Goal: Transaction & Acquisition: Purchase product/service

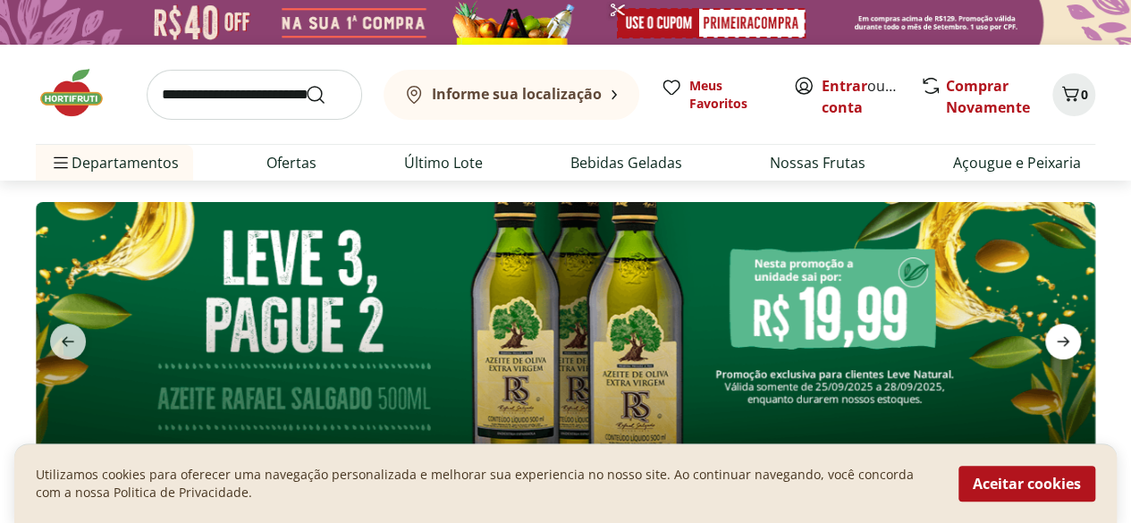
click at [1048, 344] on span "next" at bounding box center [1064, 342] width 36 height 36
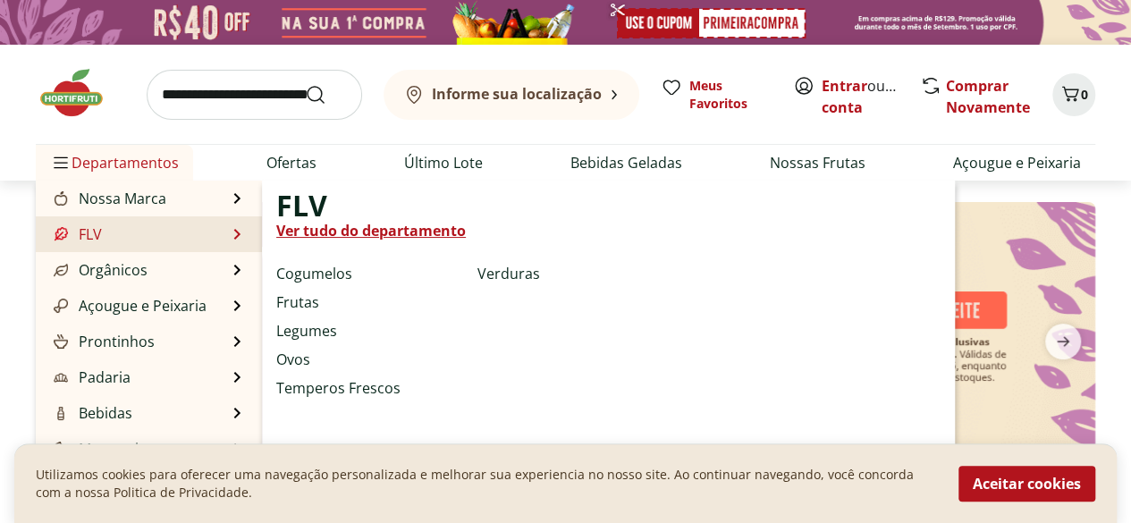
click at [323, 216] on span "FLV" at bounding box center [301, 205] width 51 height 21
click at [322, 223] on link "Ver tudo do departamento" at bounding box center [371, 230] width 190 height 21
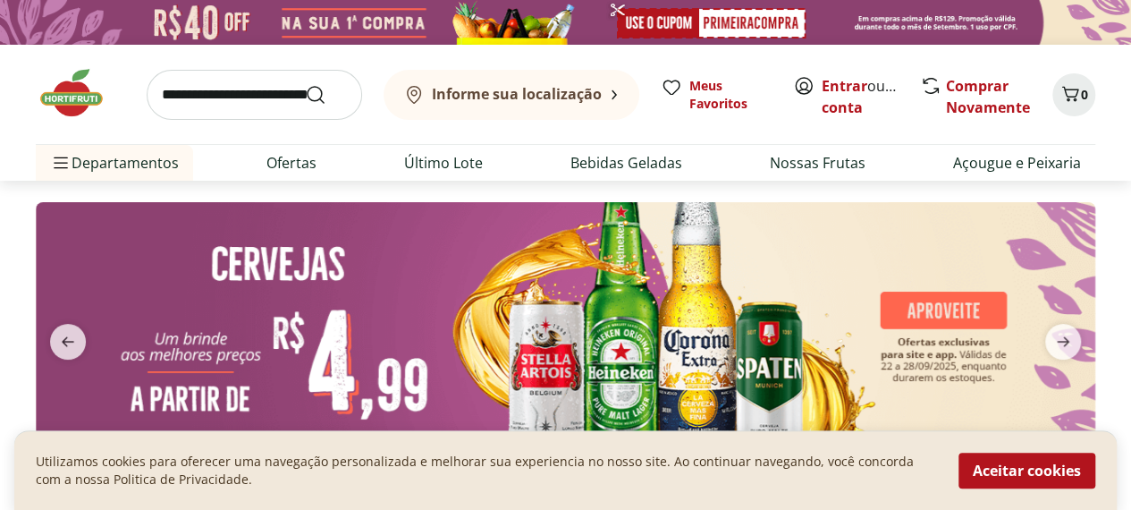
select select "**********"
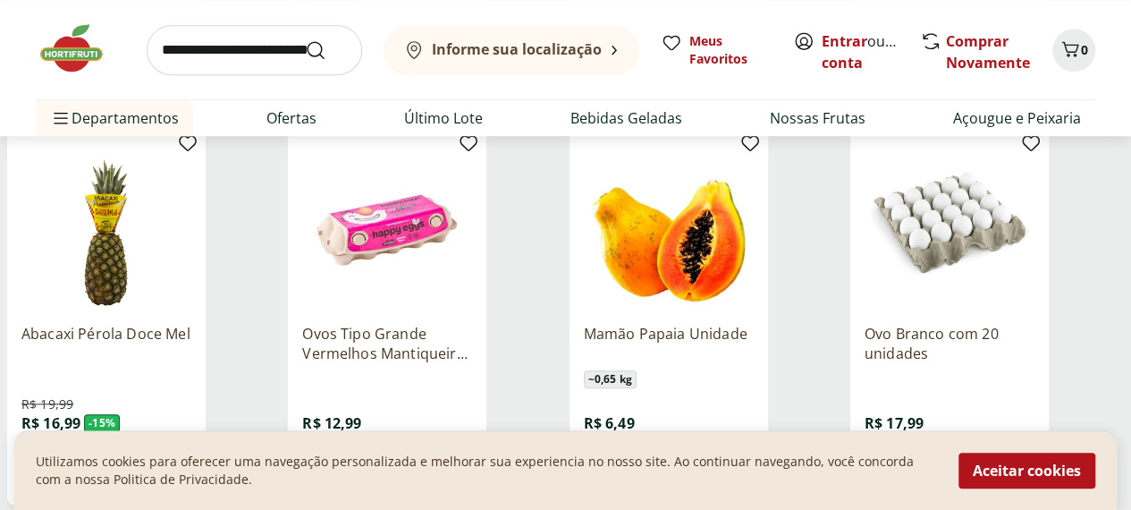
scroll to position [805, 0]
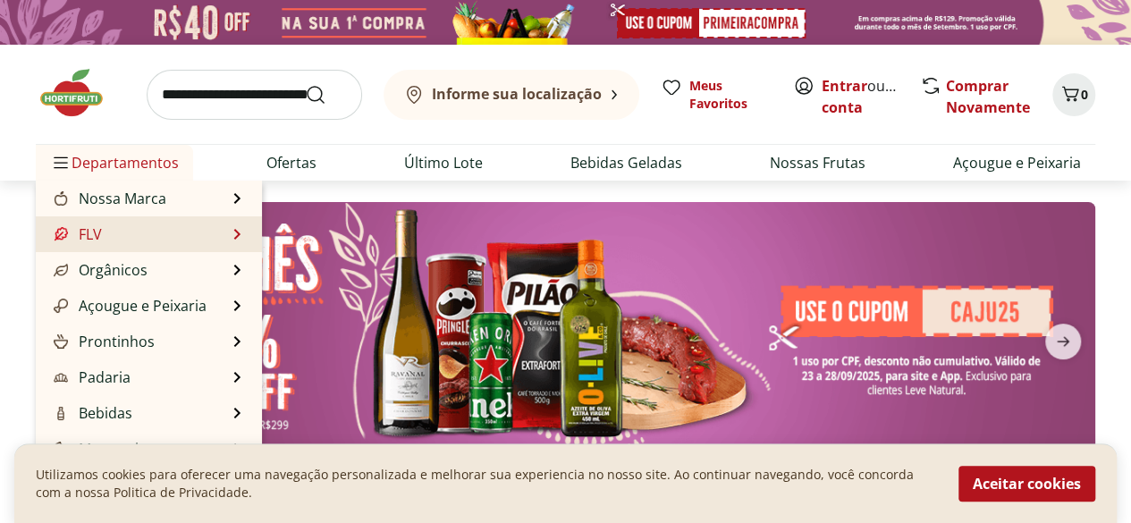
click at [211, 244] on li "FLV FLV Ver tudo do departamento Cogumelos Frutas Legumes Ovos Temperos Frescos…" at bounding box center [149, 234] width 226 height 36
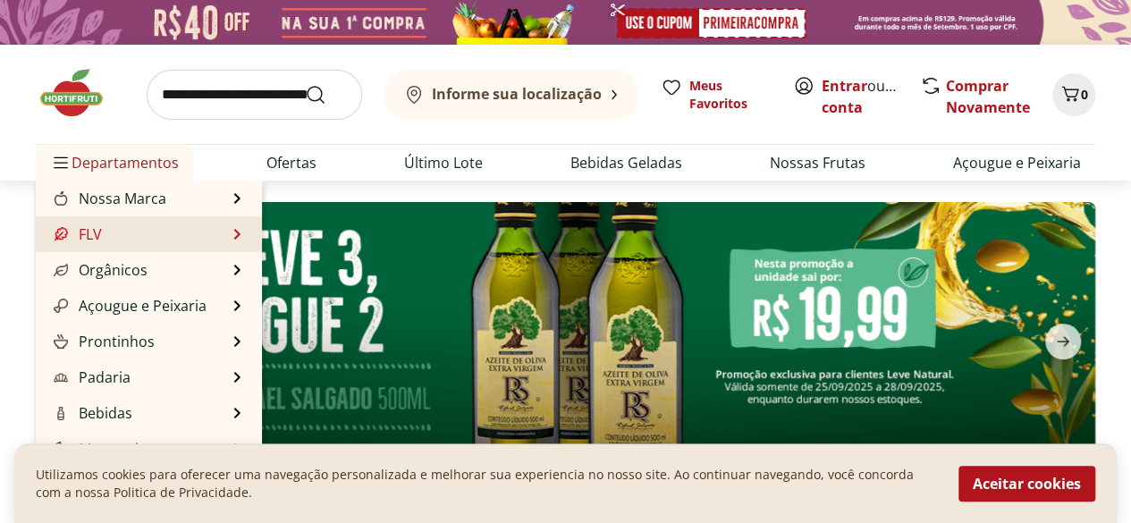
click at [228, 233] on li "FLV FLV Ver tudo do departamento Cogumelos Frutas Legumes Ovos Temperos Frescos…" at bounding box center [149, 234] width 226 height 36
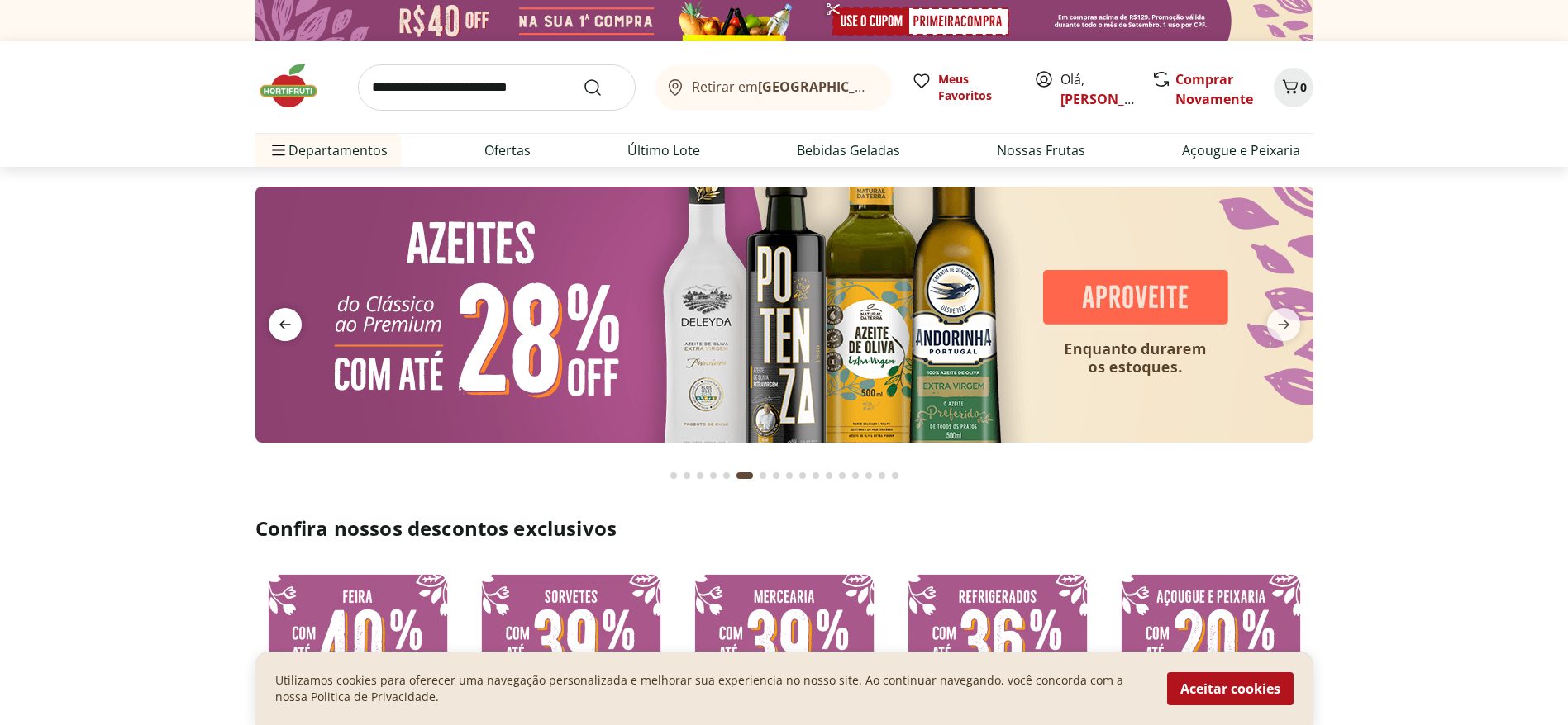
click at [285, 324] on icon "previous" at bounding box center [285, 325] width 12 height 9
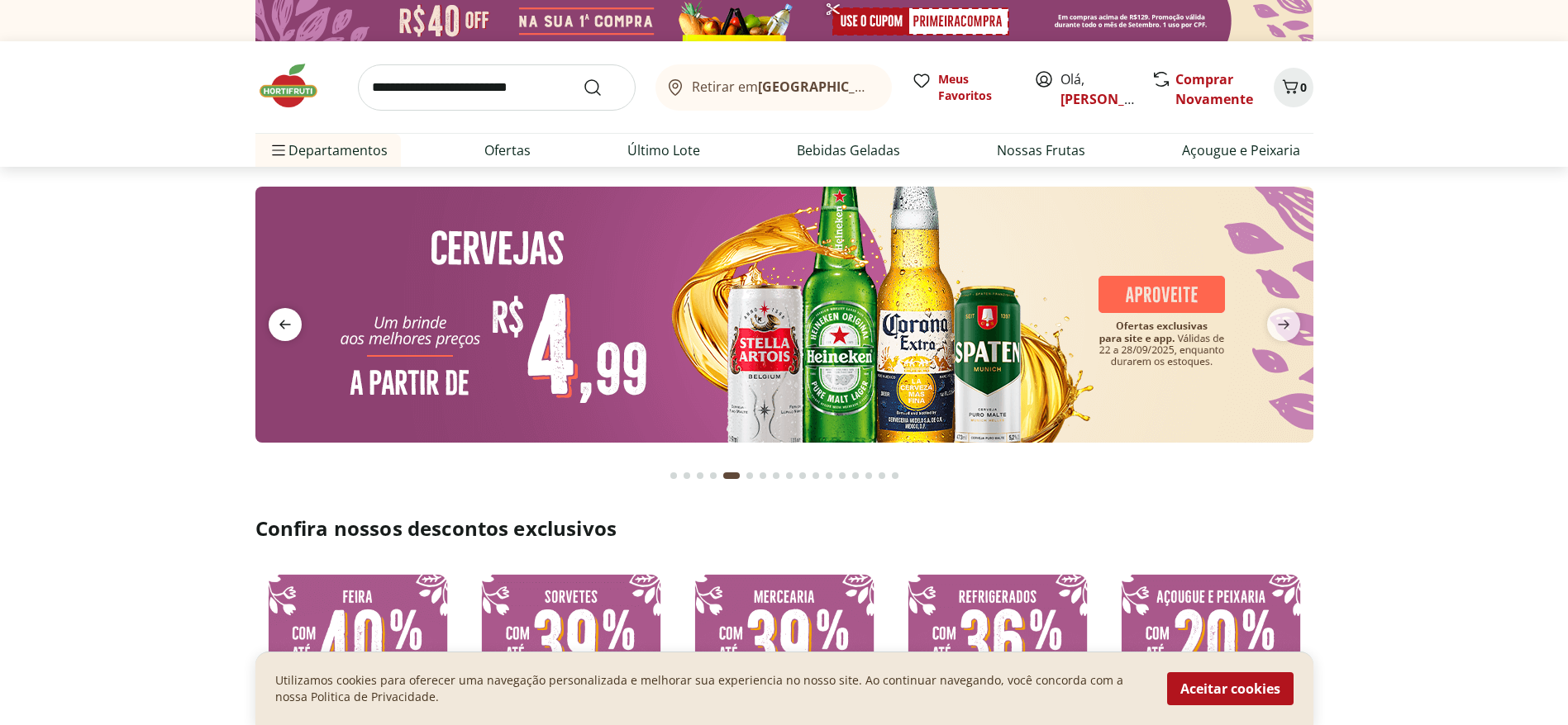
drag, startPoint x: 285, startPoint y: 324, endPoint x: 297, endPoint y: 318, distance: 13.4
click at [289, 324] on icon "previous" at bounding box center [285, 324] width 19 height 19
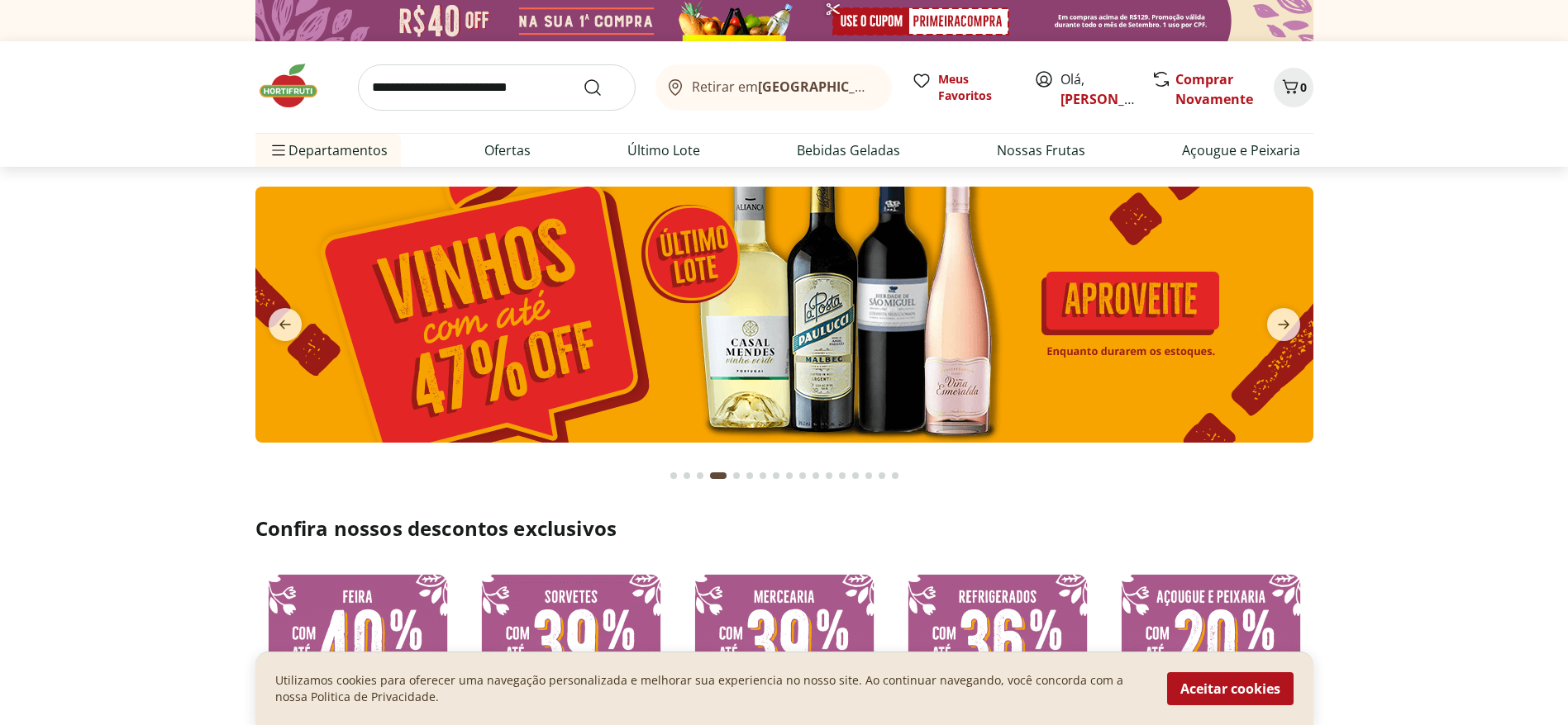
drag, startPoint x: 287, startPoint y: 332, endPoint x: 306, endPoint y: 341, distance: 21.0
click at [306, 340] on button "previous" at bounding box center [285, 325] width 59 height 33
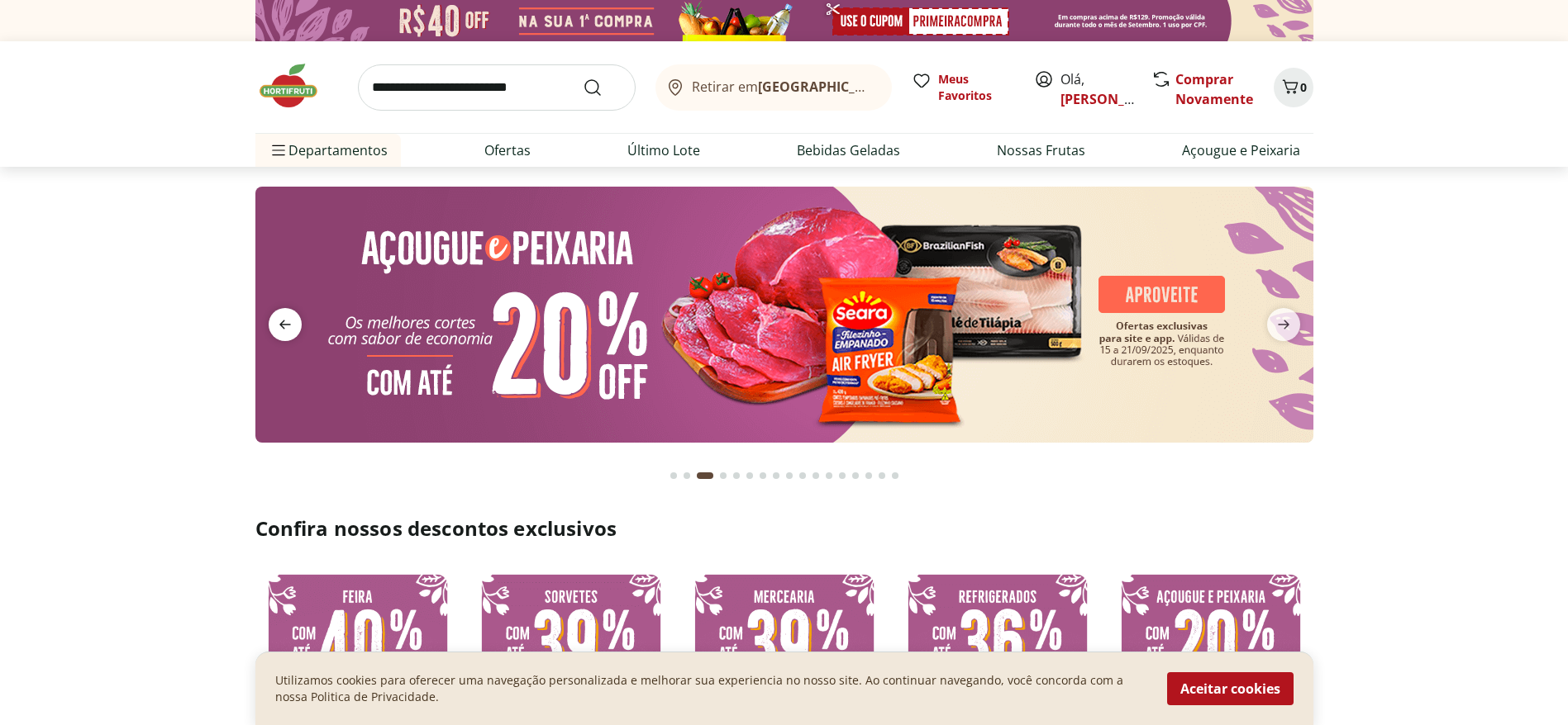
click at [293, 314] on span "previous" at bounding box center [286, 325] width 33 height 33
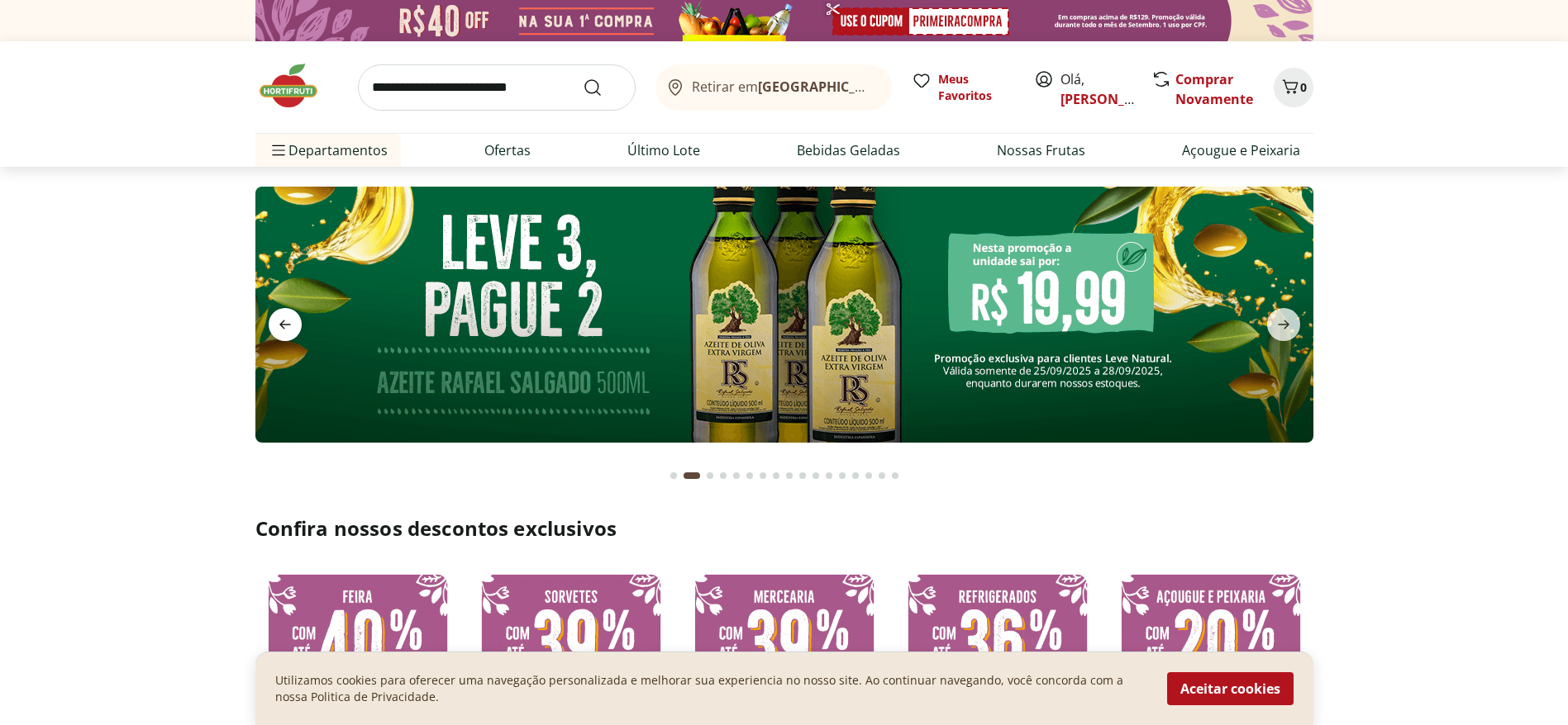
click at [294, 314] on span "previous" at bounding box center [286, 325] width 33 height 33
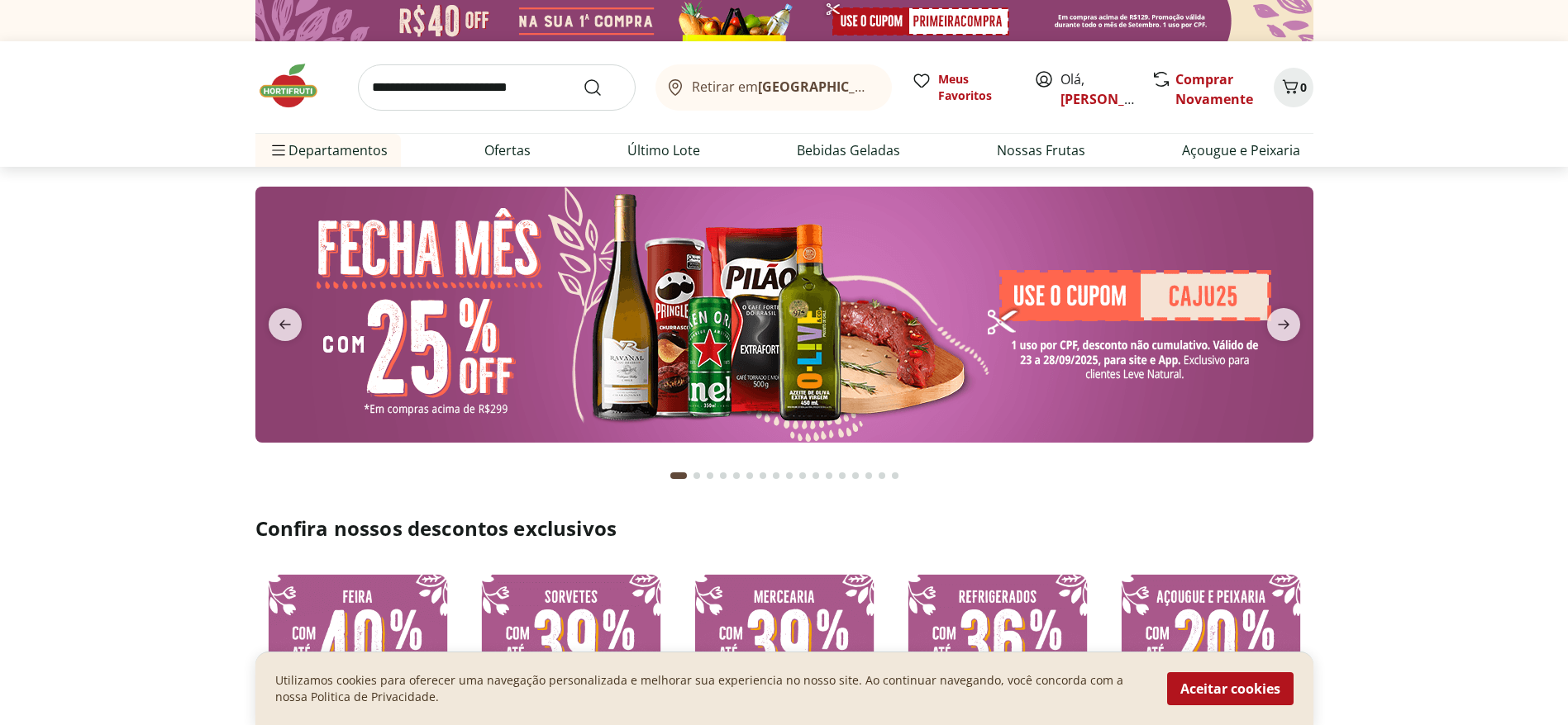
click at [166, 367] on section at bounding box center [784, 332] width 1568 height 329
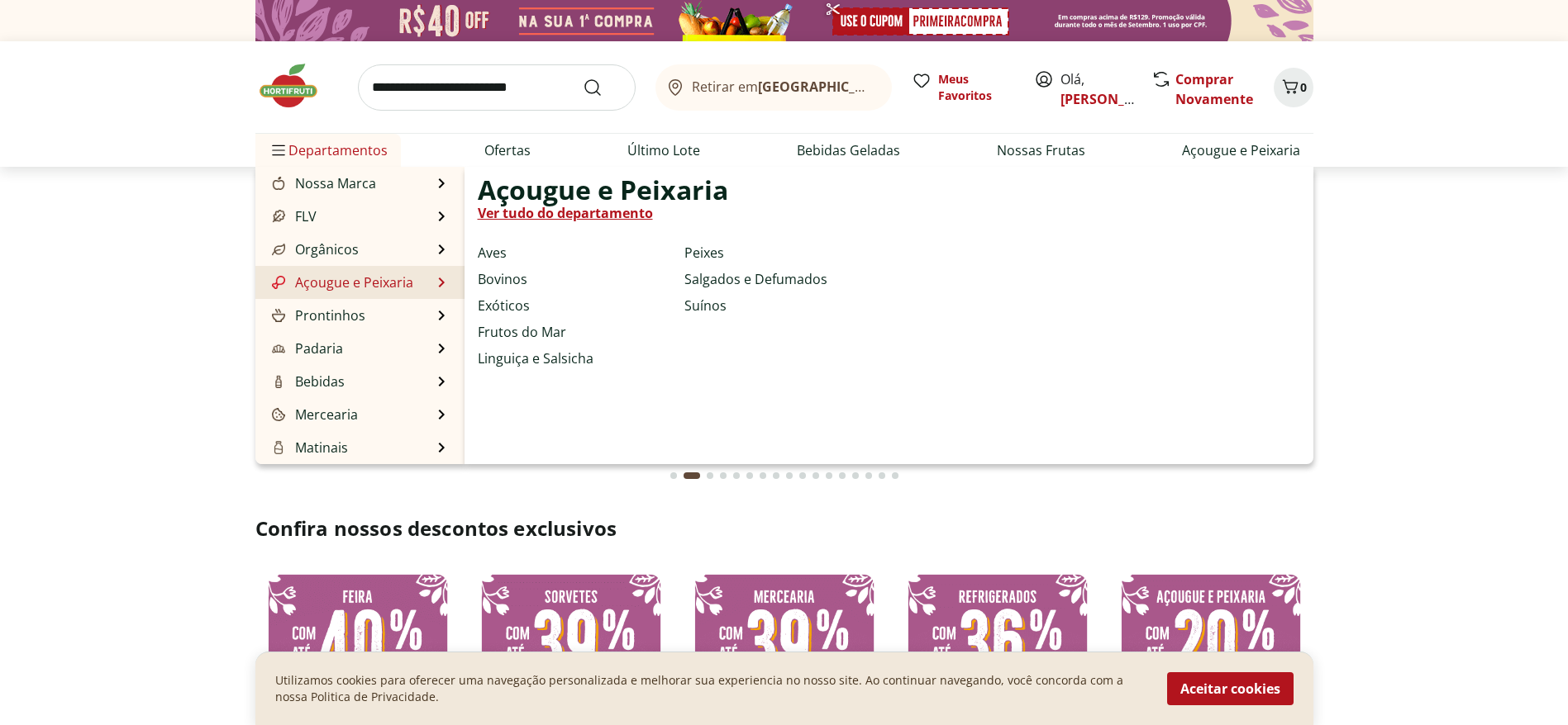
click at [518, 217] on link "Ver tudo do departamento" at bounding box center [565, 212] width 176 height 19
select select "**********"
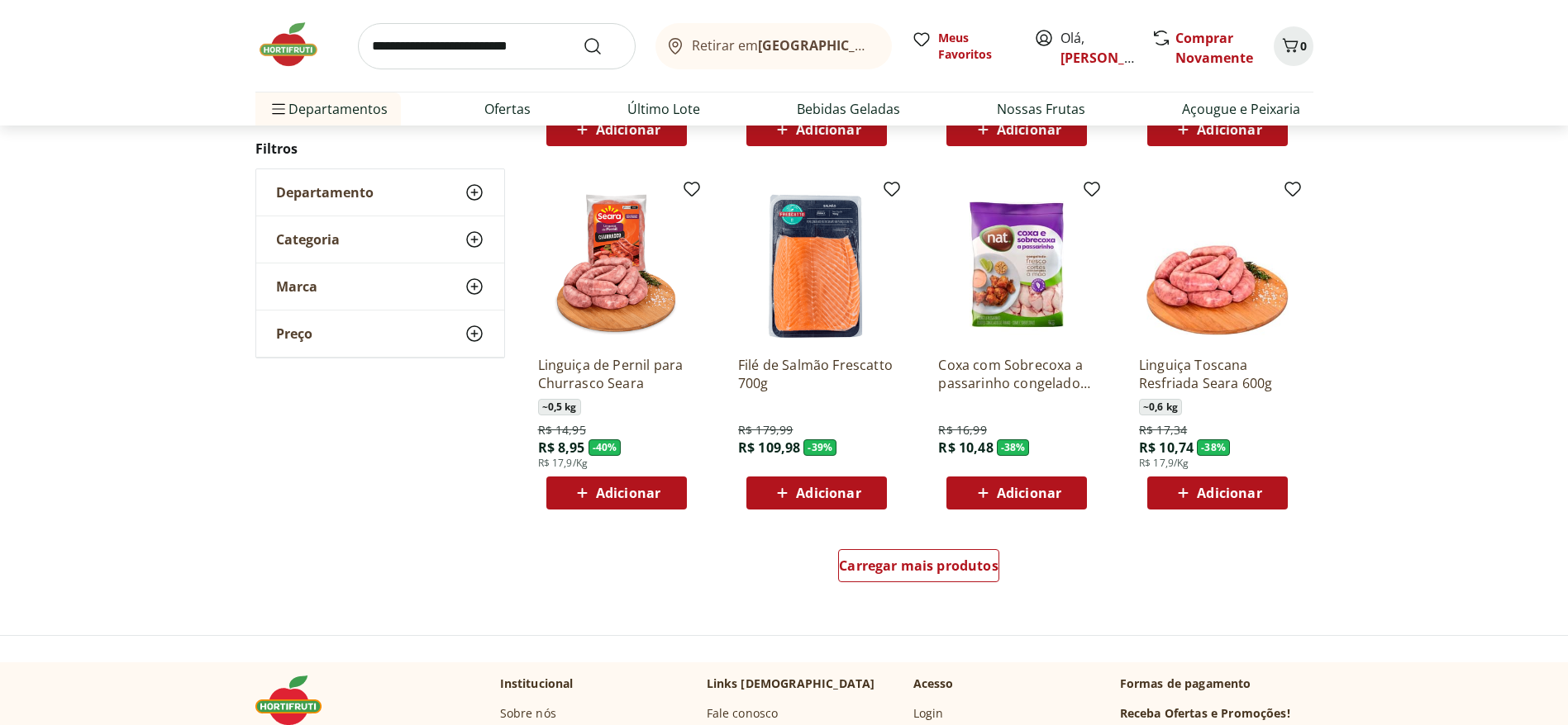
scroll to position [867, 0]
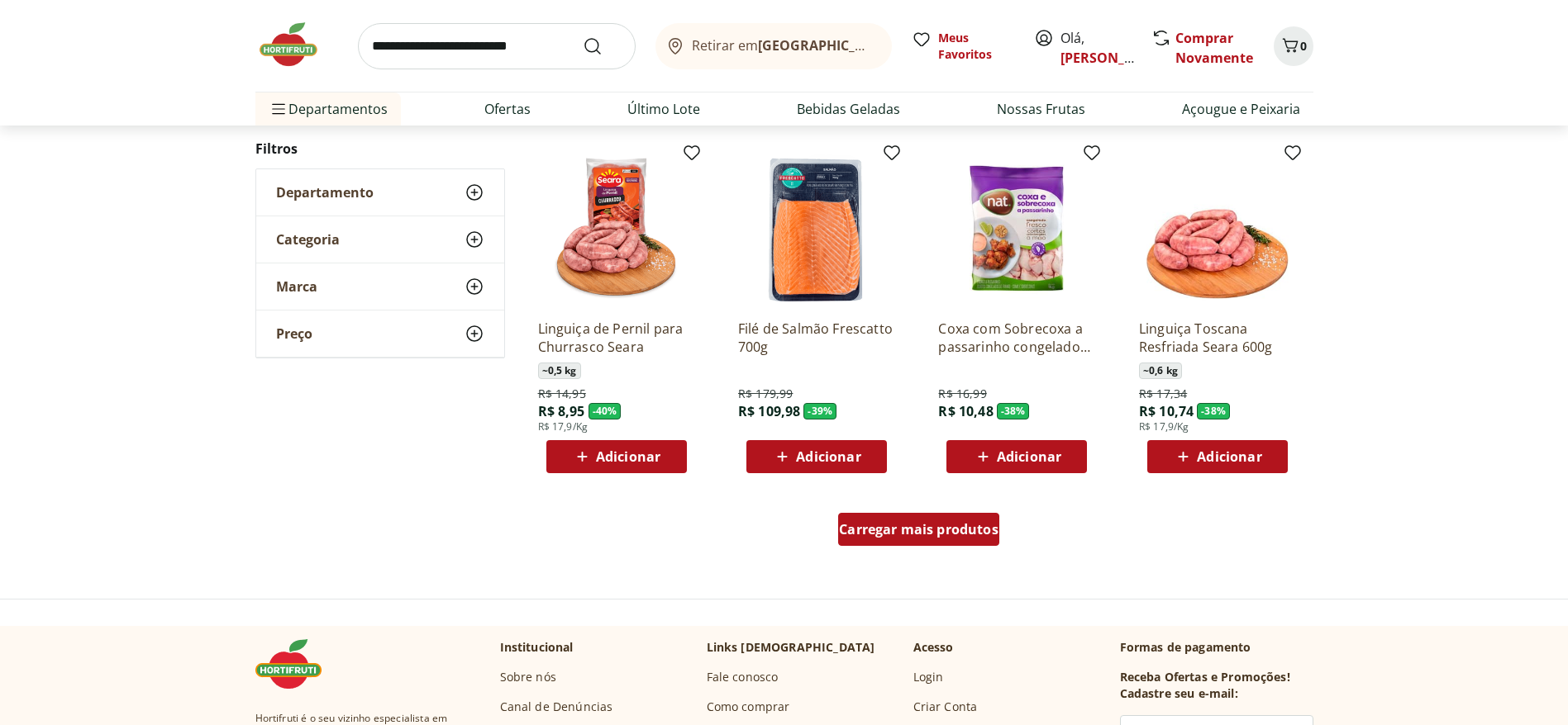
click at [989, 482] on span "Carregar mais produtos" at bounding box center [918, 529] width 160 height 13
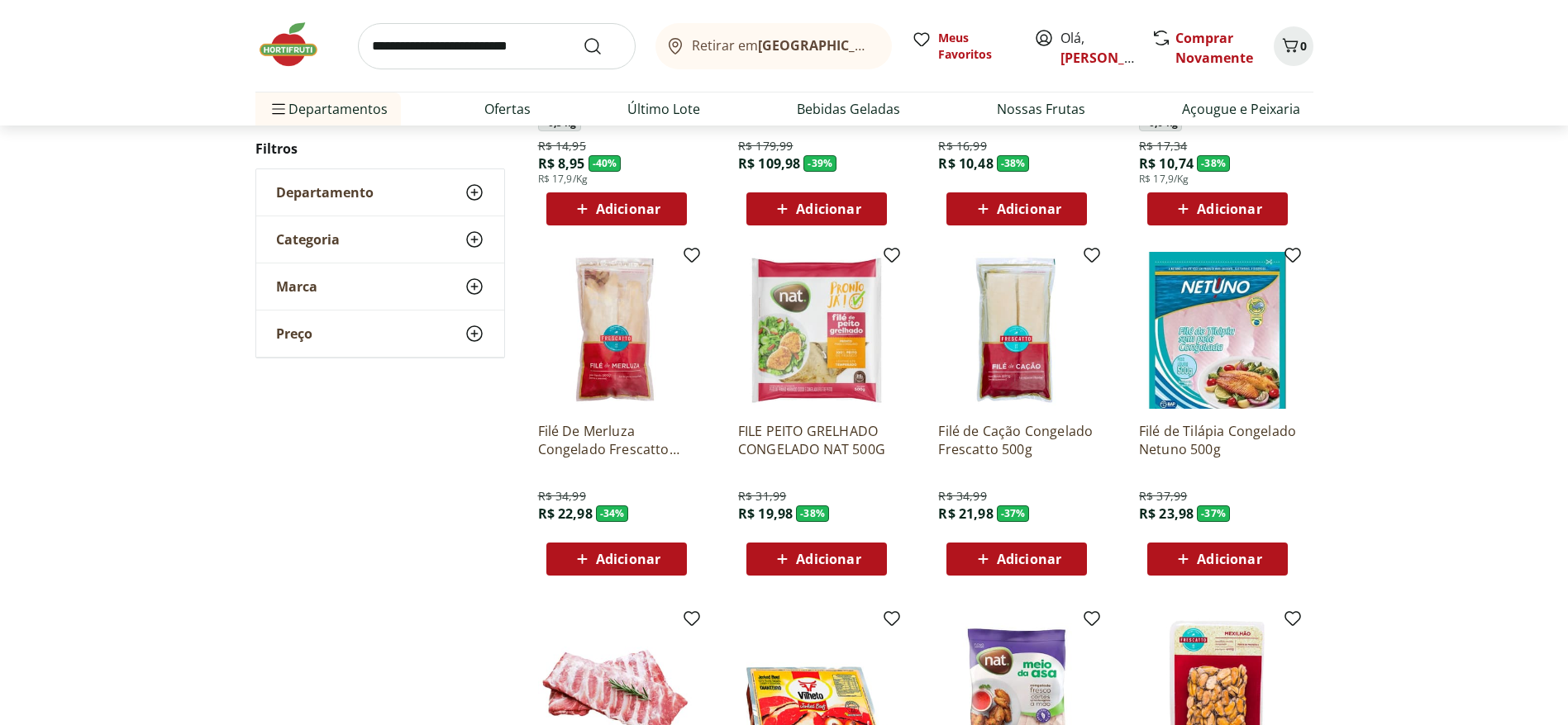
scroll to position [991, 0]
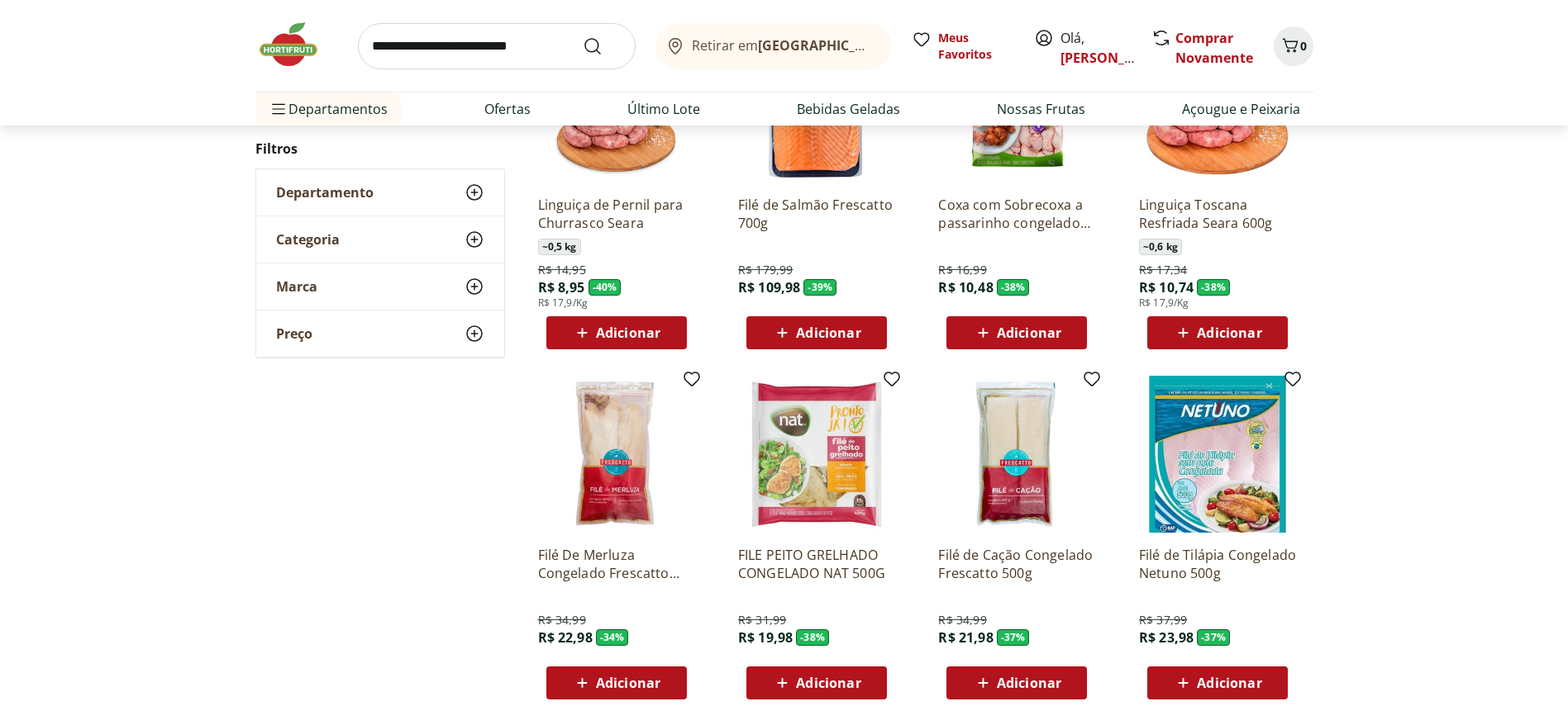
click at [1045, 378] on div "**********" at bounding box center [784, 387] width 1568 height 2278
click at [1045, 347] on div "**********" at bounding box center [784, 387] width 1568 height 2278
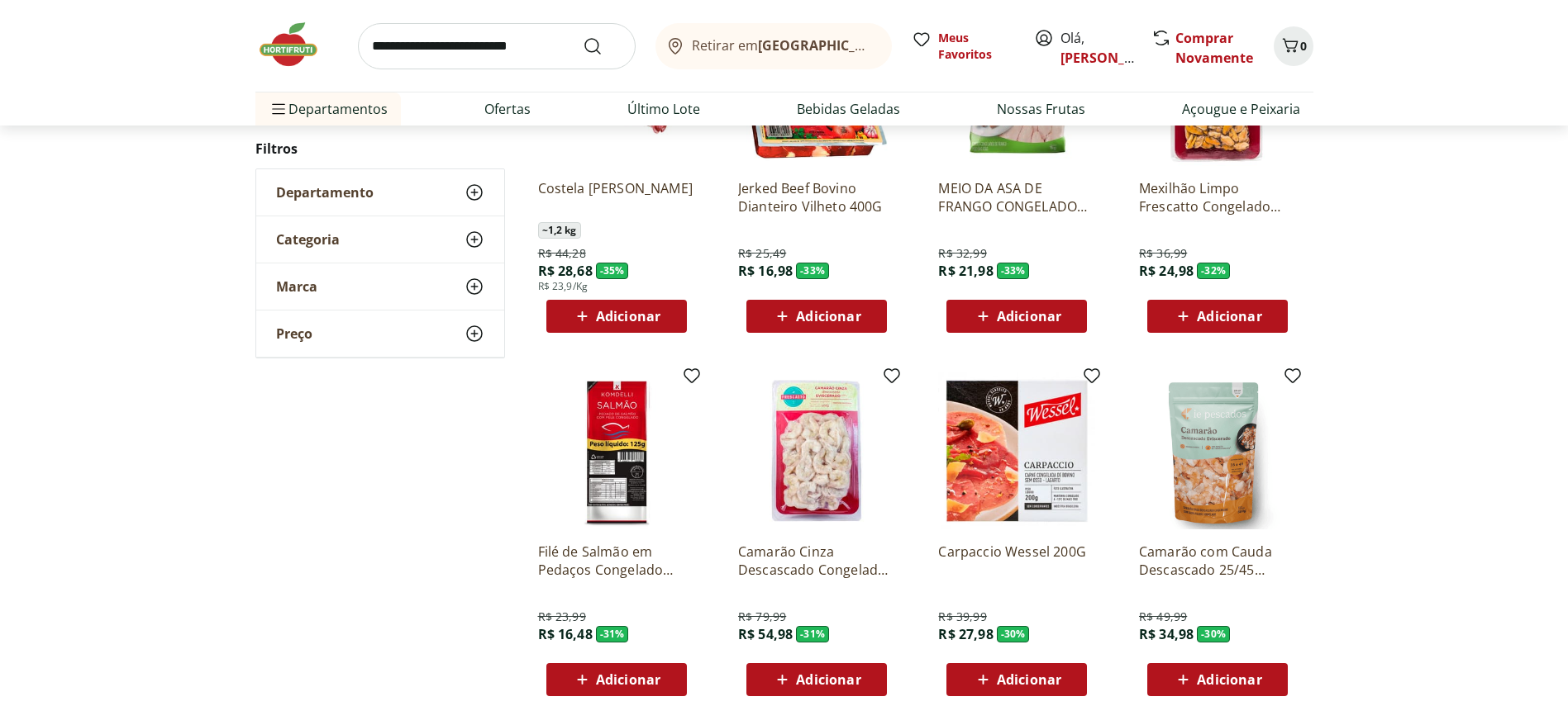
scroll to position [1858, 0]
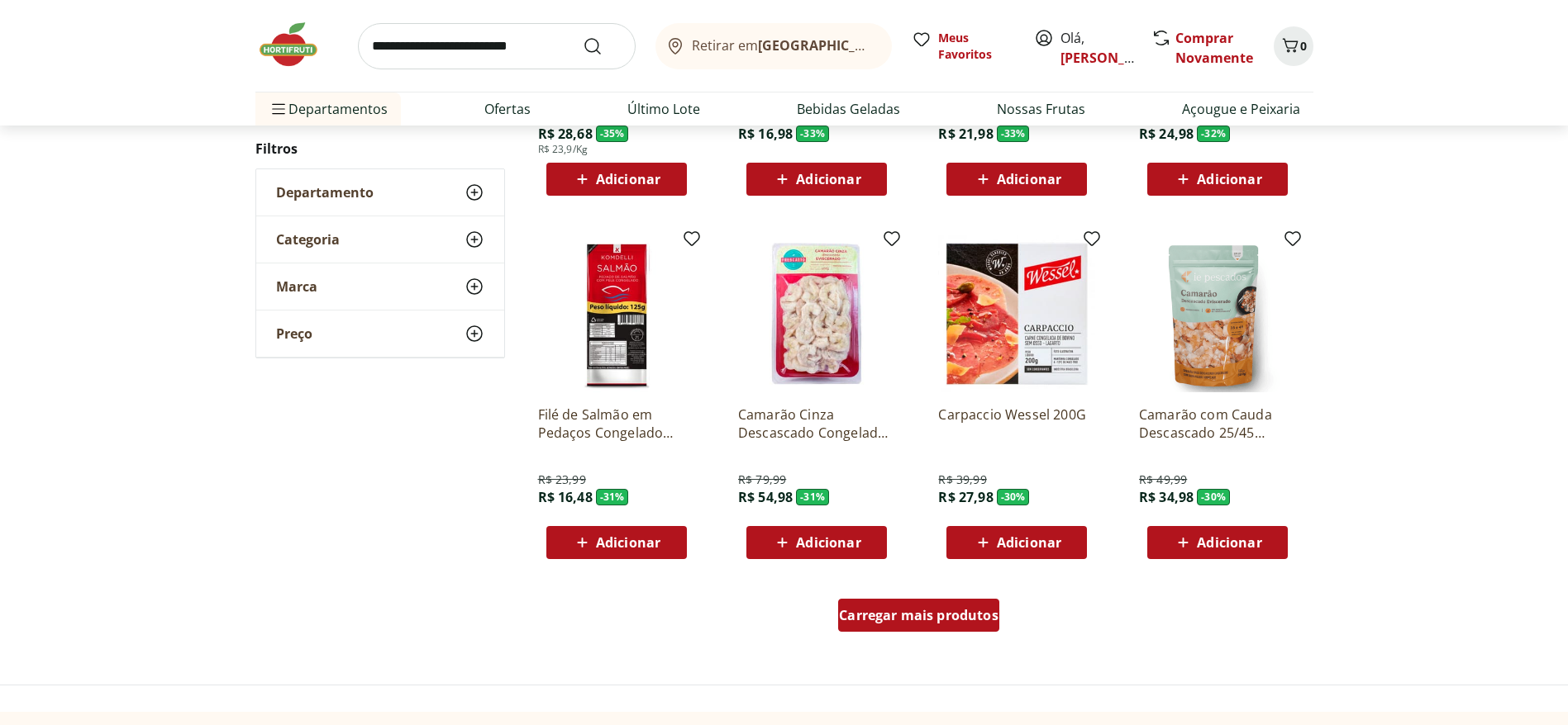
click at [929, 482] on div "Carregar mais produtos" at bounding box center [918, 615] width 161 height 33
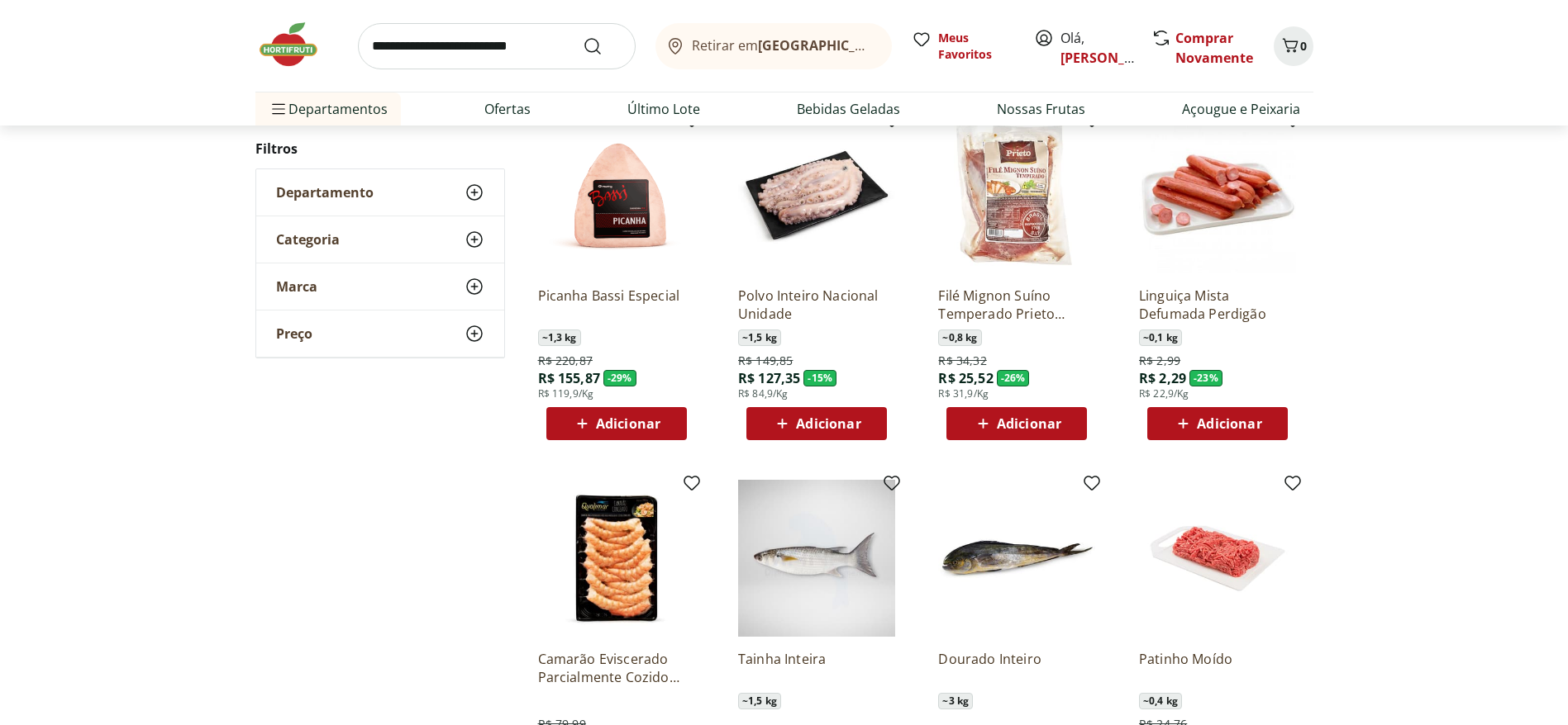
scroll to position [2478, 0]
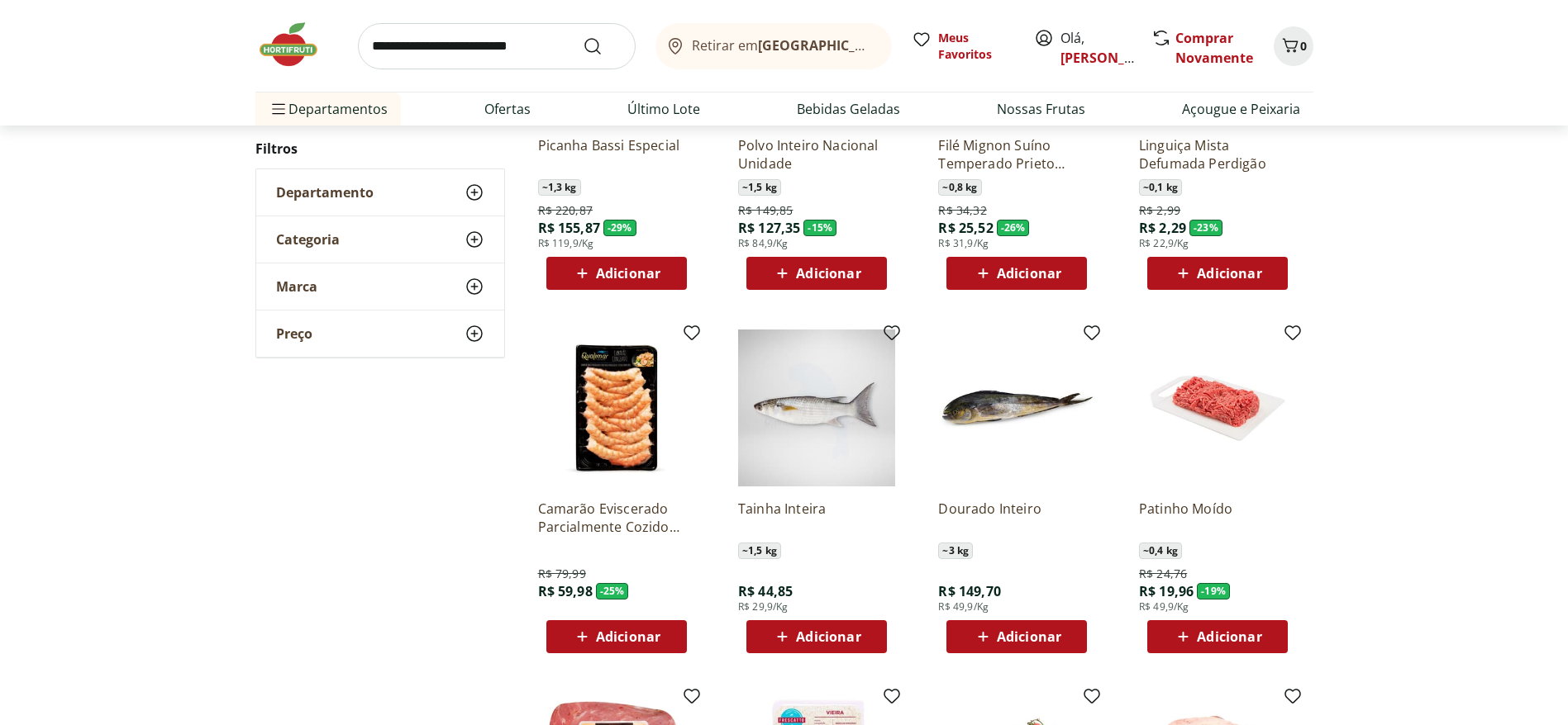
click at [1045, 482] on icon at bounding box center [1183, 636] width 20 height 19
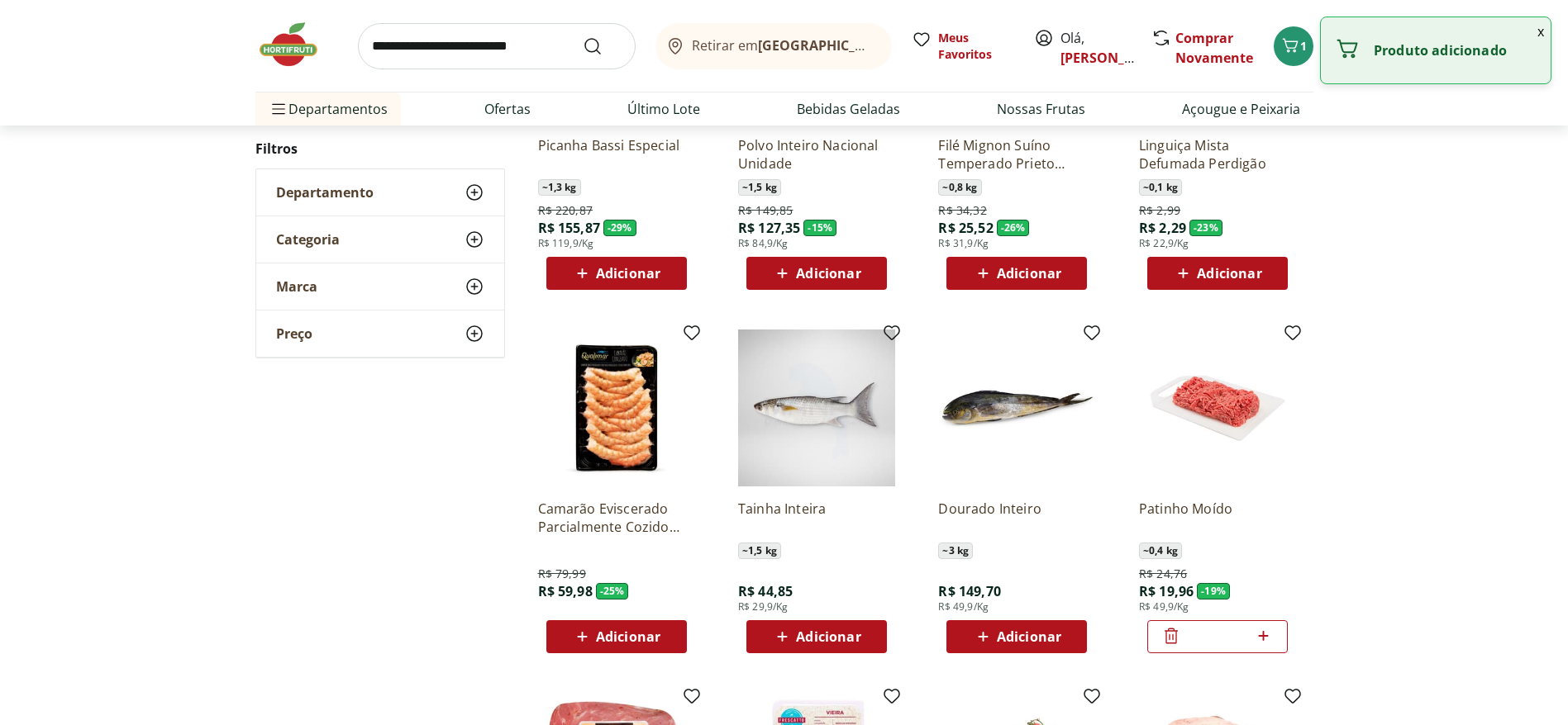
click at [1045, 482] on icon at bounding box center [1263, 635] width 20 height 19
type input "*"
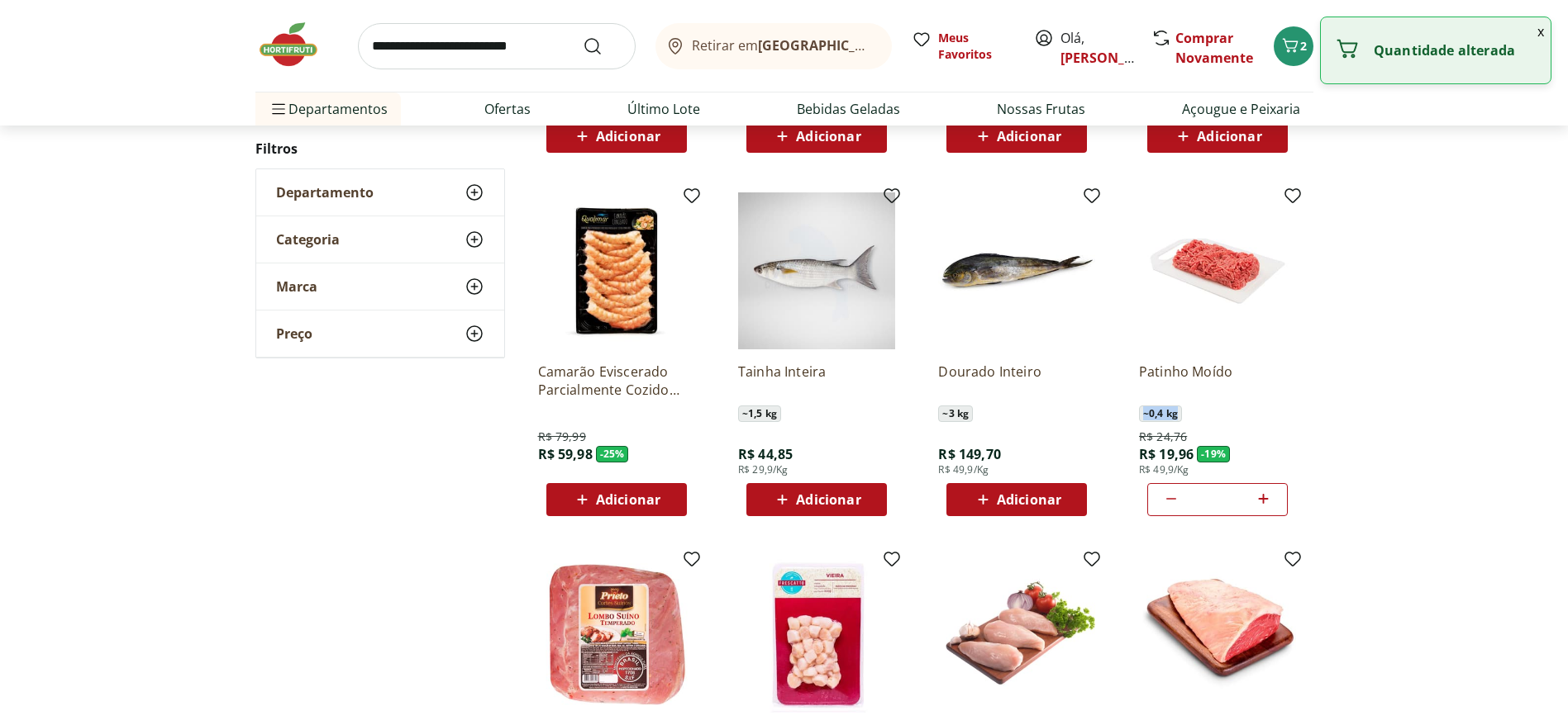
scroll to position [2850, 0]
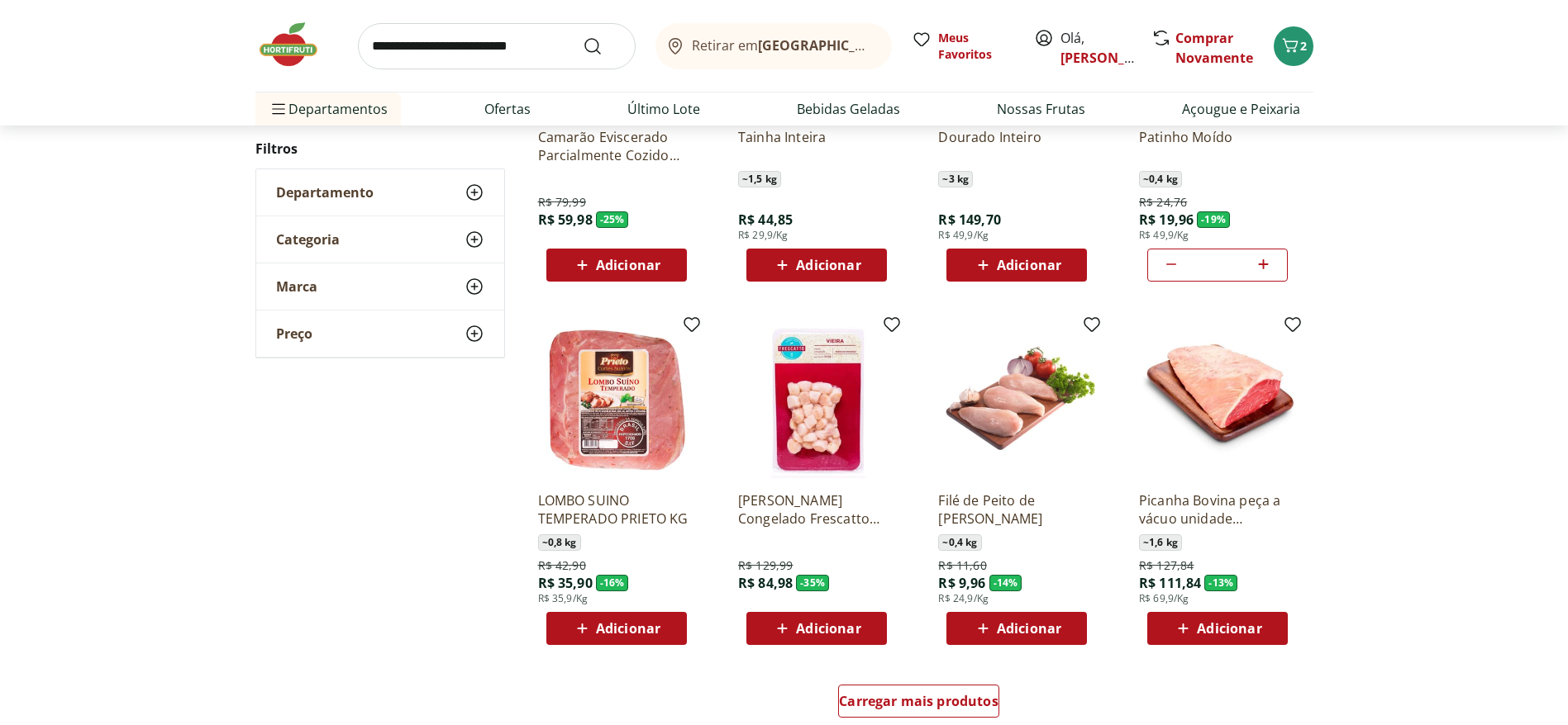
click at [1045, 482] on div "Filé de Peito de Frango Resfriado ~ 0,4 kg R$ 11,60 R$ 9,96 - 14 % R$ 24,9/Kg A…" at bounding box center [1016, 562] width 157 height 167
click at [1045, 482] on span "Adicionar" at bounding box center [1029, 629] width 65 height 13
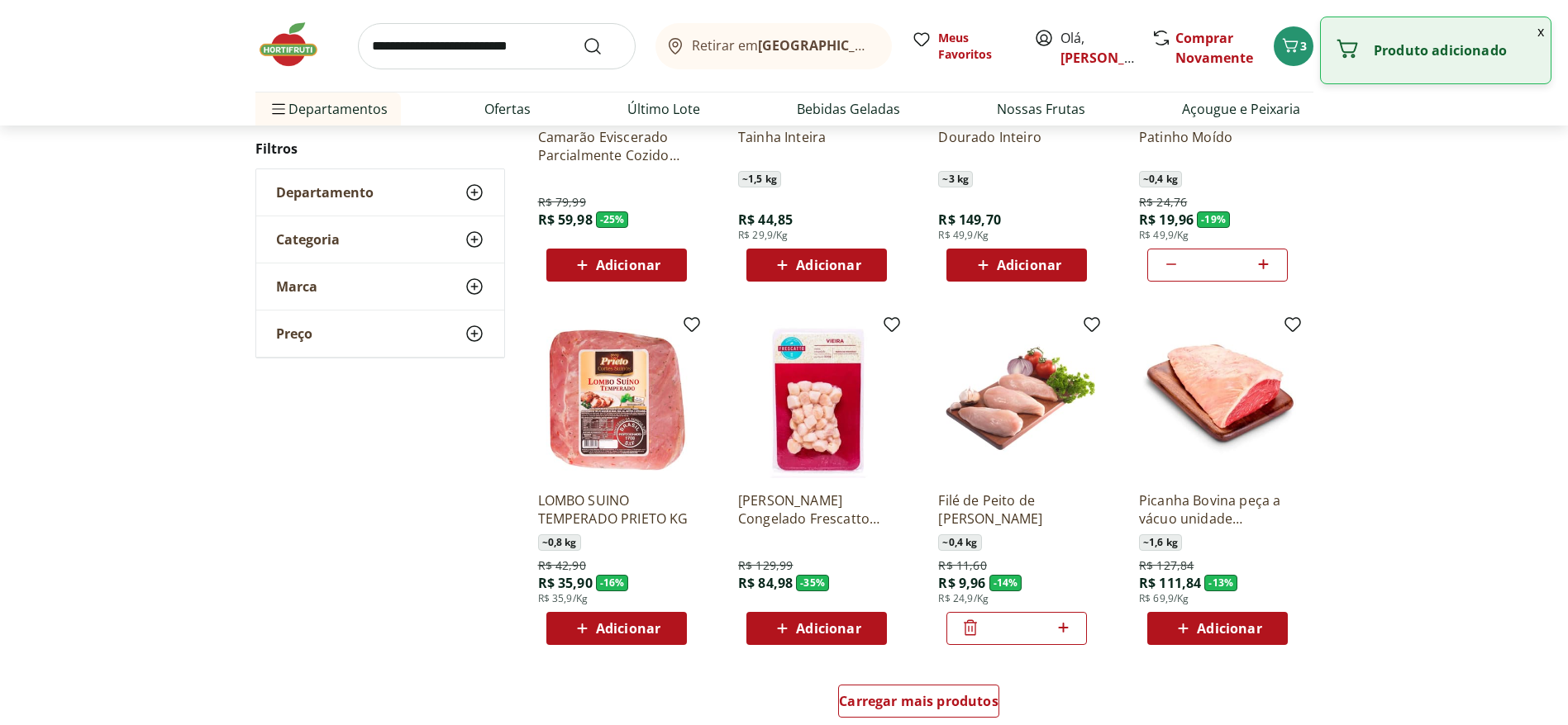
click at [1045, 482] on icon at bounding box center [1064, 627] width 20 height 19
type input "*"
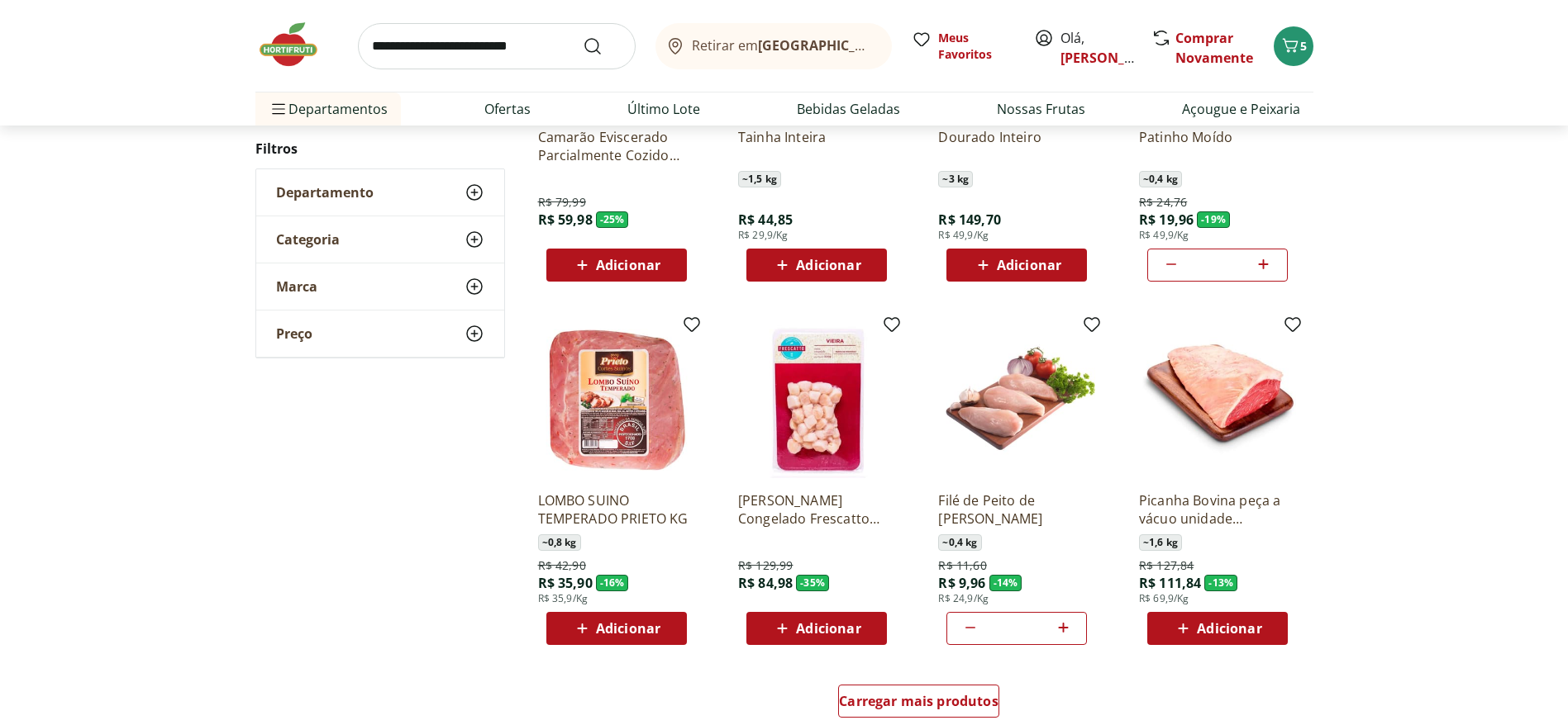
drag, startPoint x: 843, startPoint y: 508, endPoint x: 833, endPoint y: 501, distance: 12.2
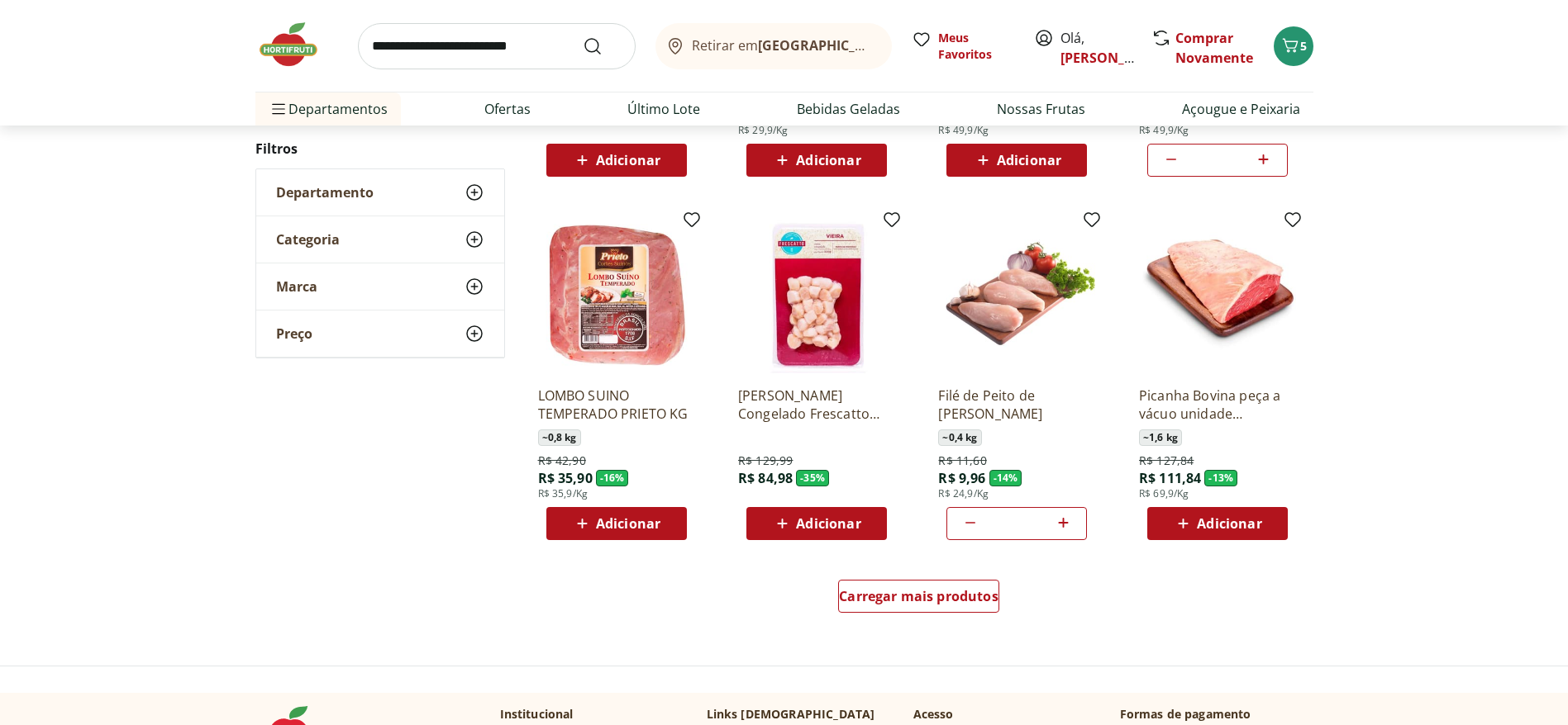
scroll to position [3098, 0]
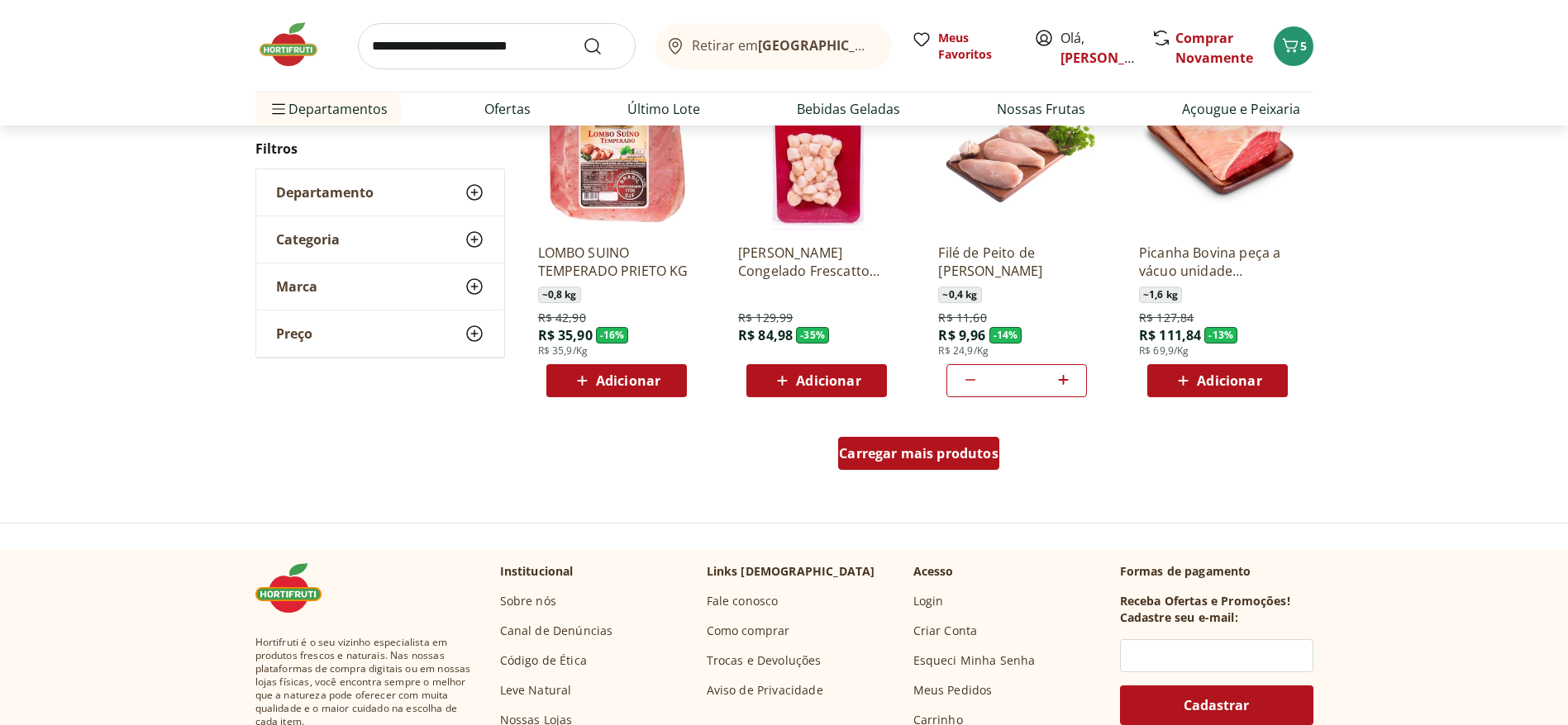
click at [952, 442] on div "Carregar mais produtos" at bounding box center [918, 453] width 161 height 33
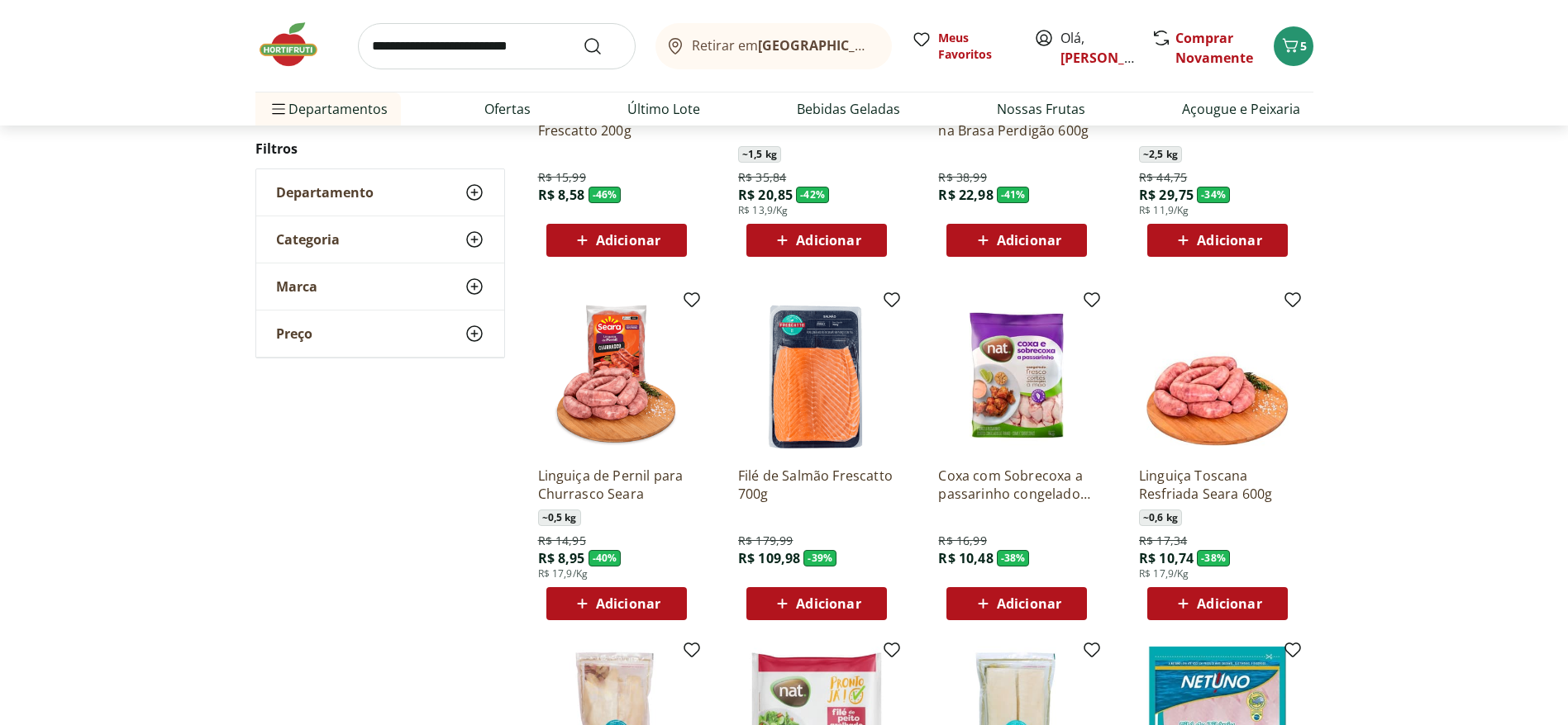
scroll to position [0, 0]
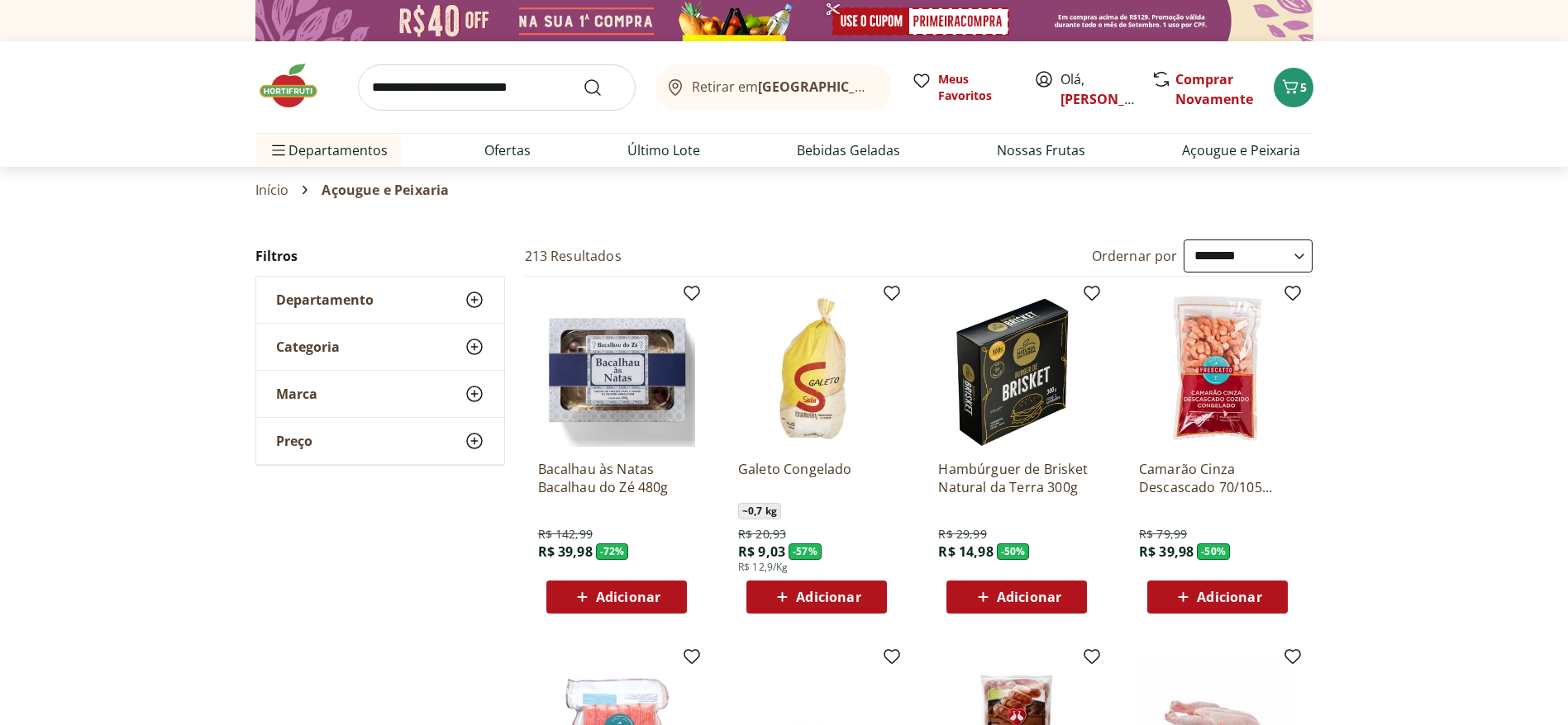
click at [1045, 263] on select "**********" at bounding box center [1248, 256] width 129 height 33
select select "**********"
click at [1045, 239] on select "**********" at bounding box center [1248, 256] width 129 height 33
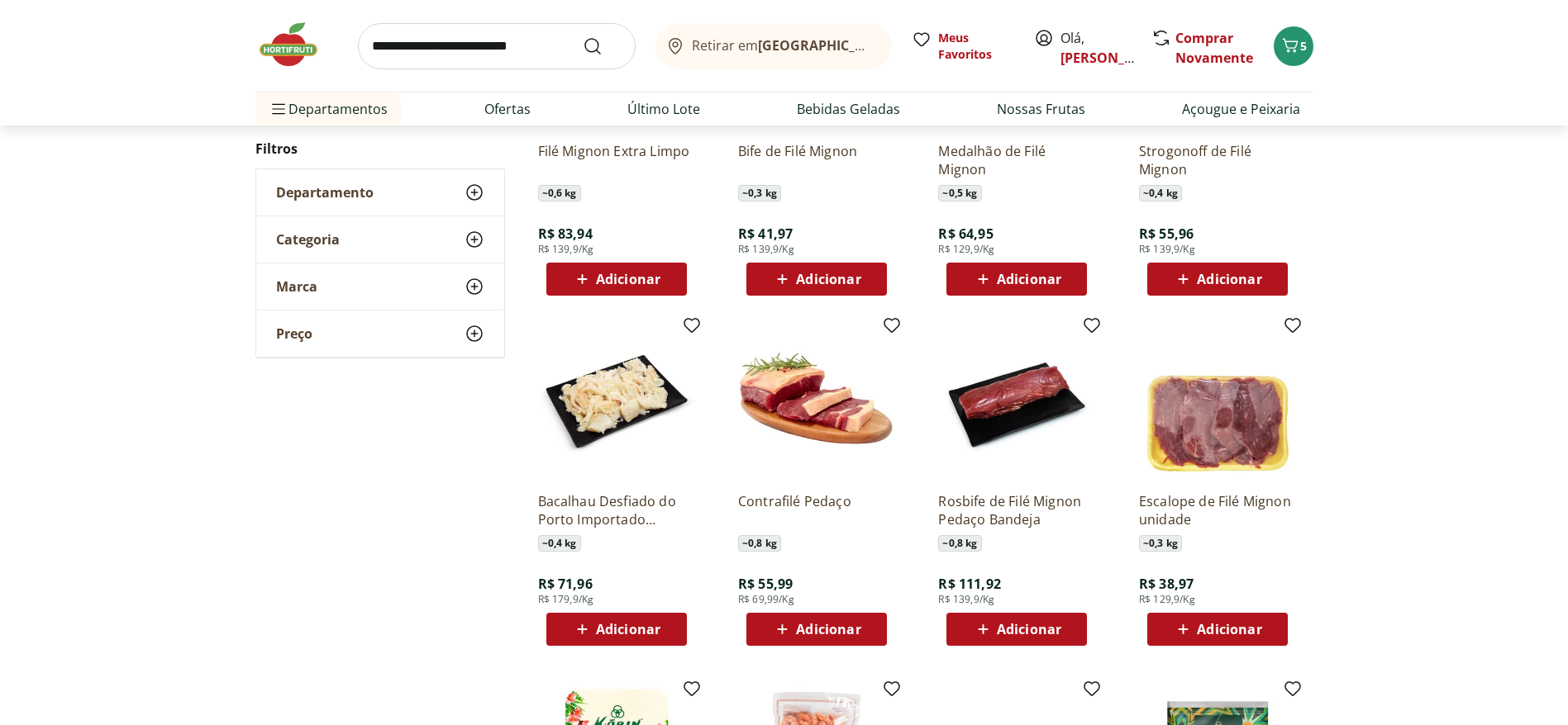
scroll to position [3221, 0]
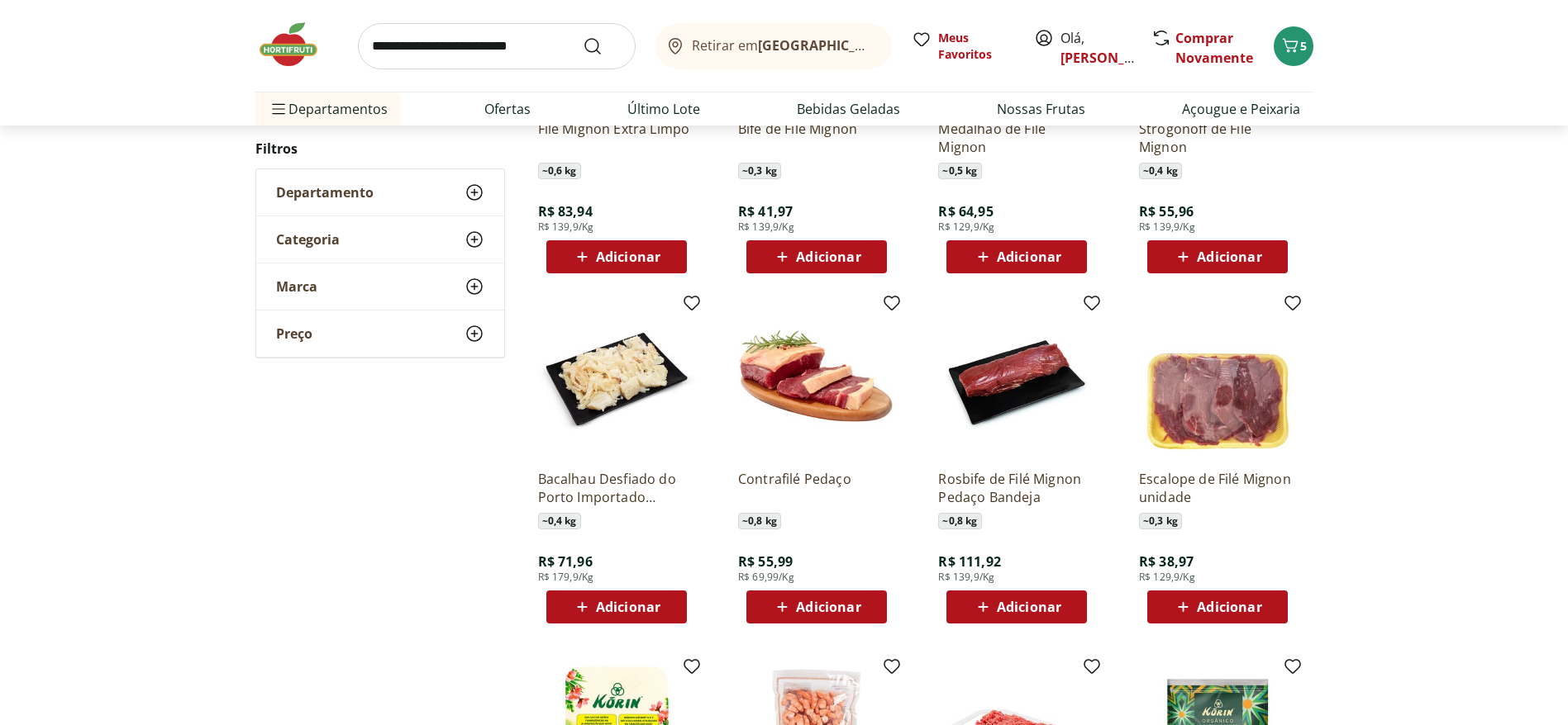
drag, startPoint x: 1521, startPoint y: 414, endPoint x: 1477, endPoint y: 440, distance: 51.1
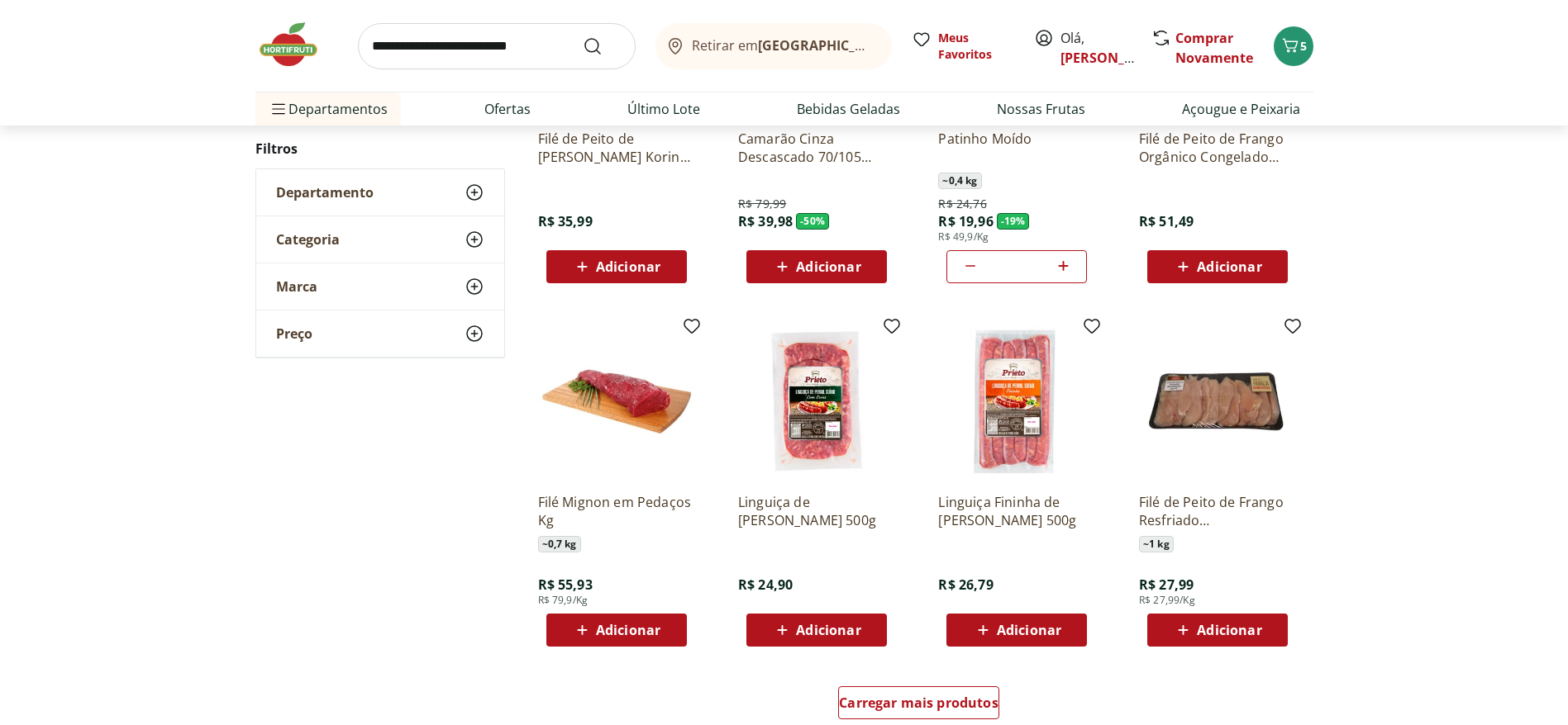
scroll to position [3965, 0]
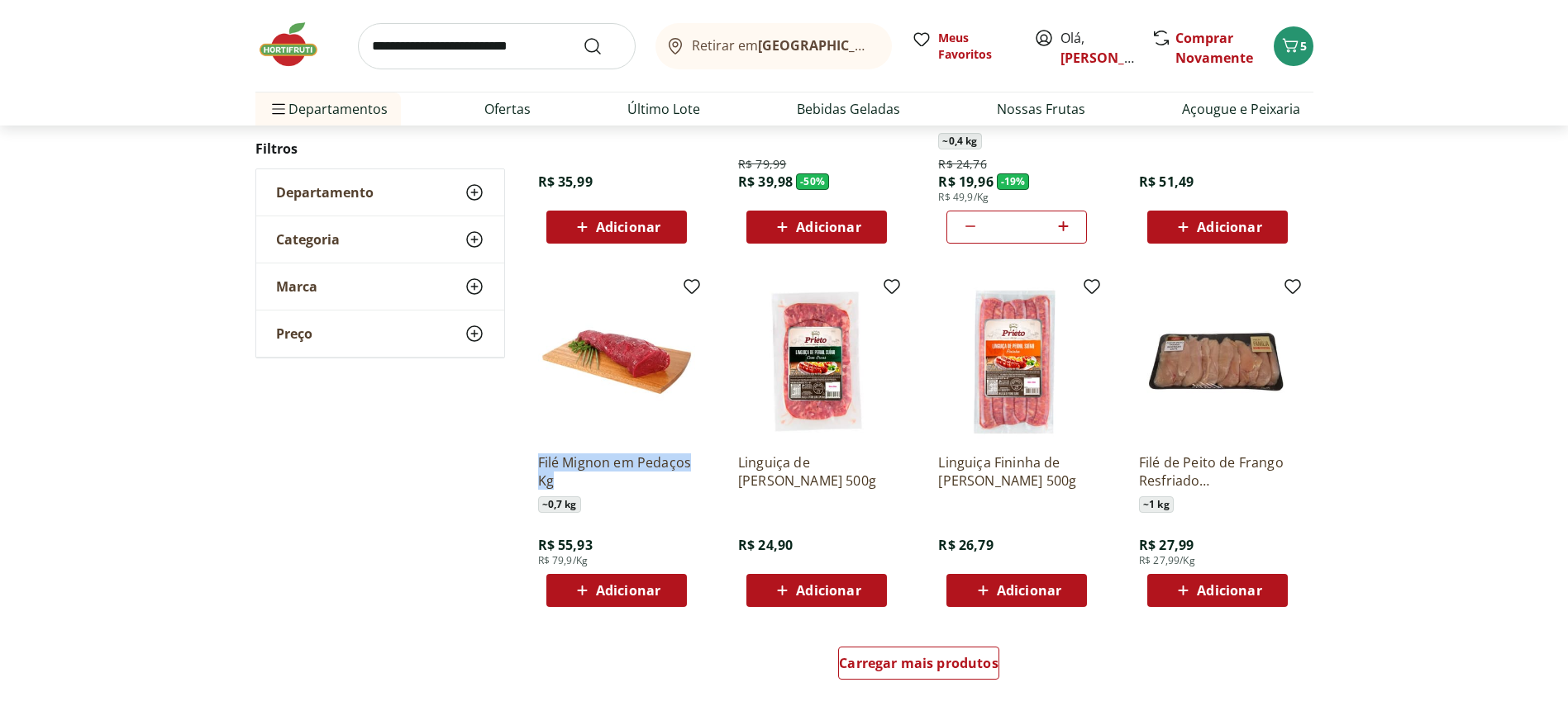
drag, startPoint x: 485, startPoint y: 465, endPoint x: 607, endPoint y: 476, distance: 122.5
drag, startPoint x: 459, startPoint y: 465, endPoint x: 602, endPoint y: 450, distance: 143.8
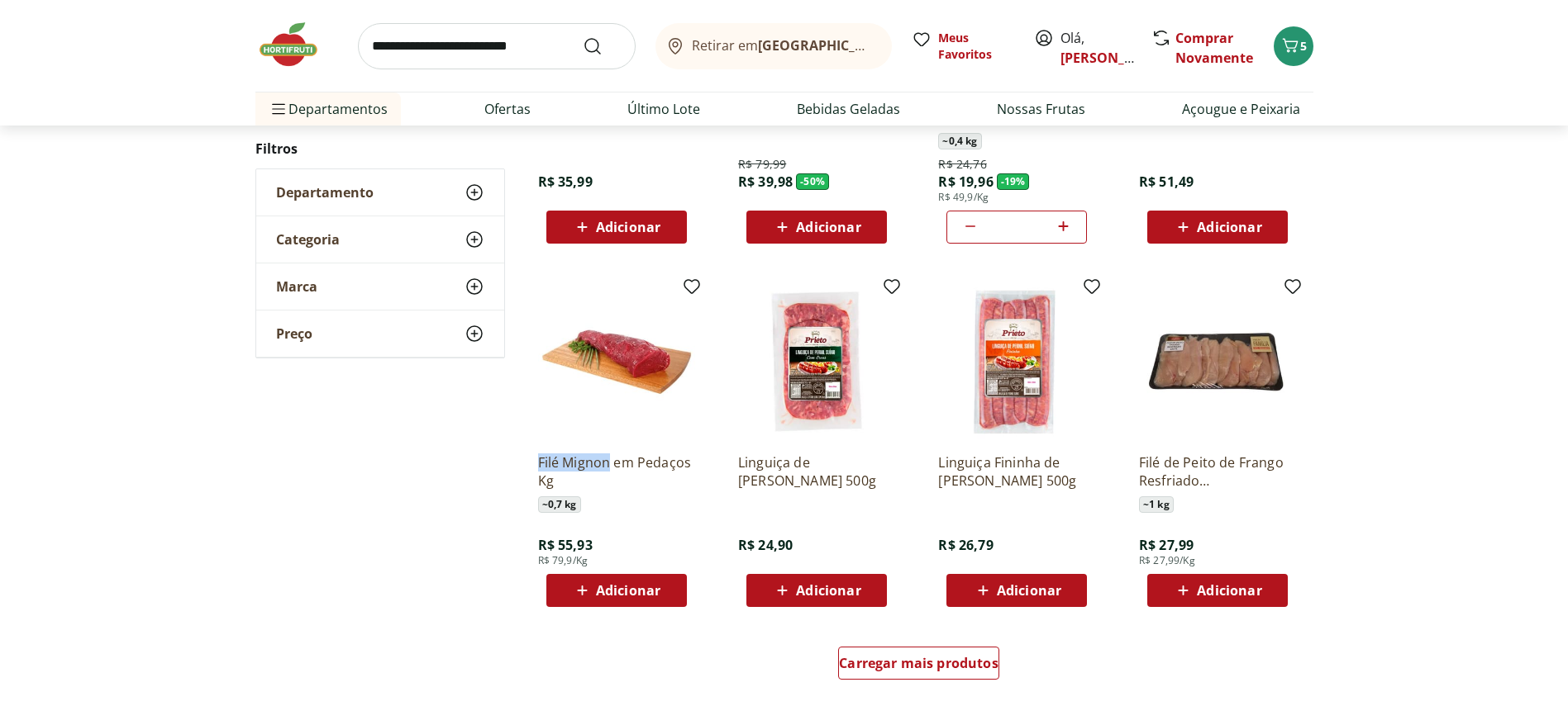
copy p "Filé Mignon"
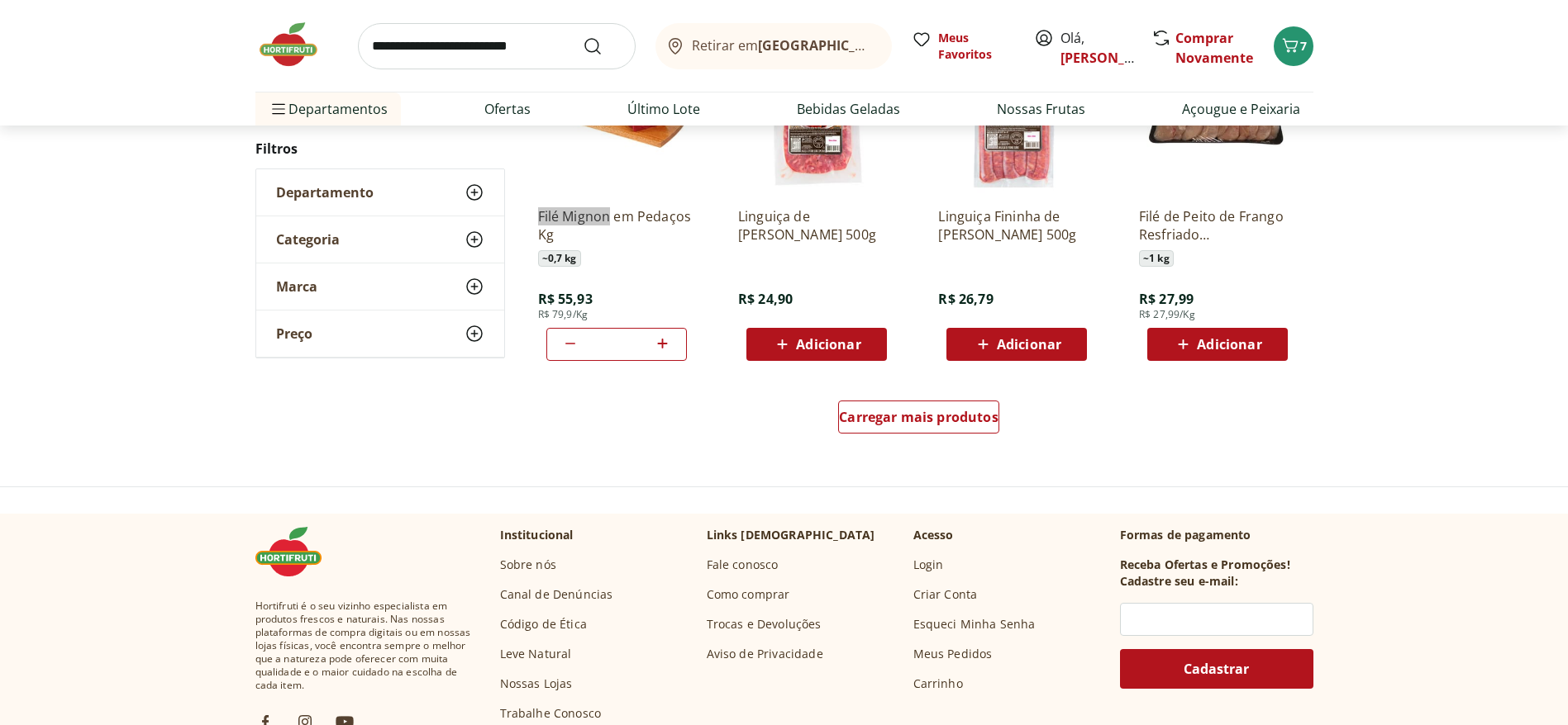
scroll to position [4213, 0]
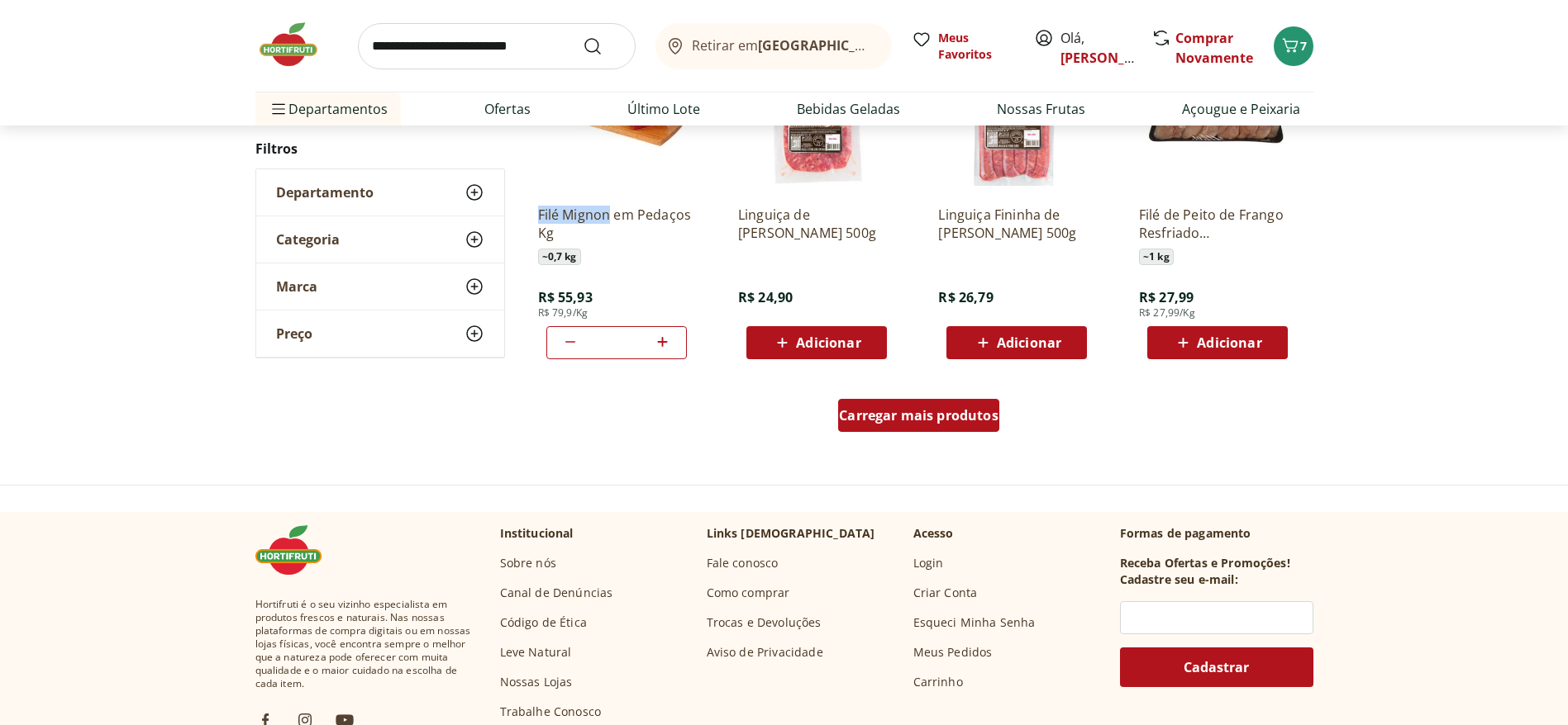
click at [949, 427] on div "Carregar mais produtos" at bounding box center [918, 416] width 161 height 33
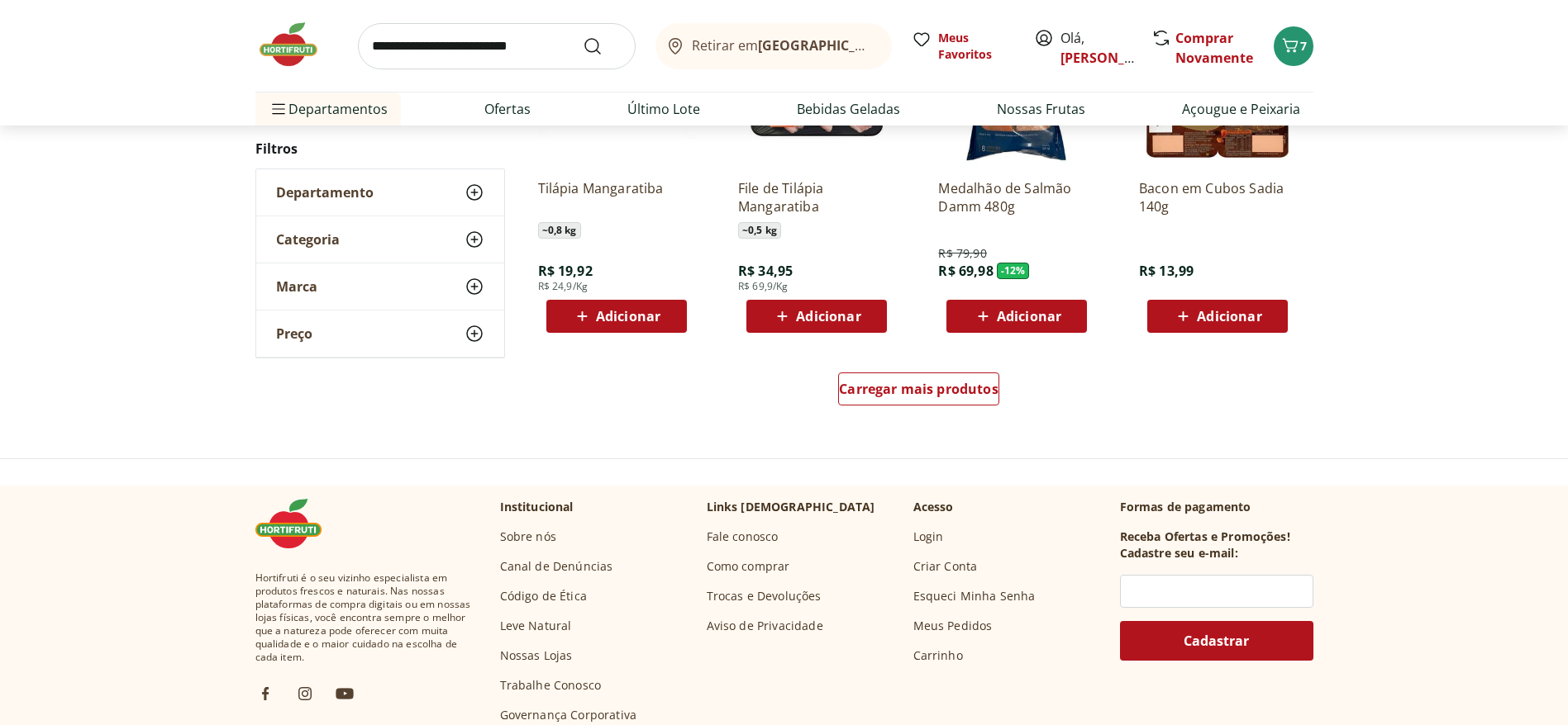
scroll to position [5204, 0]
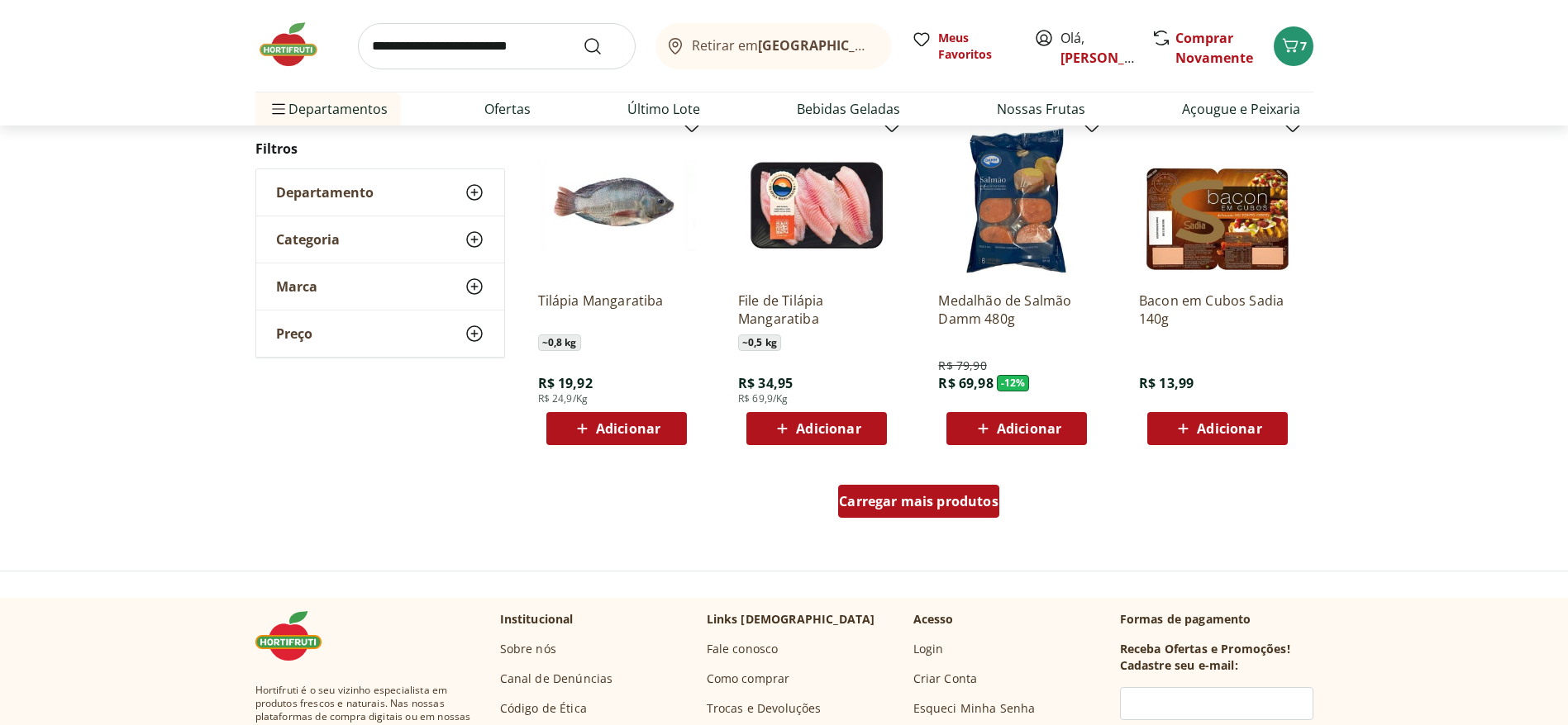
click at [973, 482] on span "Carregar mais produtos" at bounding box center [918, 501] width 160 height 13
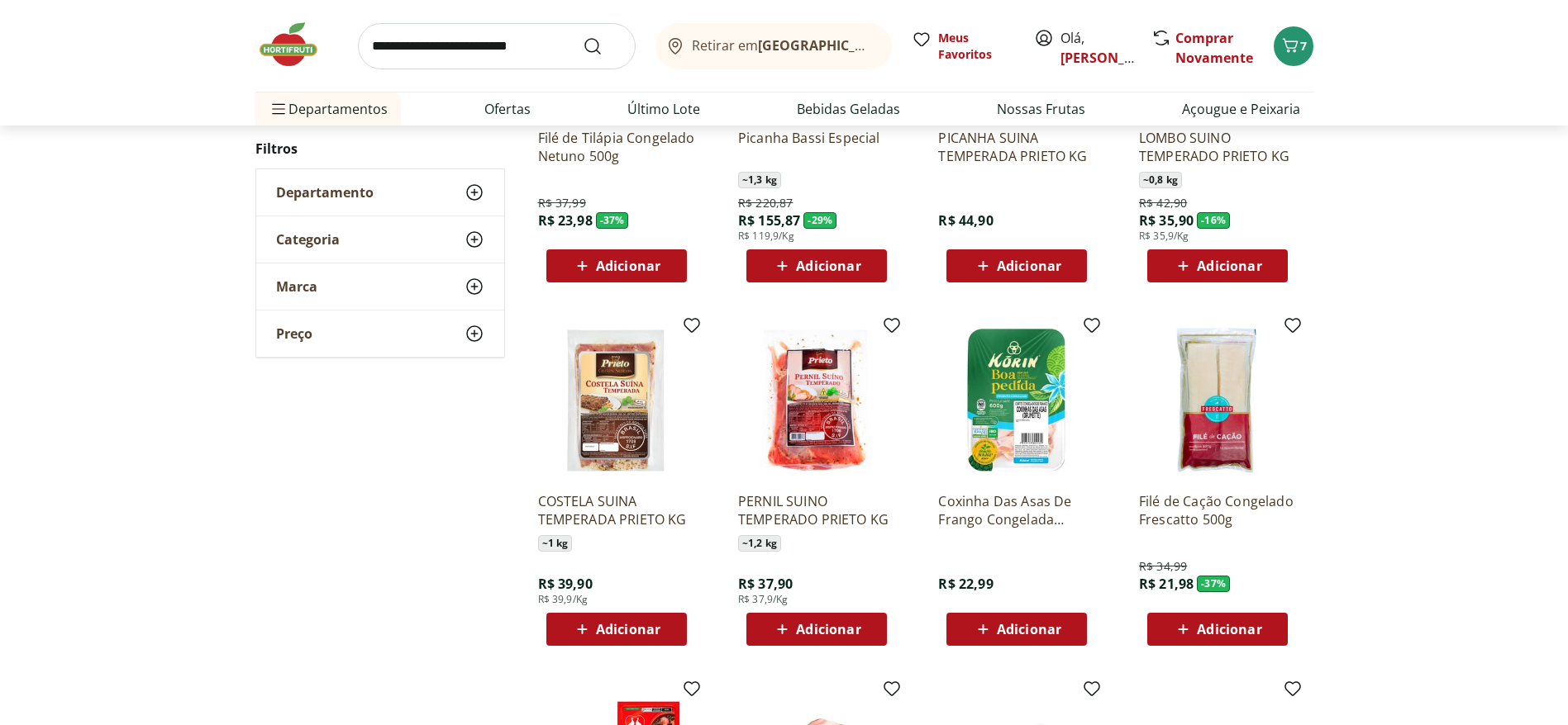
scroll to position [5700, 0]
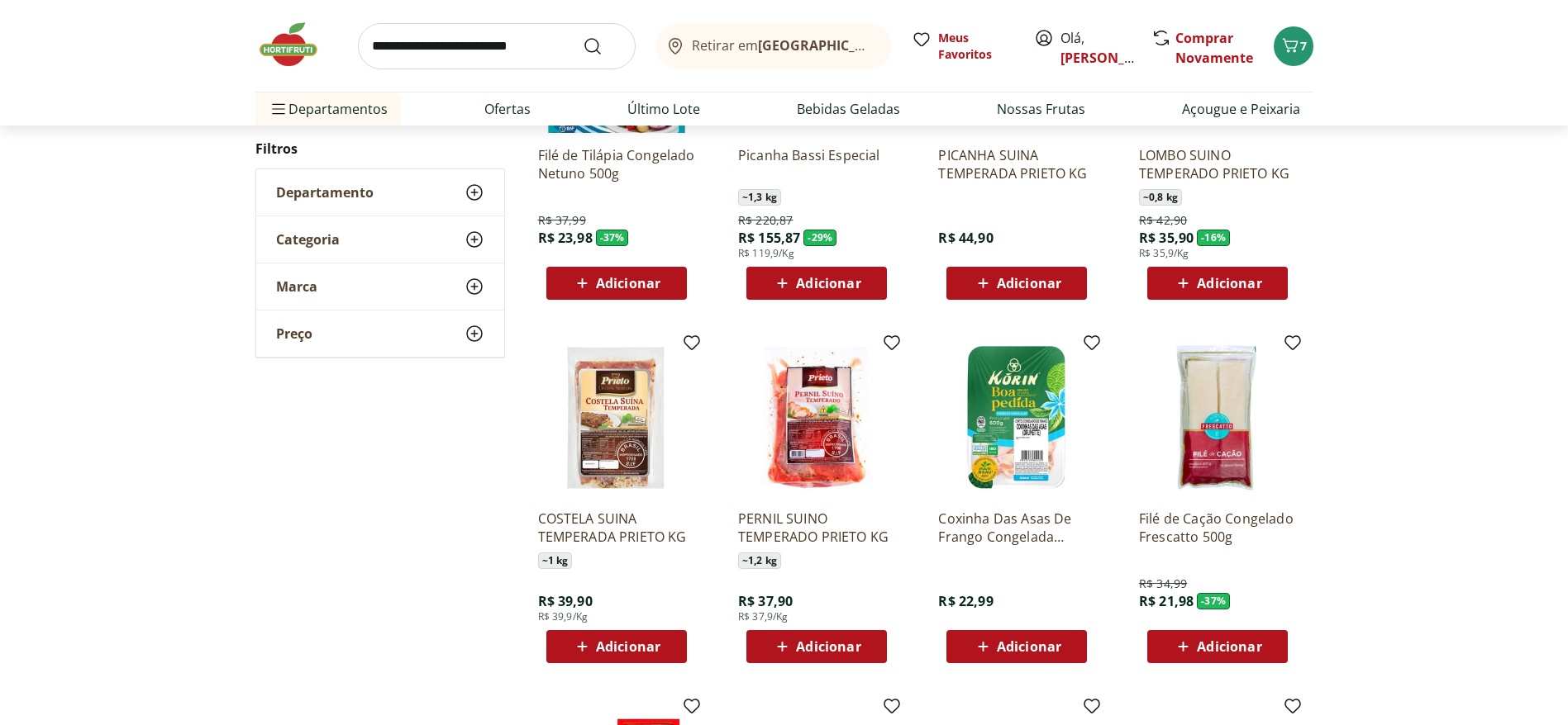
click at [1045, 482] on span "Adicionar" at bounding box center [1229, 646] width 65 height 13
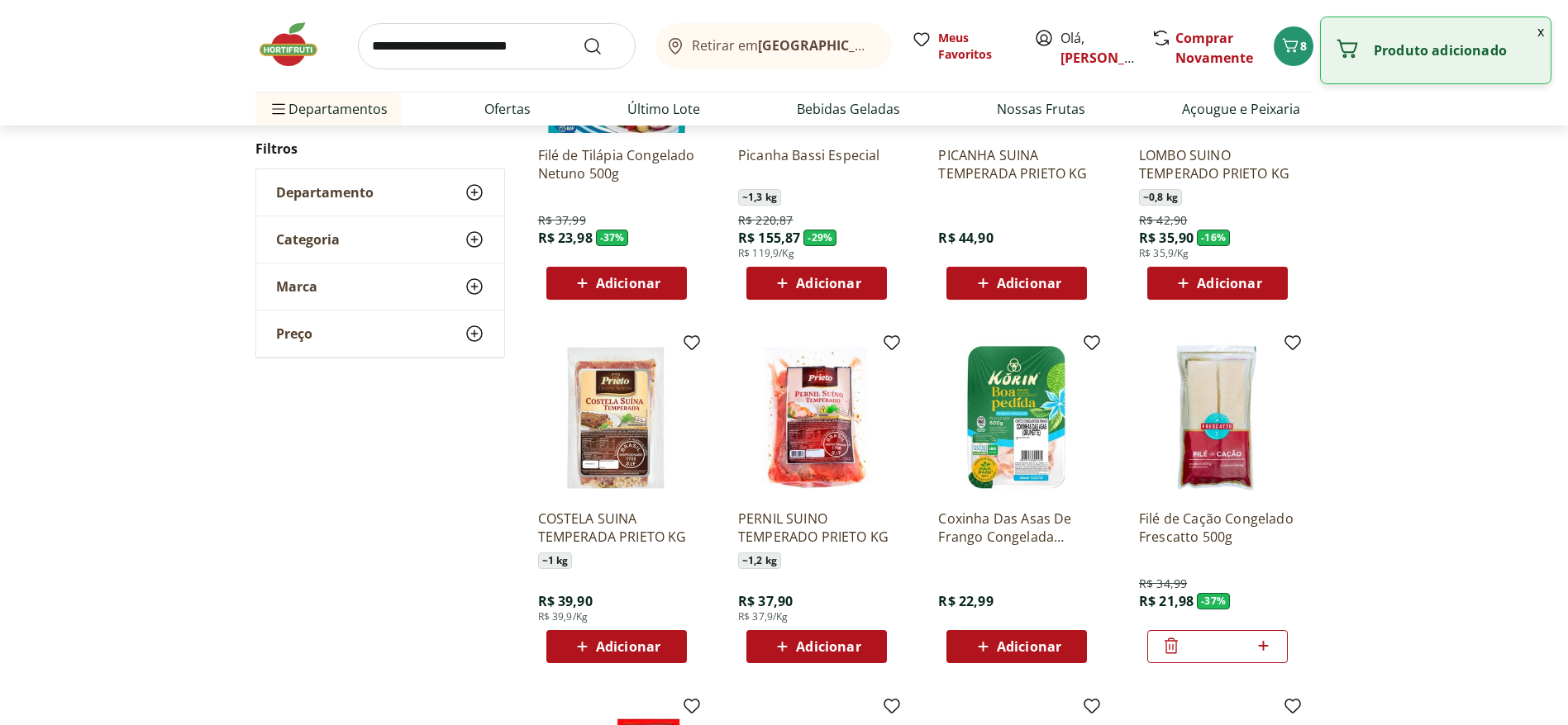
click at [1045, 482] on icon at bounding box center [1263, 646] width 20 height 19
type input "*"
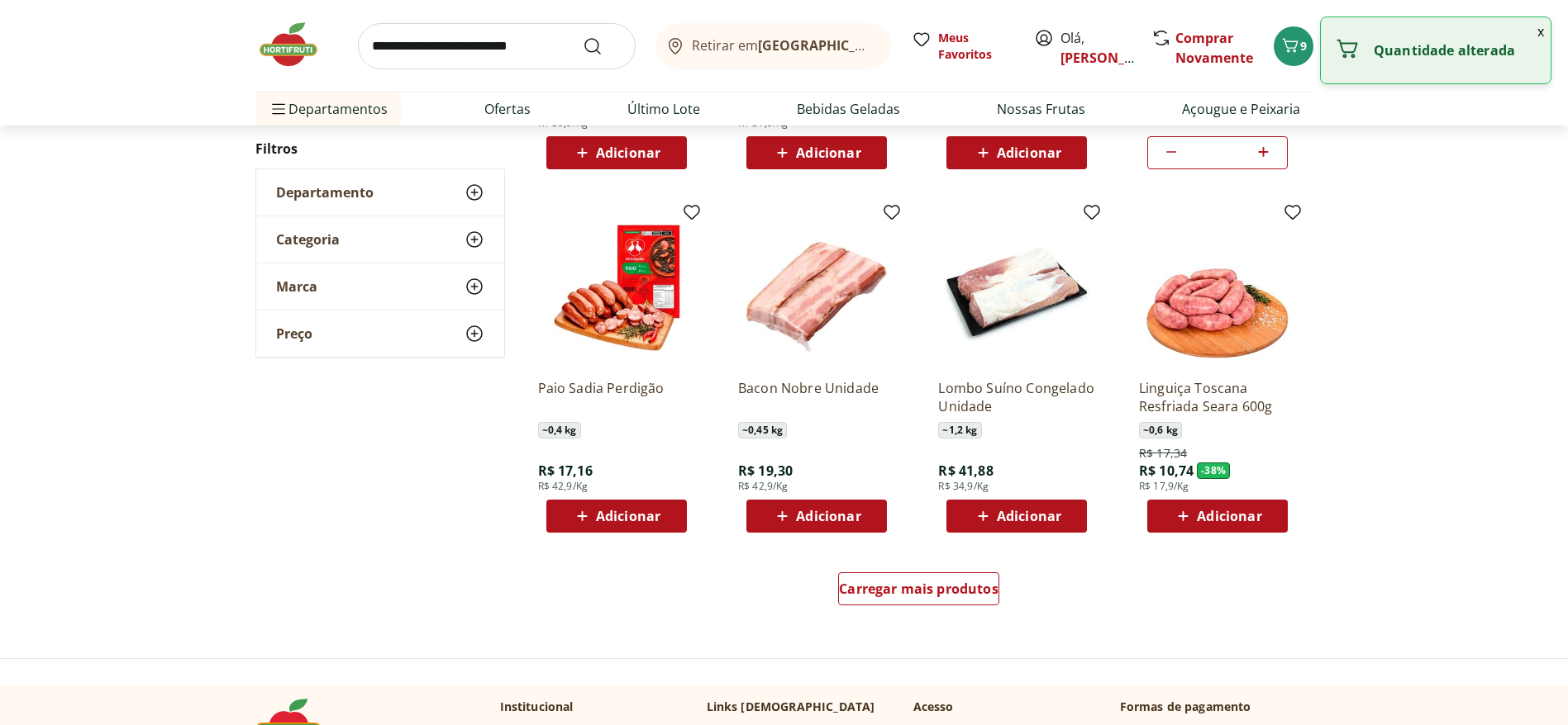
scroll to position [6195, 0]
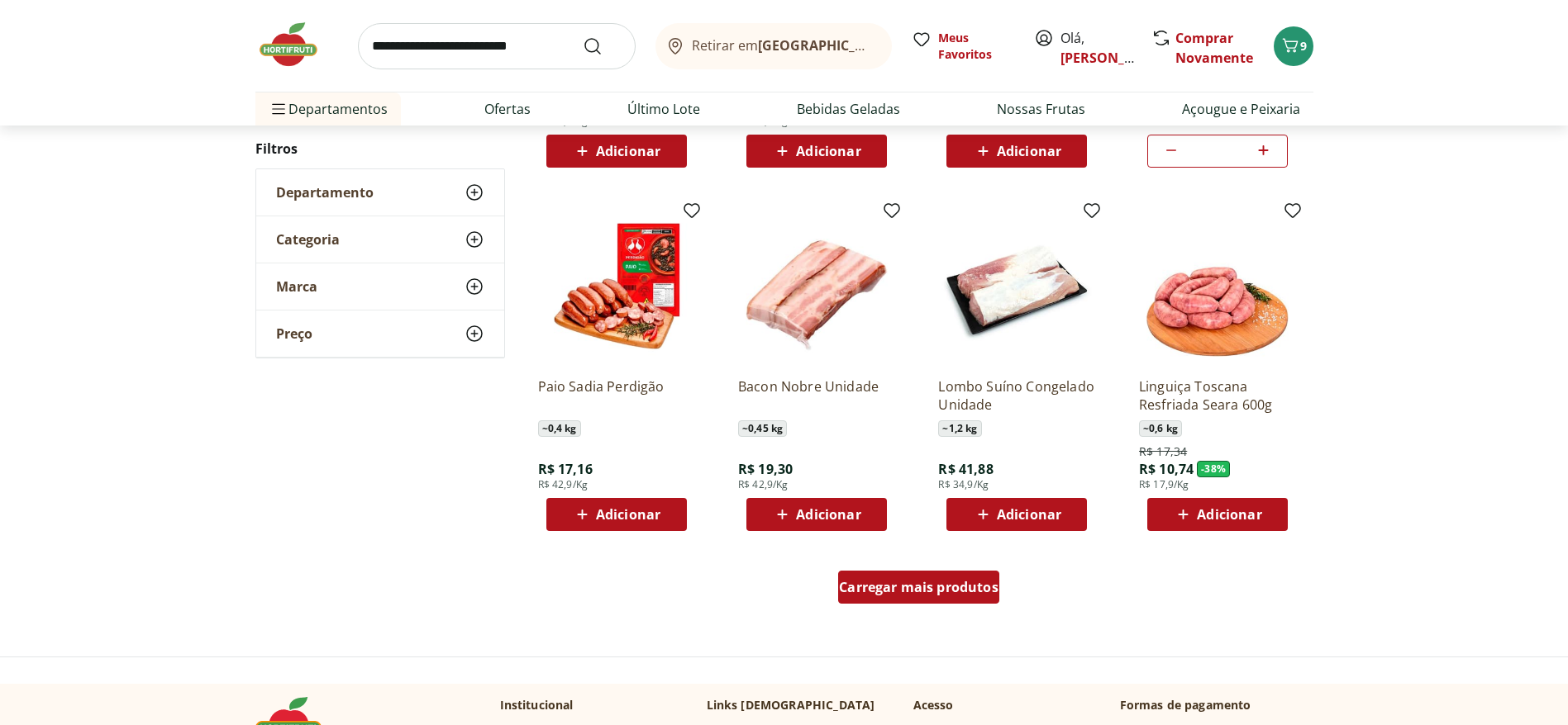
click at [943, 482] on span "Carregar mais produtos" at bounding box center [918, 587] width 160 height 13
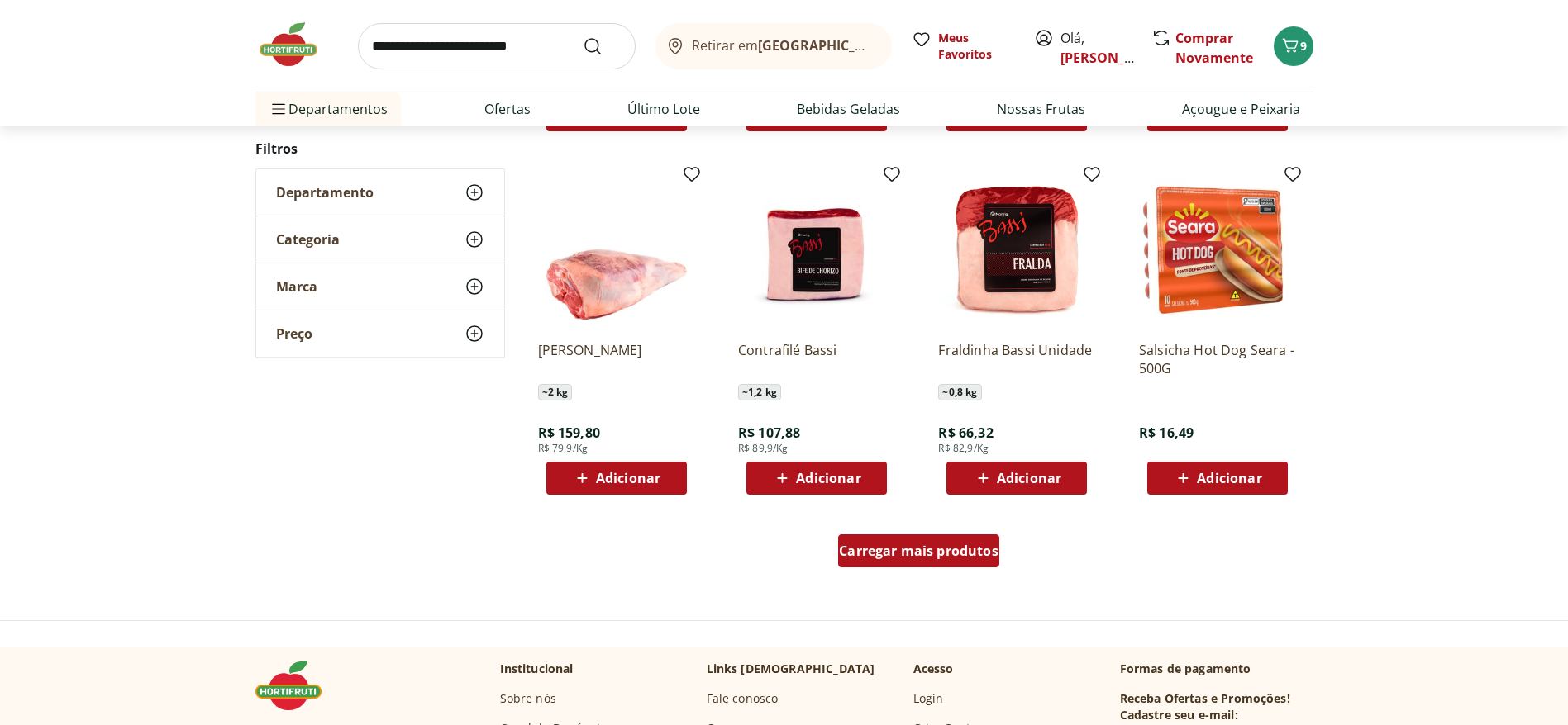
scroll to position [7311, 0]
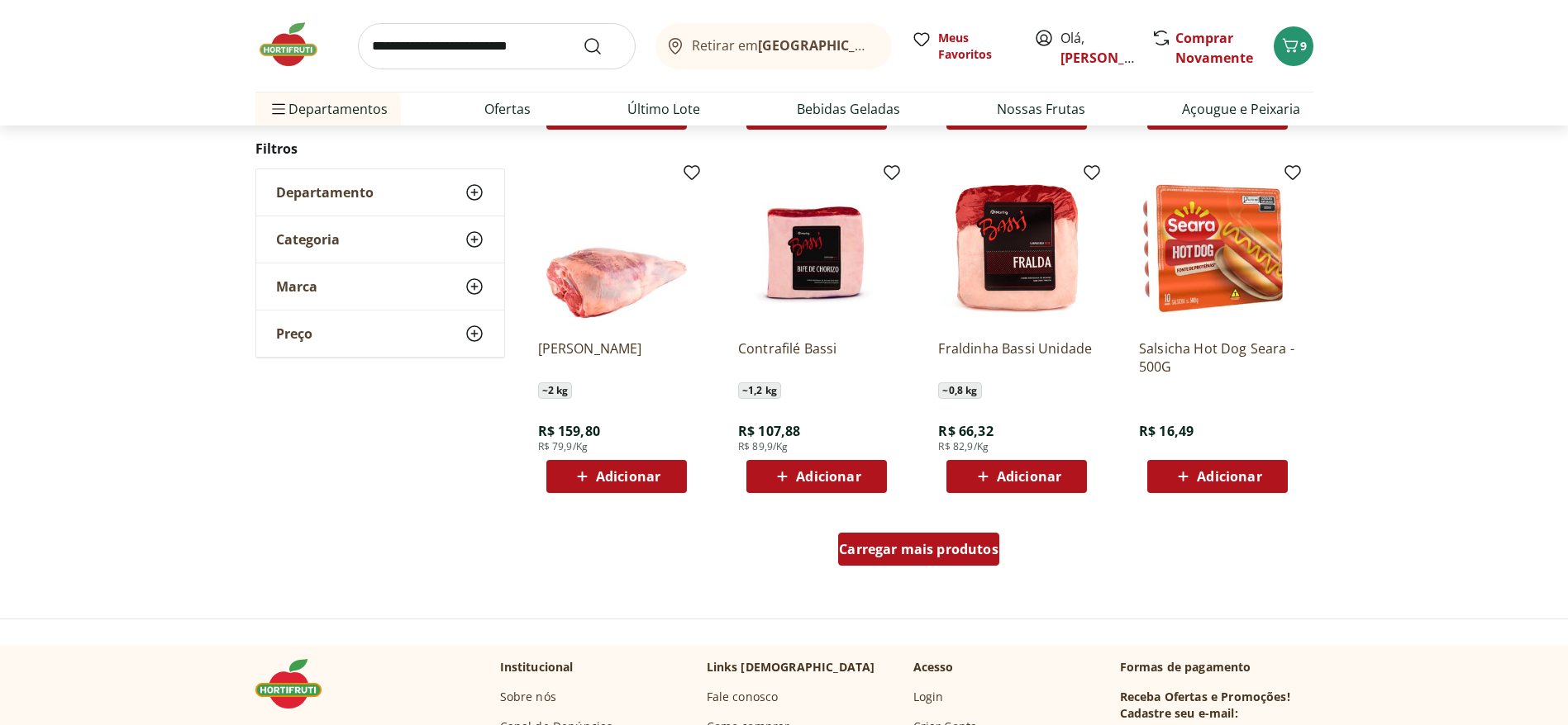
click at [972, 482] on span "Carregar mais produtos" at bounding box center [918, 550] width 160 height 13
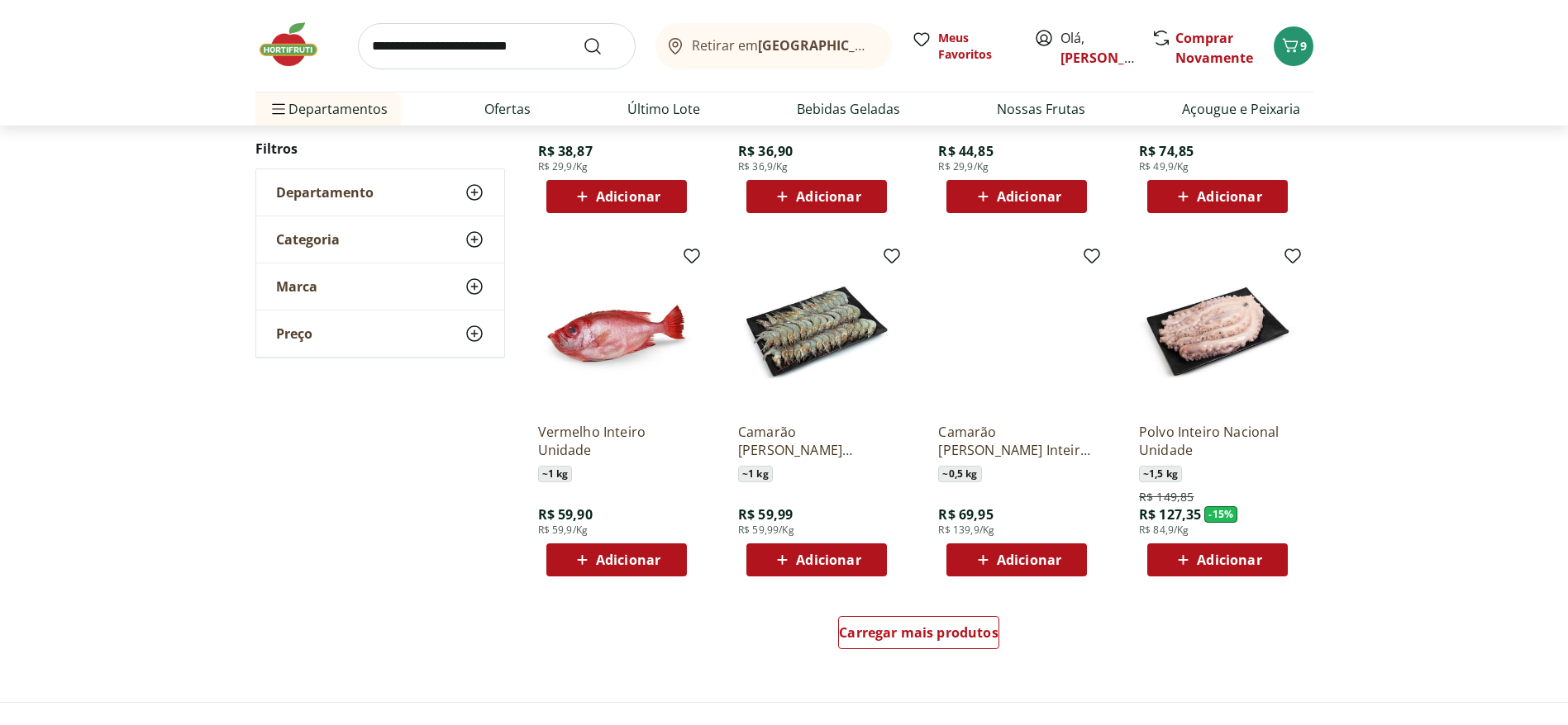
scroll to position [8549, 0]
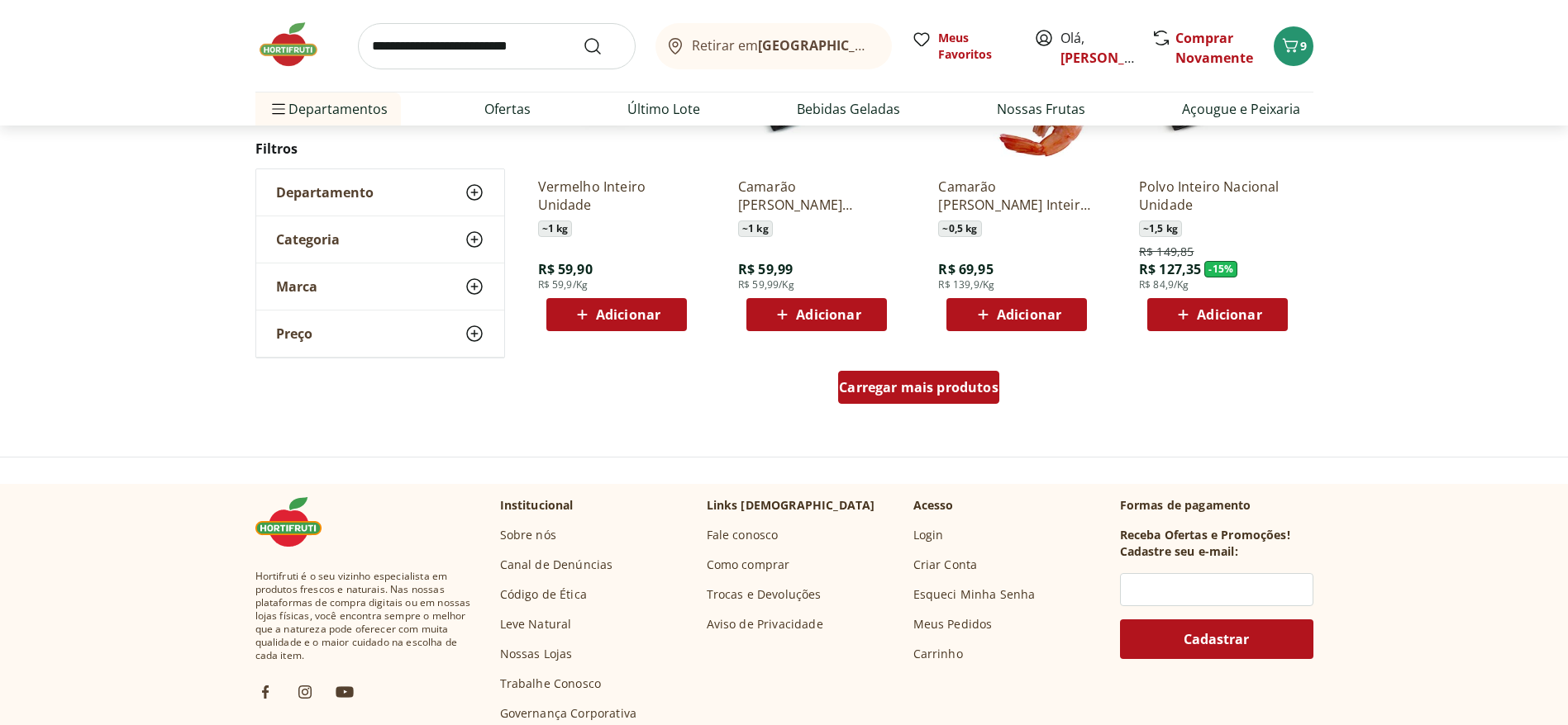
click at [943, 393] on span "Carregar mais produtos" at bounding box center [918, 387] width 160 height 13
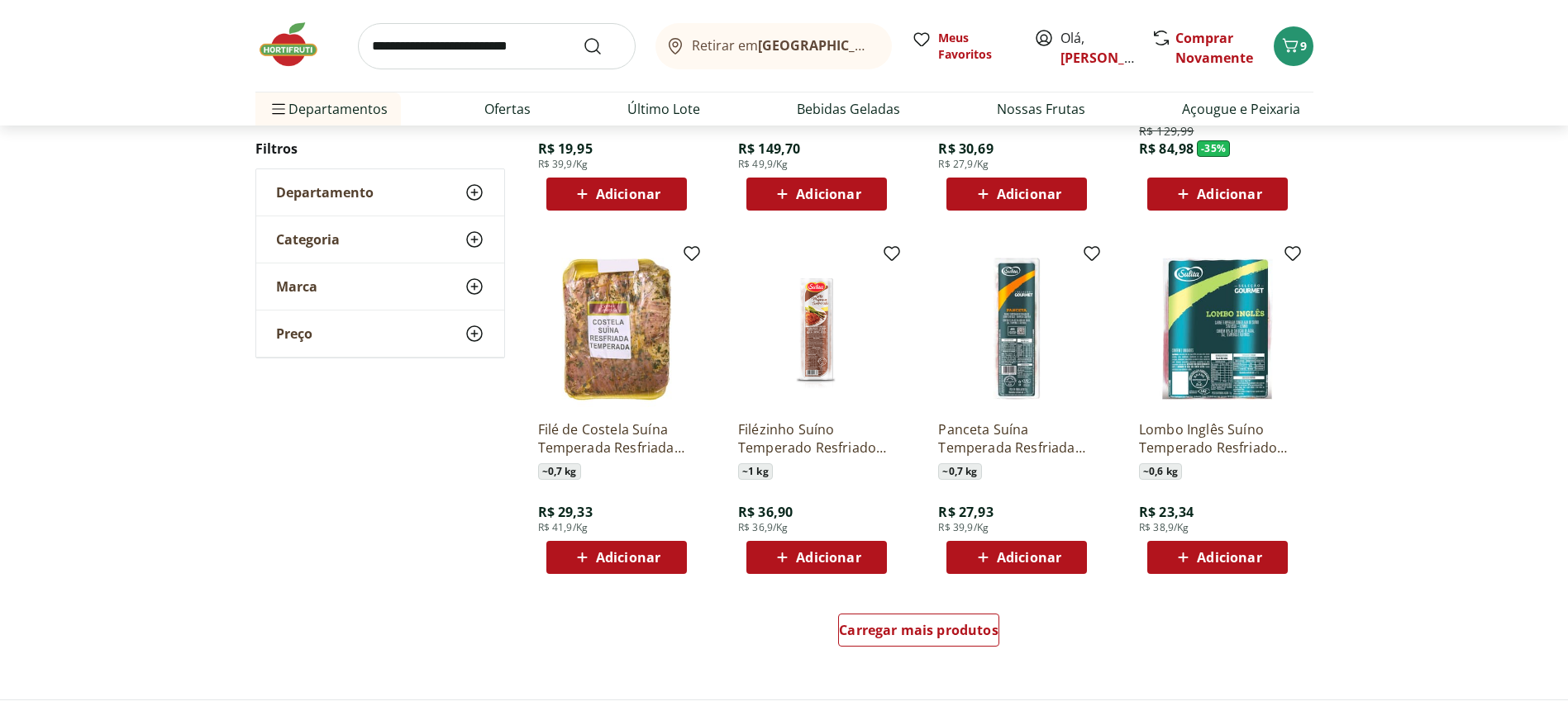
scroll to position [9418, 0]
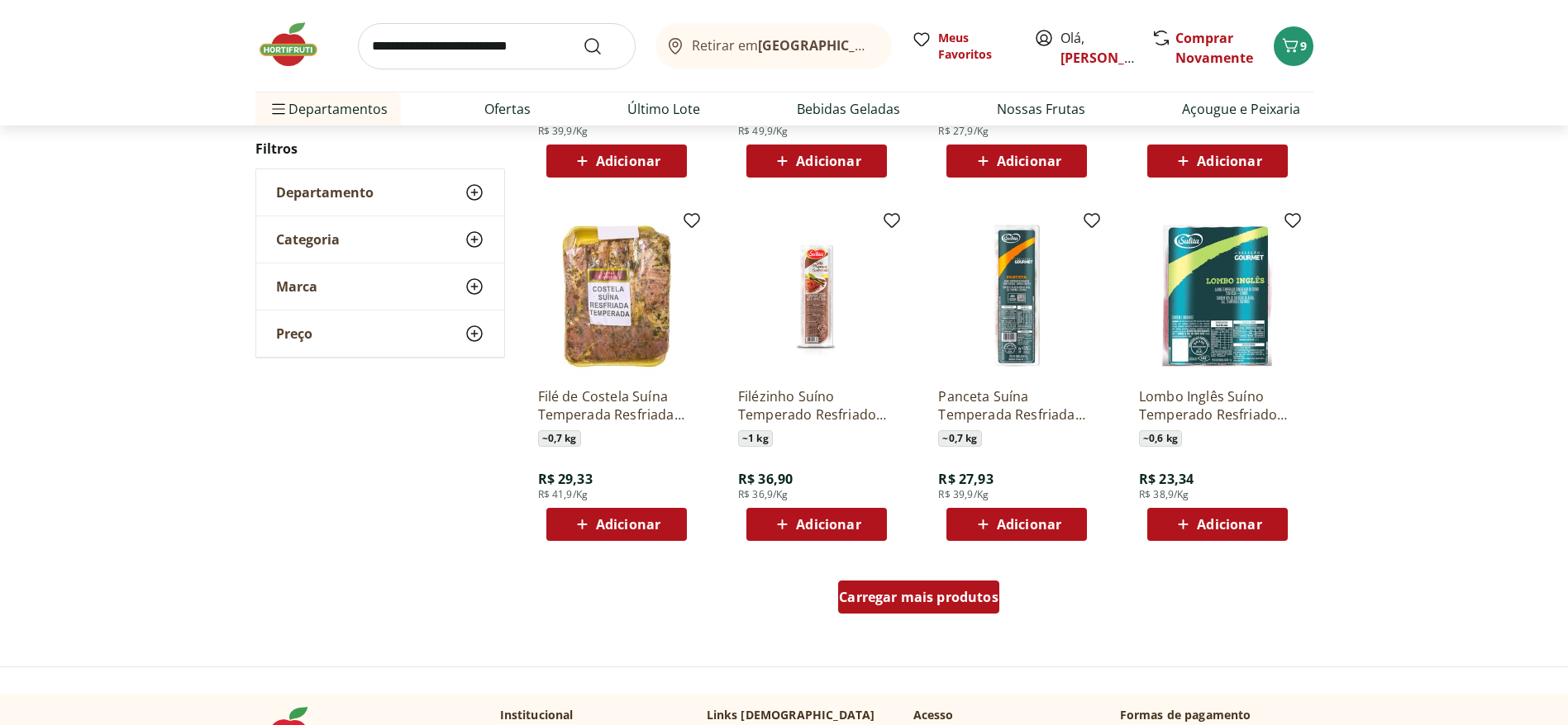
click at [896, 482] on span "Carregar mais produtos" at bounding box center [918, 598] width 160 height 13
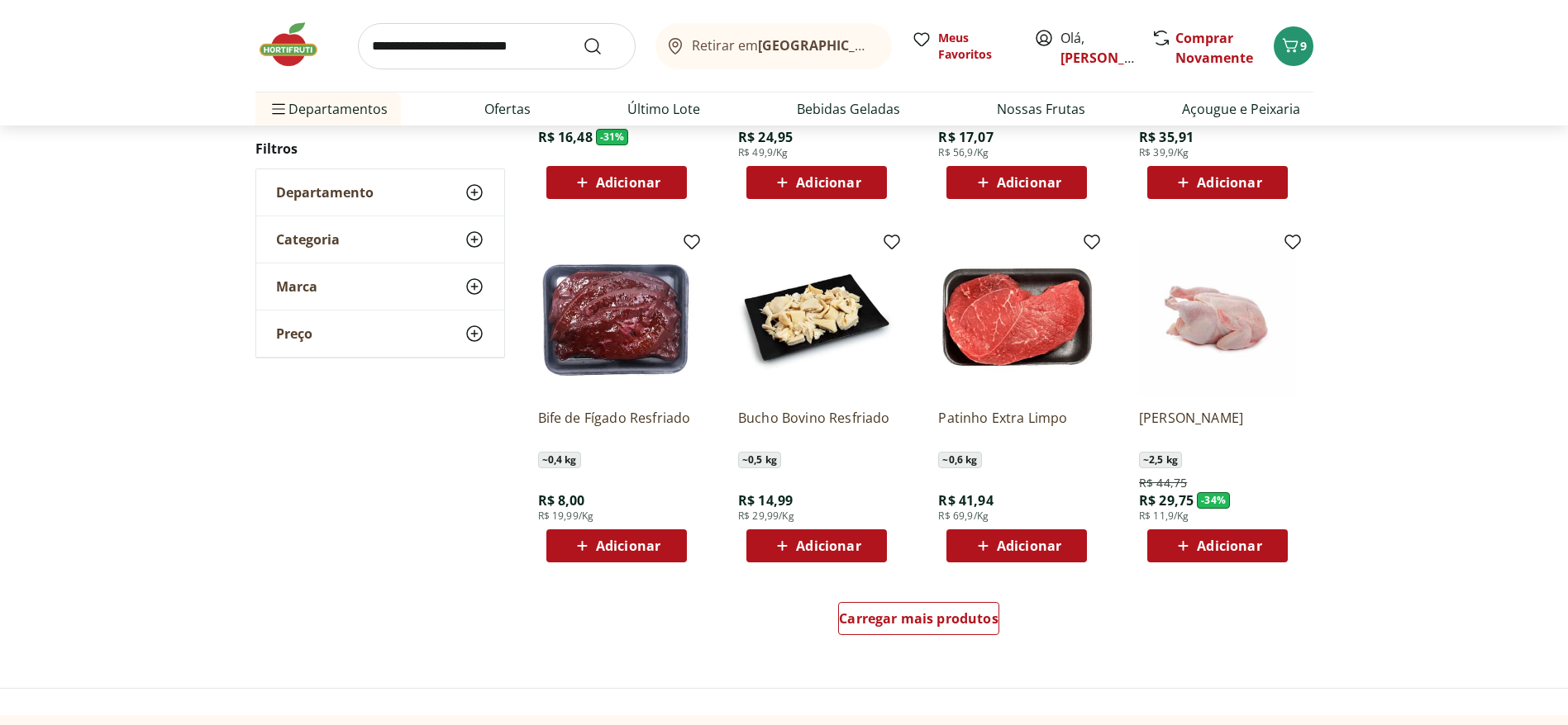
scroll to position [10532, 0]
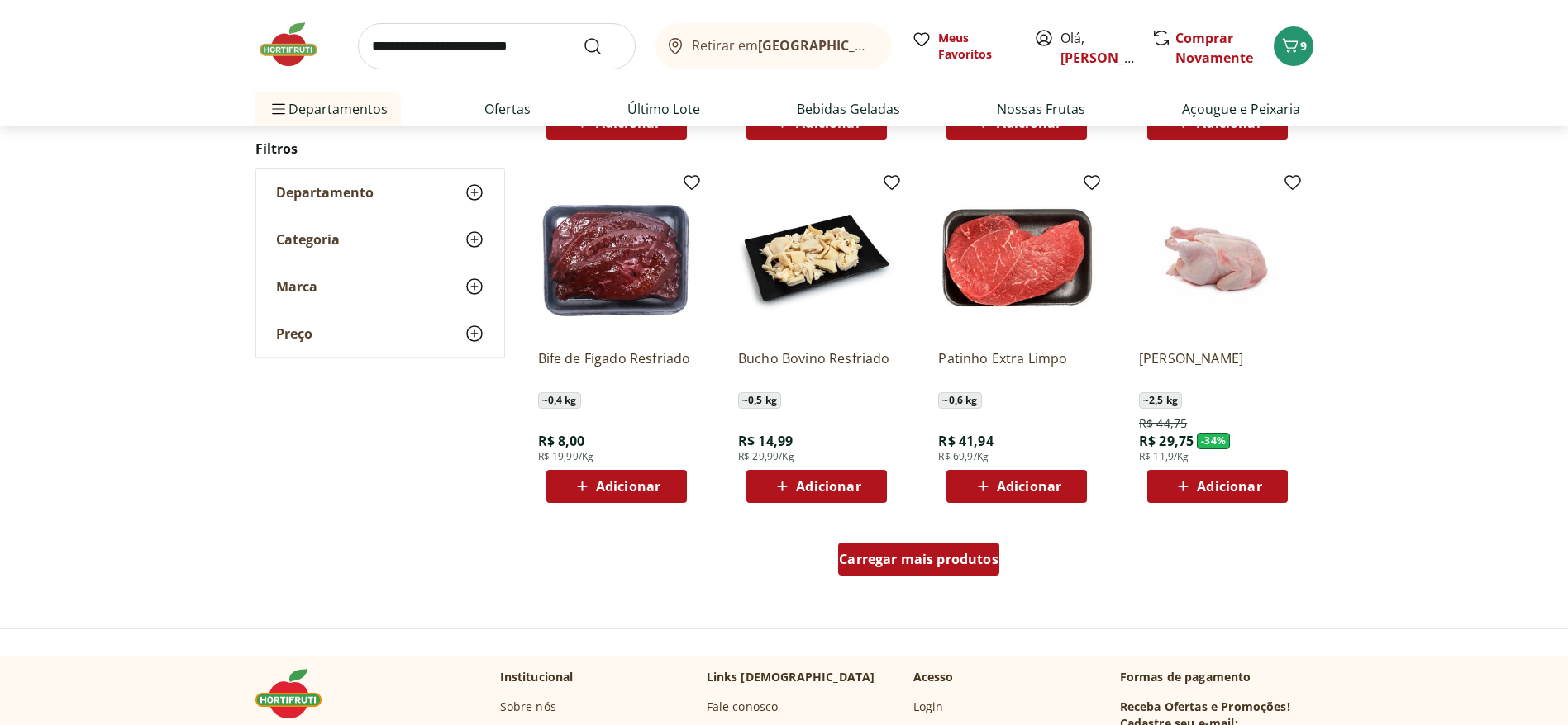
click at [945, 482] on span "Carregar mais produtos" at bounding box center [918, 559] width 160 height 13
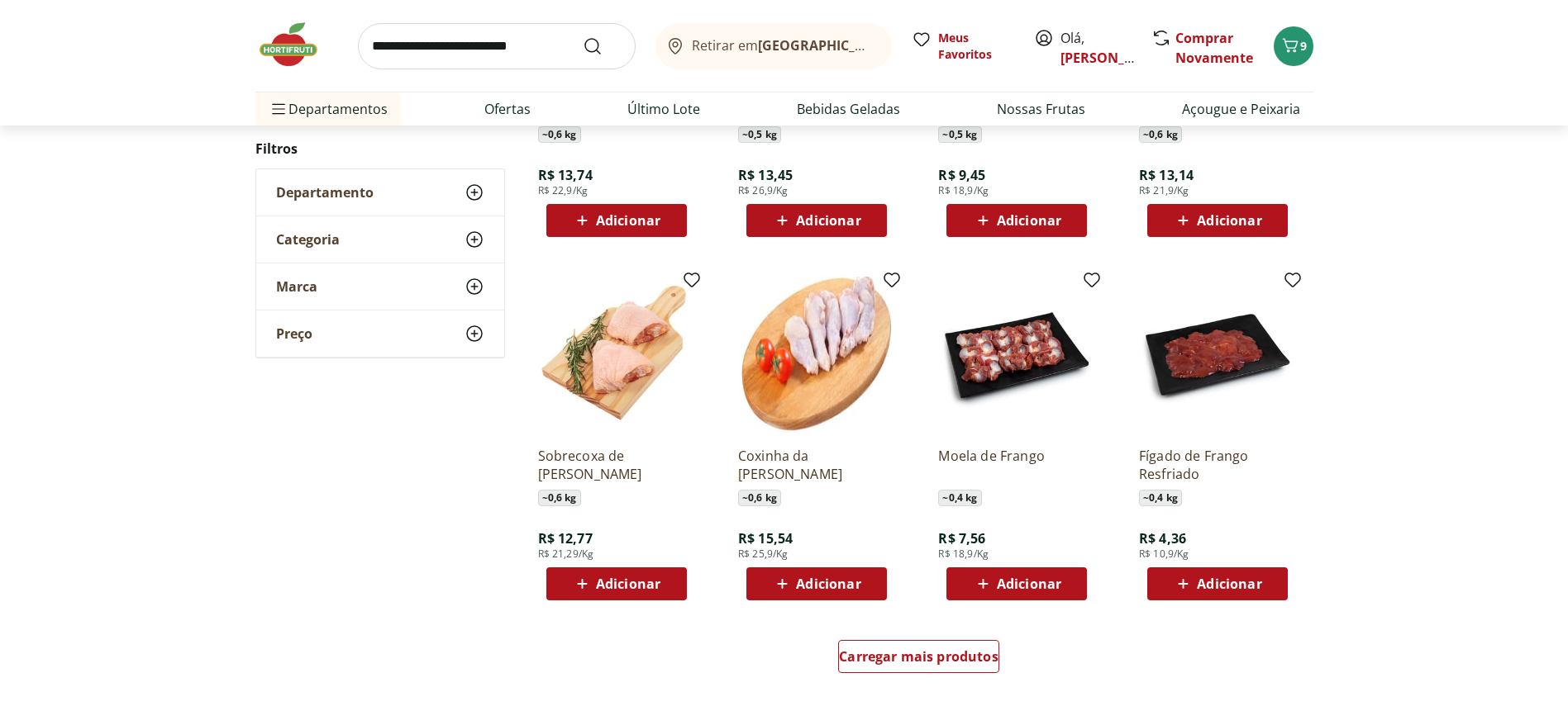
scroll to position [11523, 0]
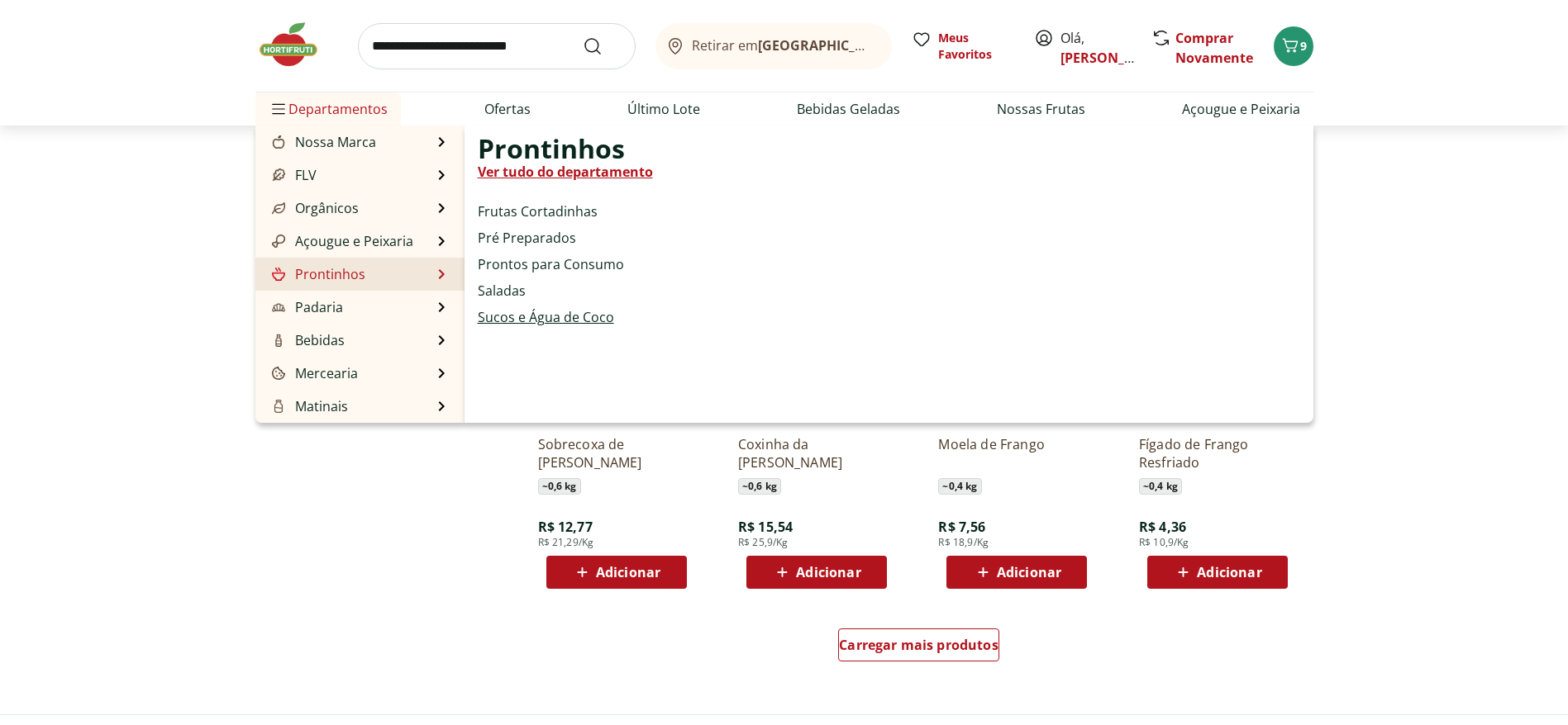
click at [529, 321] on link "Sucos e Água de Coco" at bounding box center [546, 317] width 137 height 19
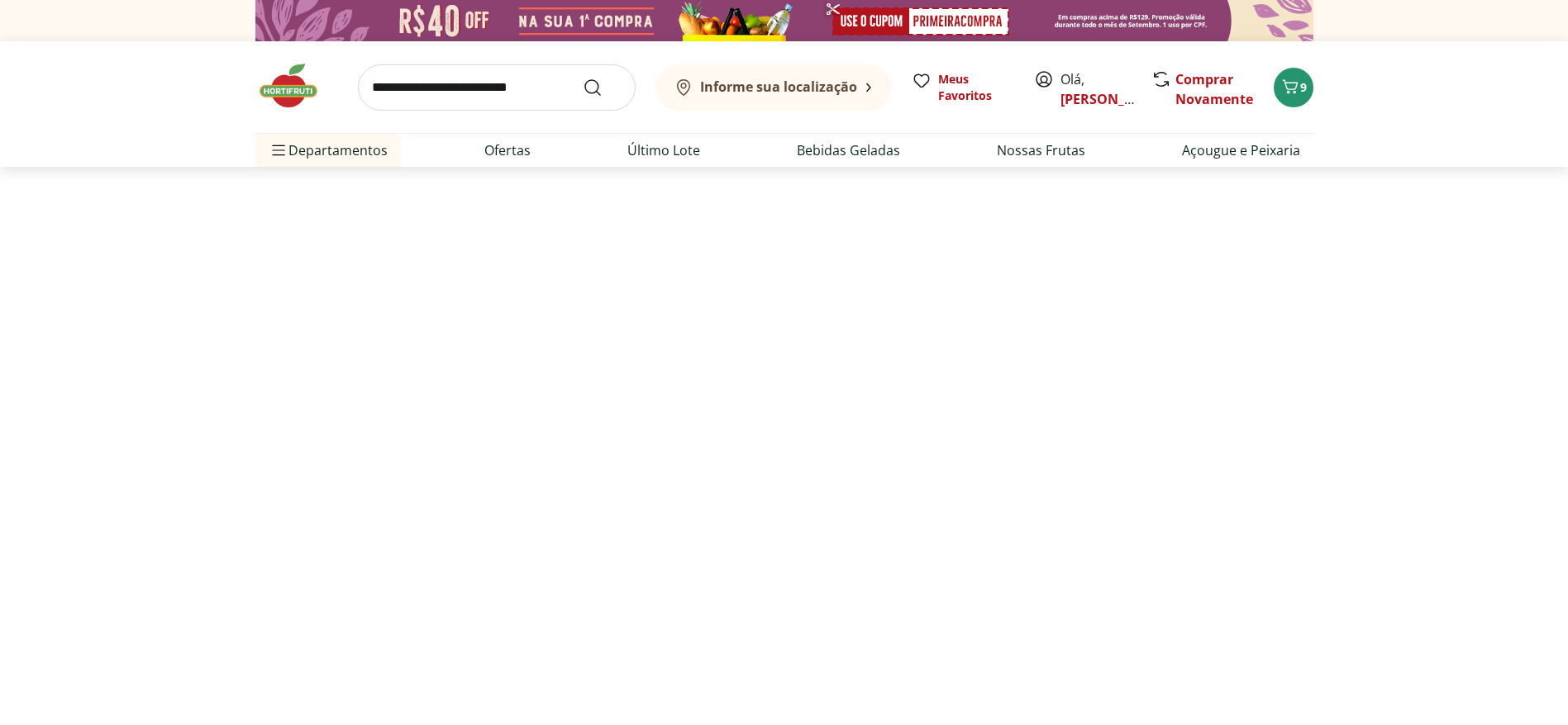
select select "**********"
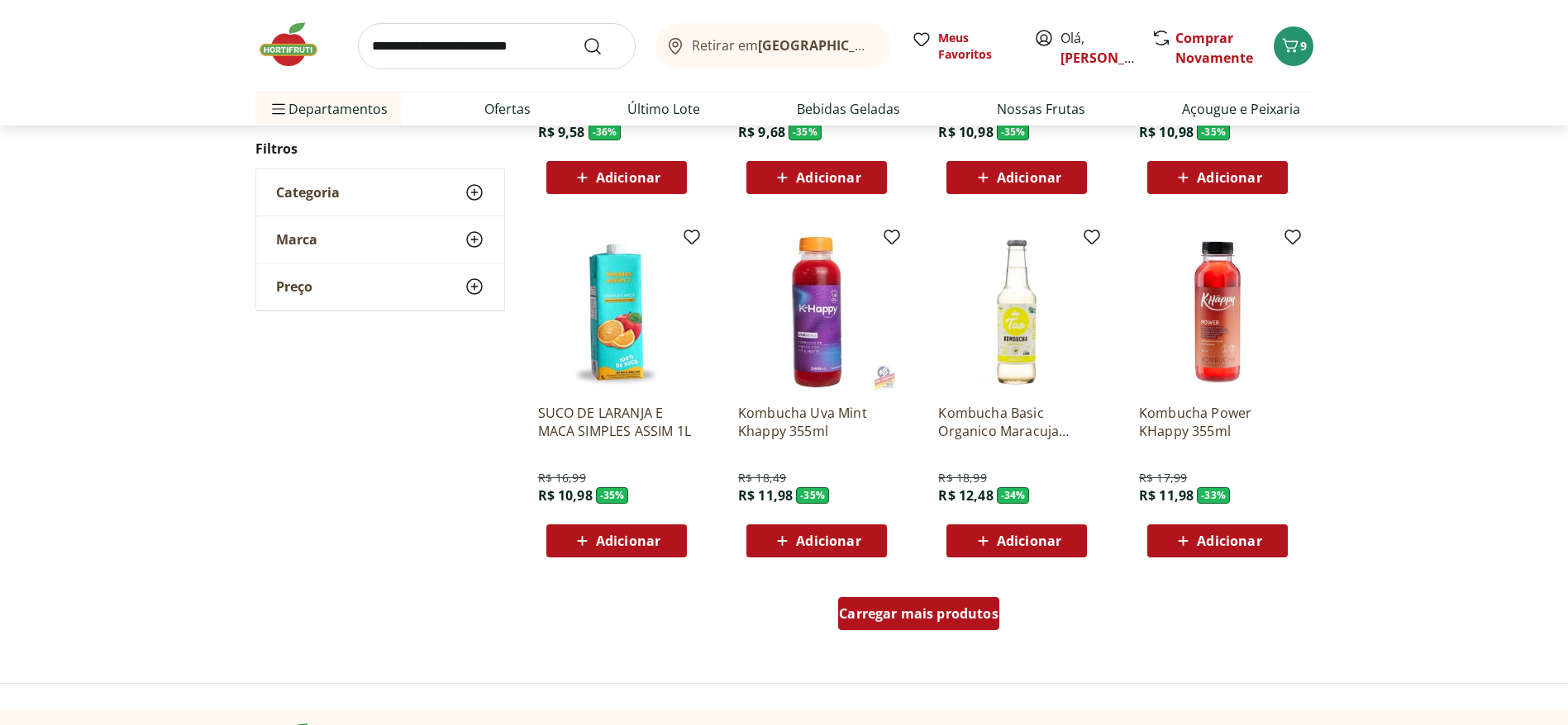
scroll to position [743, 0]
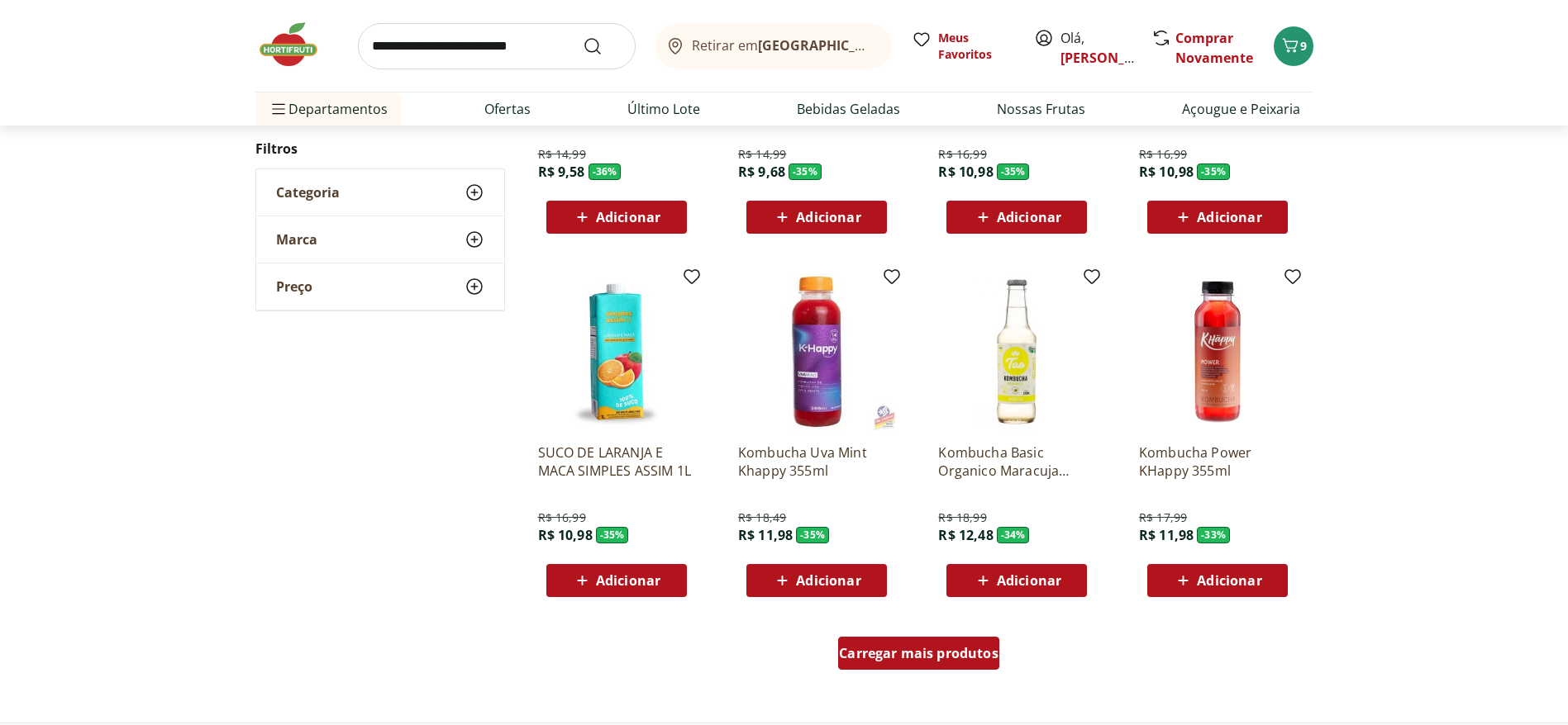
click at [930, 482] on div "Carregar mais produtos" at bounding box center [918, 654] width 161 height 33
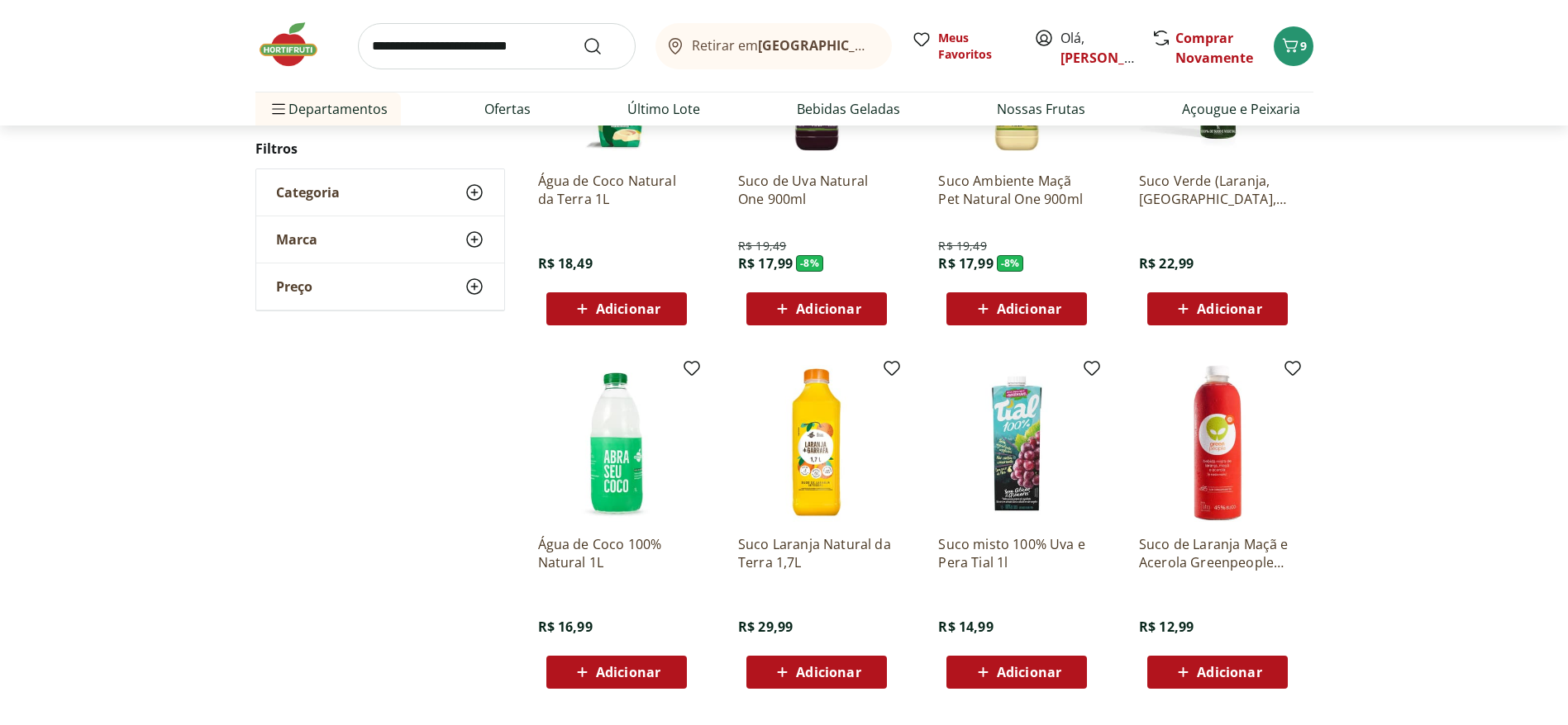
scroll to position [1734, 0]
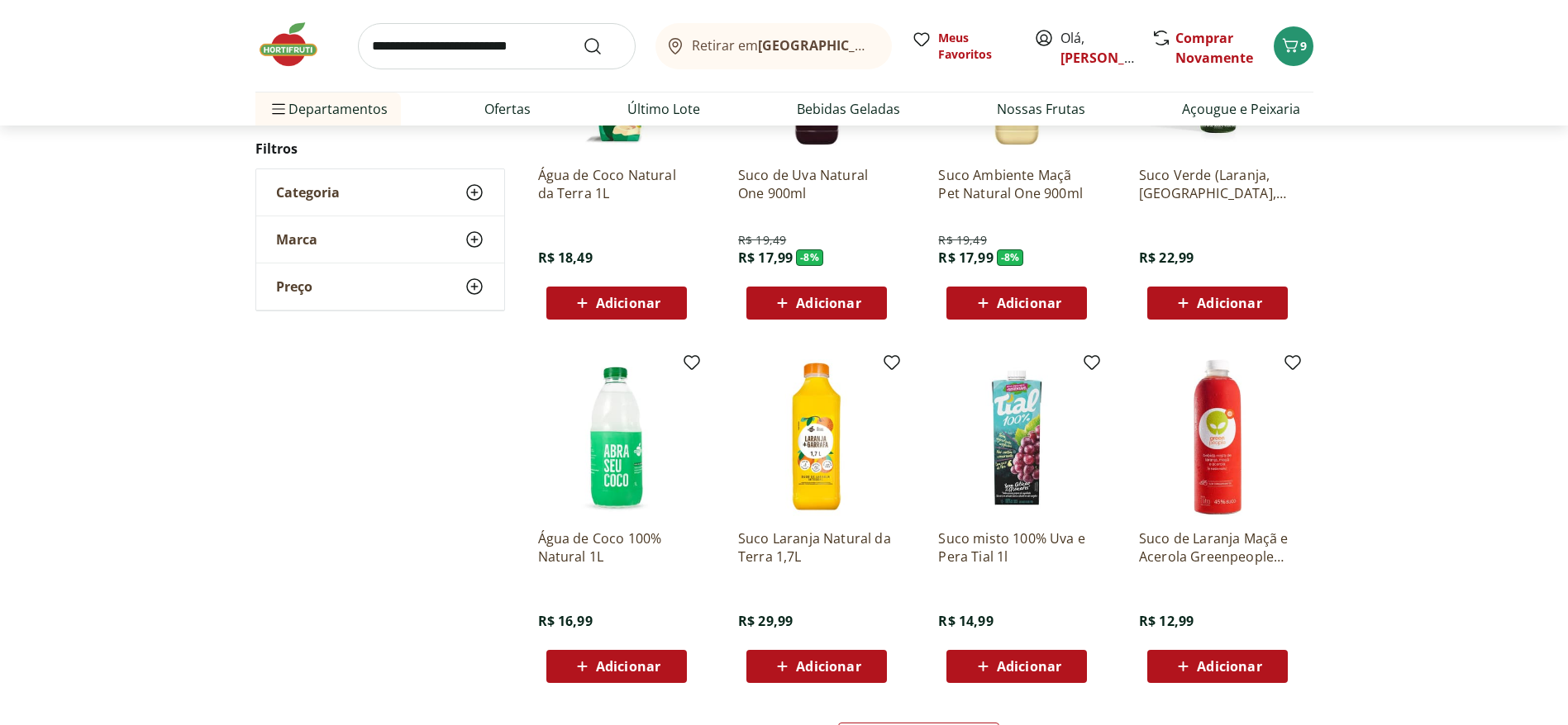
click at [628, 482] on div "Adicionar" at bounding box center [616, 667] width 114 height 30
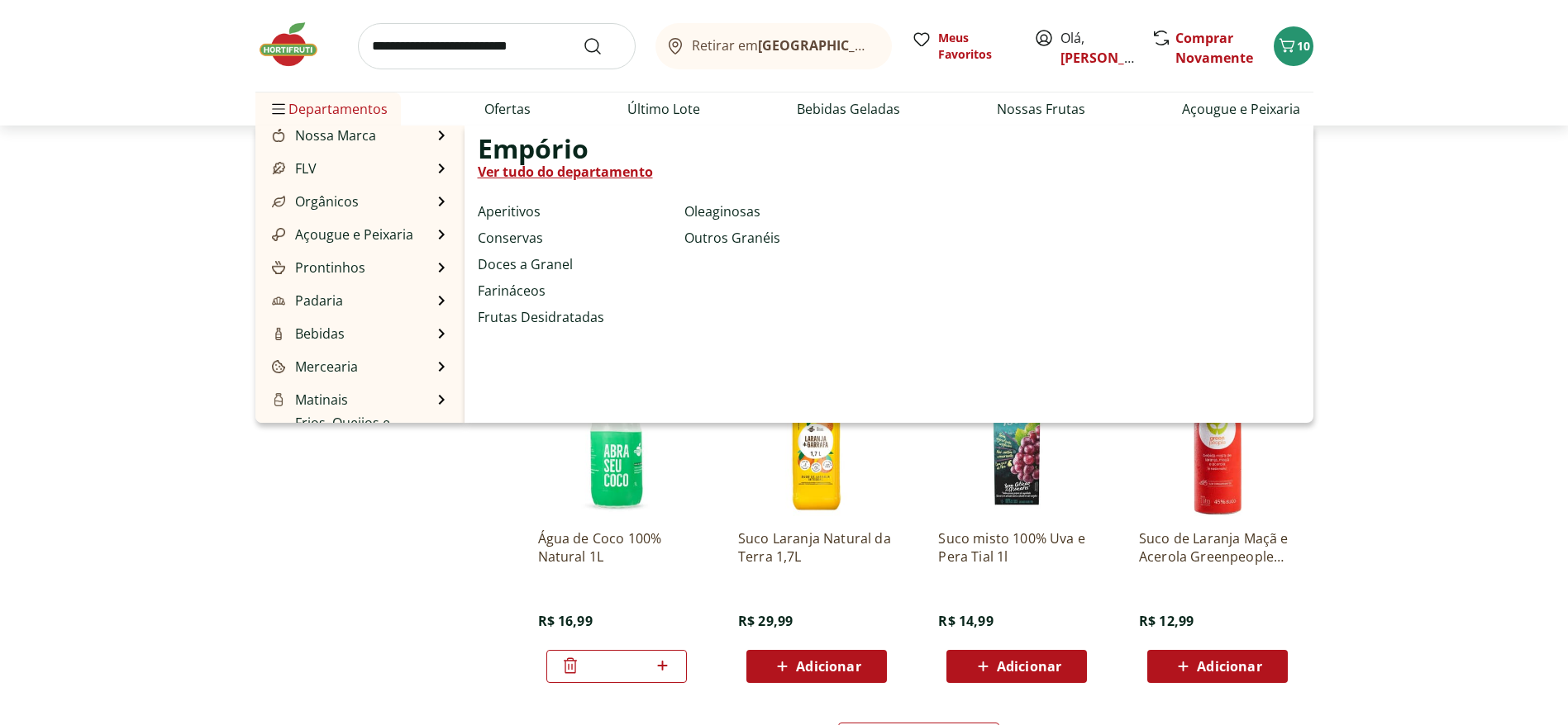
scroll to position [0, 0]
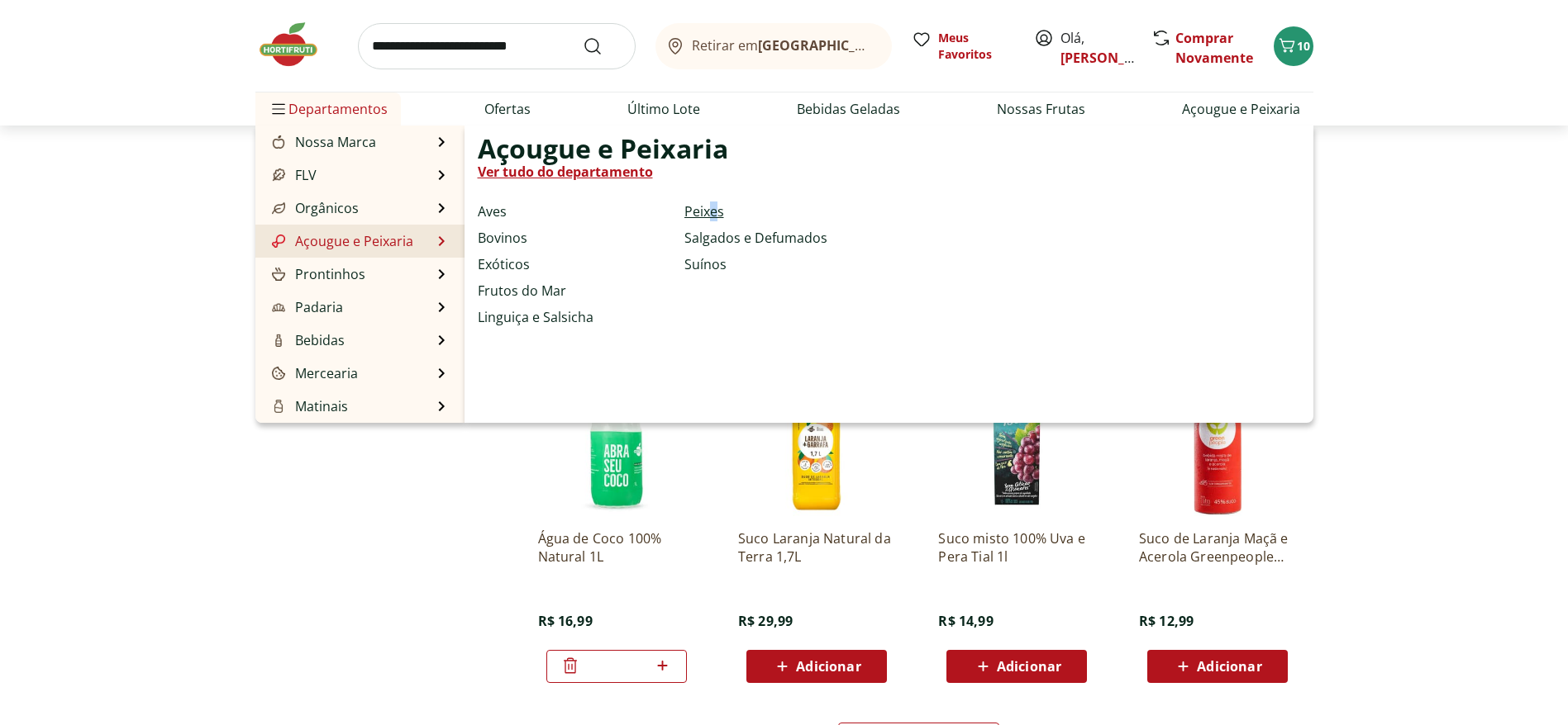
drag, startPoint x: 711, startPoint y: 199, endPoint x: 710, endPoint y: 208, distance: 9.1
click at [716, 210] on div "Açougue e Peixaria Ver tudo do departamento Aves Bovinos Exóticos Frutos do Mar…" at bounding box center [610, 273] width 265 height 271
click at [706, 221] on link "Peixes" at bounding box center [704, 211] width 40 height 19
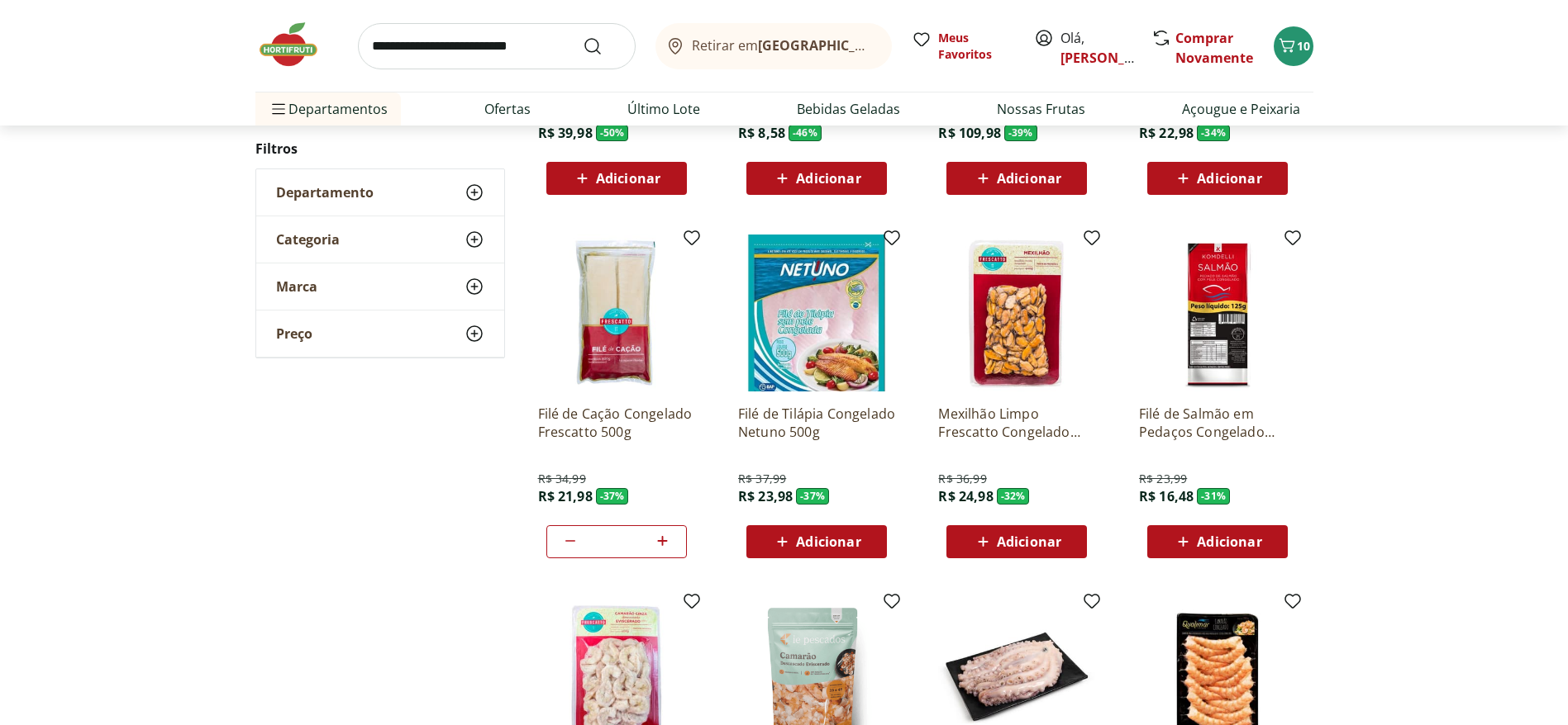
scroll to position [248, 0]
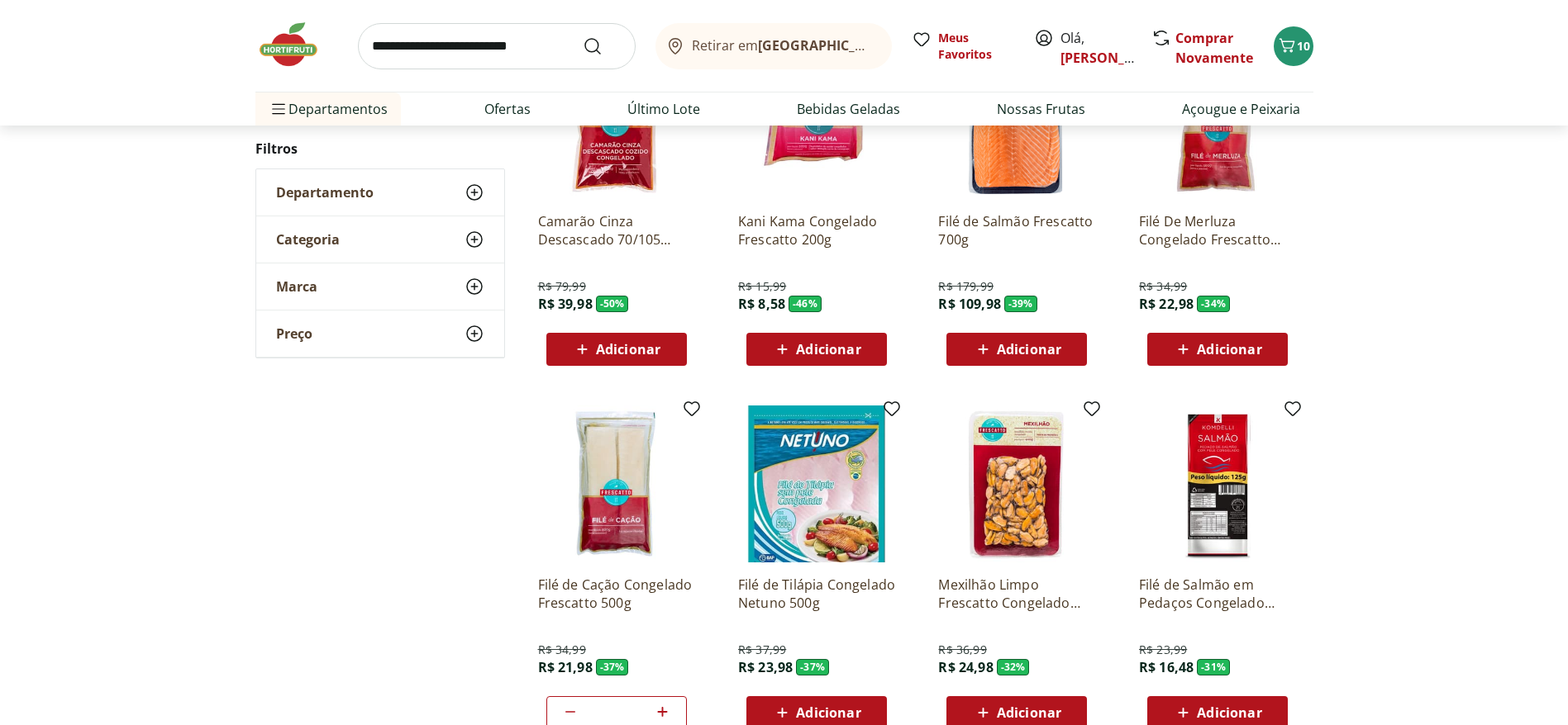
drag, startPoint x: 434, startPoint y: 233, endPoint x: 425, endPoint y: 228, distance: 10.3
click at [432, 232] on div "Categoria" at bounding box center [380, 239] width 248 height 46
click at [390, 202] on div "Departamento" at bounding box center [380, 192] width 248 height 46
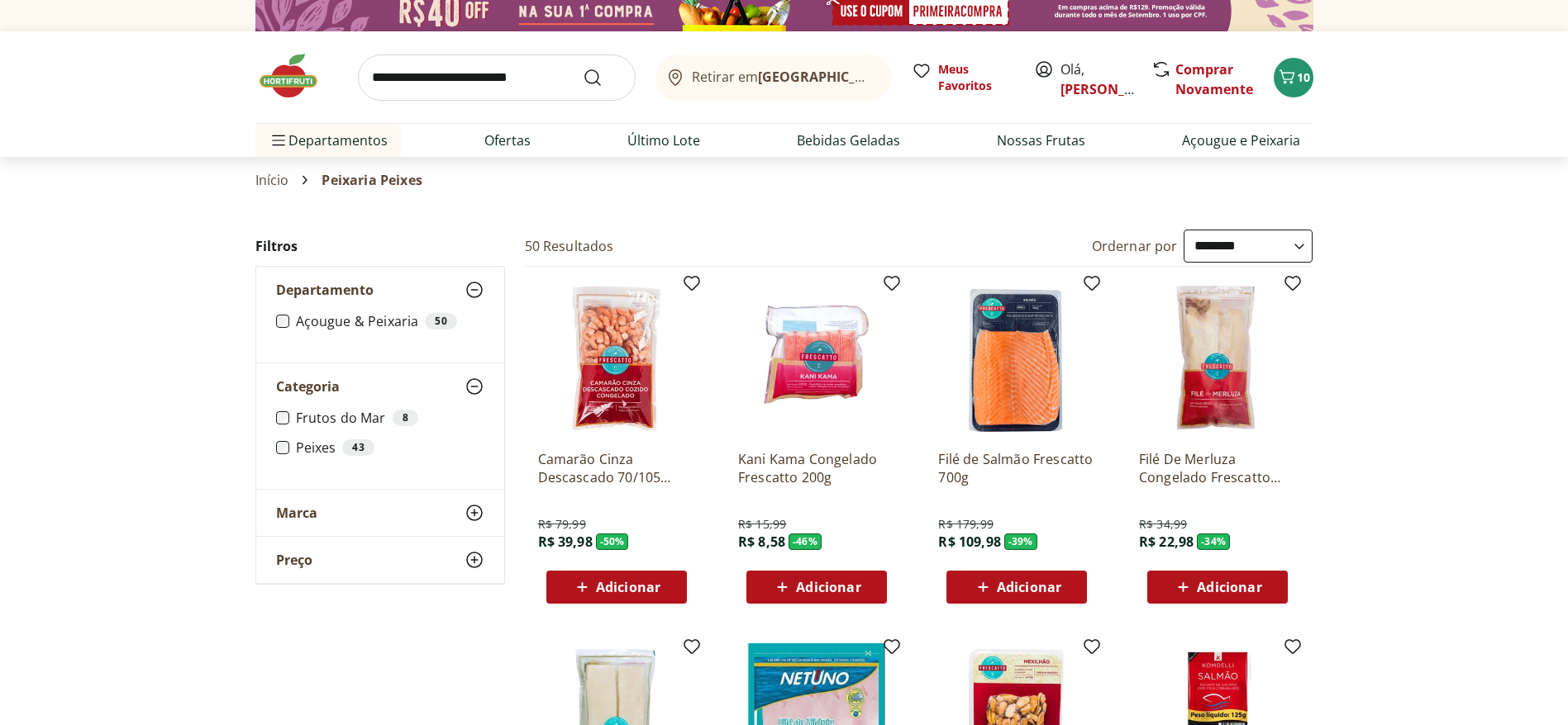
scroll to position [0, 0]
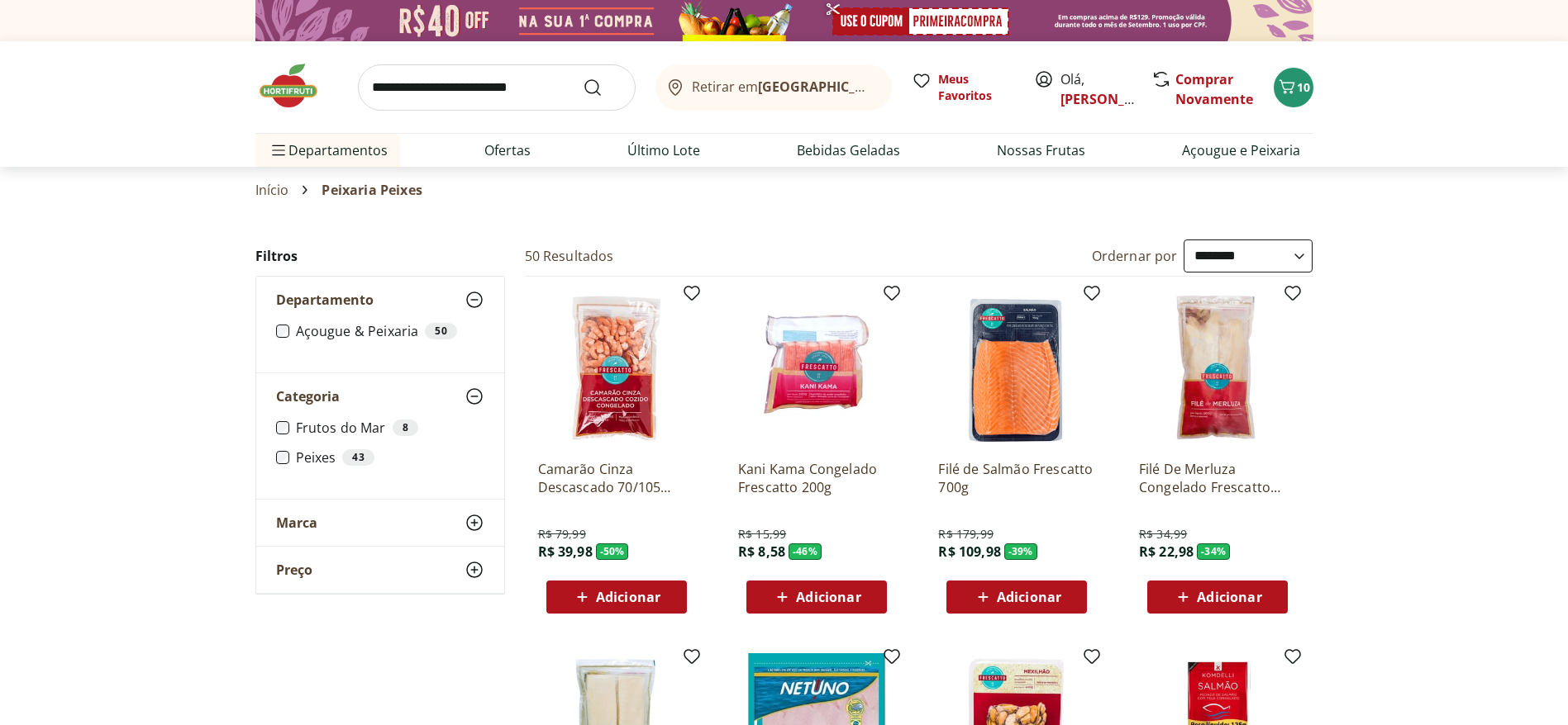
click at [1045, 260] on select "**********" at bounding box center [1248, 256] width 129 height 33
select select "**********"
click at [1045, 239] on select "**********" at bounding box center [1248, 256] width 129 height 33
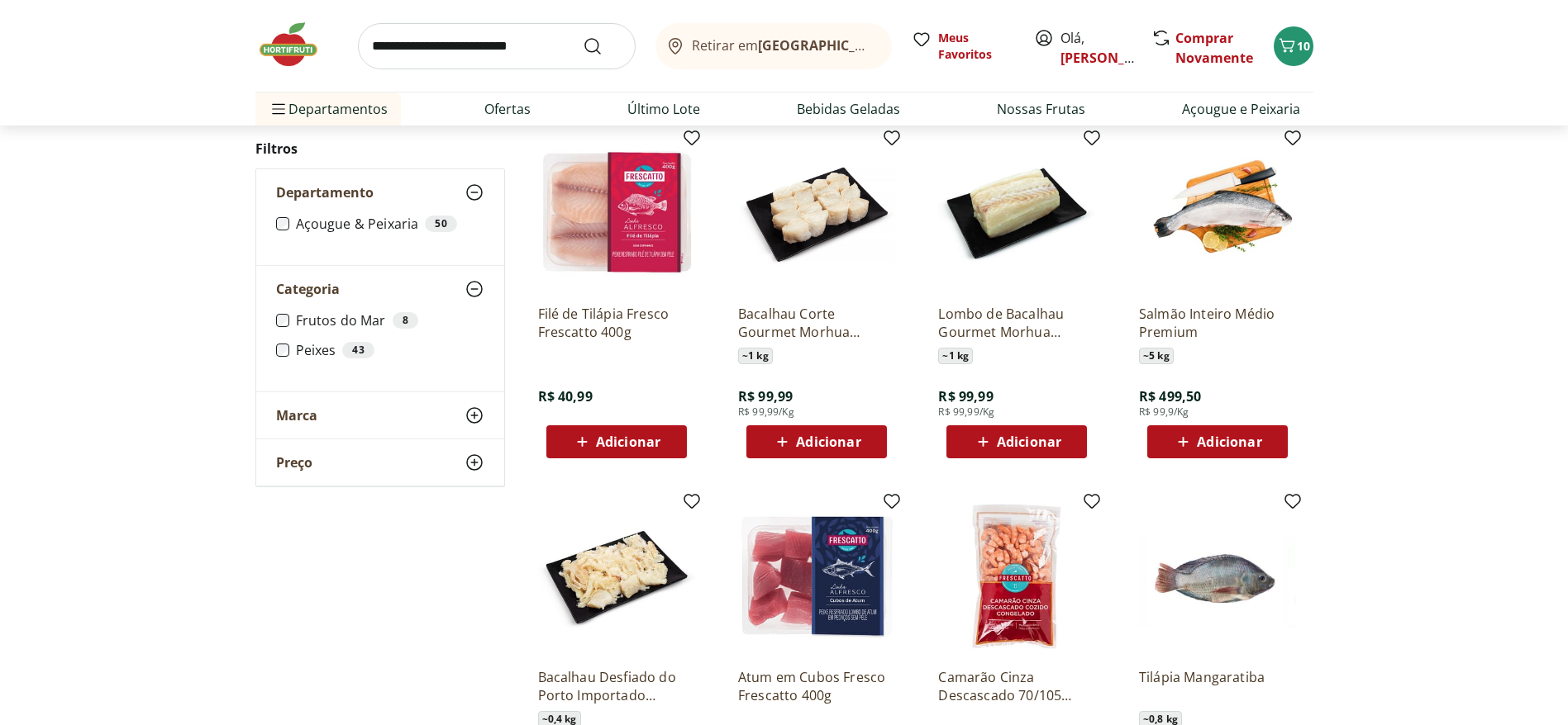
scroll to position [743, 0]
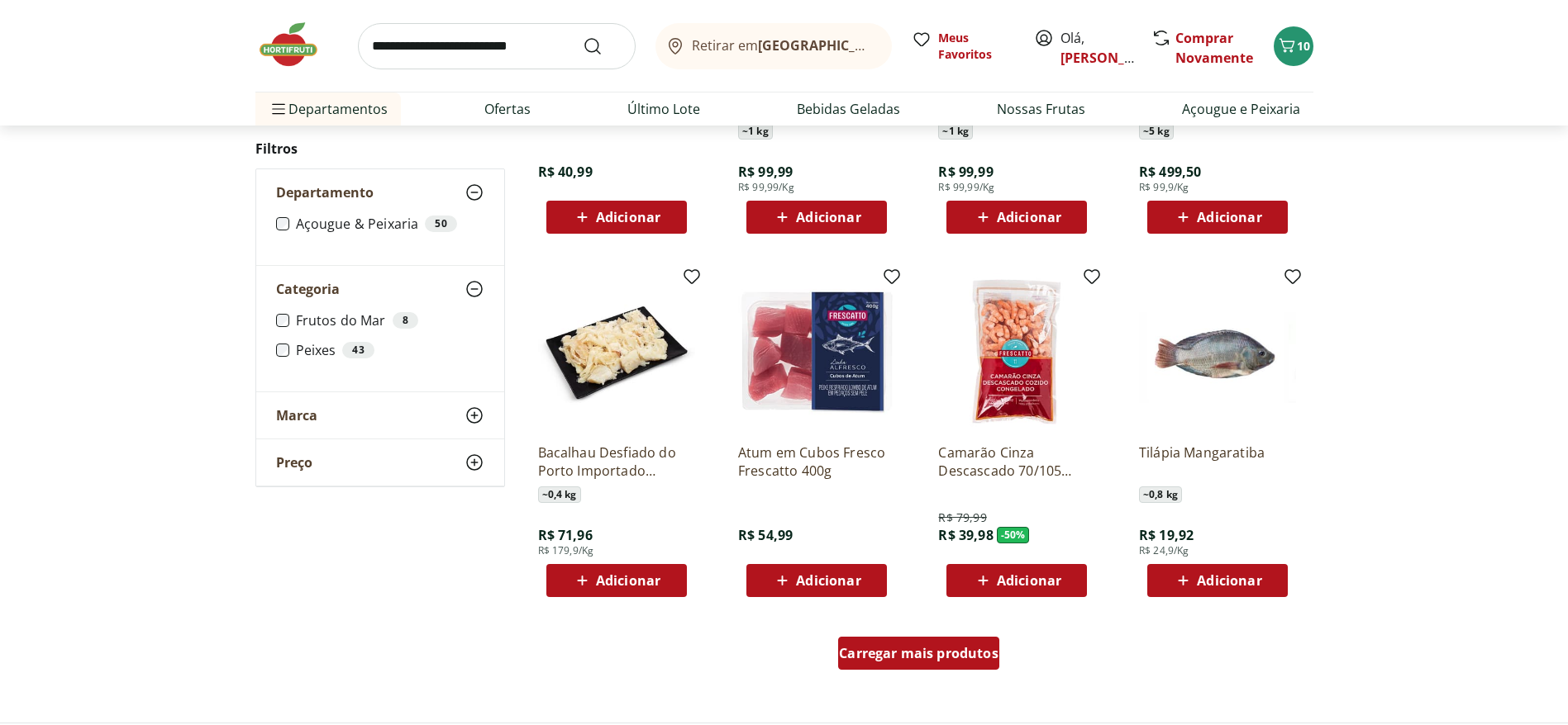
click at [901, 482] on span "Carregar mais produtos" at bounding box center [918, 653] width 160 height 13
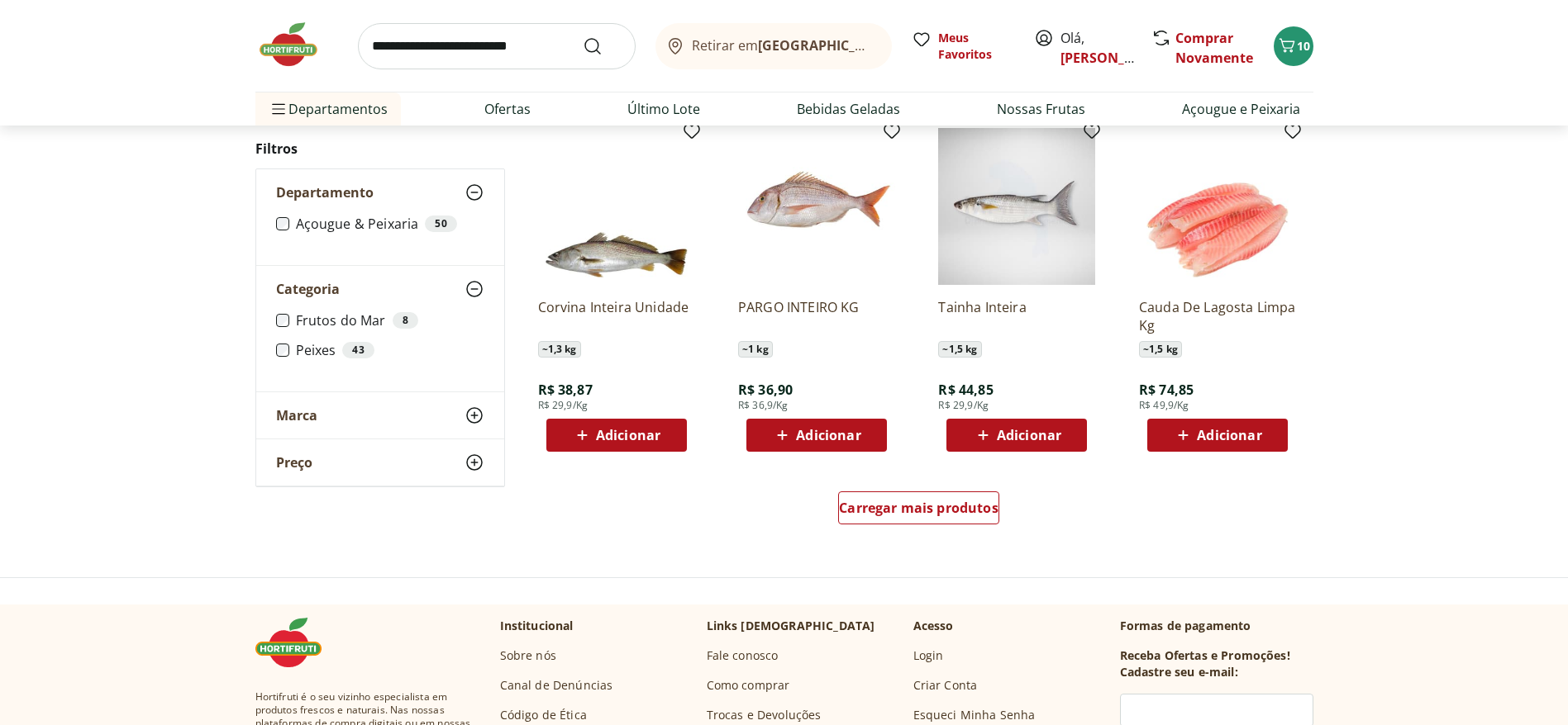
scroll to position [1983, 0]
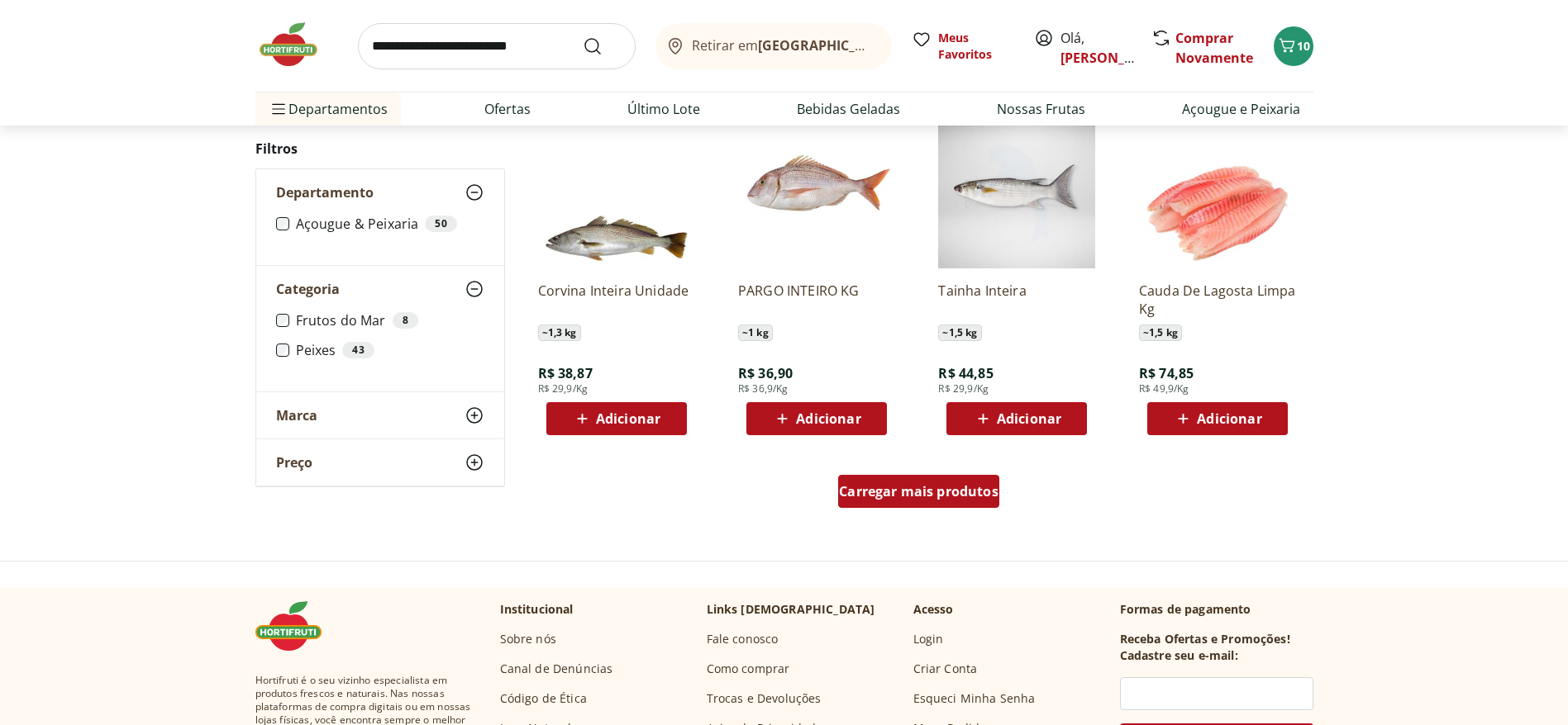
click at [951, 479] on div "Carregar mais produtos" at bounding box center [918, 491] width 161 height 33
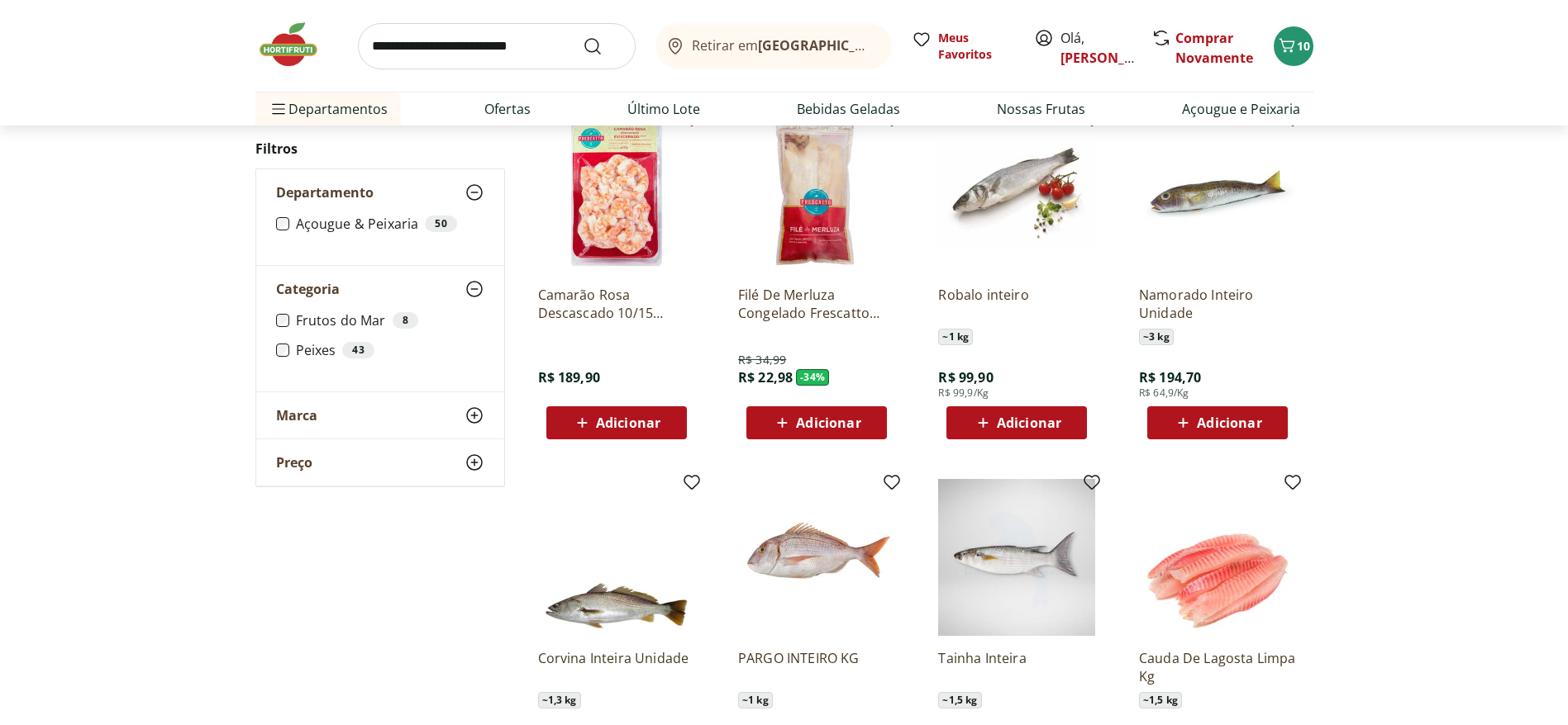
scroll to position [1611, 0]
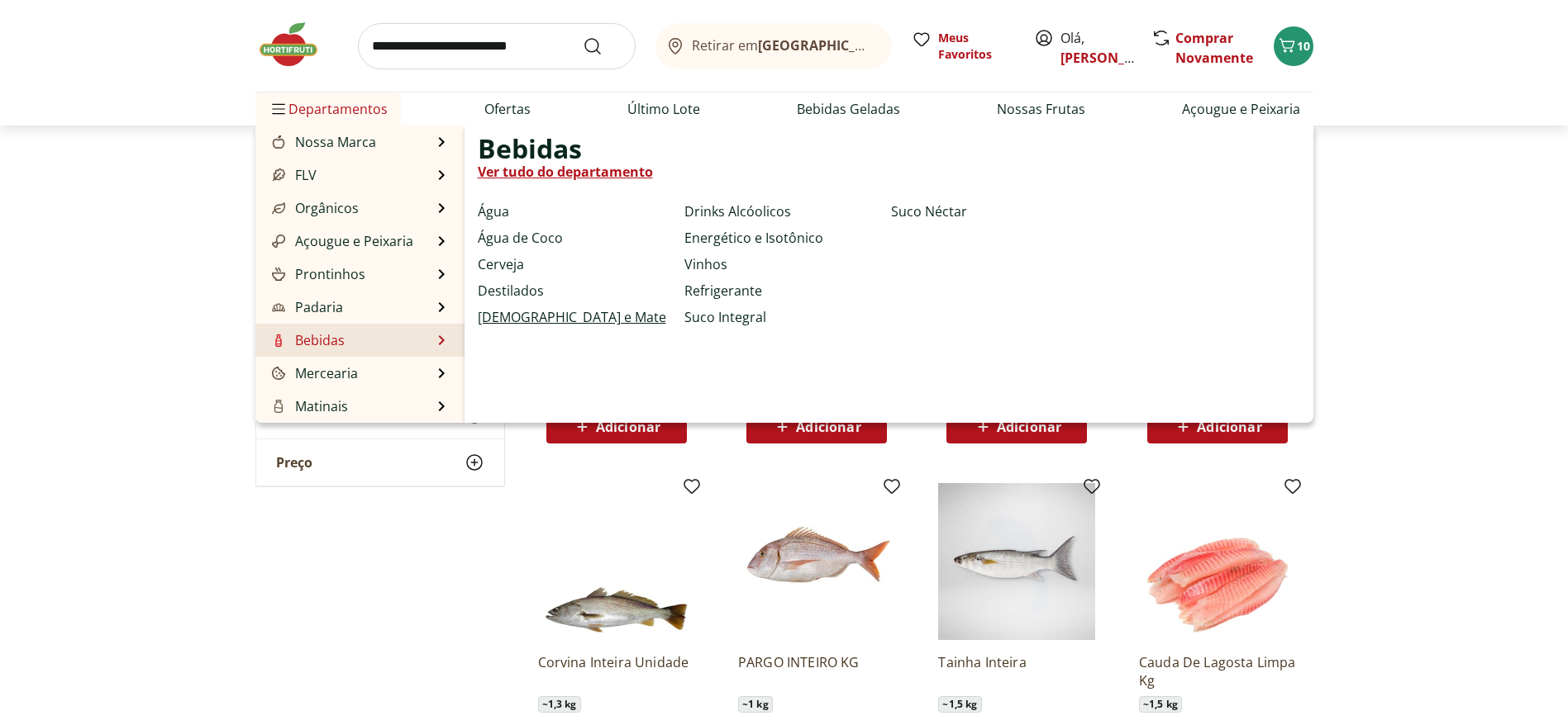
click at [510, 309] on link "[DEMOGRAPHIC_DATA] e Mate" at bounding box center [572, 317] width 188 height 19
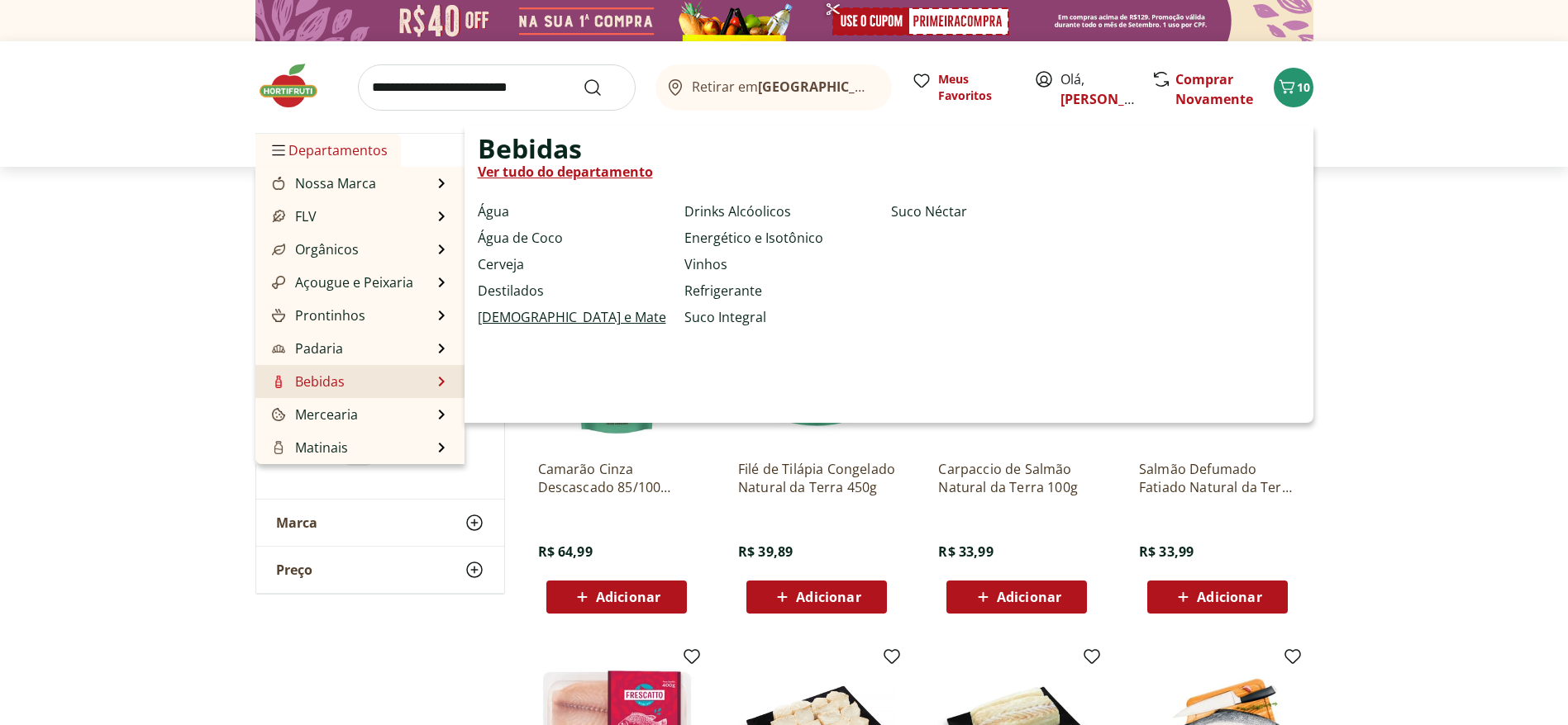
select select "**********"
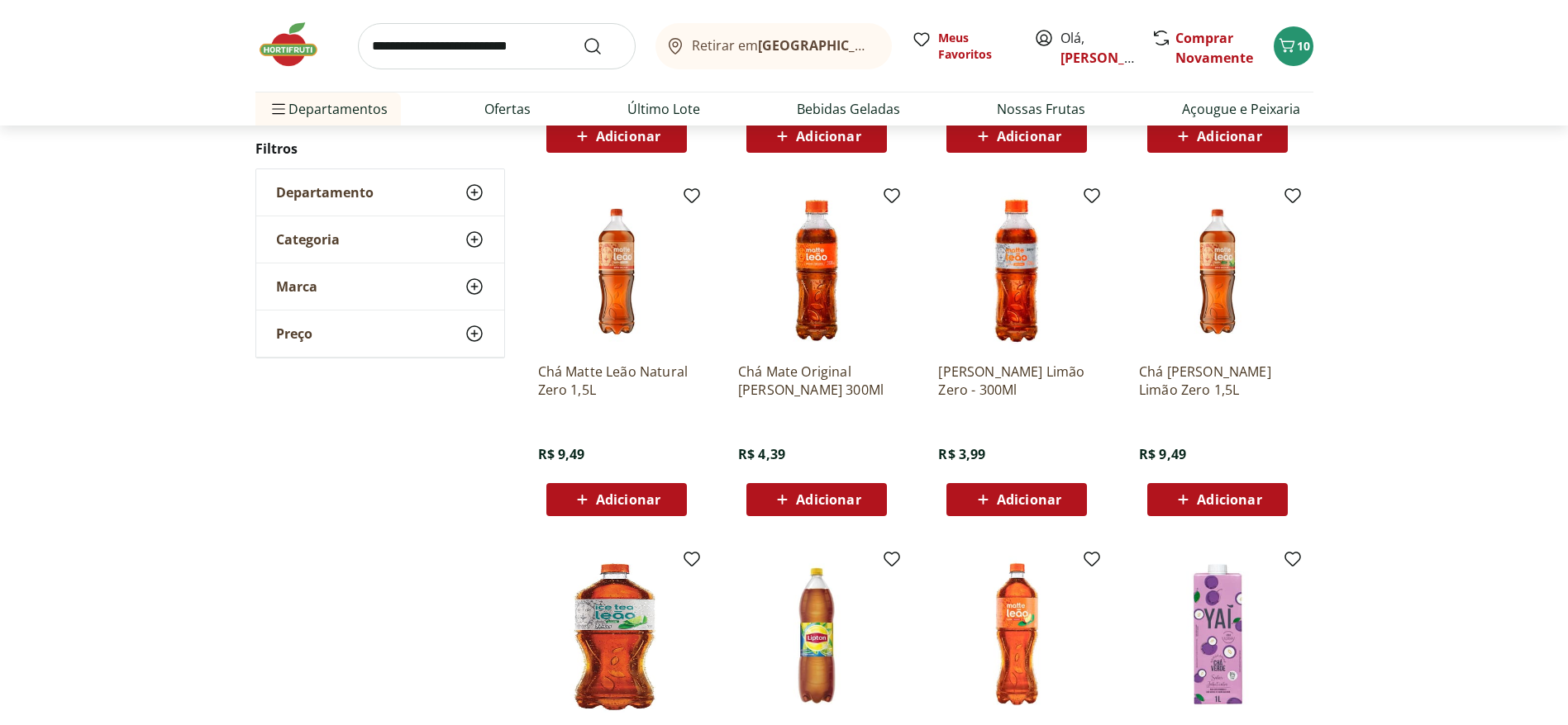
scroll to position [620, 0]
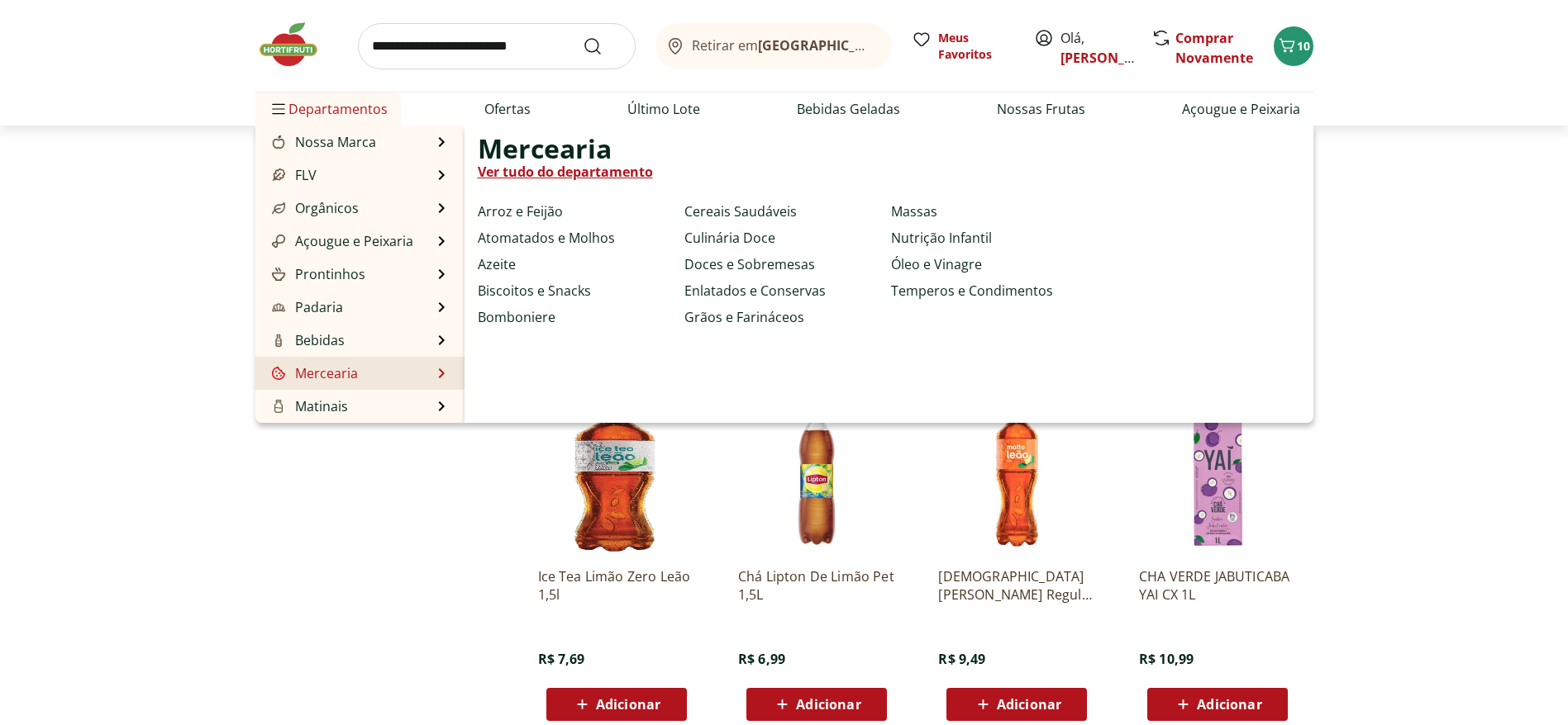
click at [578, 175] on link "Ver tudo do departamento" at bounding box center [565, 171] width 176 height 19
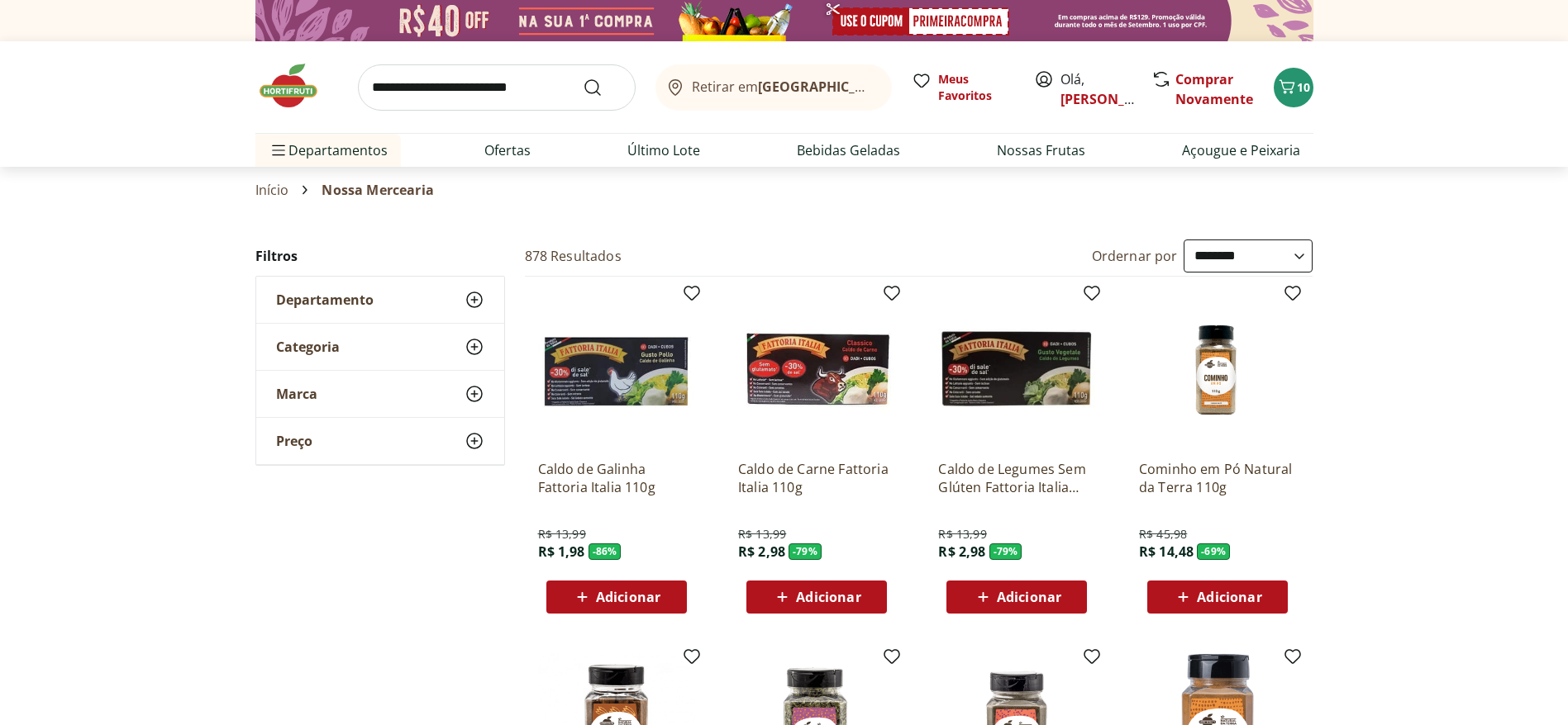
select select "**********"
click at [1045, 239] on select "**********" at bounding box center [1248, 256] width 129 height 33
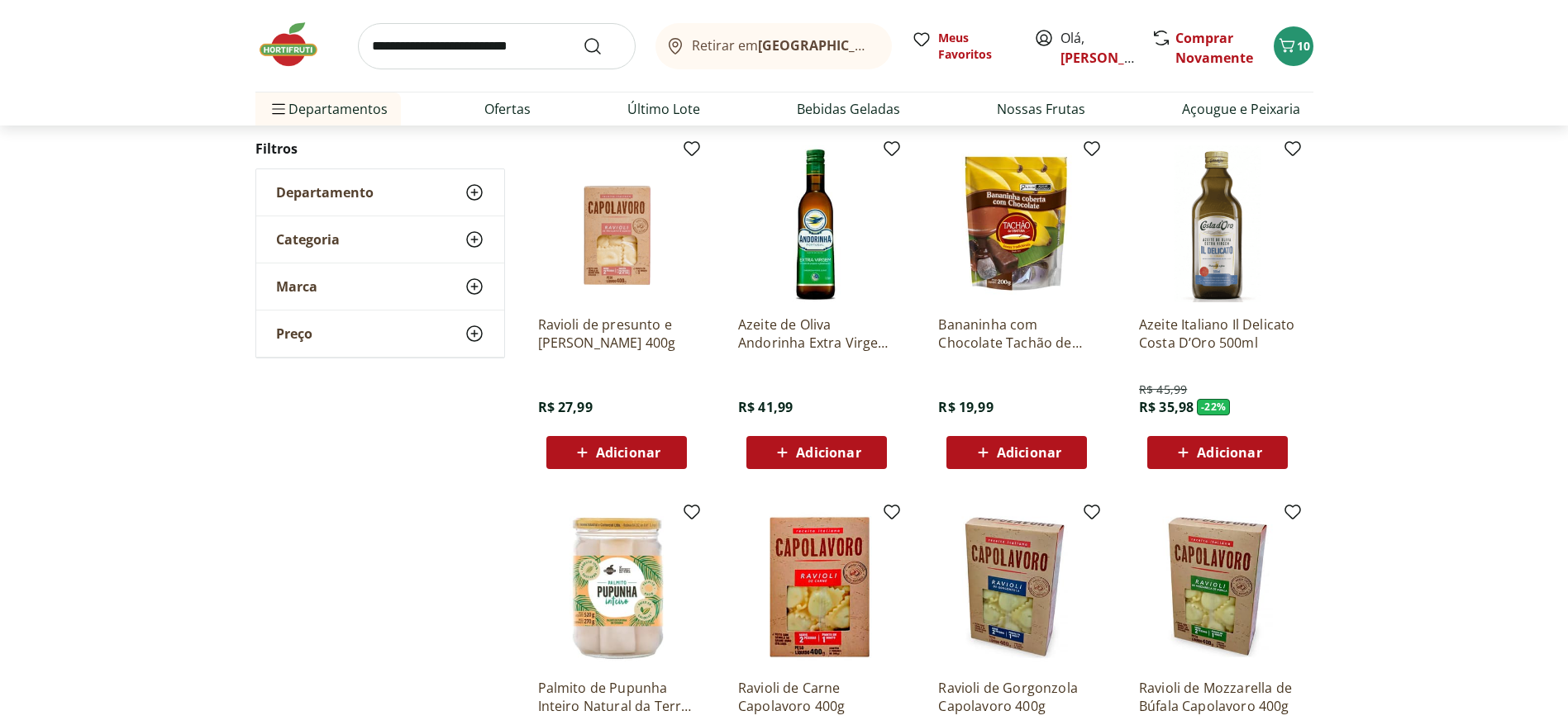
scroll to position [743, 0]
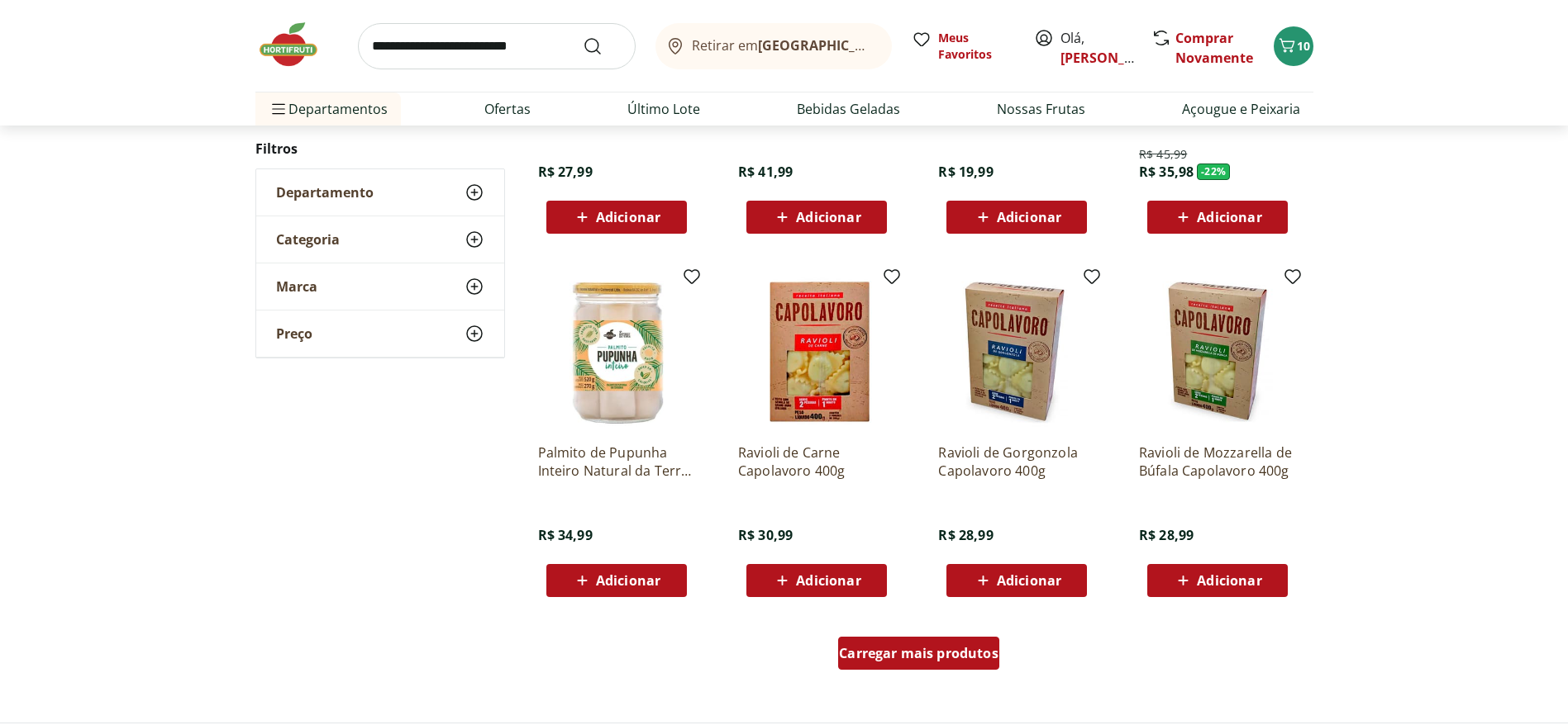
click at [893, 482] on div "Carregar mais produtos" at bounding box center [918, 654] width 161 height 33
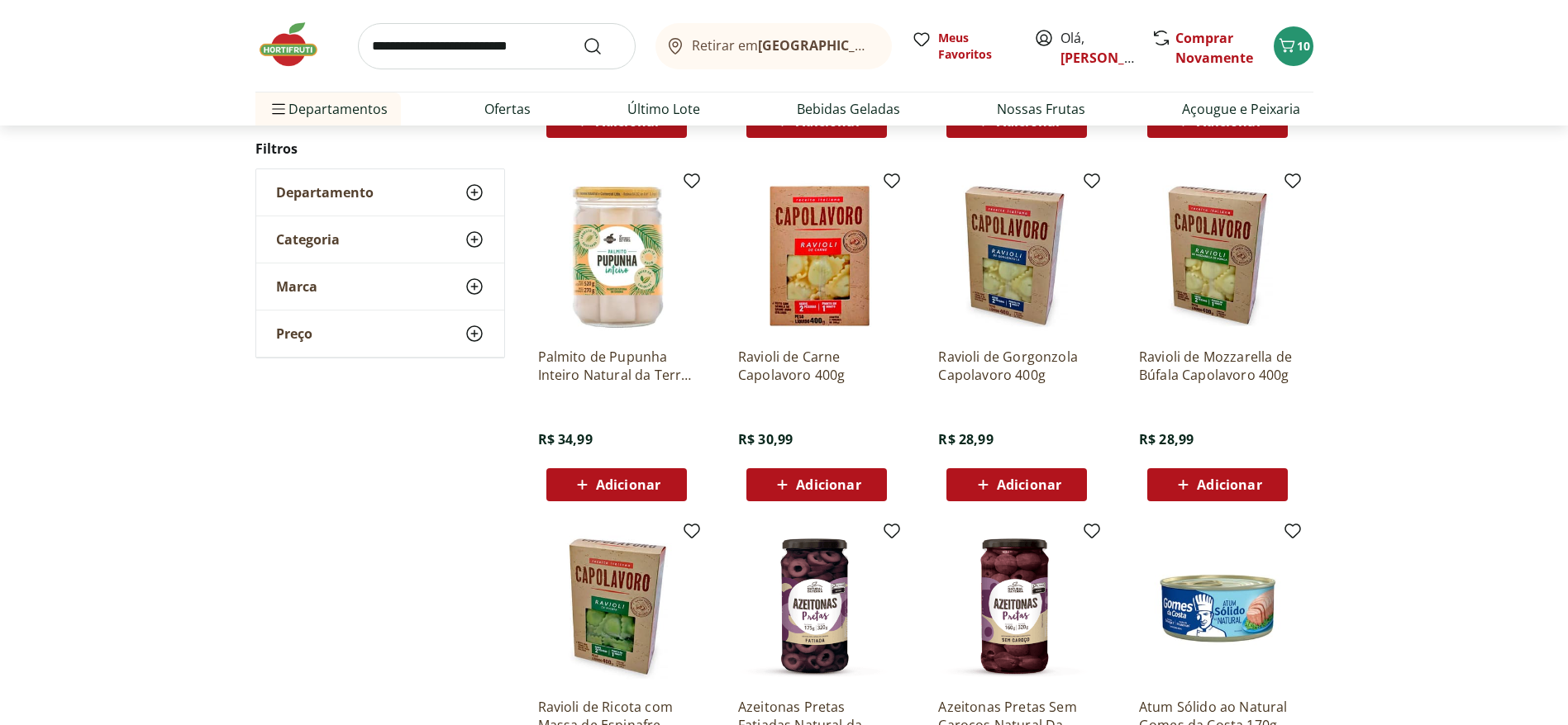
scroll to position [867, 0]
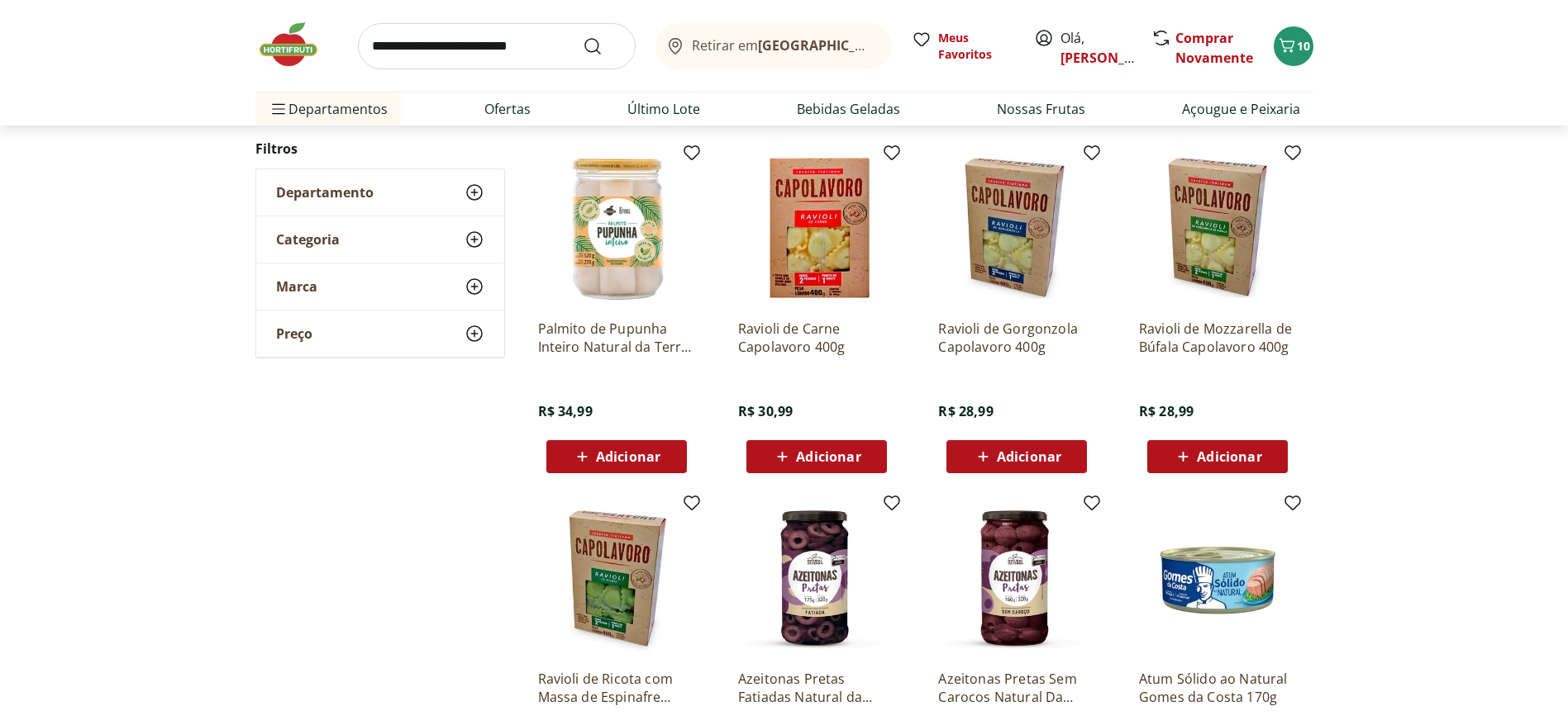
click at [827, 453] on span "Adicionar" at bounding box center [828, 456] width 65 height 13
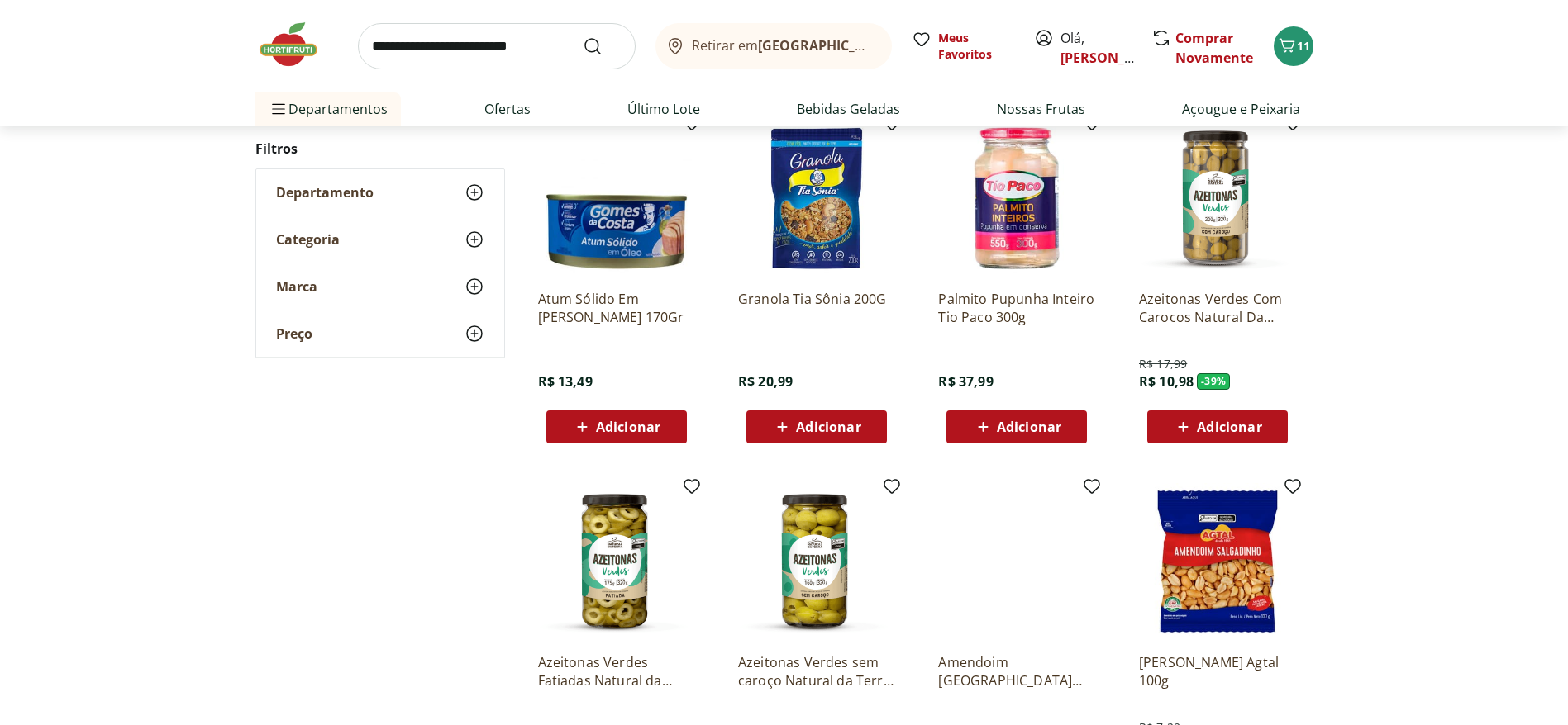
scroll to position [1858, 0]
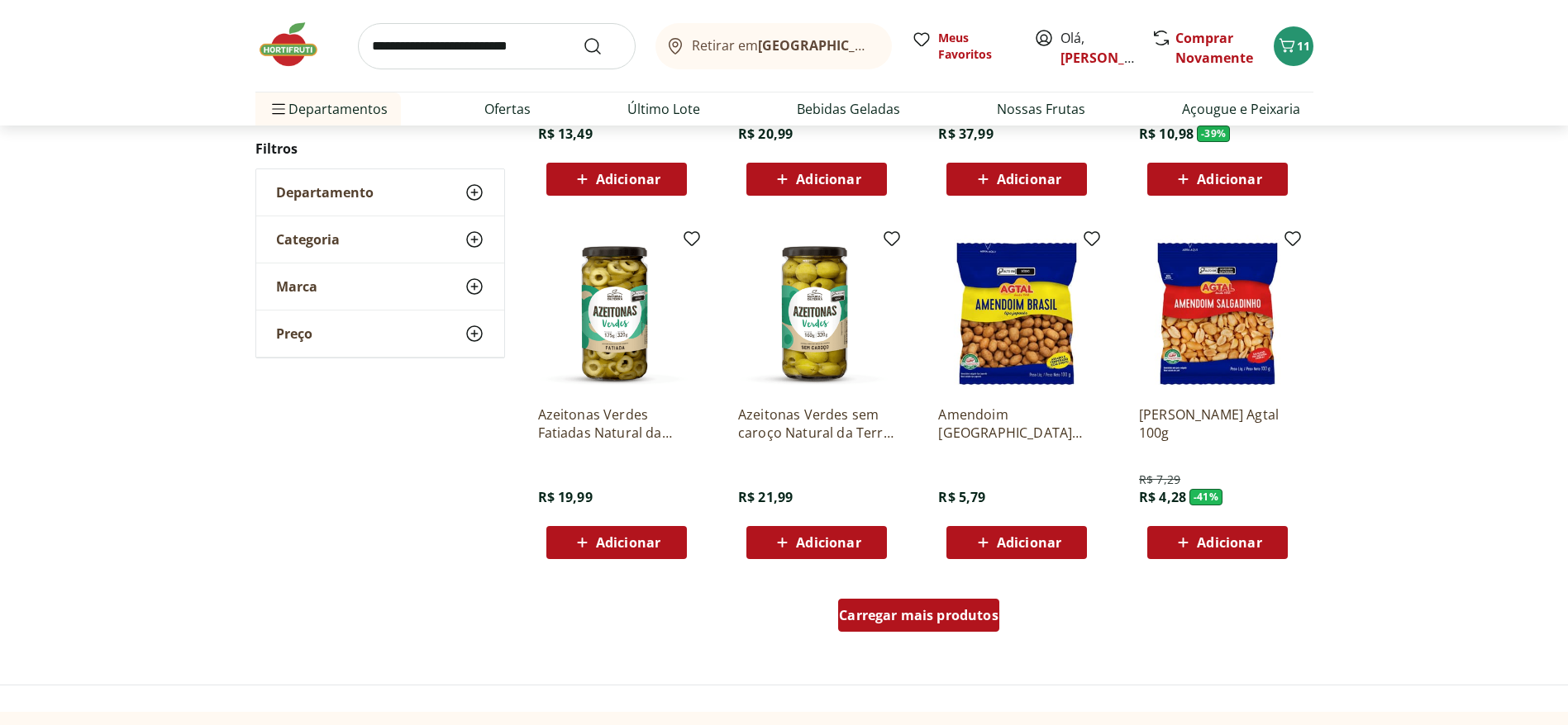
click at [917, 482] on span "Carregar mais produtos" at bounding box center [918, 615] width 160 height 13
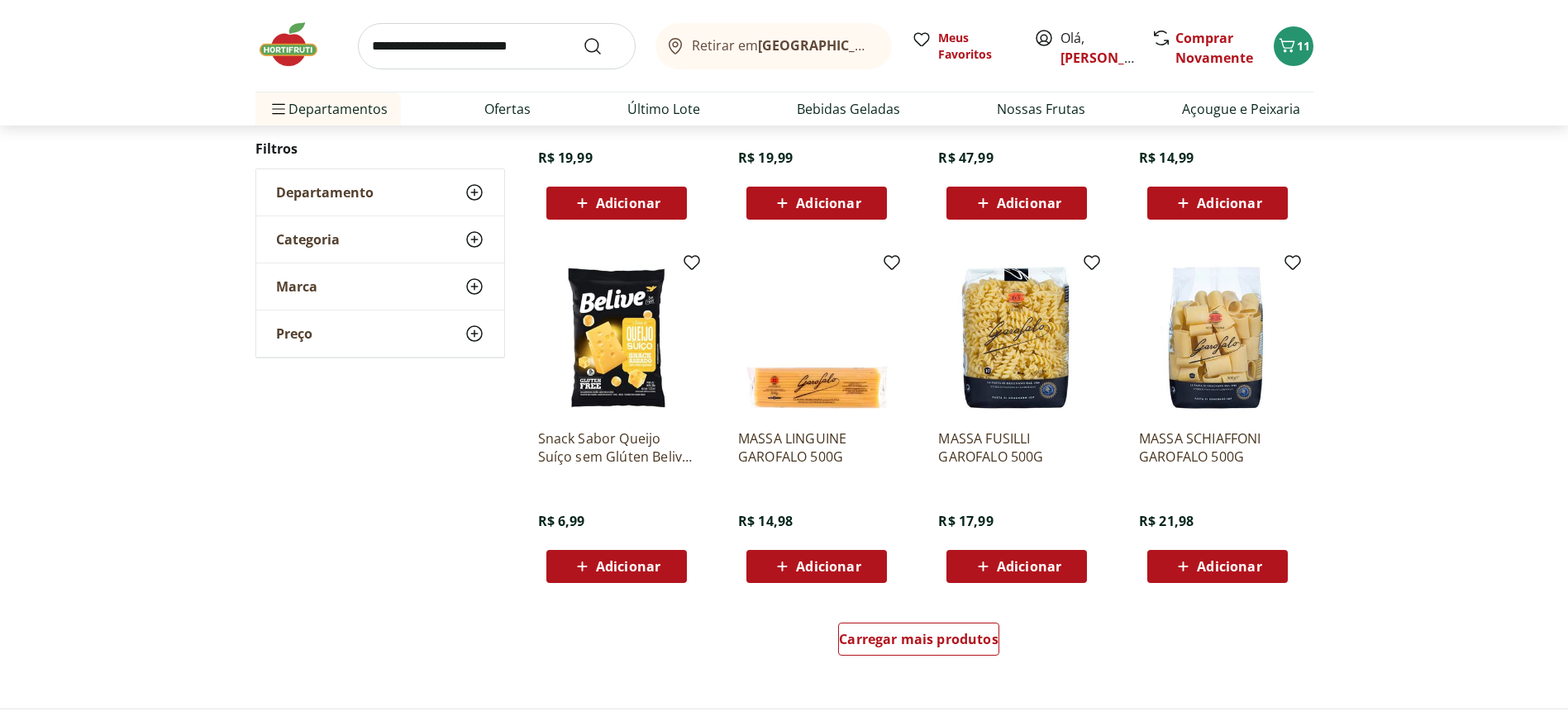
scroll to position [2974, 0]
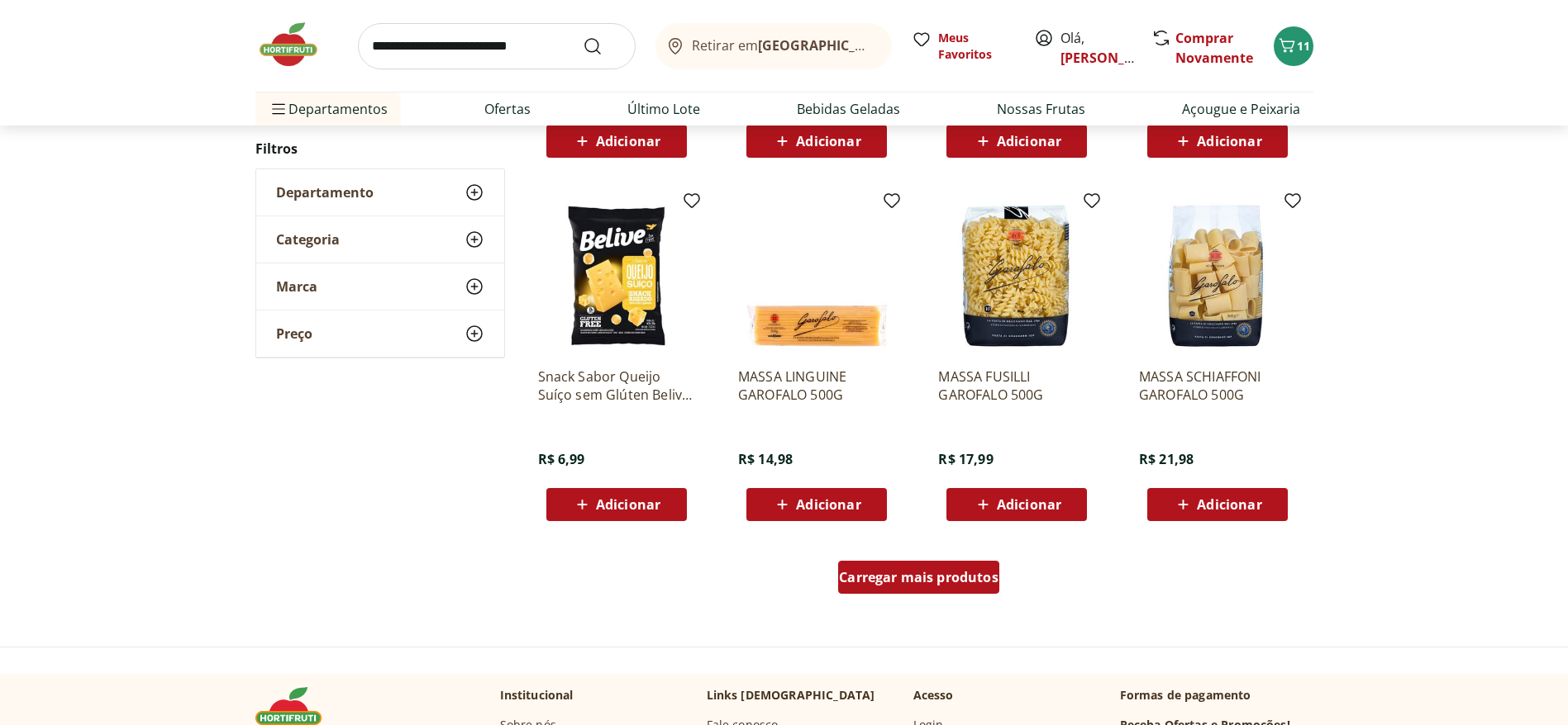
click at [974, 482] on div "Carregar mais produtos" at bounding box center [918, 577] width 161 height 33
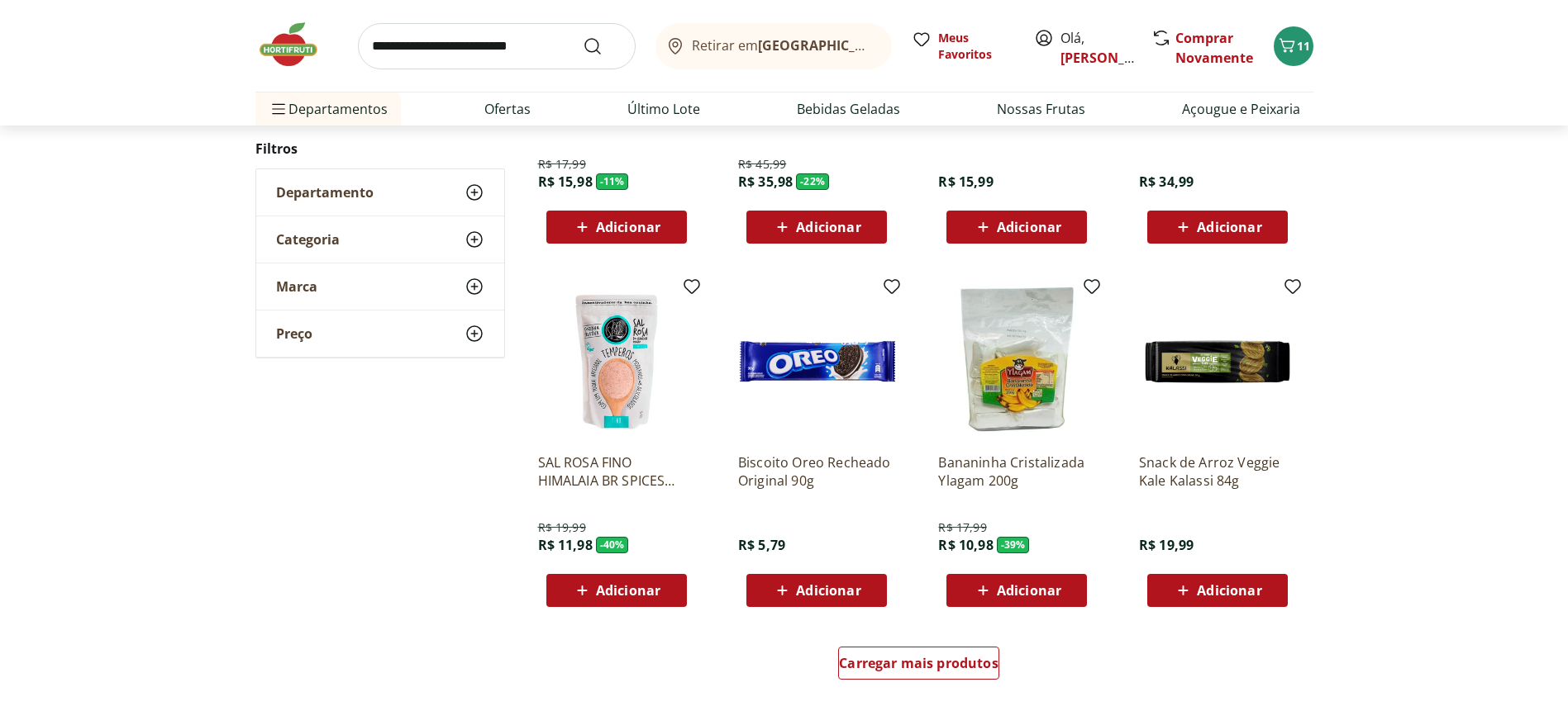
scroll to position [4089, 0]
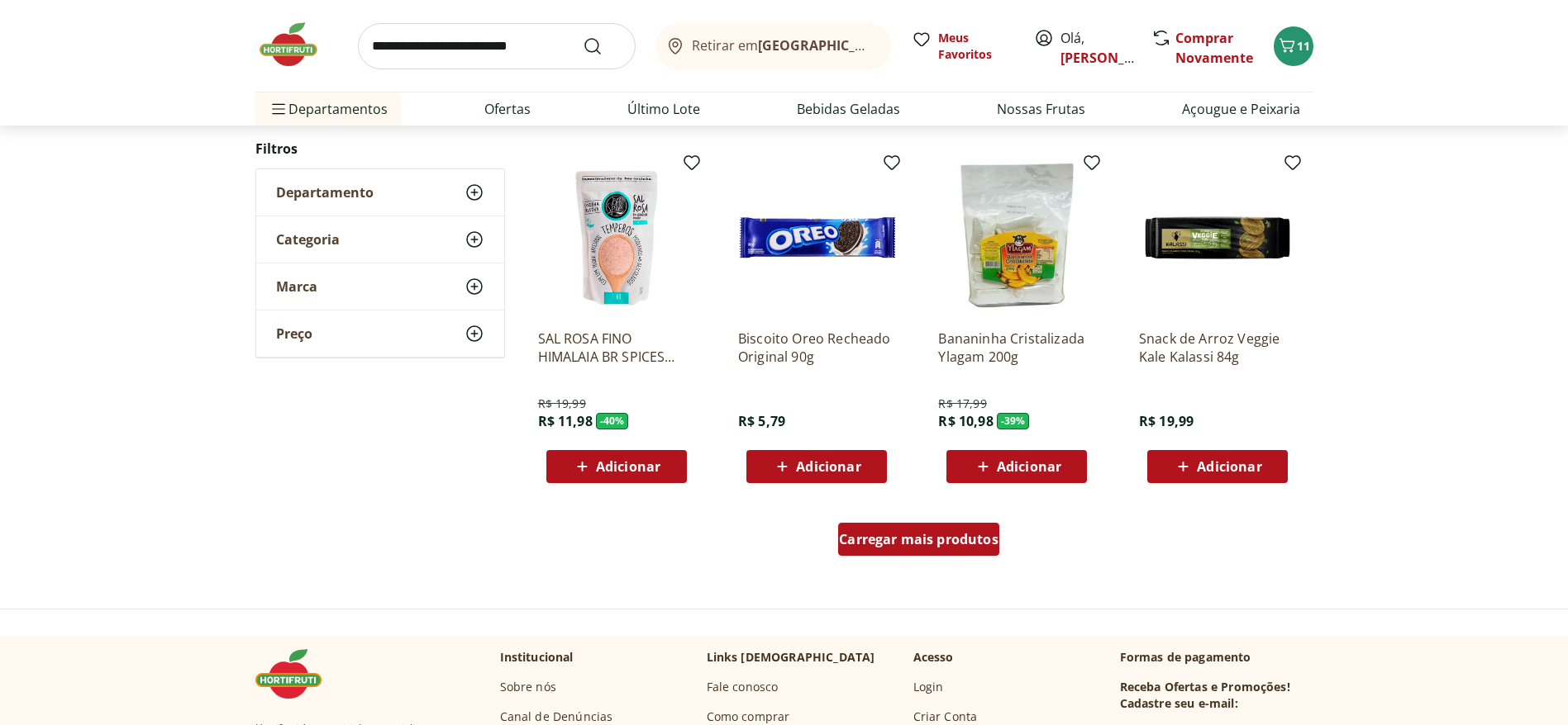
click at [895, 482] on span "Carregar mais produtos" at bounding box center [918, 539] width 160 height 13
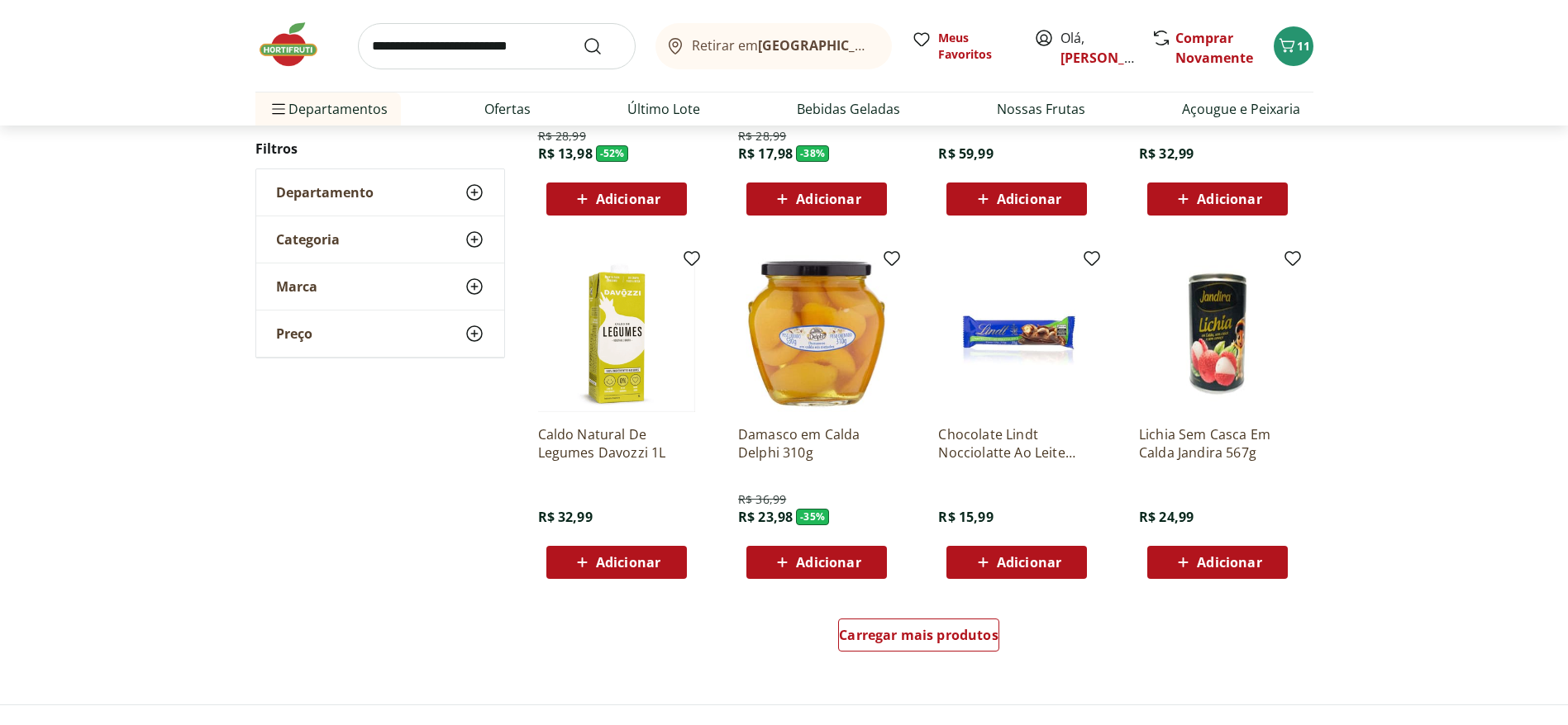
scroll to position [5081, 0]
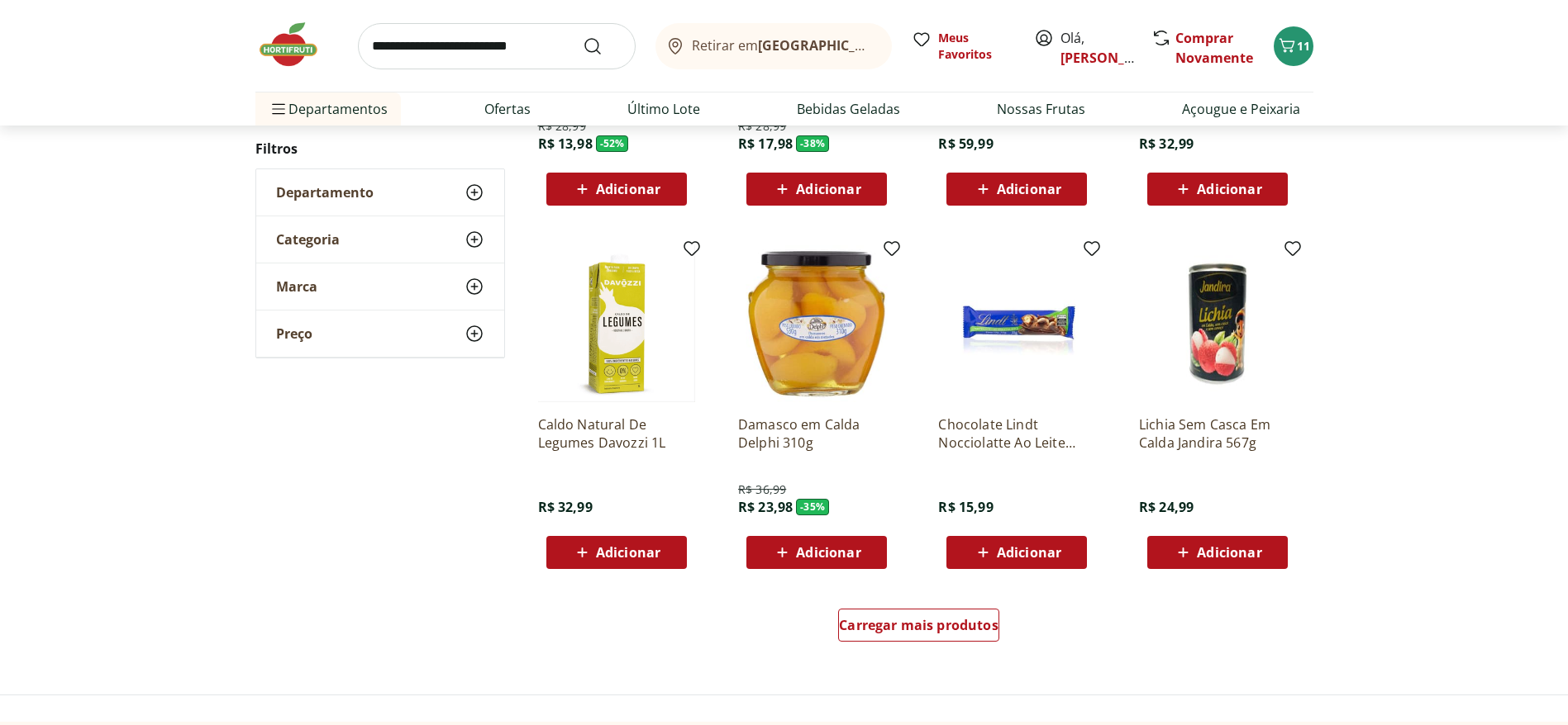
click at [896, 482] on div "Carregar mais produtos" at bounding box center [919, 629] width 802 height 79
click at [902, 482] on div "Carregar mais produtos" at bounding box center [918, 625] width 161 height 33
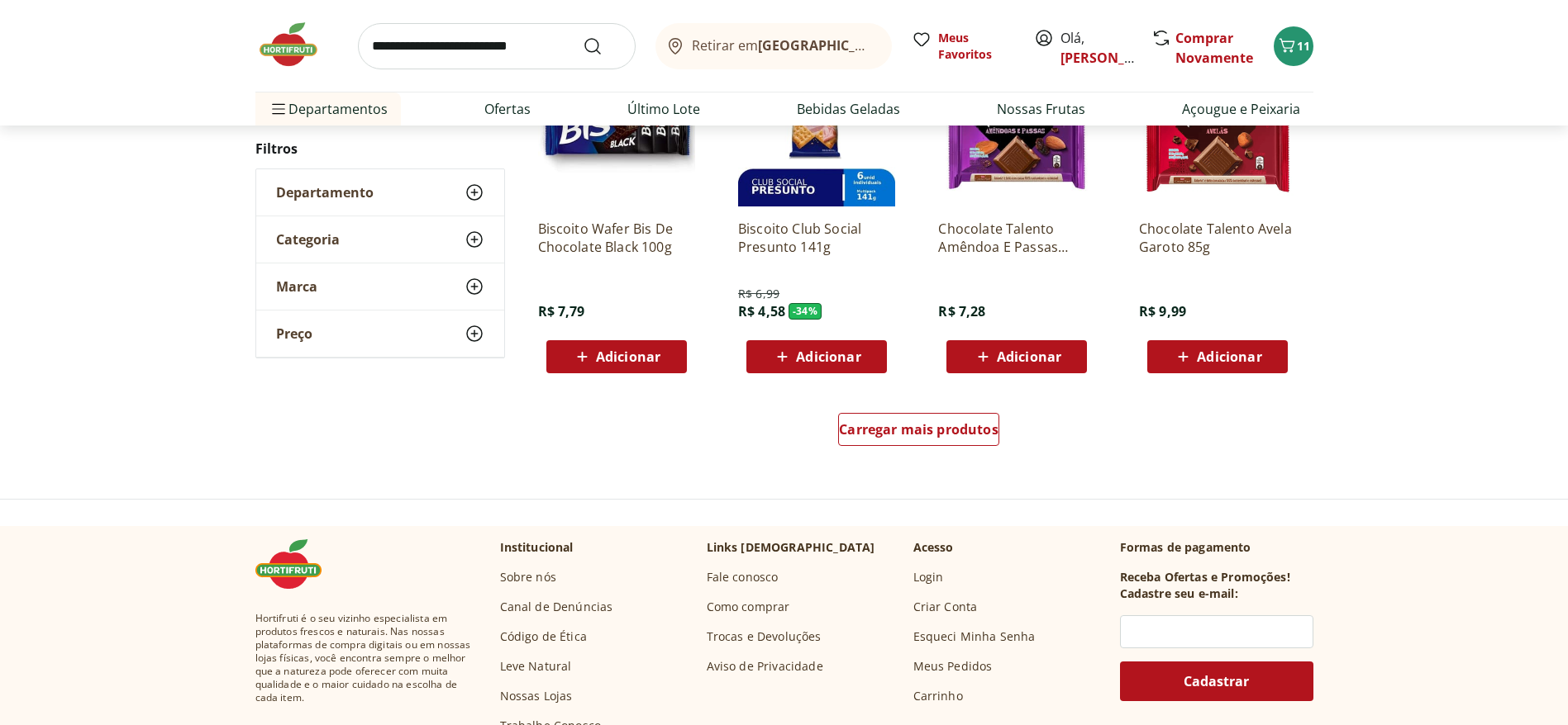
scroll to position [6195, 0]
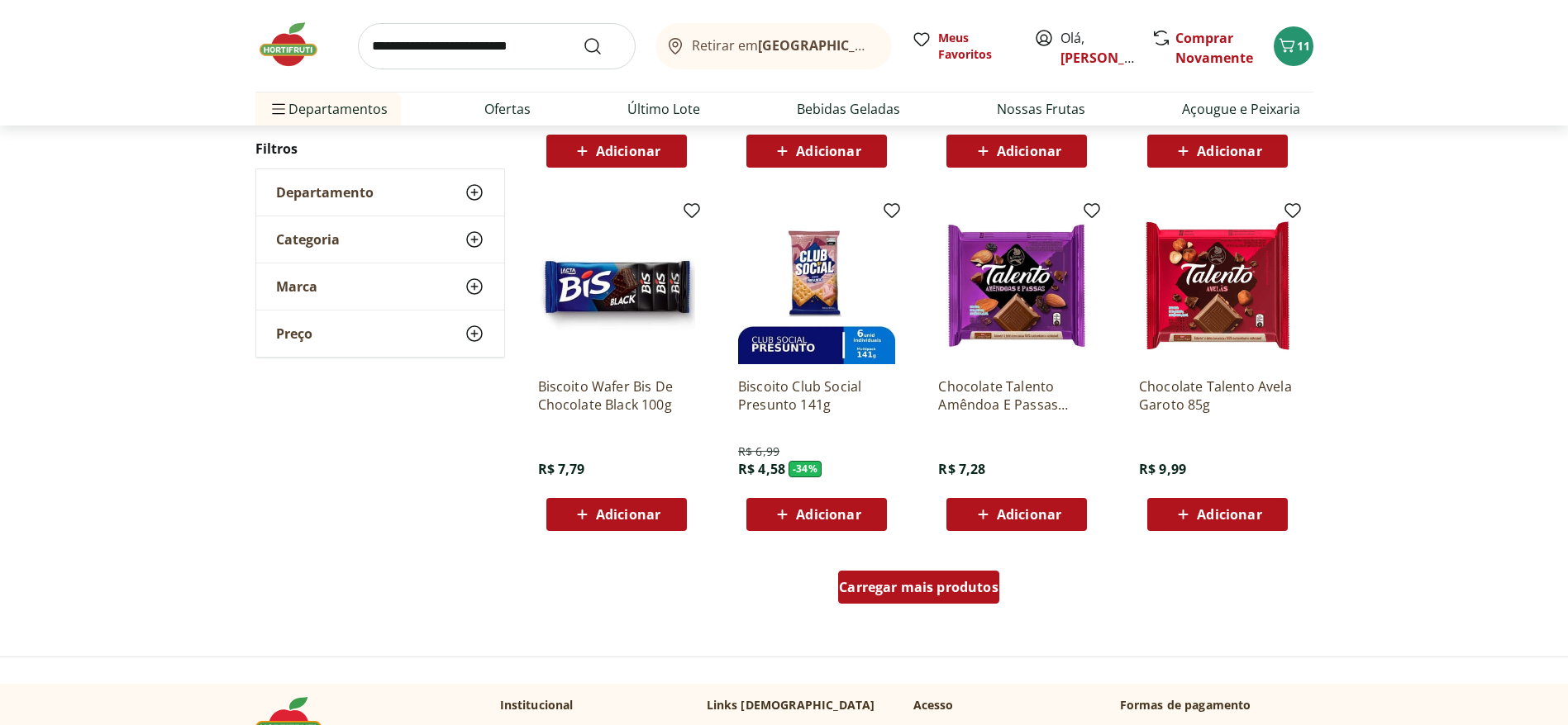
click at [907, 482] on div "Carregar mais produtos" at bounding box center [918, 587] width 161 height 33
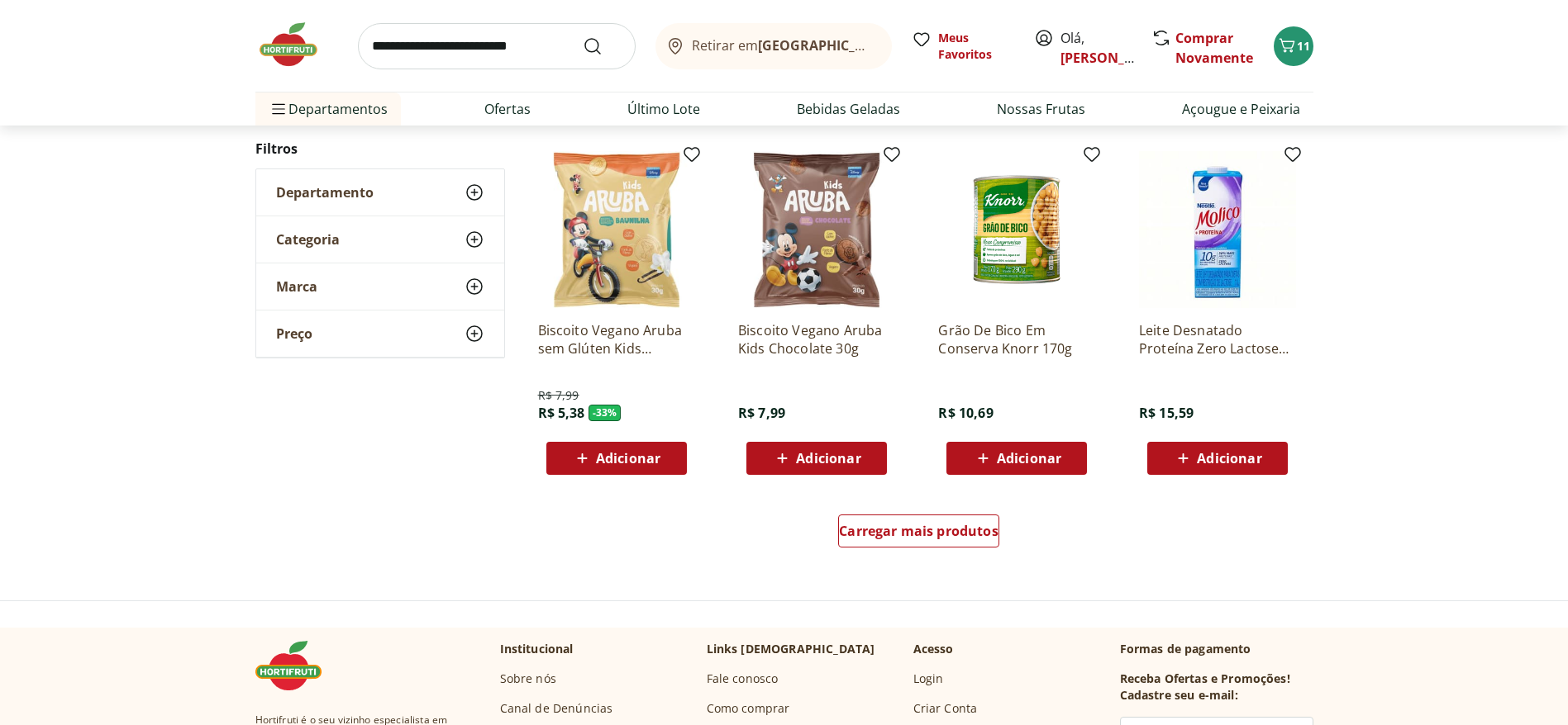
scroll to position [7187, 0]
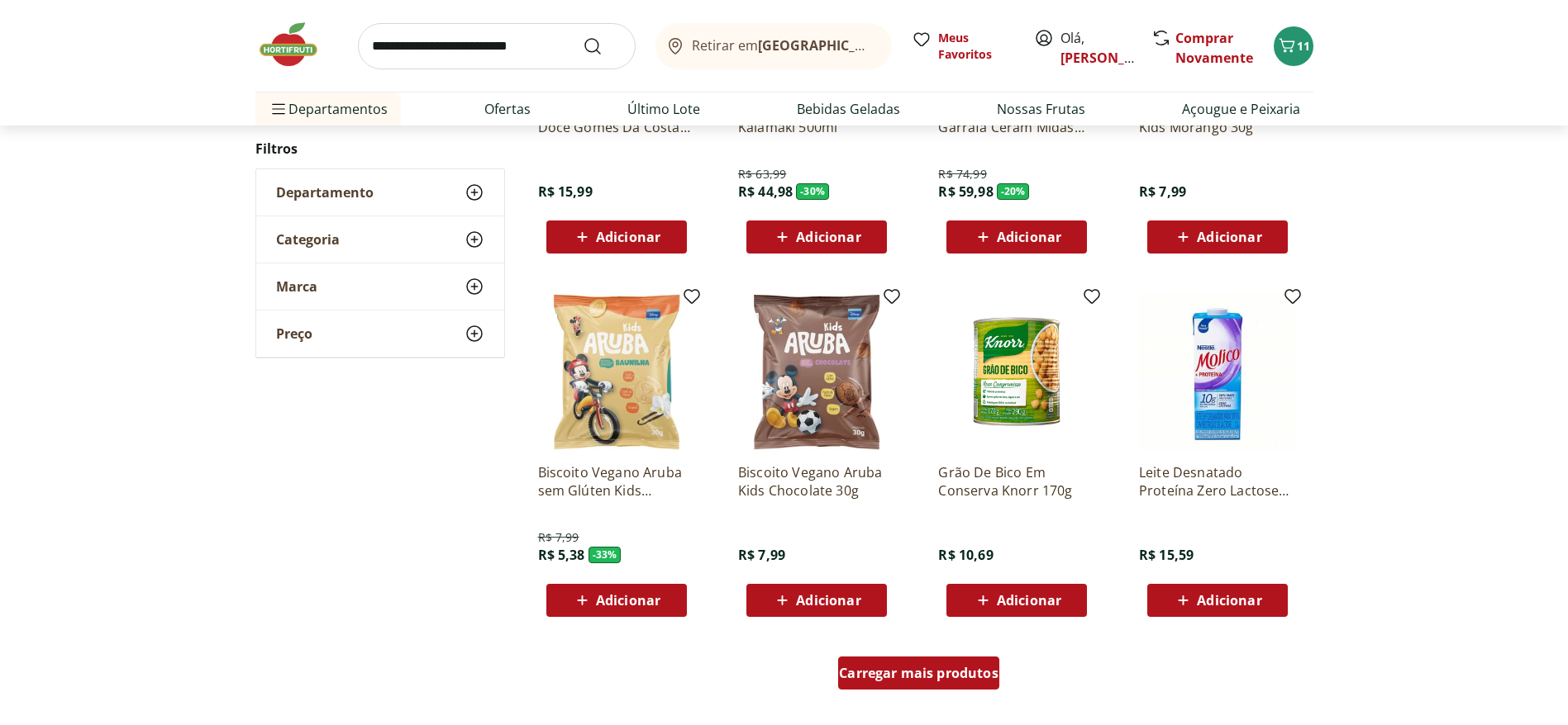
click at [945, 482] on div "Carregar mais produtos" at bounding box center [918, 673] width 161 height 33
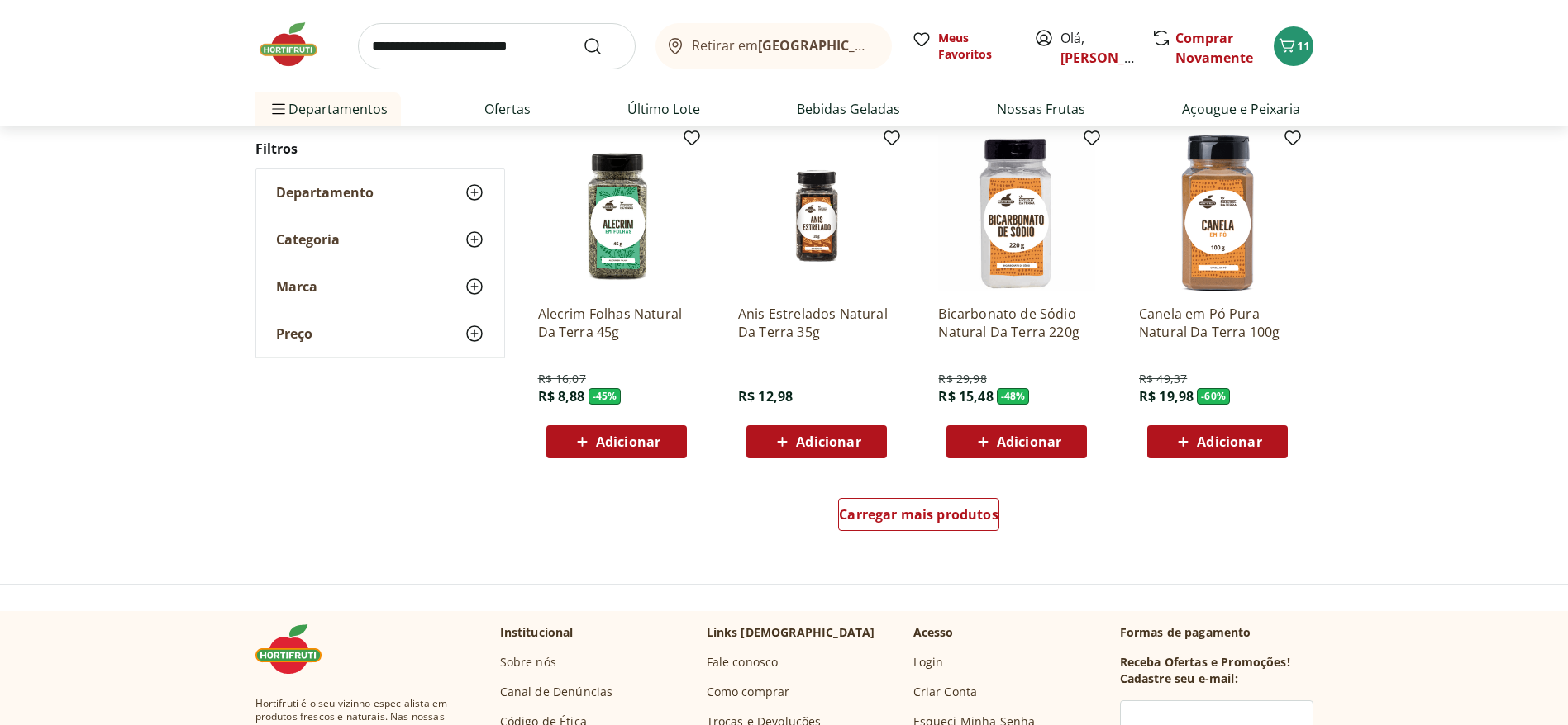
scroll to position [8426, 0]
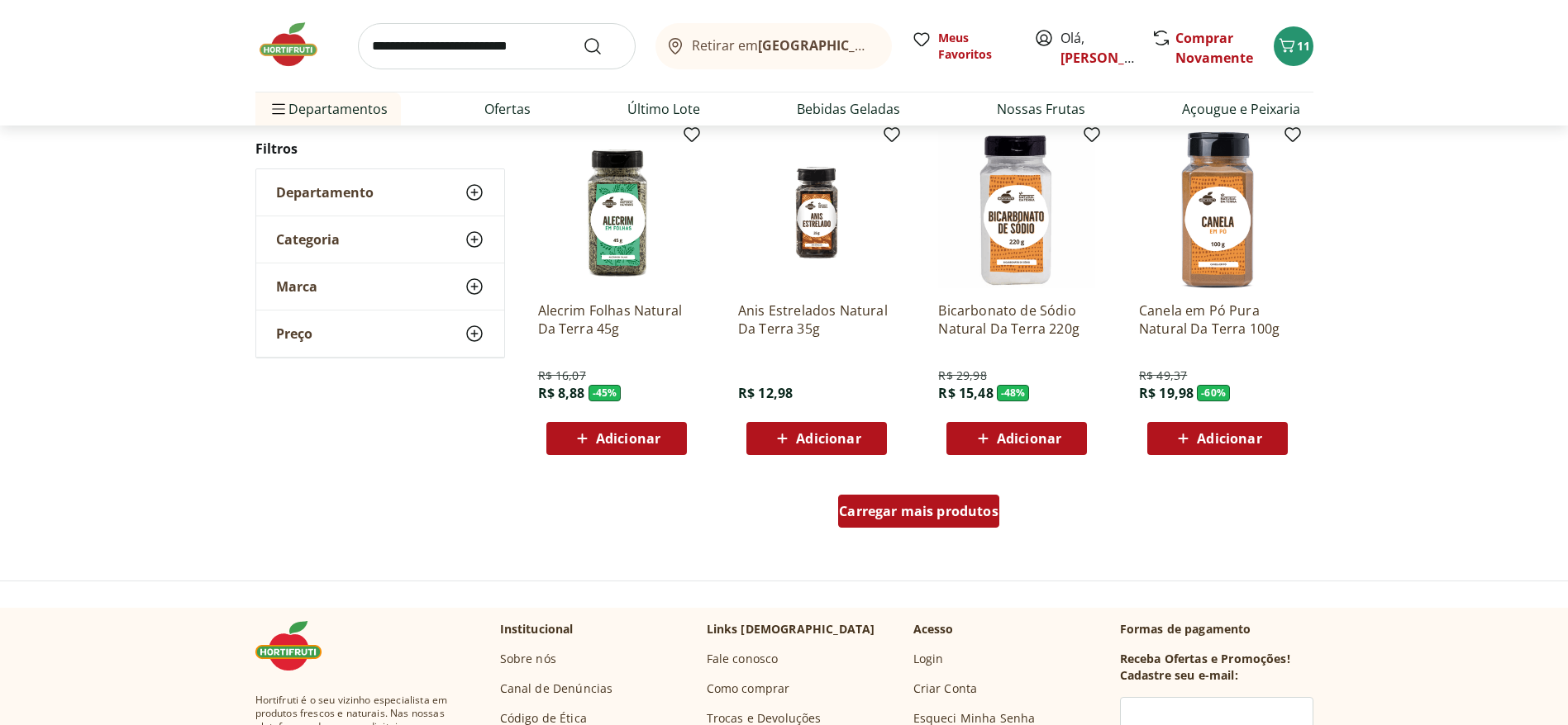
click at [947, 482] on div "Carregar mais produtos" at bounding box center [918, 512] width 161 height 33
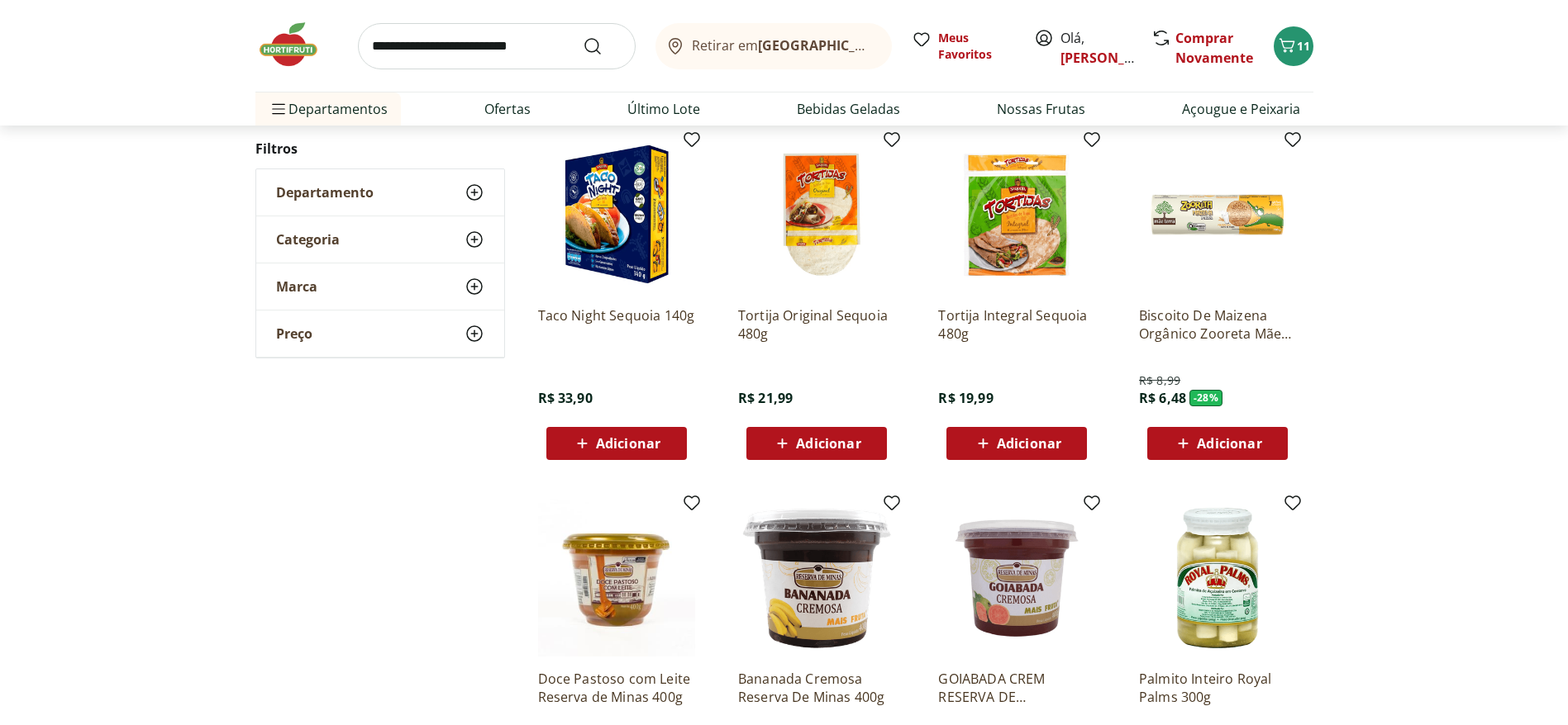
scroll to position [7682, 0]
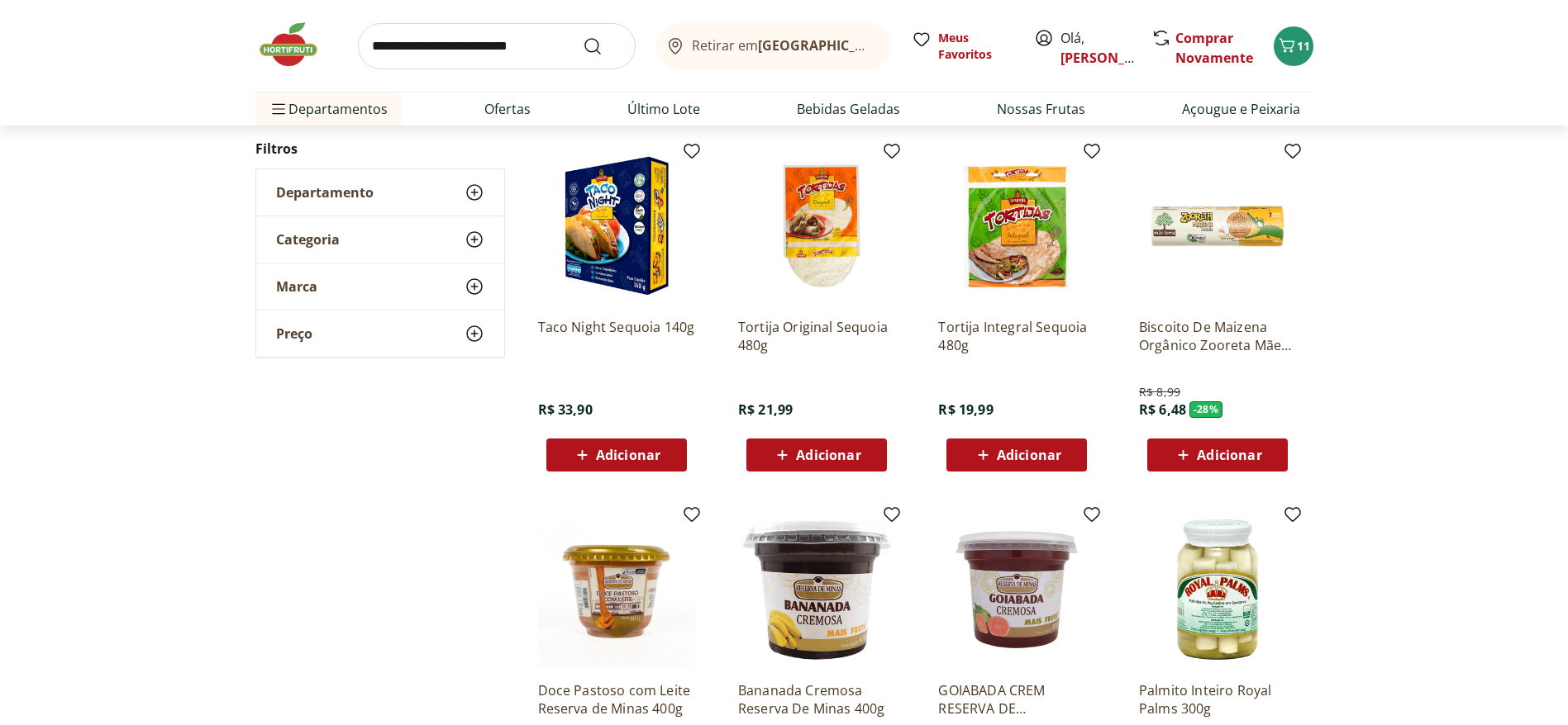
click at [857, 460] on span "Adicionar" at bounding box center [828, 455] width 65 height 13
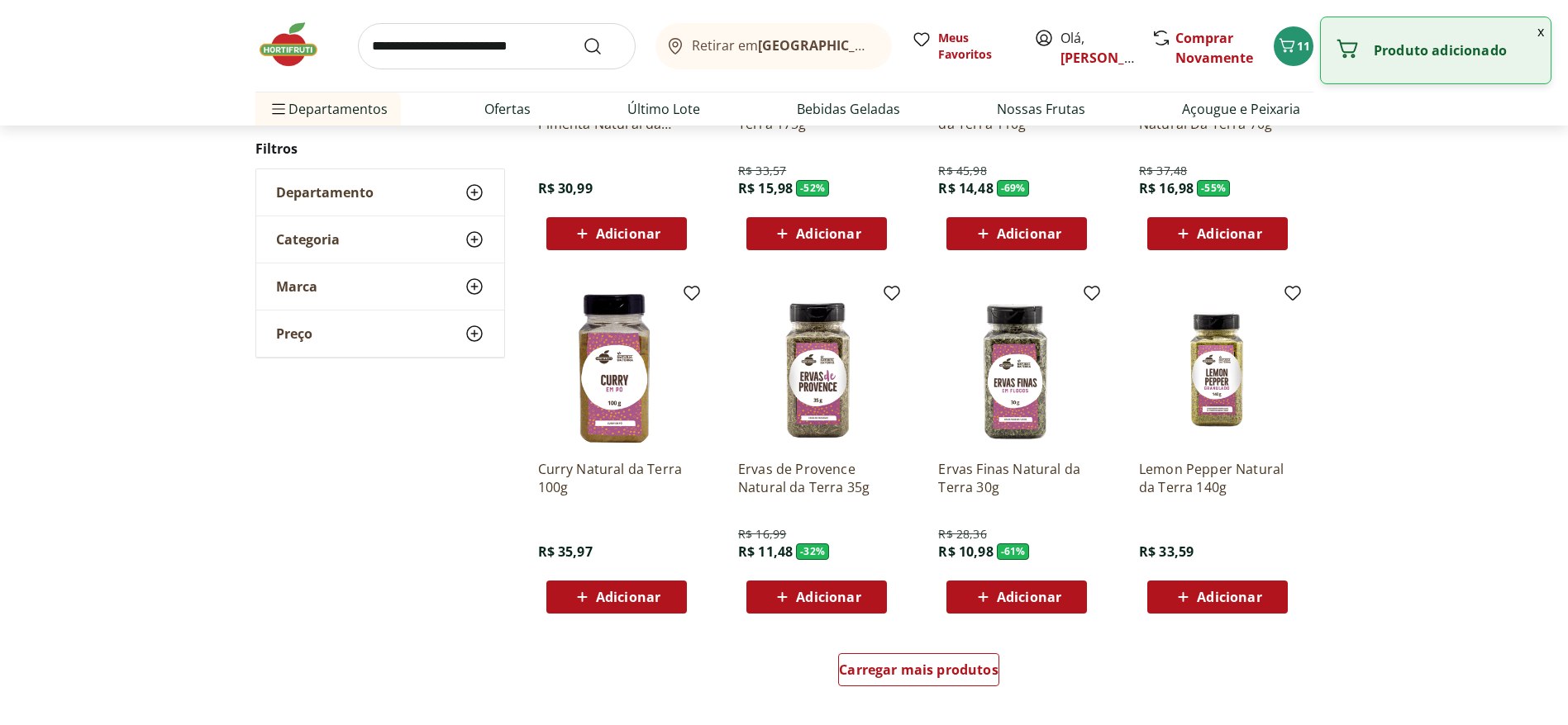
scroll to position [9541, 0]
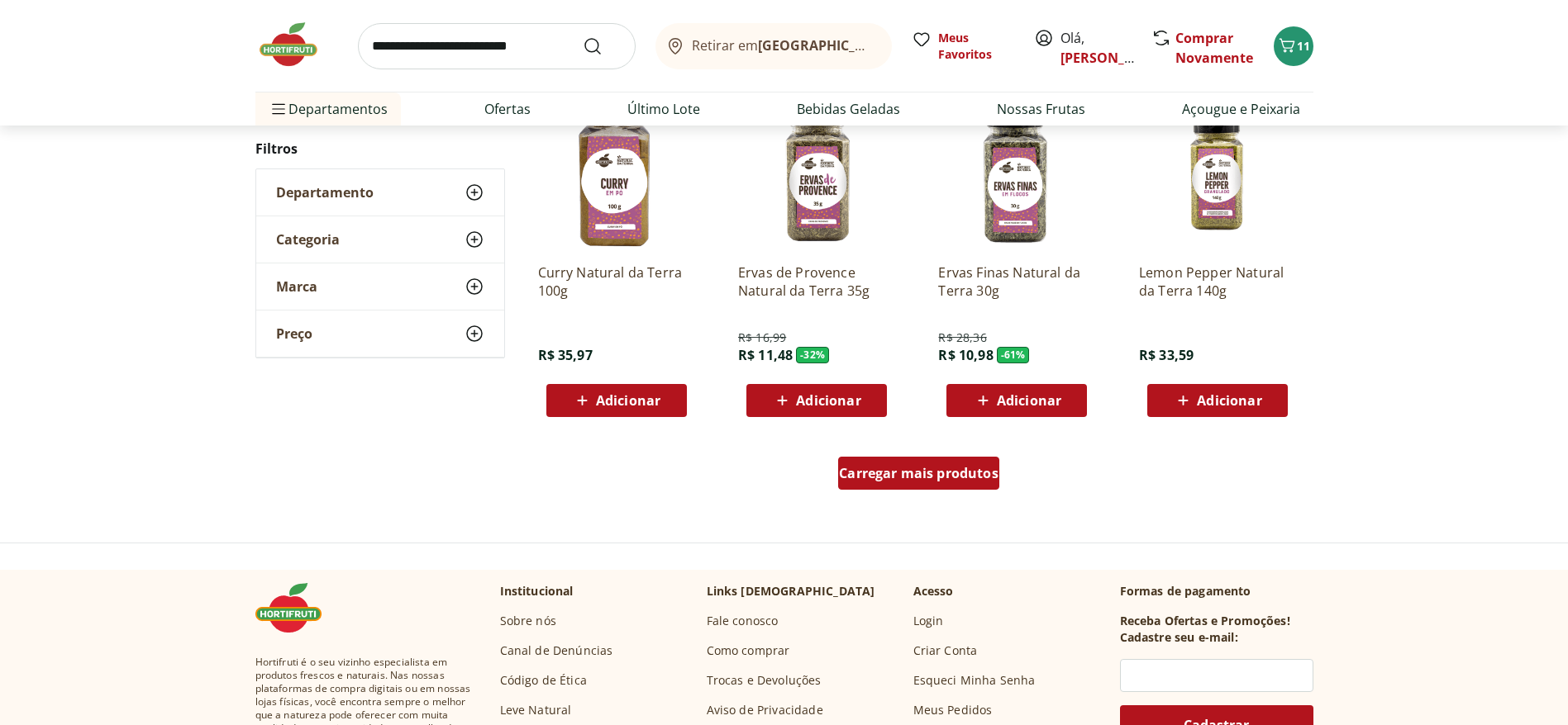
click at [941, 460] on div "Carregar mais produtos" at bounding box center [918, 474] width 161 height 33
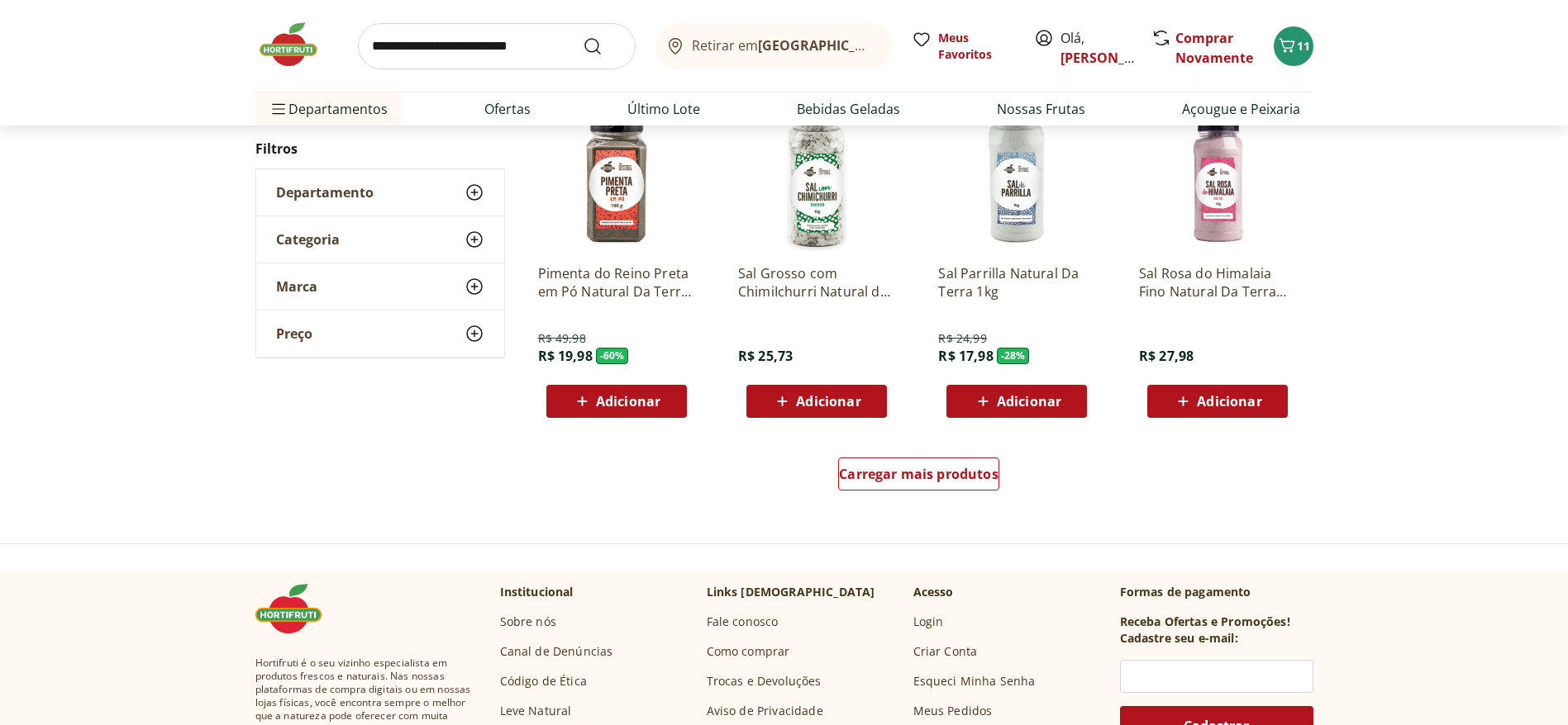
scroll to position [10409, 0]
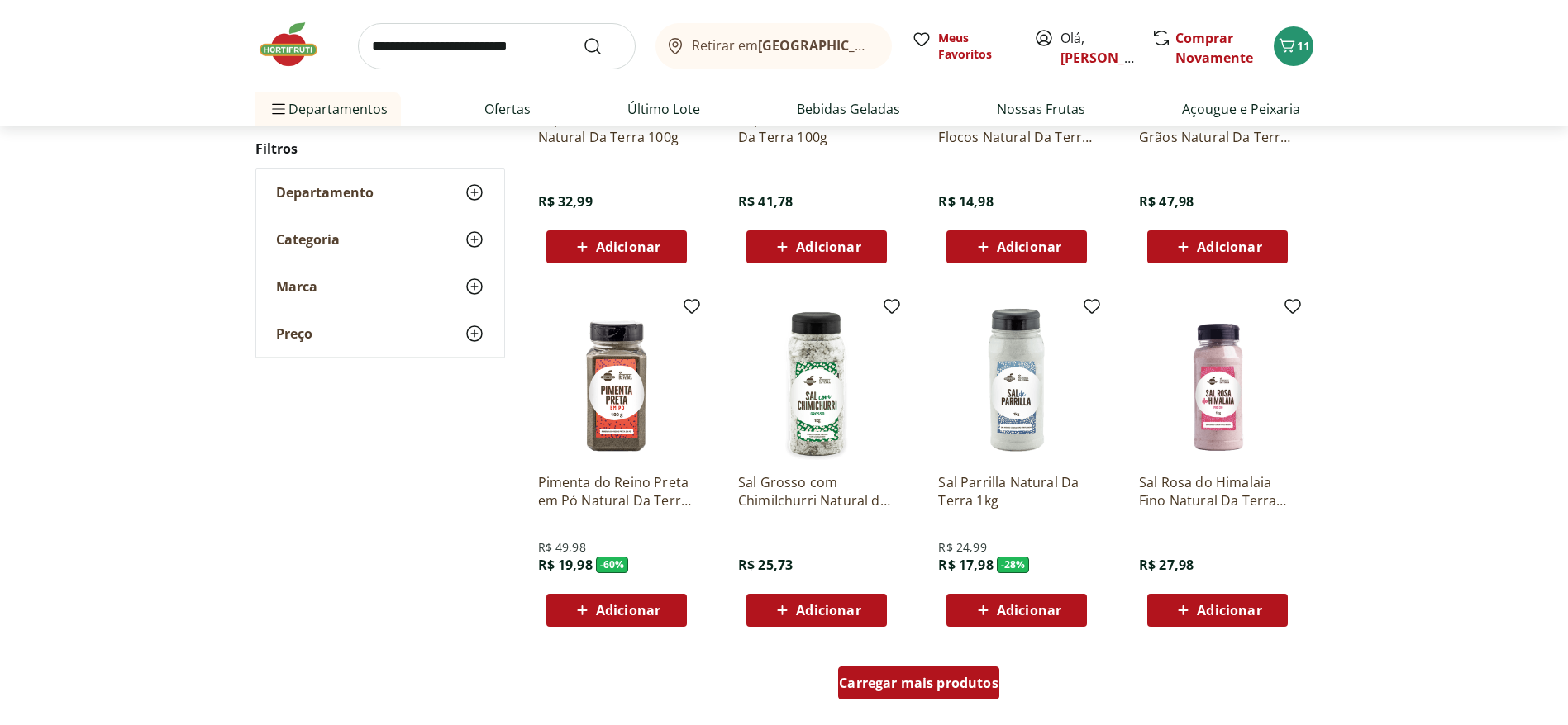
click at [941, 482] on link "Carregar mais produtos" at bounding box center [918, 686] width 161 height 40
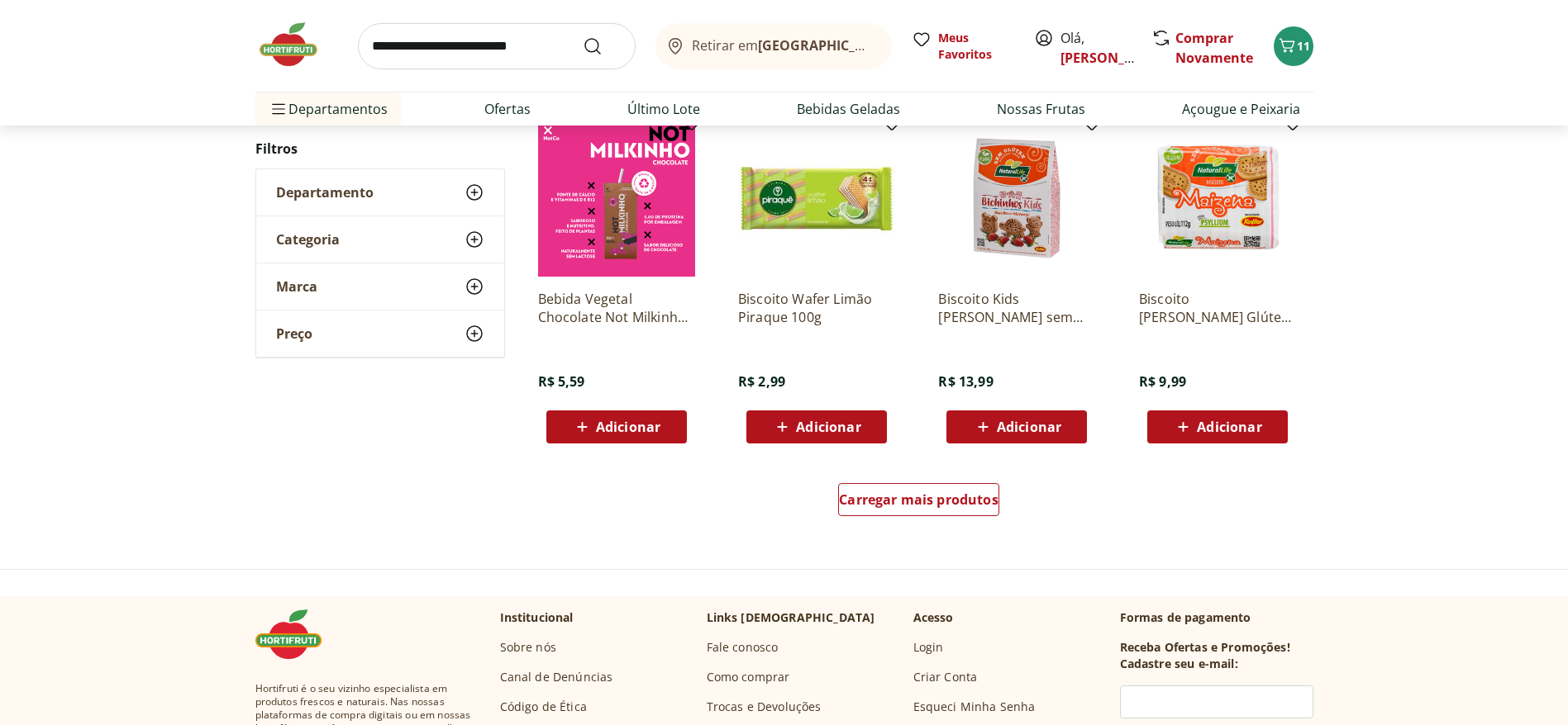
scroll to position [11523, 0]
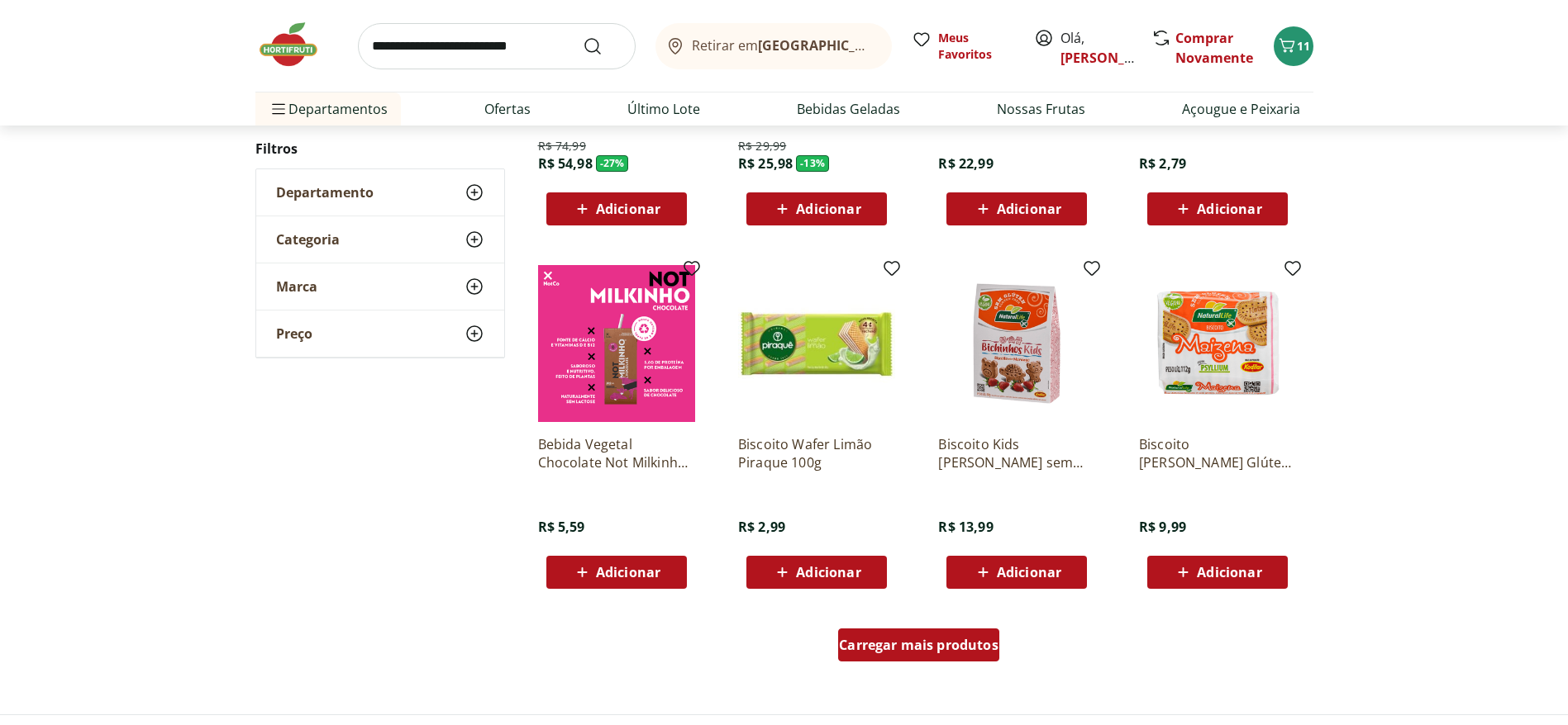
click at [949, 482] on span "Carregar mais produtos" at bounding box center [918, 645] width 160 height 13
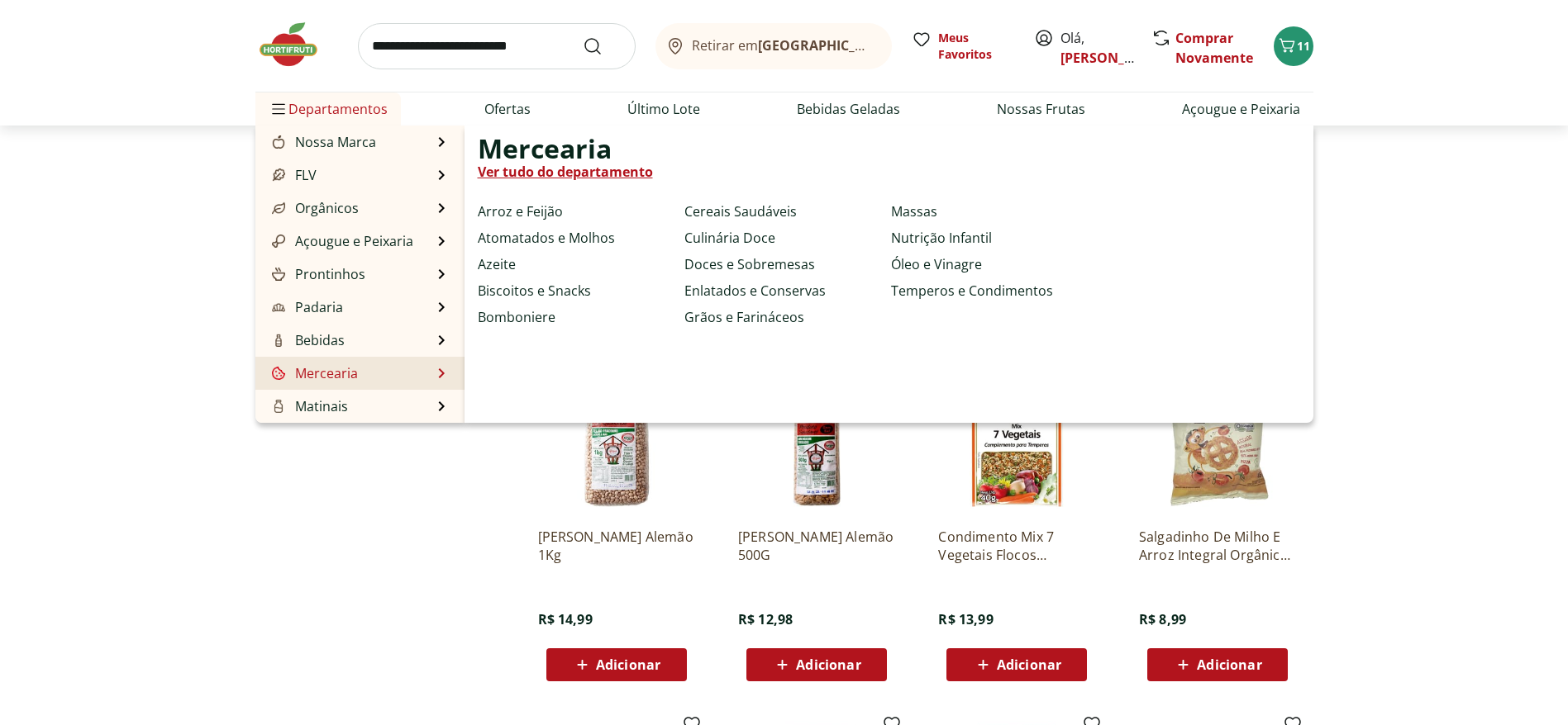
scroll to position [124, 0]
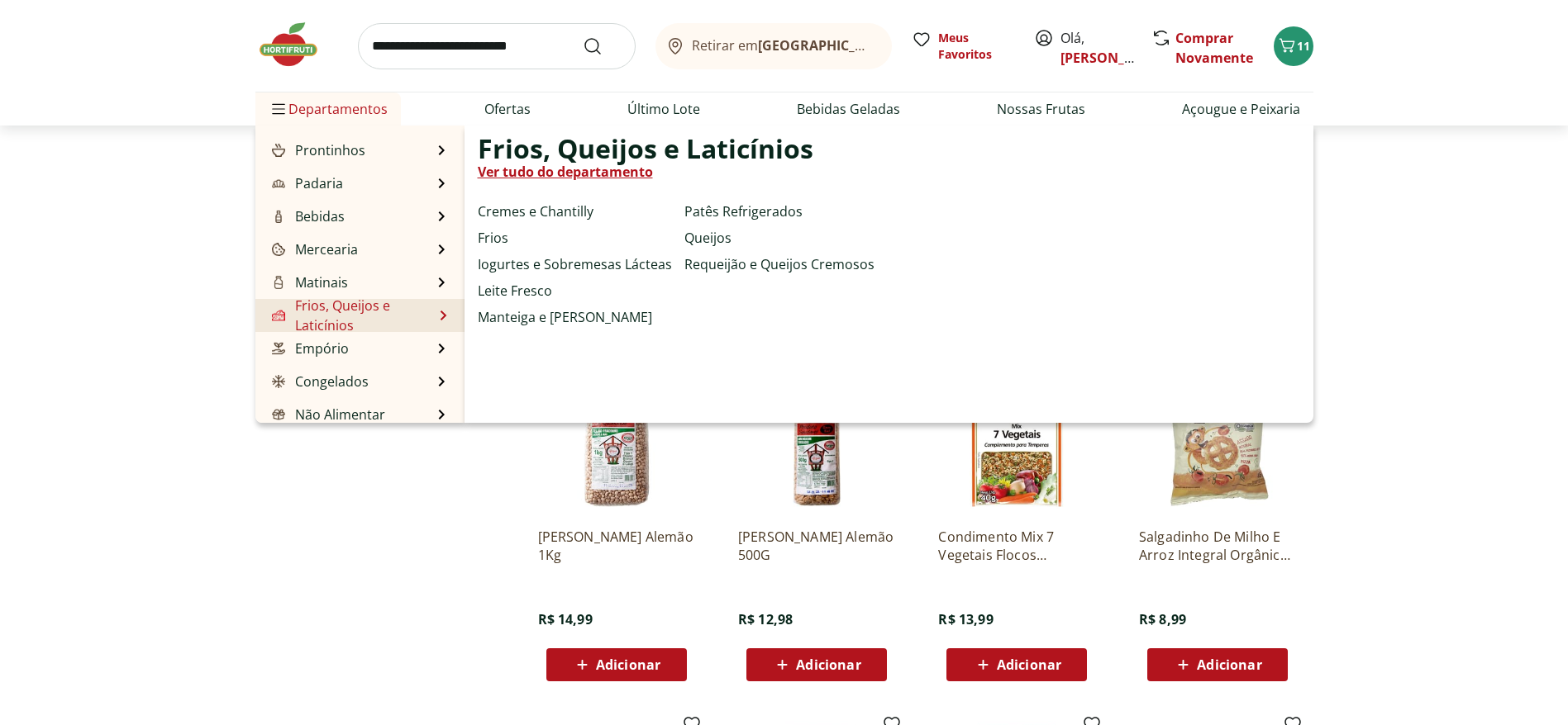
click at [525, 175] on link "Ver tudo do departamento" at bounding box center [565, 171] width 176 height 19
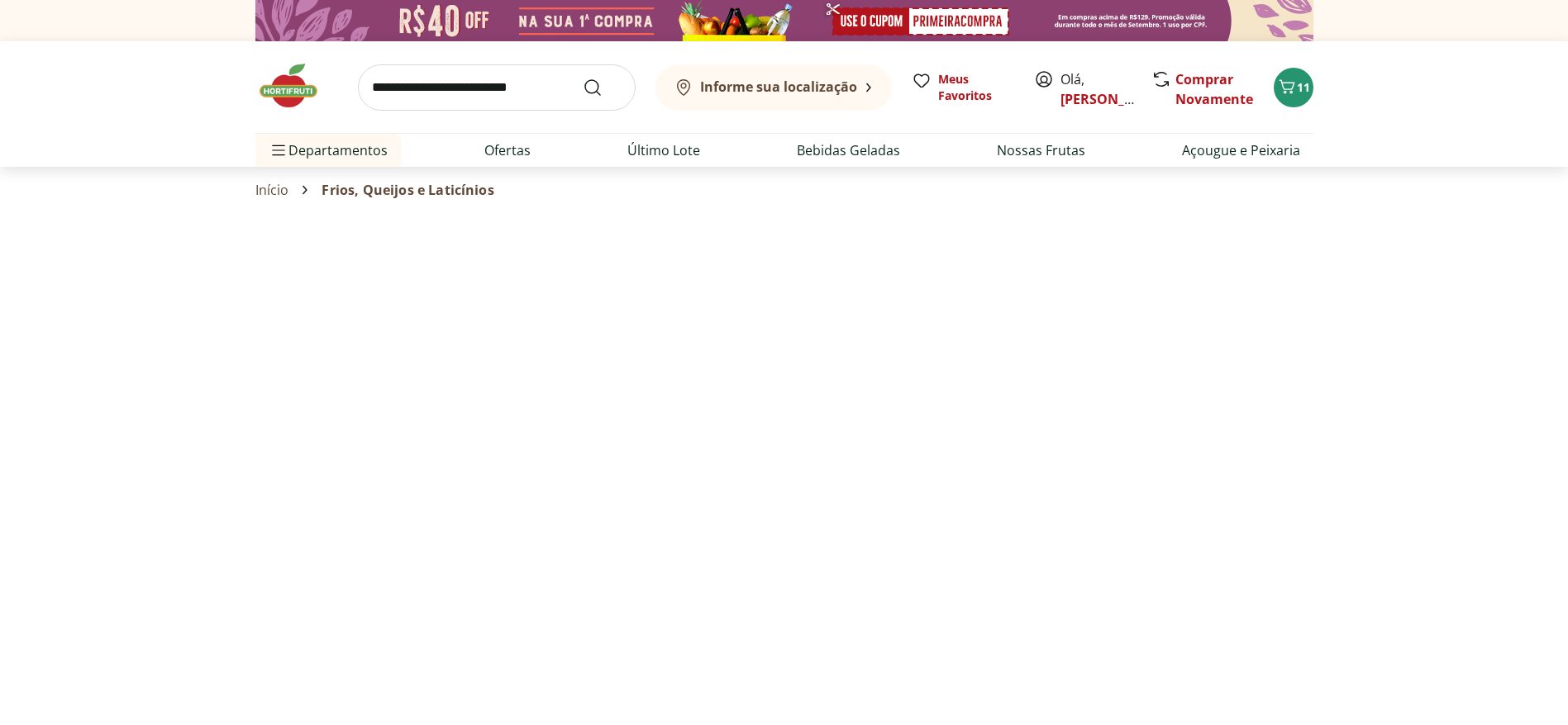
select select "**********"
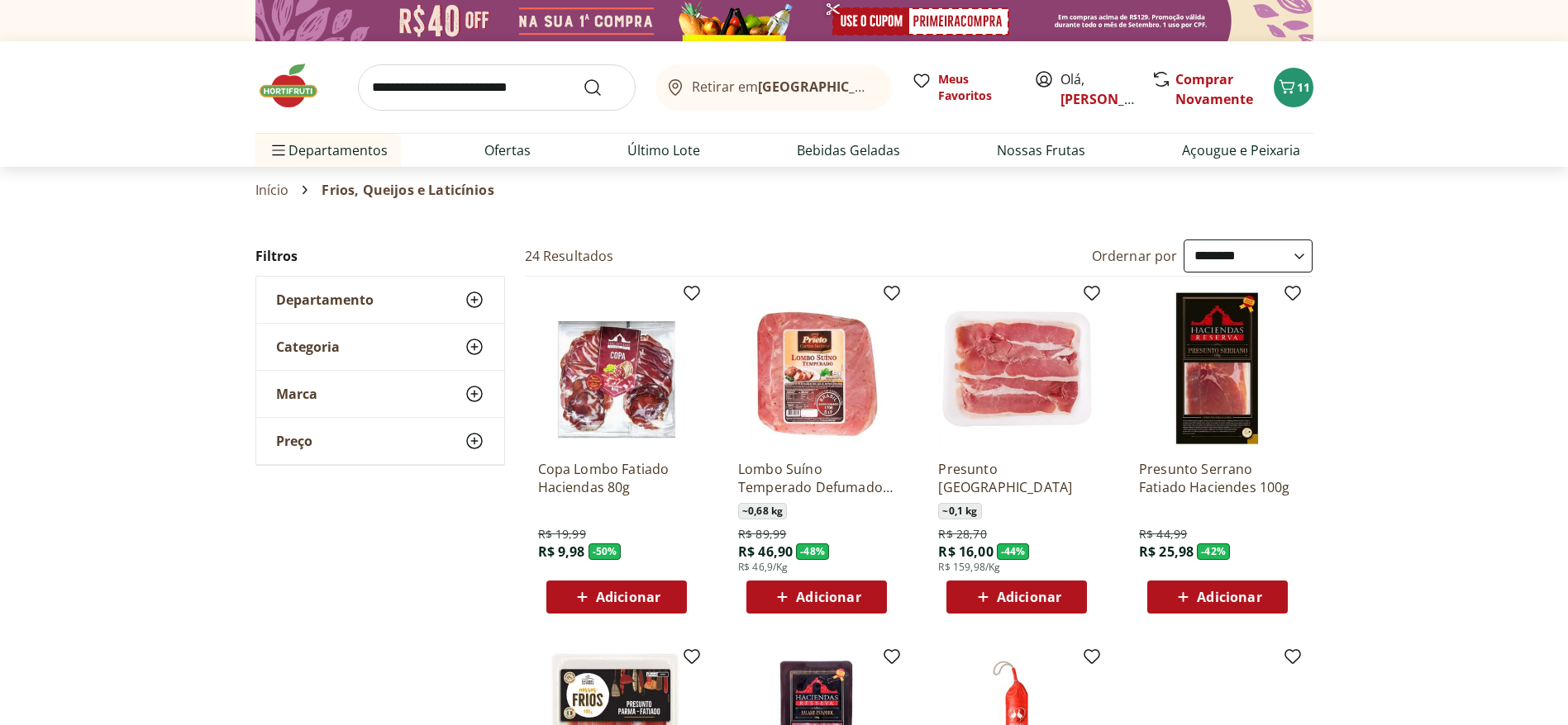
click at [998, 429] on img at bounding box center [1016, 369] width 157 height 157
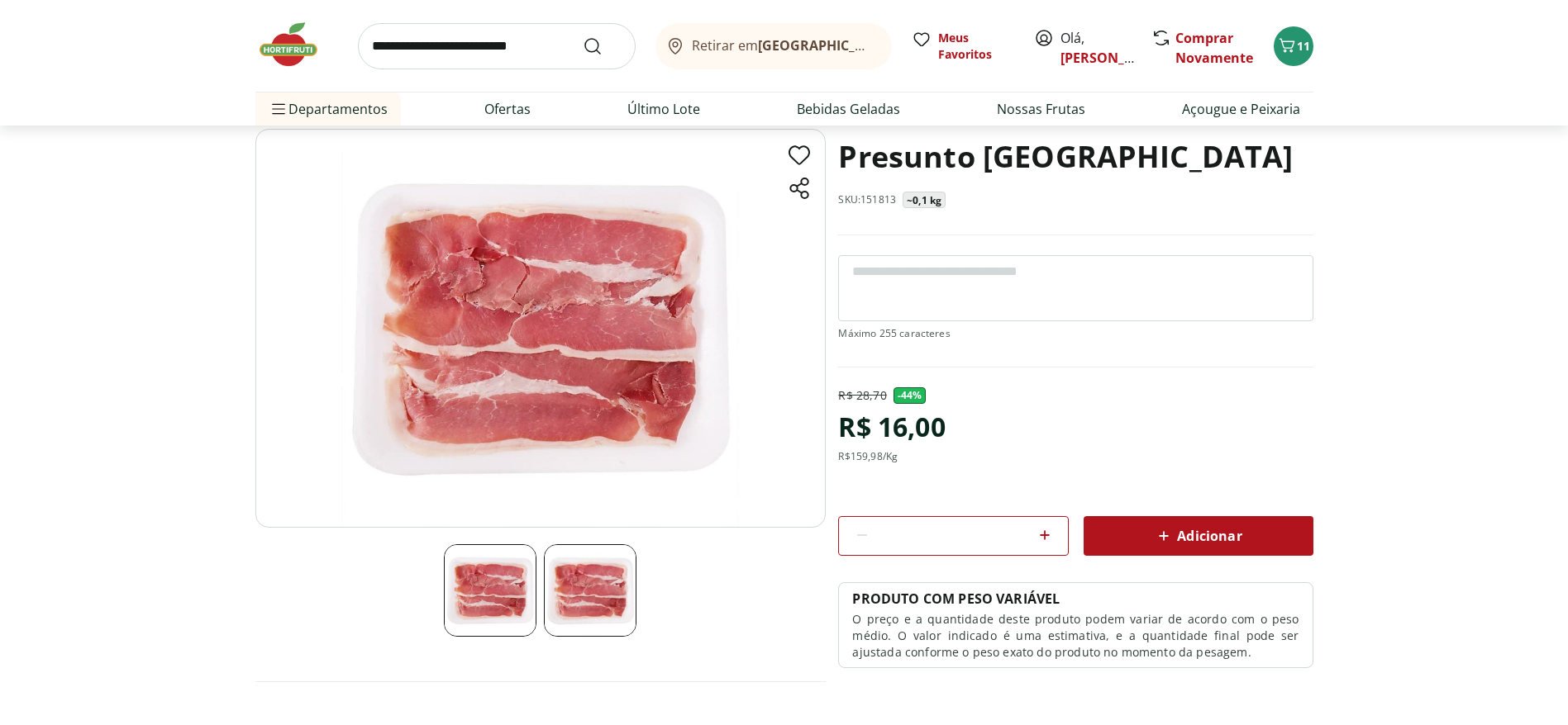
scroll to position [124, 0]
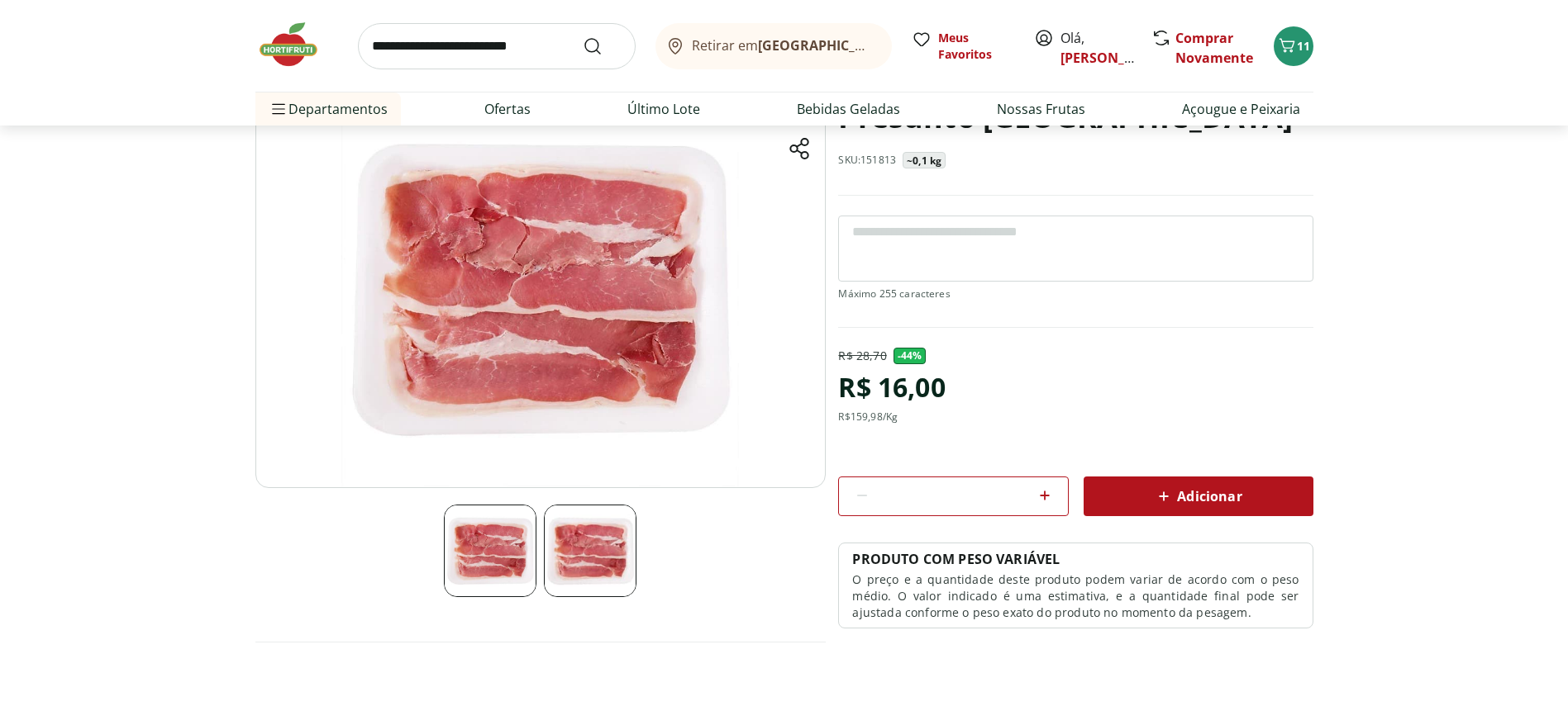
click at [1045, 482] on div at bounding box center [1044, 496] width 19 height 40
type input "*"
click at [1045, 482] on div "Adicionar" at bounding box center [1198, 496] width 203 height 30
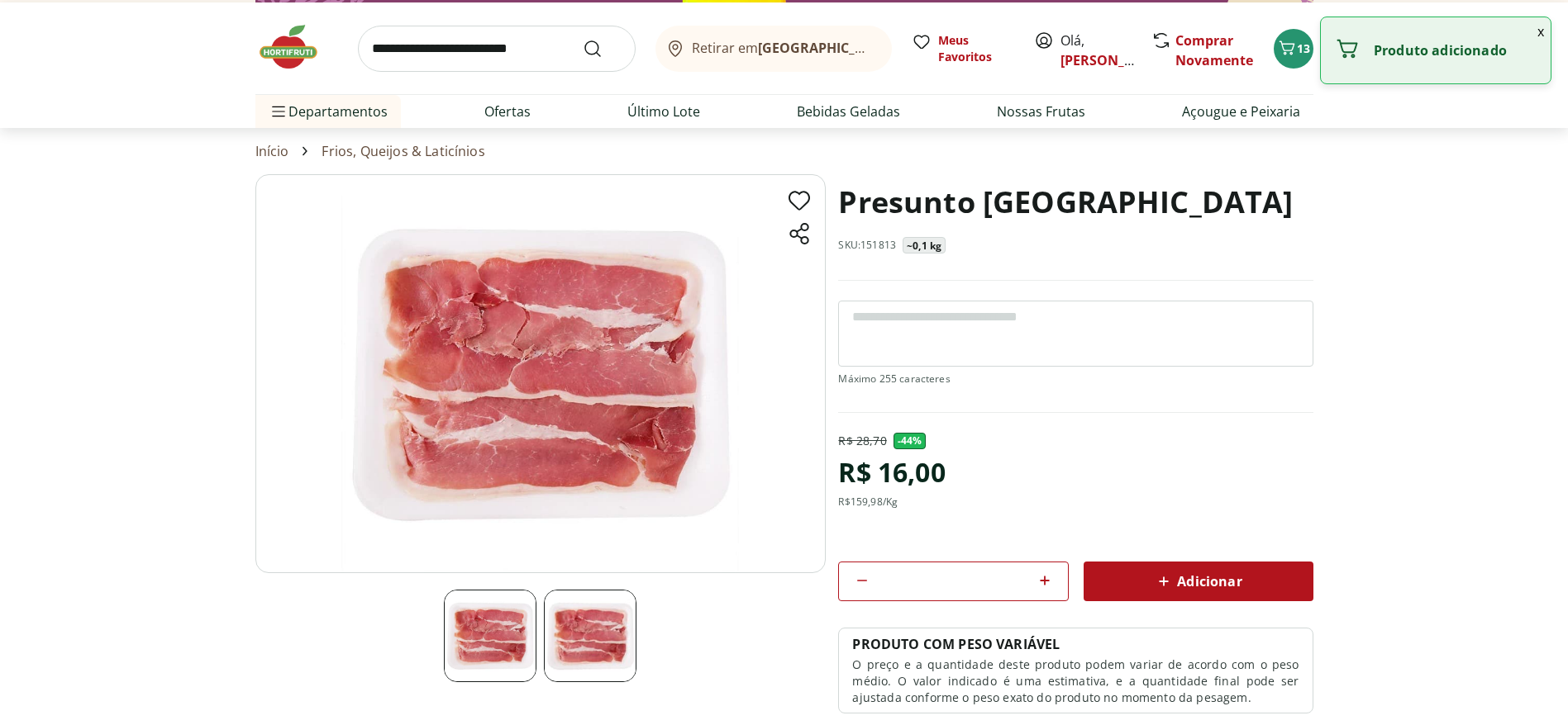
scroll to position [0, 0]
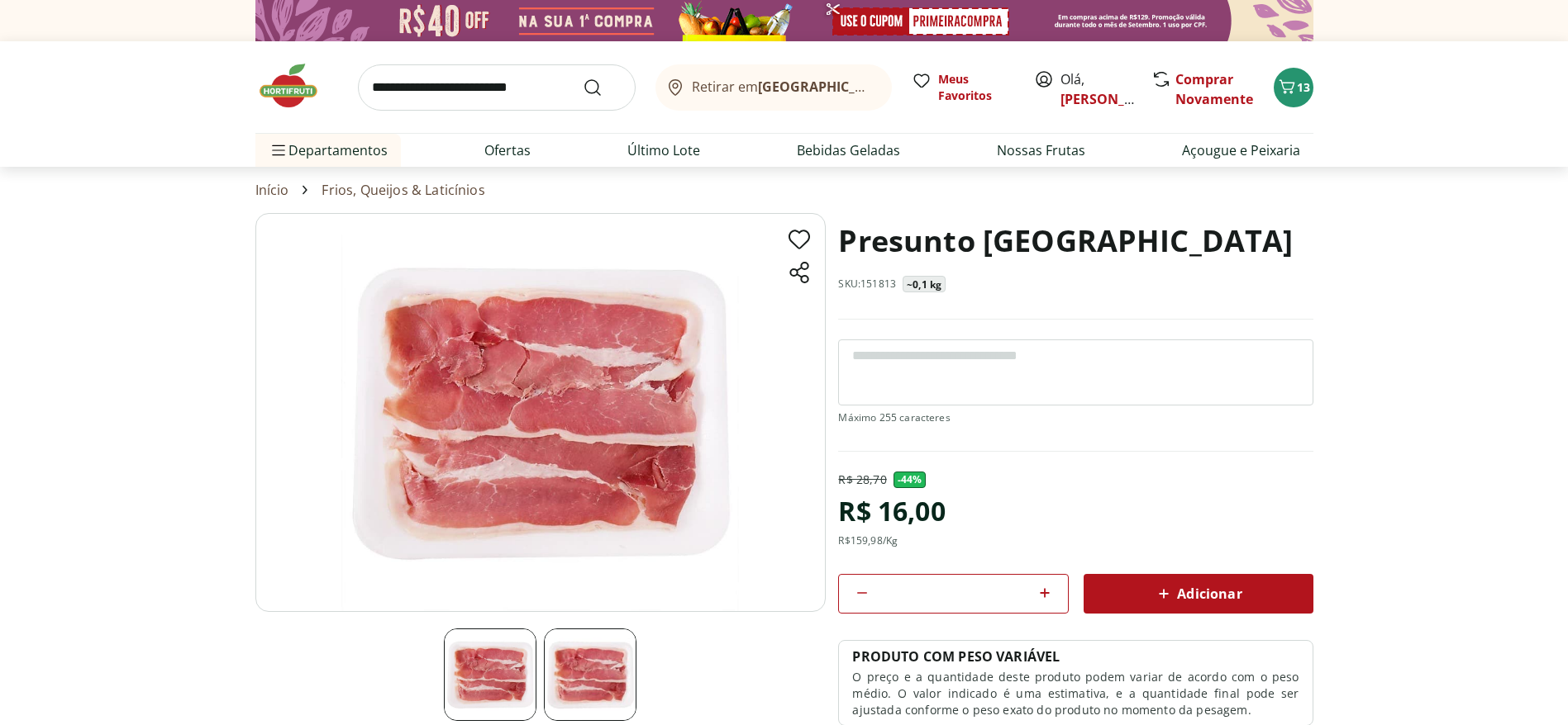
select select "**********"
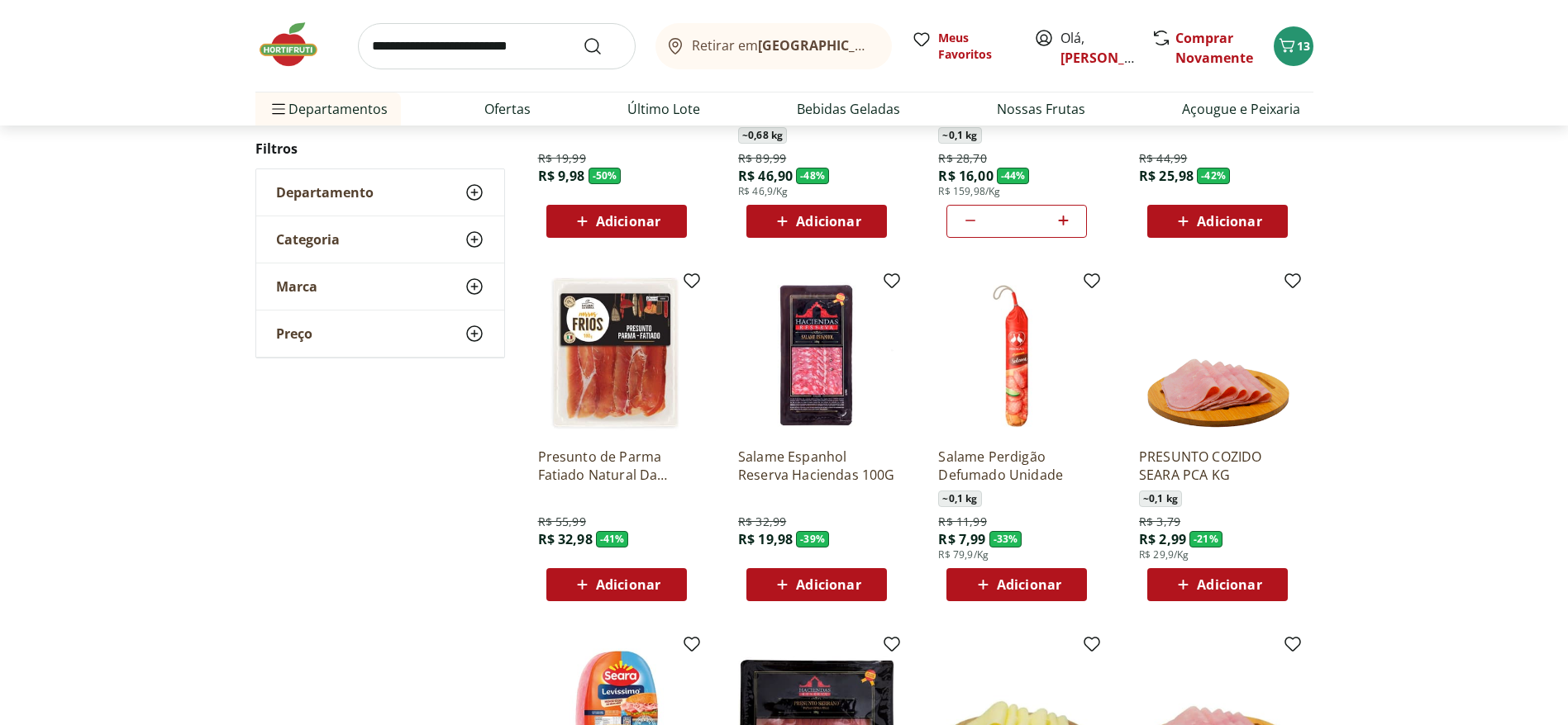
scroll to position [496, 0]
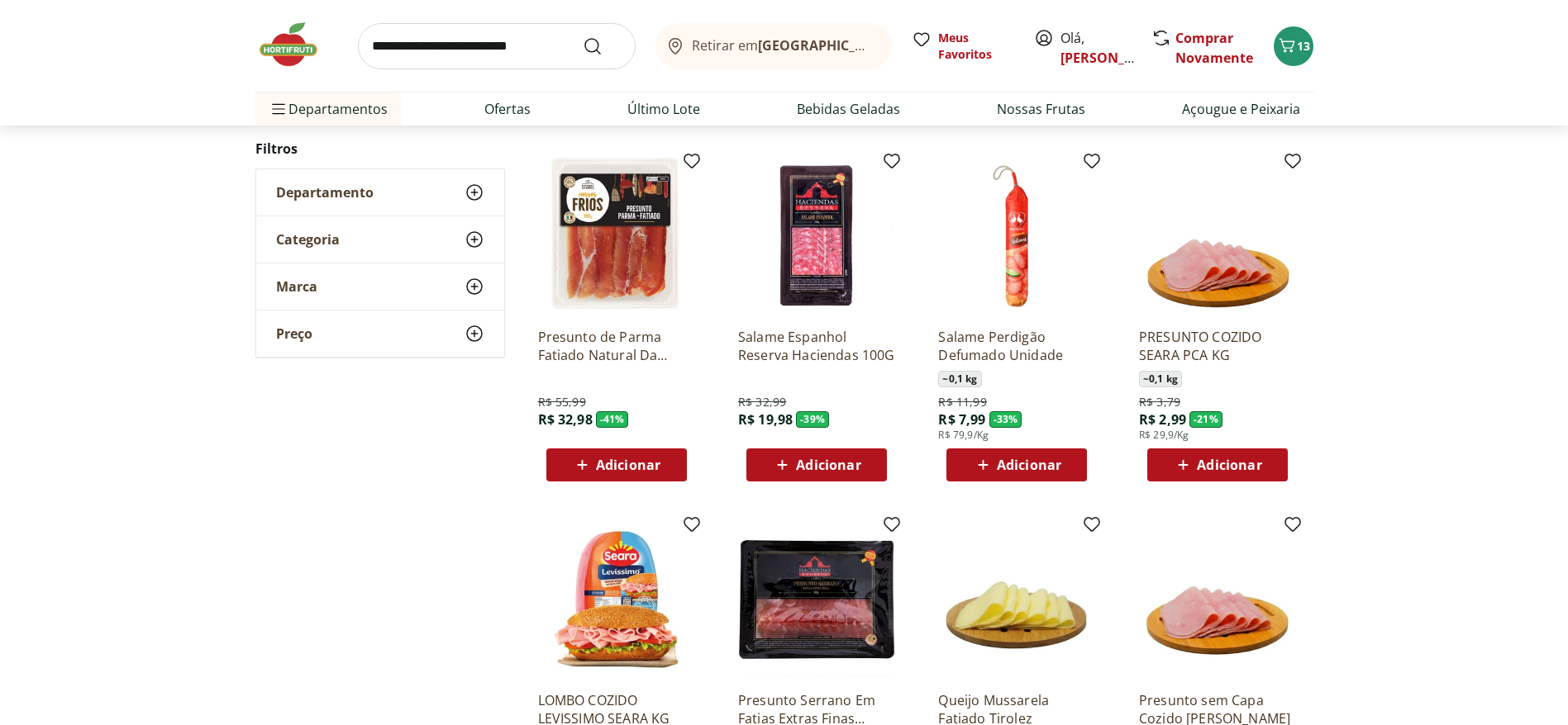
click at [1045, 474] on div "Adicionar" at bounding box center [1217, 465] width 114 height 30
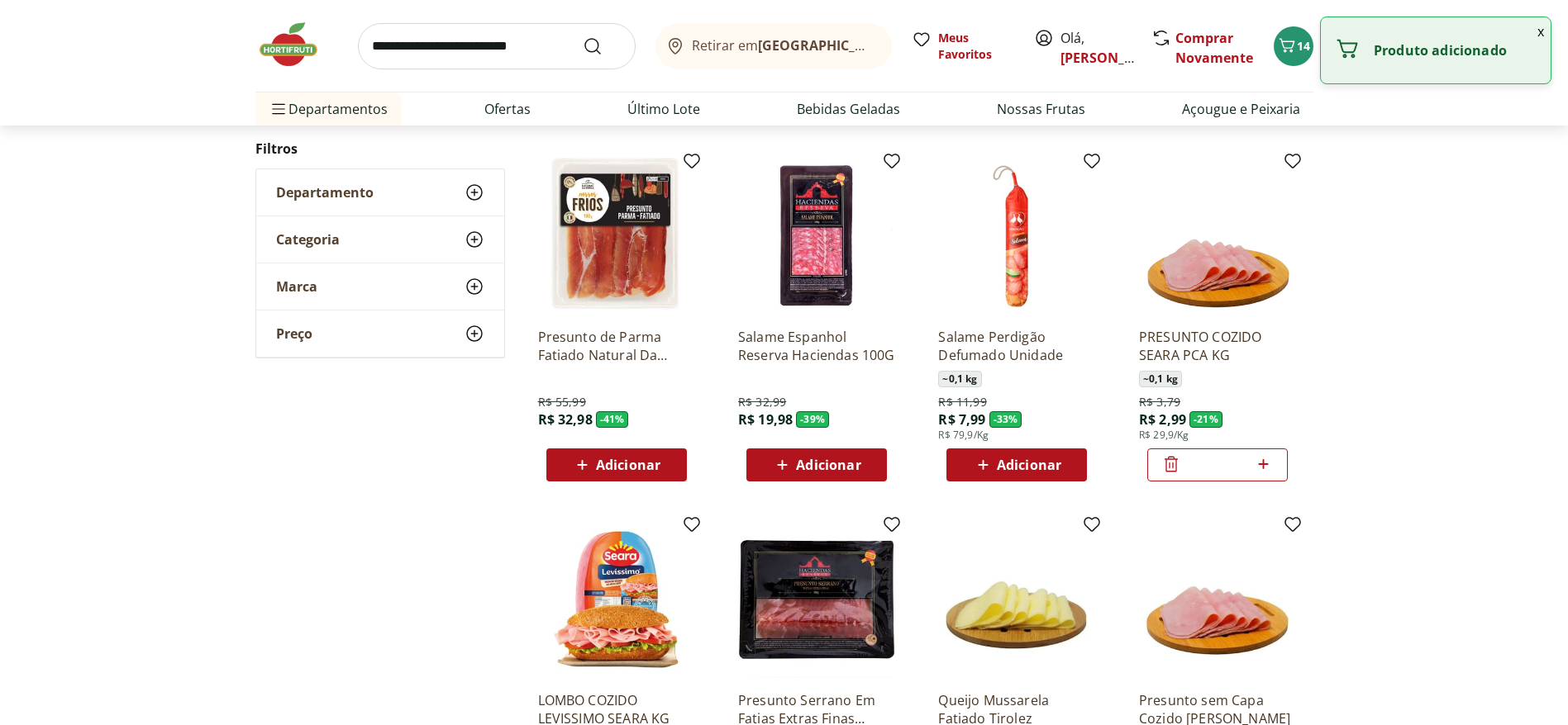
click at [1045, 477] on div at bounding box center [1263, 465] width 19 height 40
type input "*"
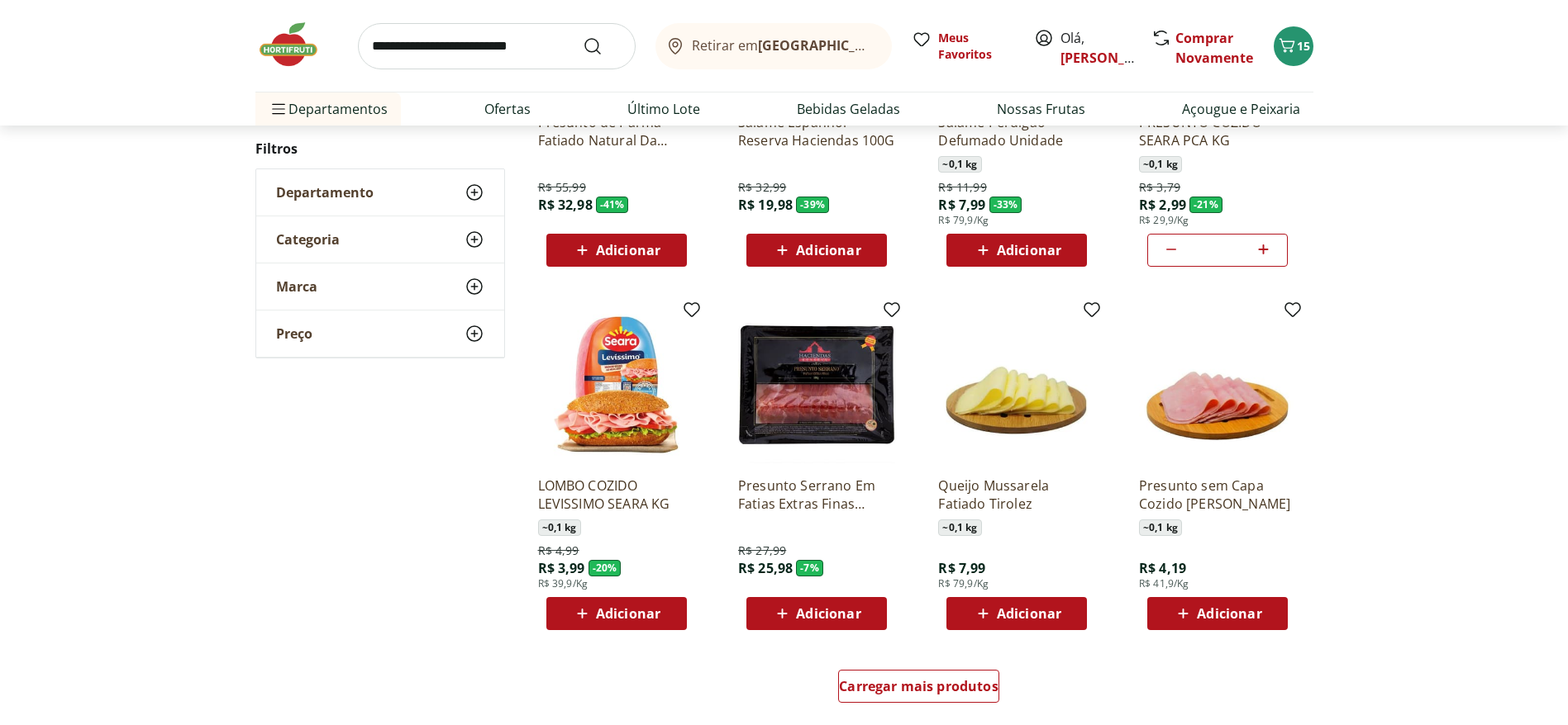
scroll to position [743, 0]
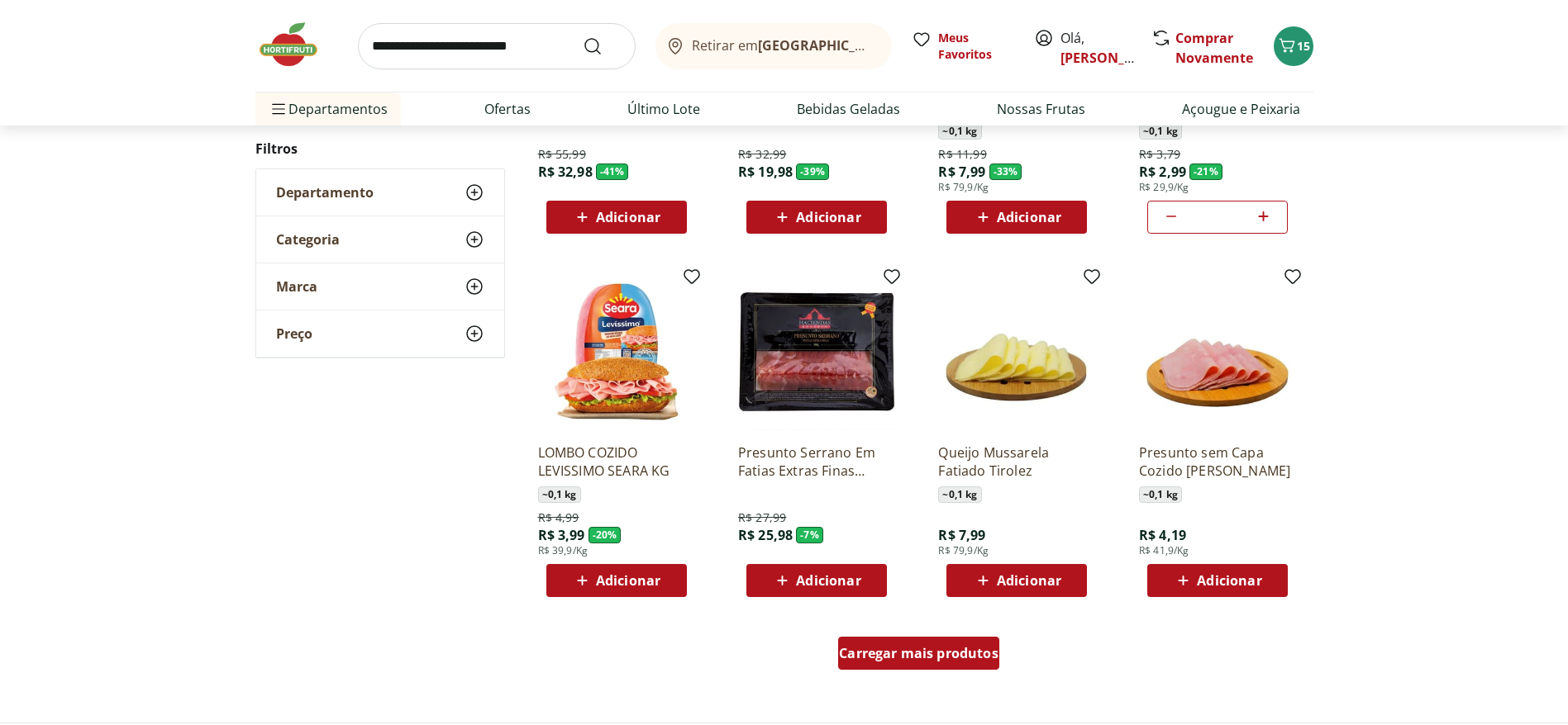
click at [908, 482] on link "Carregar mais produtos" at bounding box center [918, 657] width 161 height 40
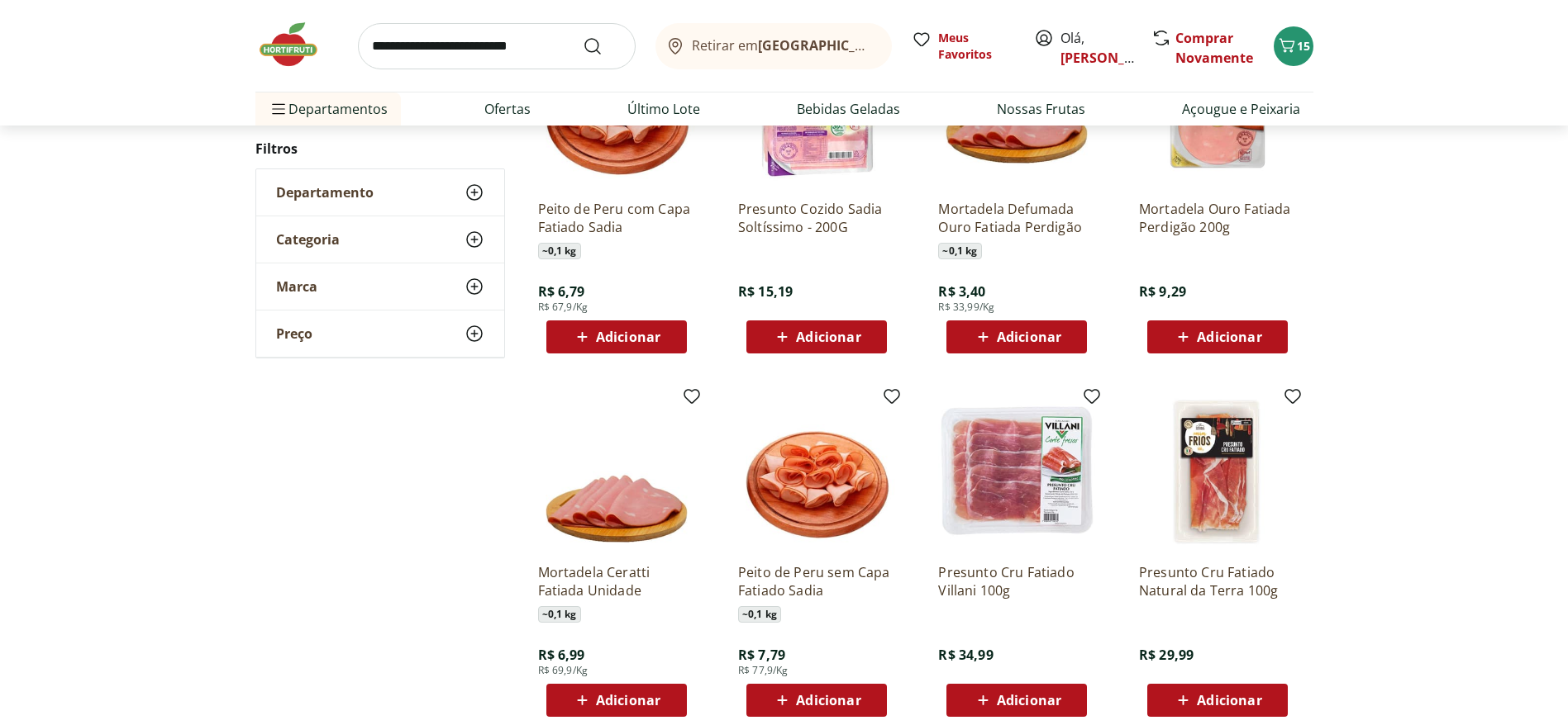
scroll to position [1487, 0]
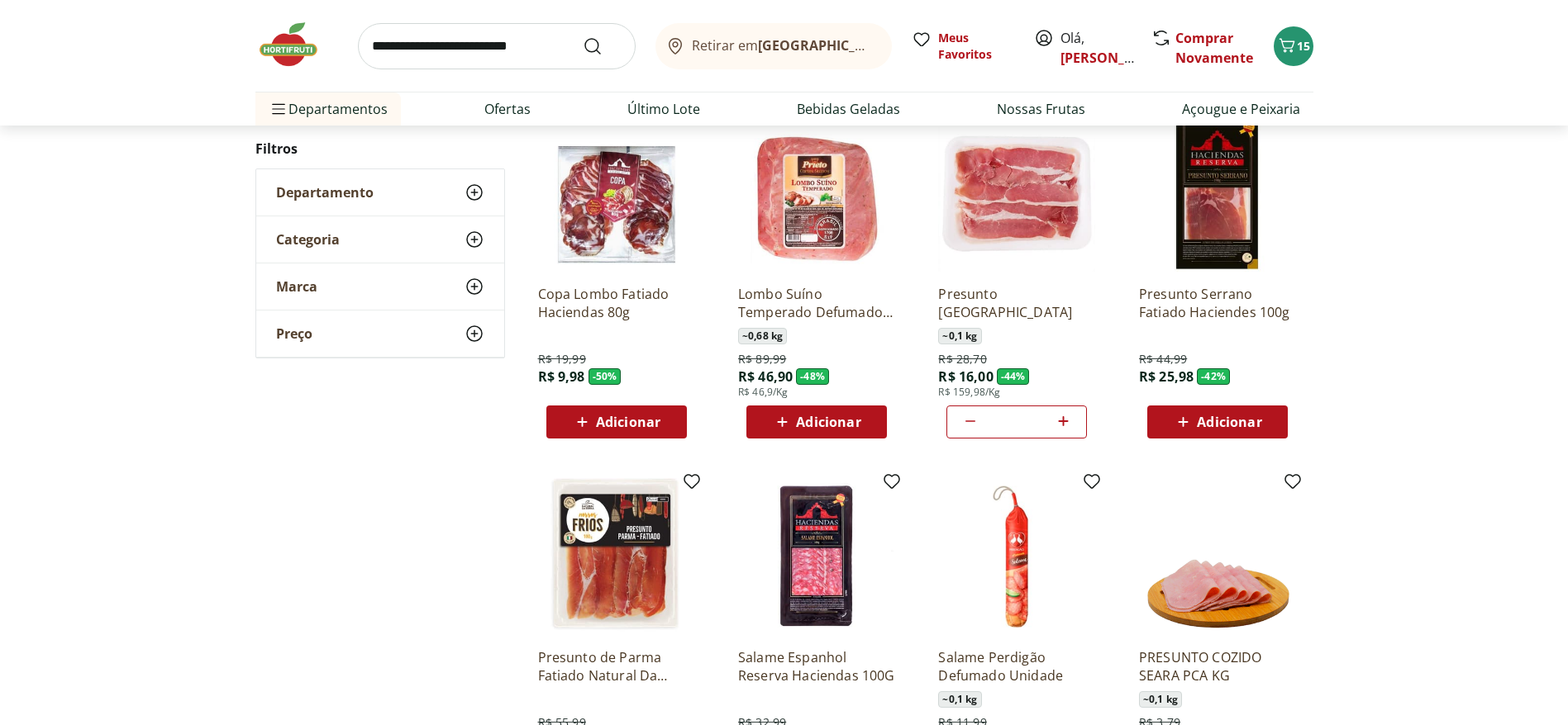
scroll to position [0, 0]
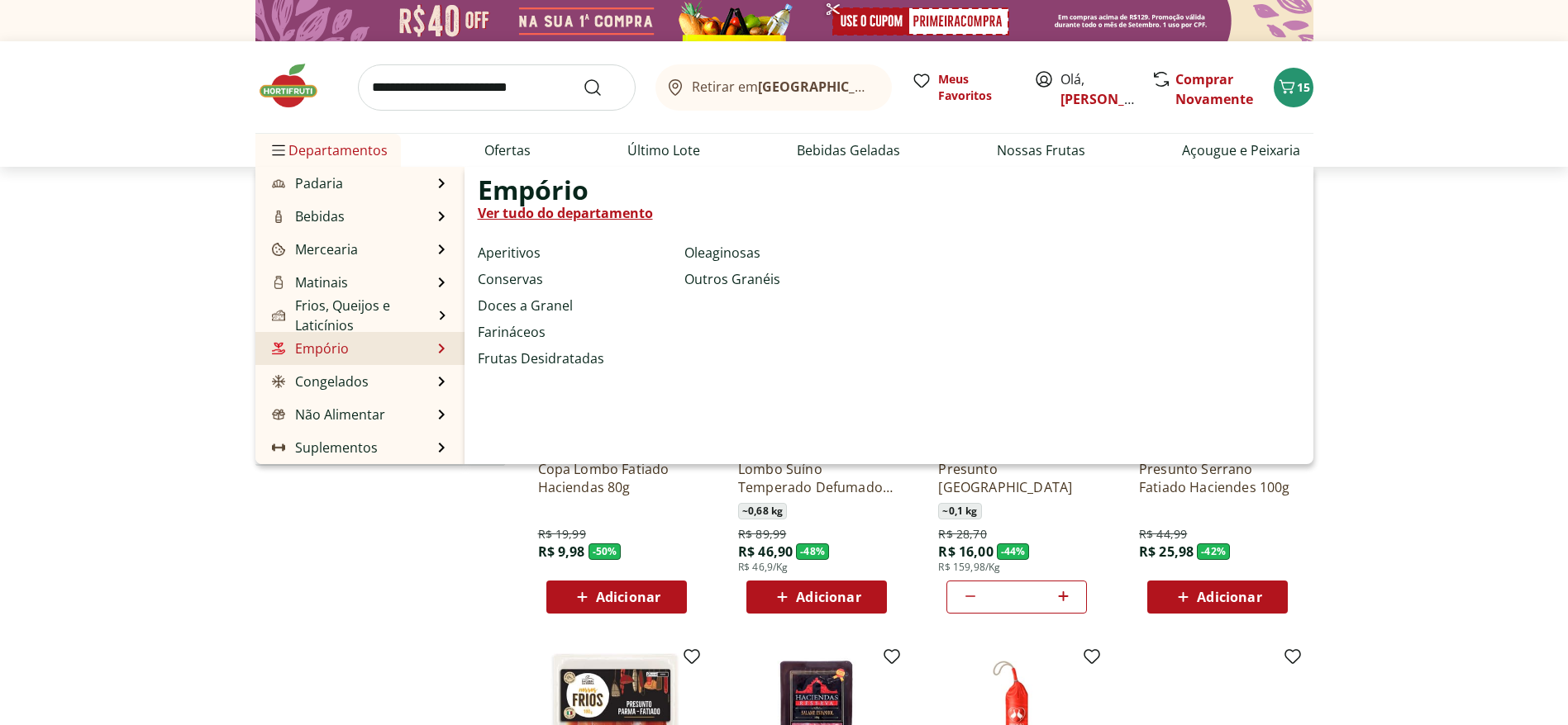
click at [552, 209] on link "Ver tudo do departamento" at bounding box center [565, 212] width 176 height 19
select select "**********"
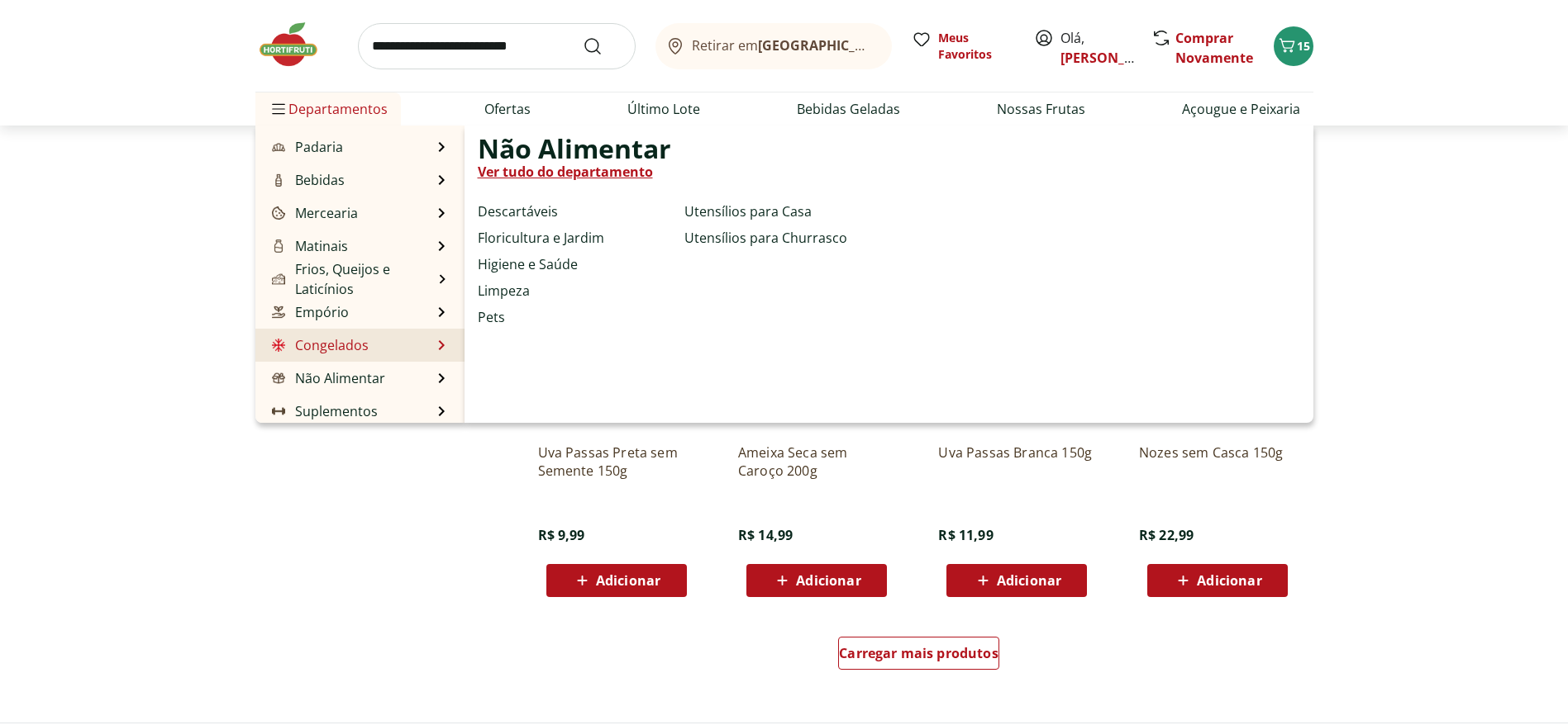
scroll to position [165, 0]
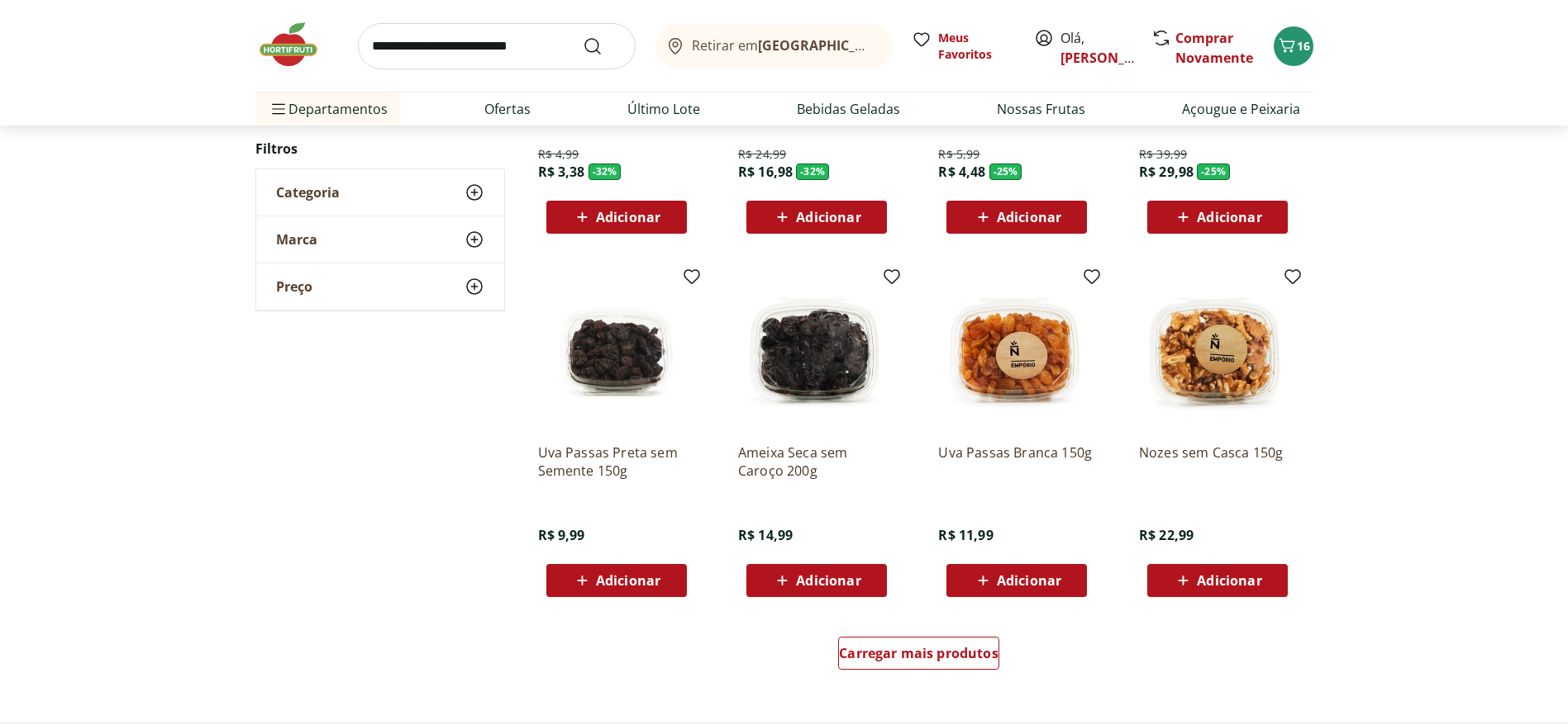
click at [310, 50] on img at bounding box center [296, 44] width 82 height 50
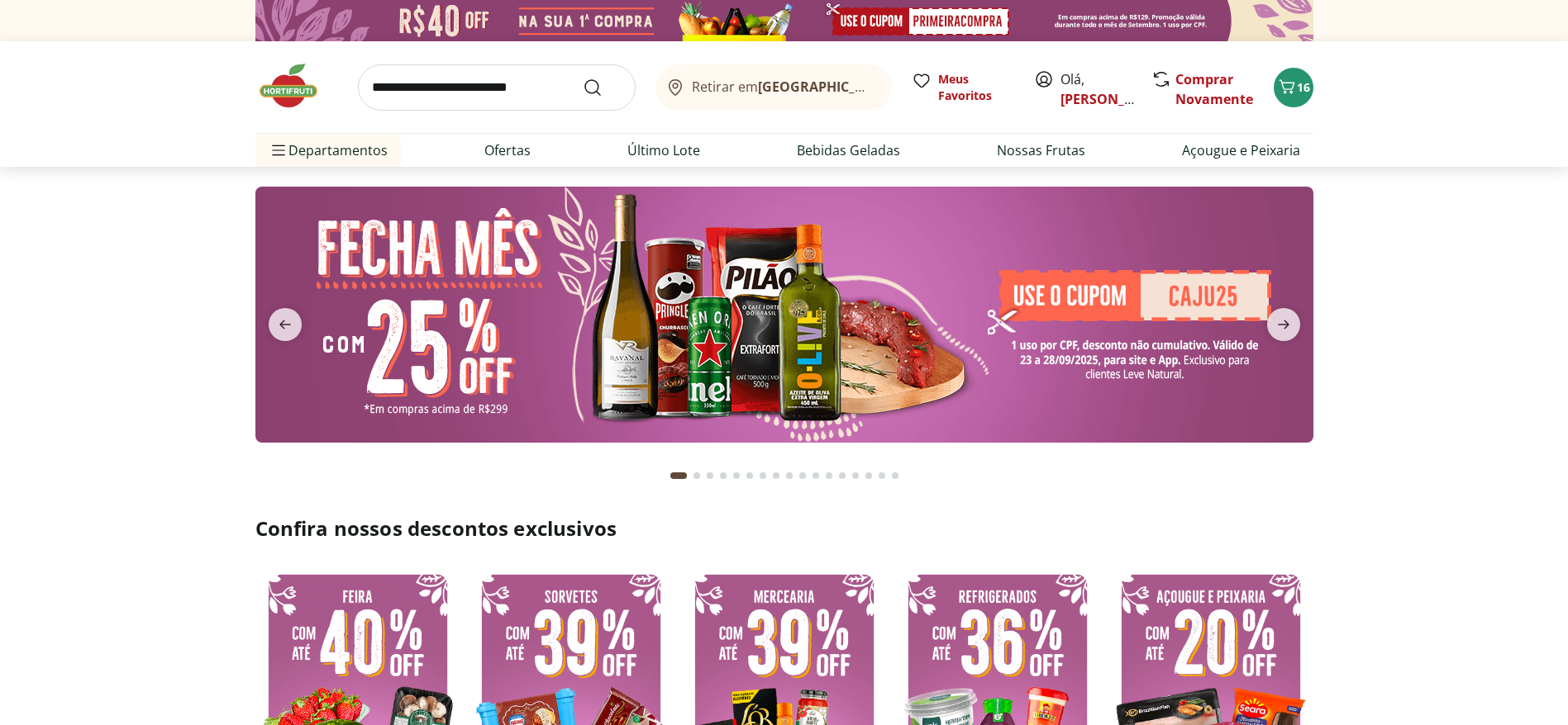
click at [626, 354] on img at bounding box center [784, 314] width 1058 height 256
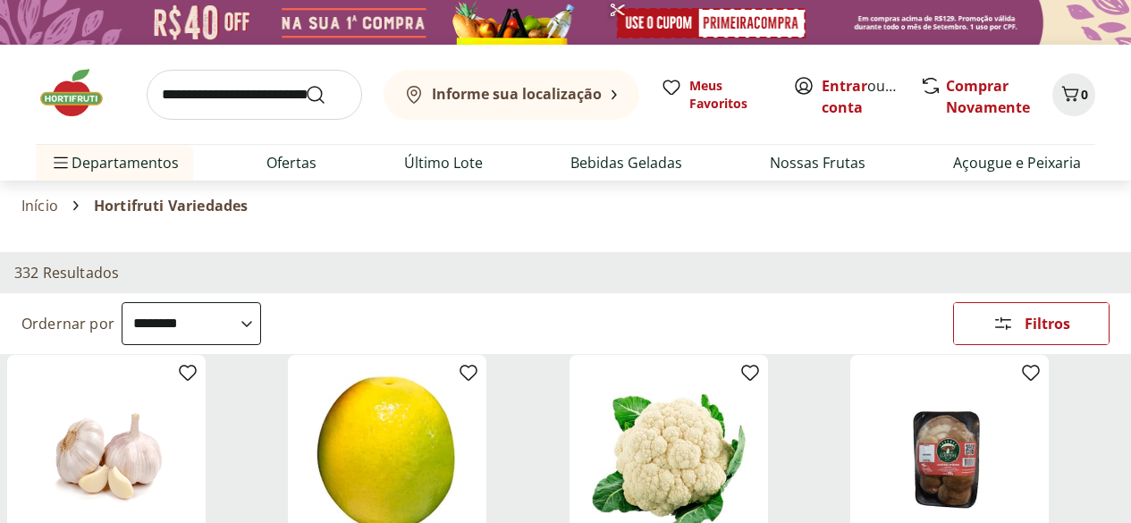
select select "**********"
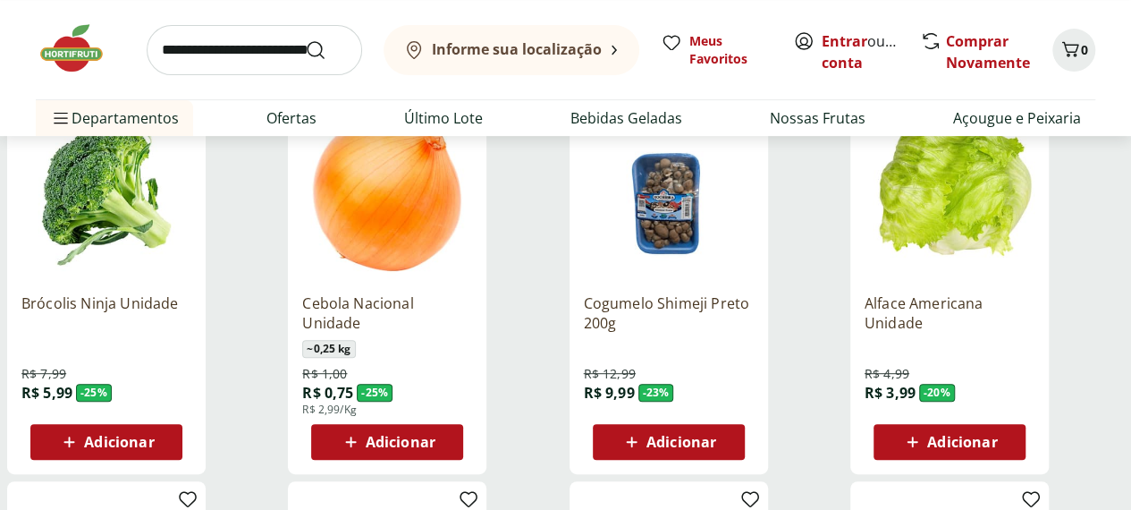
scroll to position [268, 0]
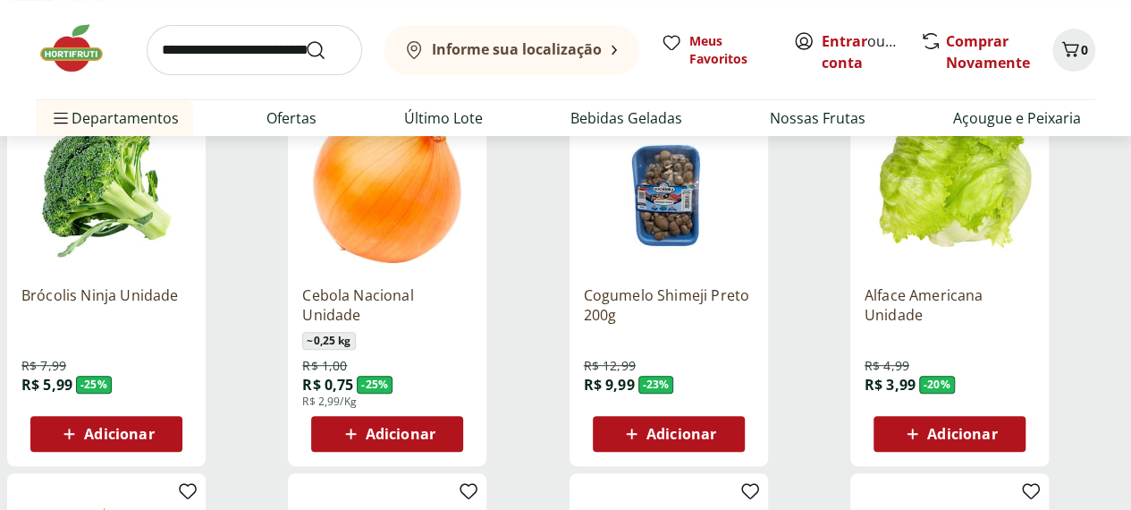
drag, startPoint x: 154, startPoint y: 226, endPoint x: 145, endPoint y: 233, distance: 10.9
click at [0, 0] on div "Departamento" at bounding box center [0, 0] width 0 height 0
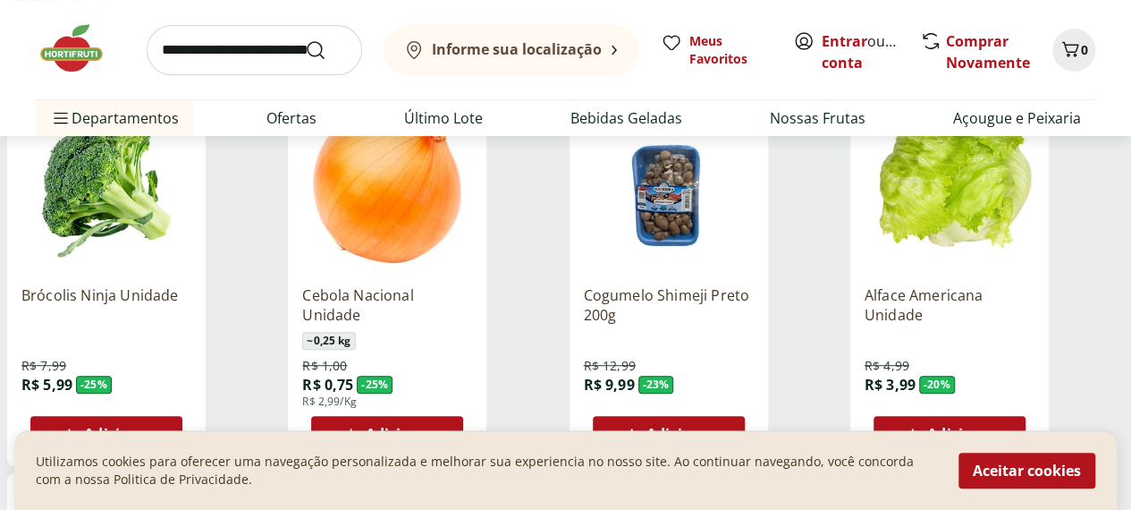
click at [0, 0] on div "Departamento" at bounding box center [0, 0] width 0 height 0
click at [0, 0] on div "Categoria" at bounding box center [0, 0] width 0 height 0
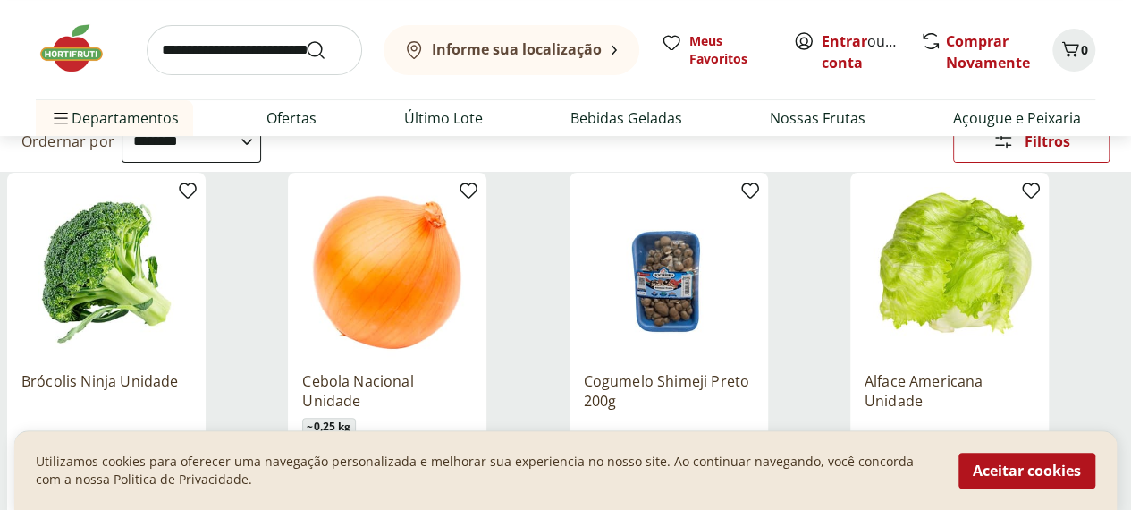
scroll to position [89, 0]
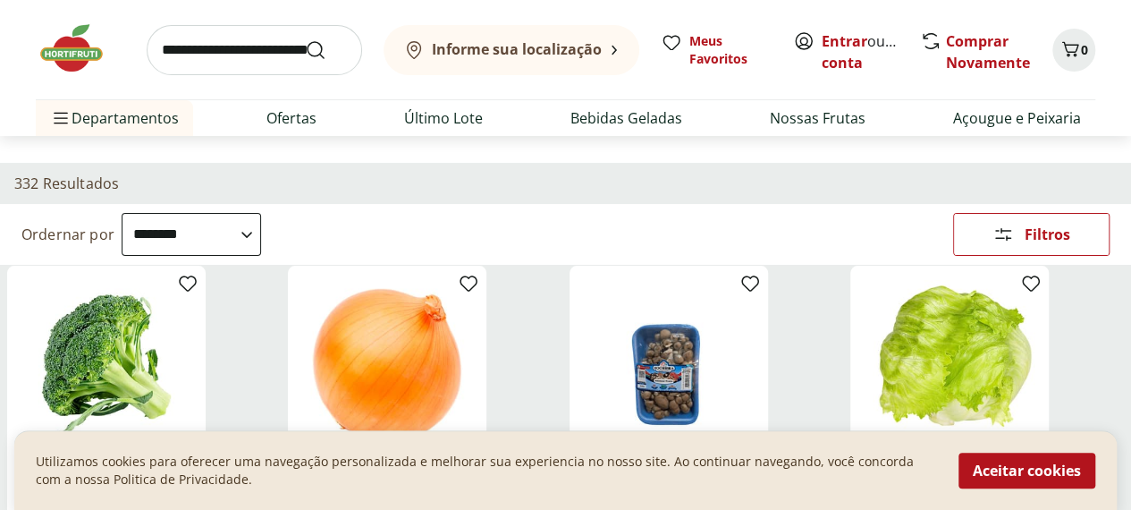
click at [734, 486] on p "Utilizamos cookies para oferecer uma navegação personalizada e melhorar sua exp…" at bounding box center [487, 471] width 902 height 36
click at [739, 477] on p "Utilizamos cookies para oferecer uma navegação personalizada e melhorar sua exp…" at bounding box center [487, 471] width 902 height 36
click at [997, 462] on button "Aceitar cookies" at bounding box center [1027, 471] width 137 height 36
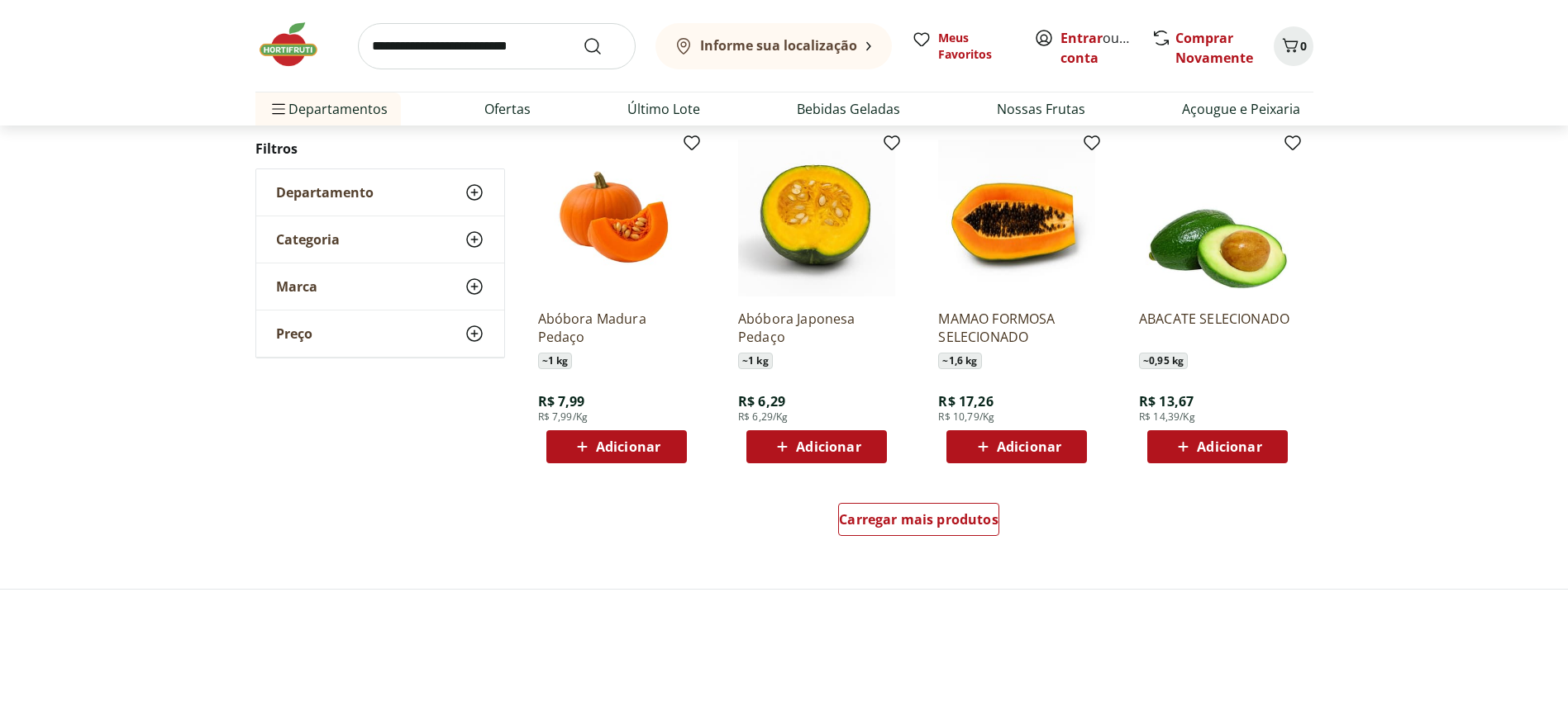
scroll to position [880, 0]
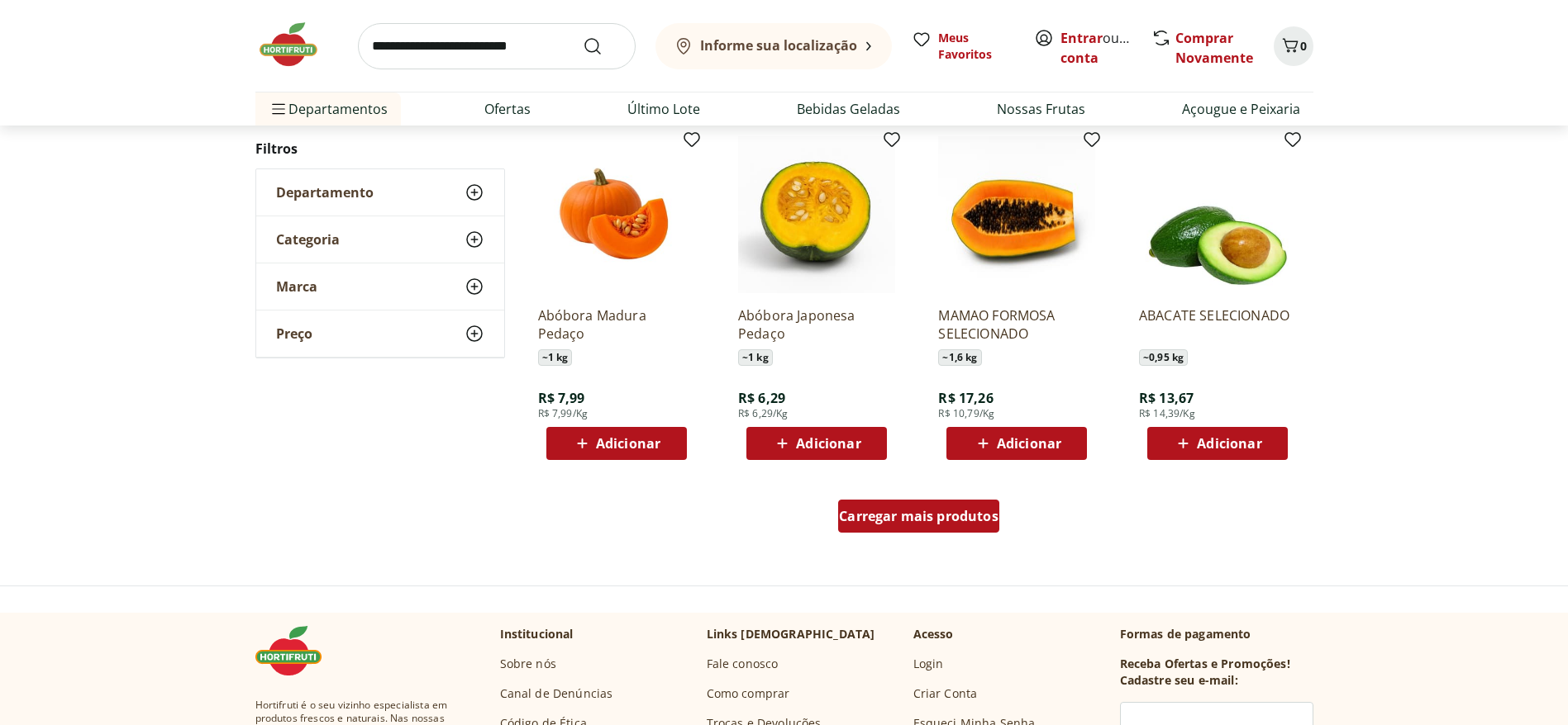
click at [971, 482] on span "Carregar mais produtos" at bounding box center [918, 516] width 160 height 13
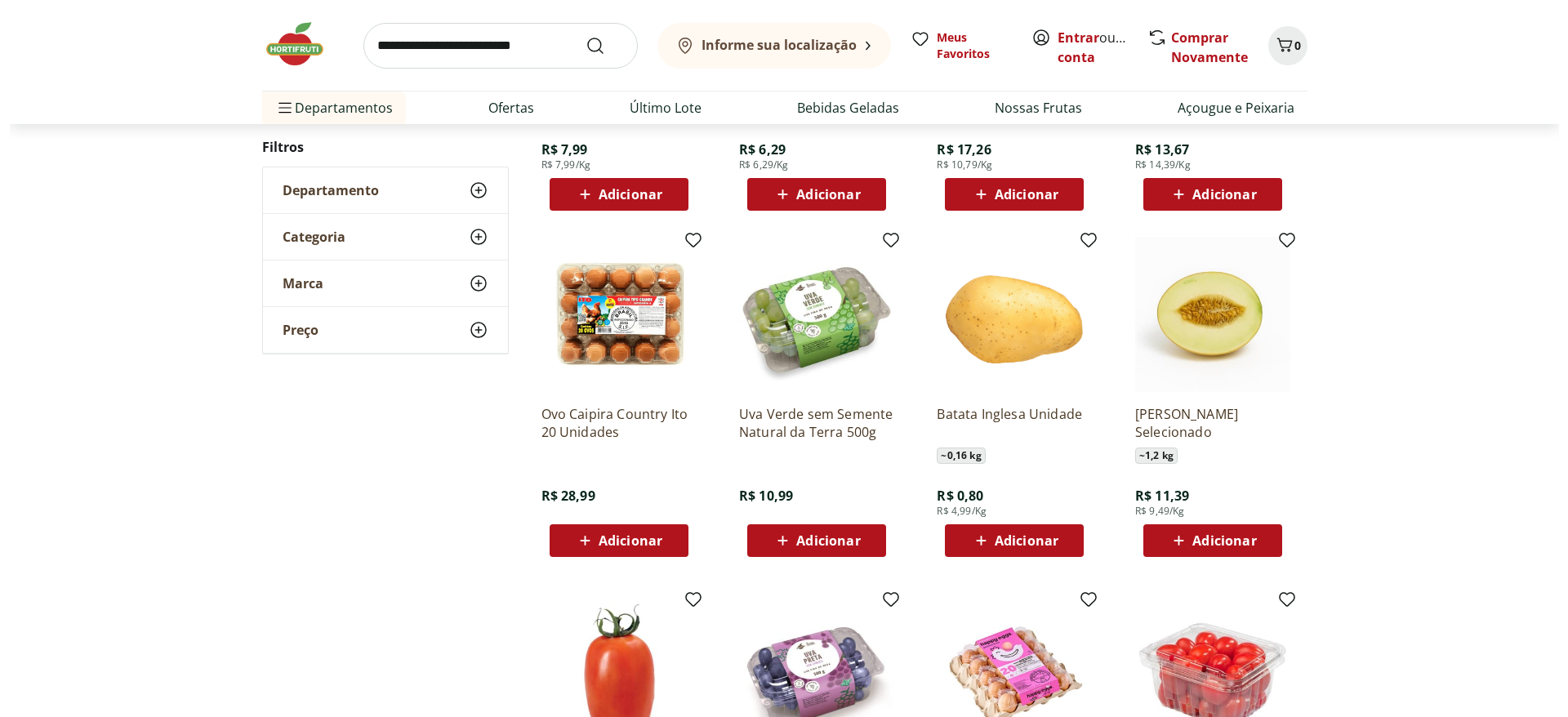
scroll to position [1116, 0]
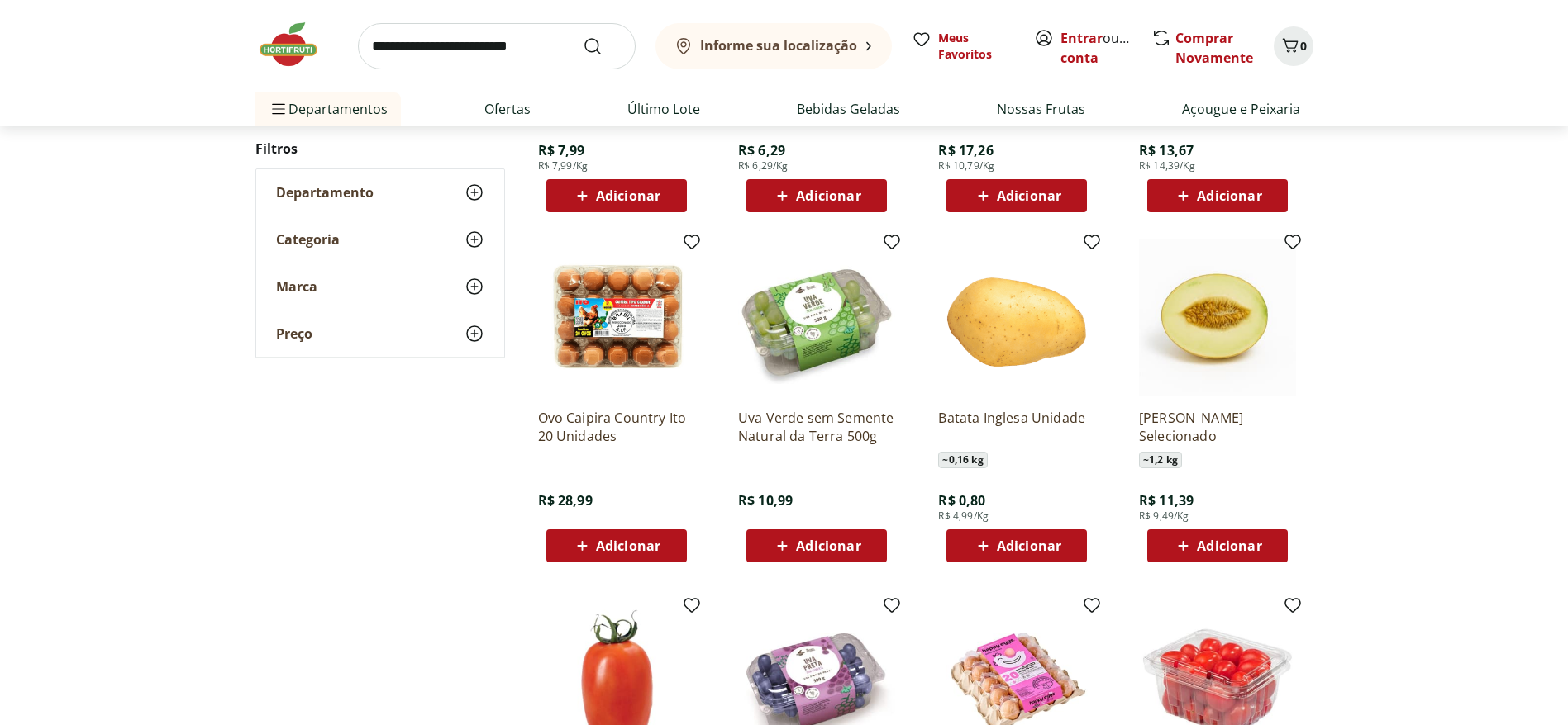
click at [987, 482] on icon at bounding box center [983, 545] width 20 height 19
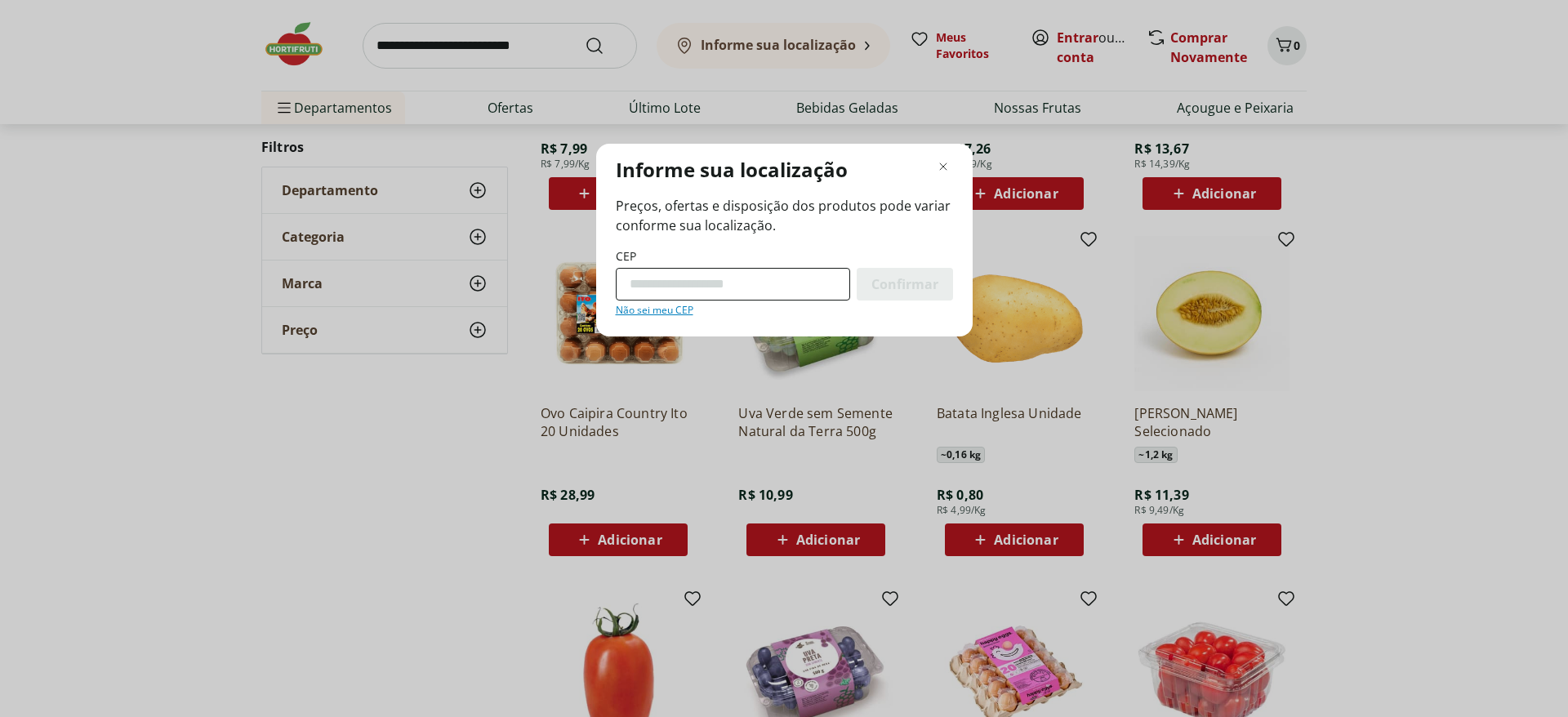
click at [708, 276] on input "CEP" at bounding box center [732, 284] width 235 height 33
type input "*********"
click at [876, 271] on div "Confirmar" at bounding box center [905, 284] width 97 height 33
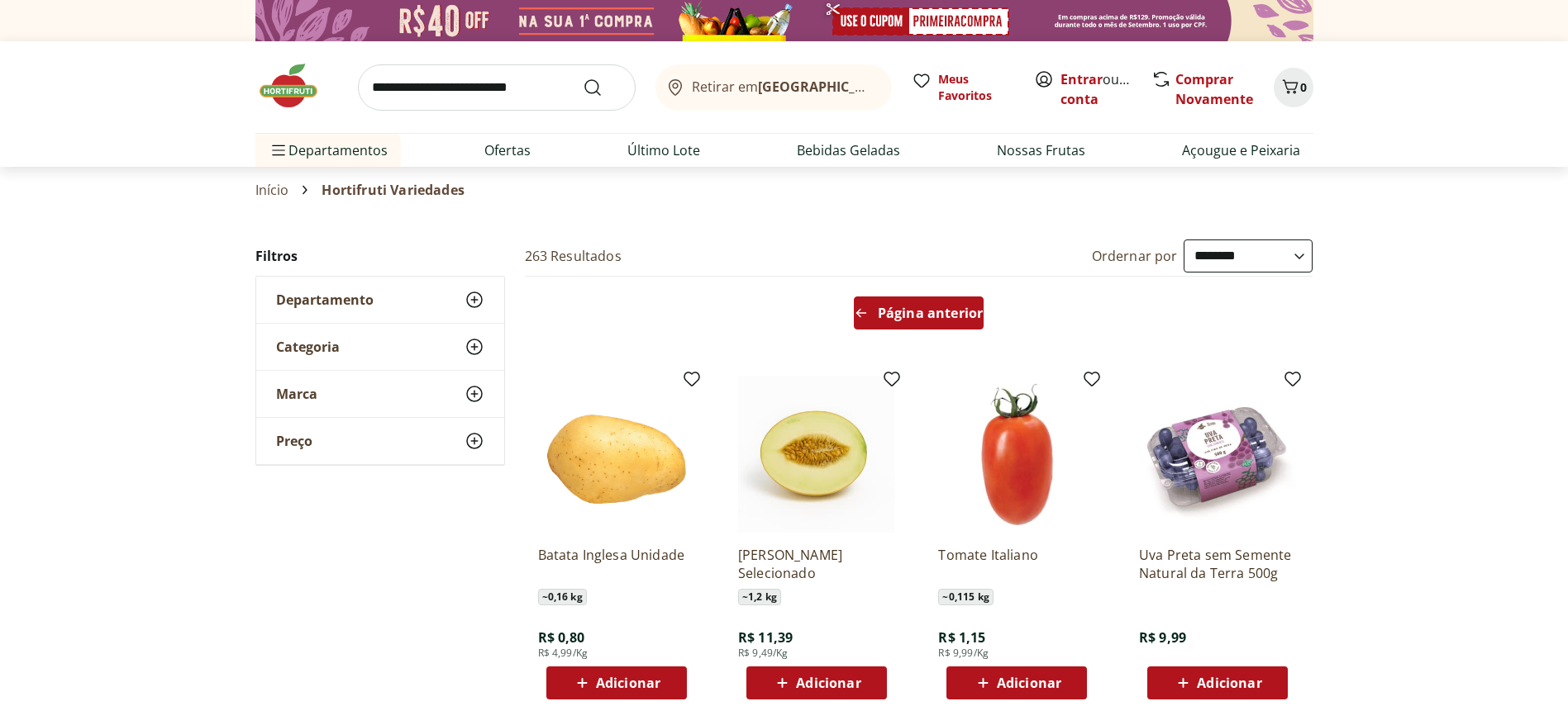
click at [865, 305] on div "Página anterior" at bounding box center [918, 313] width 129 height 33
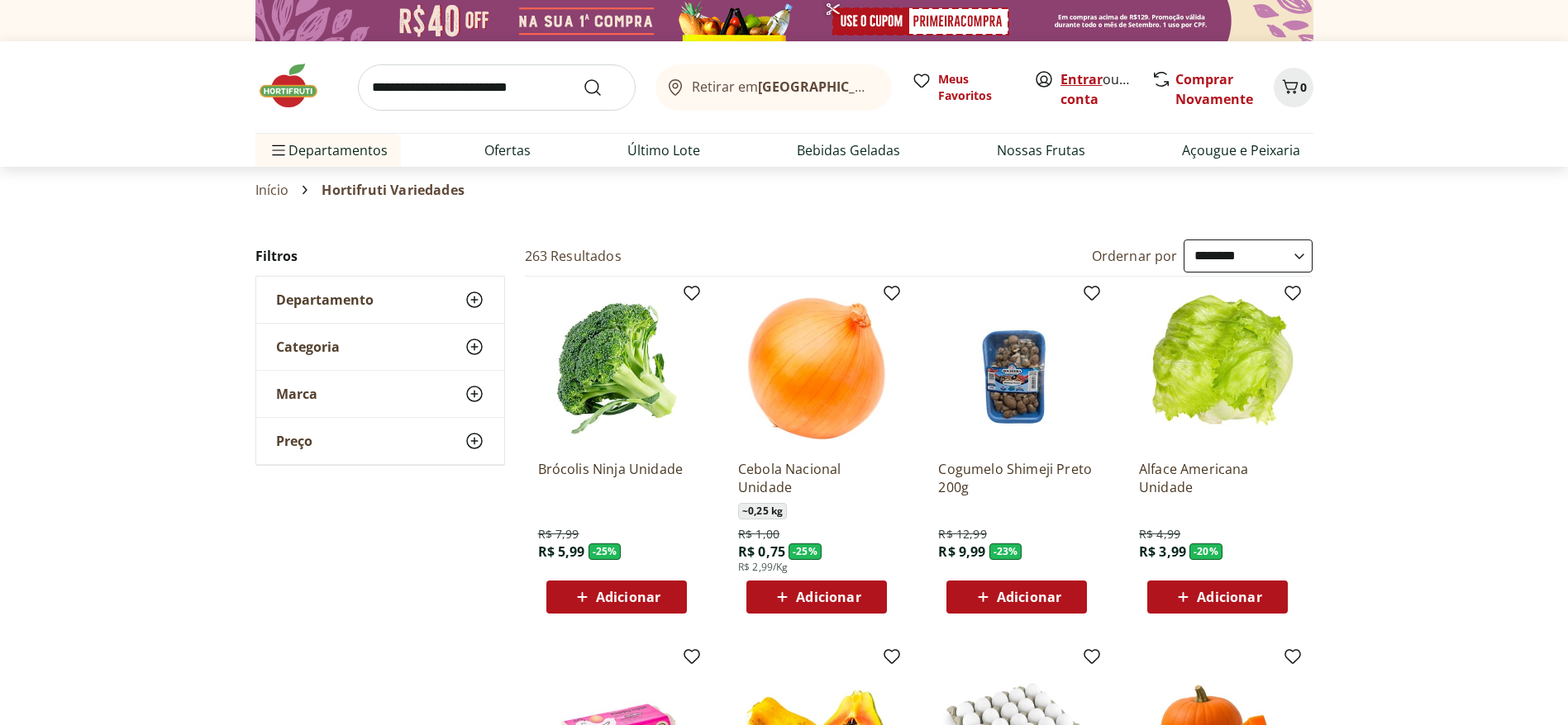
click at [1045, 79] on link "Entrar" at bounding box center [1082, 79] width 43 height 18
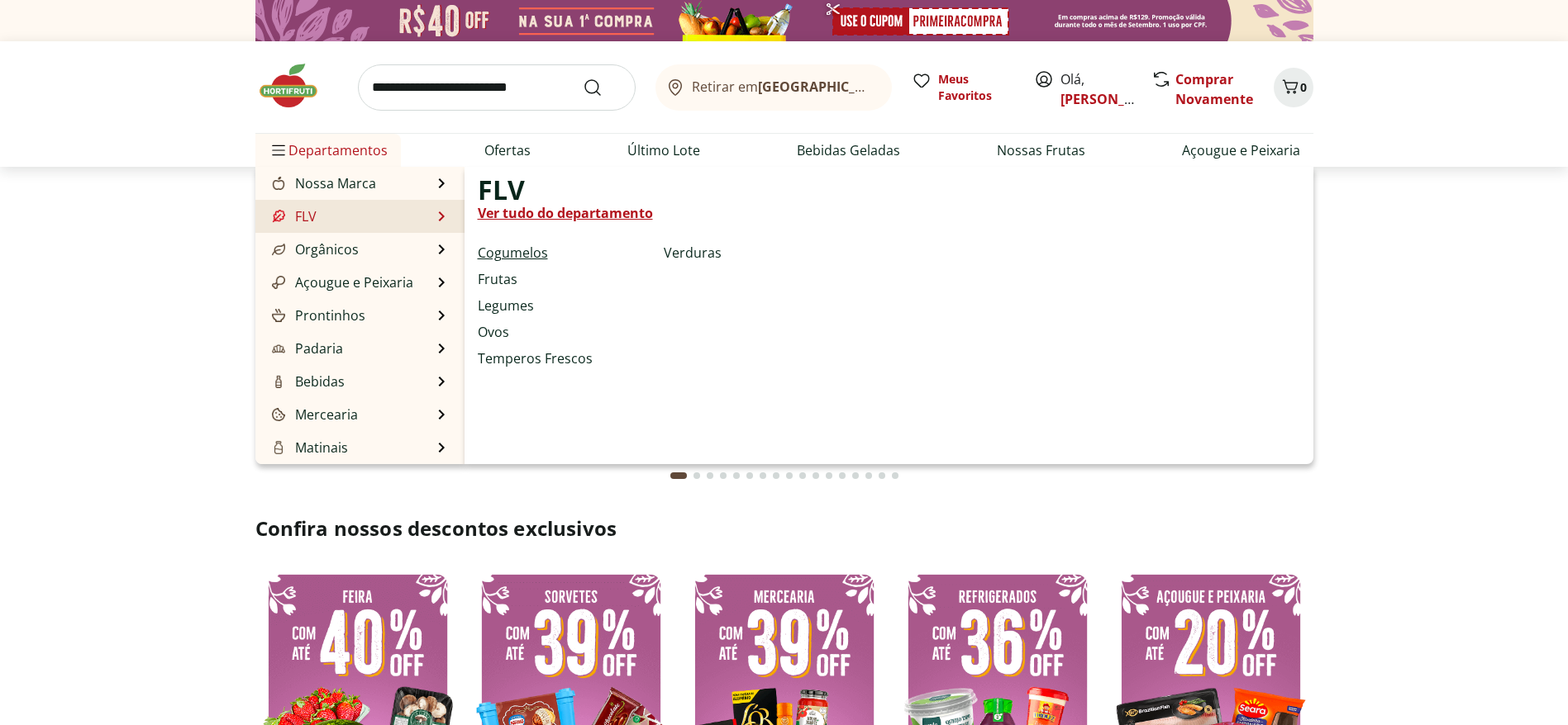
click at [516, 252] on link "Cogumelos" at bounding box center [513, 252] width 70 height 19
select select "**********"
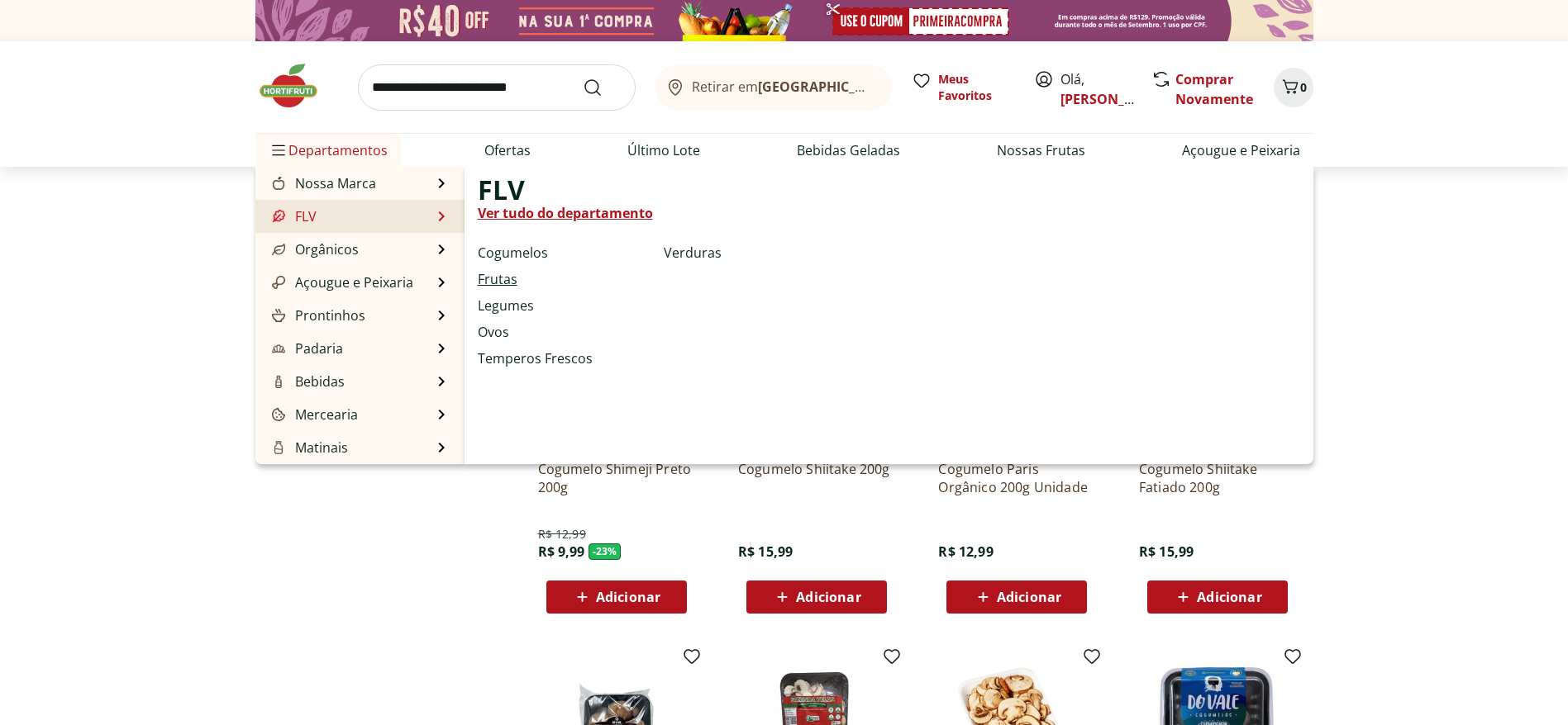
click at [513, 274] on link "Frutas" at bounding box center [497, 279] width 40 height 19
select select "**********"
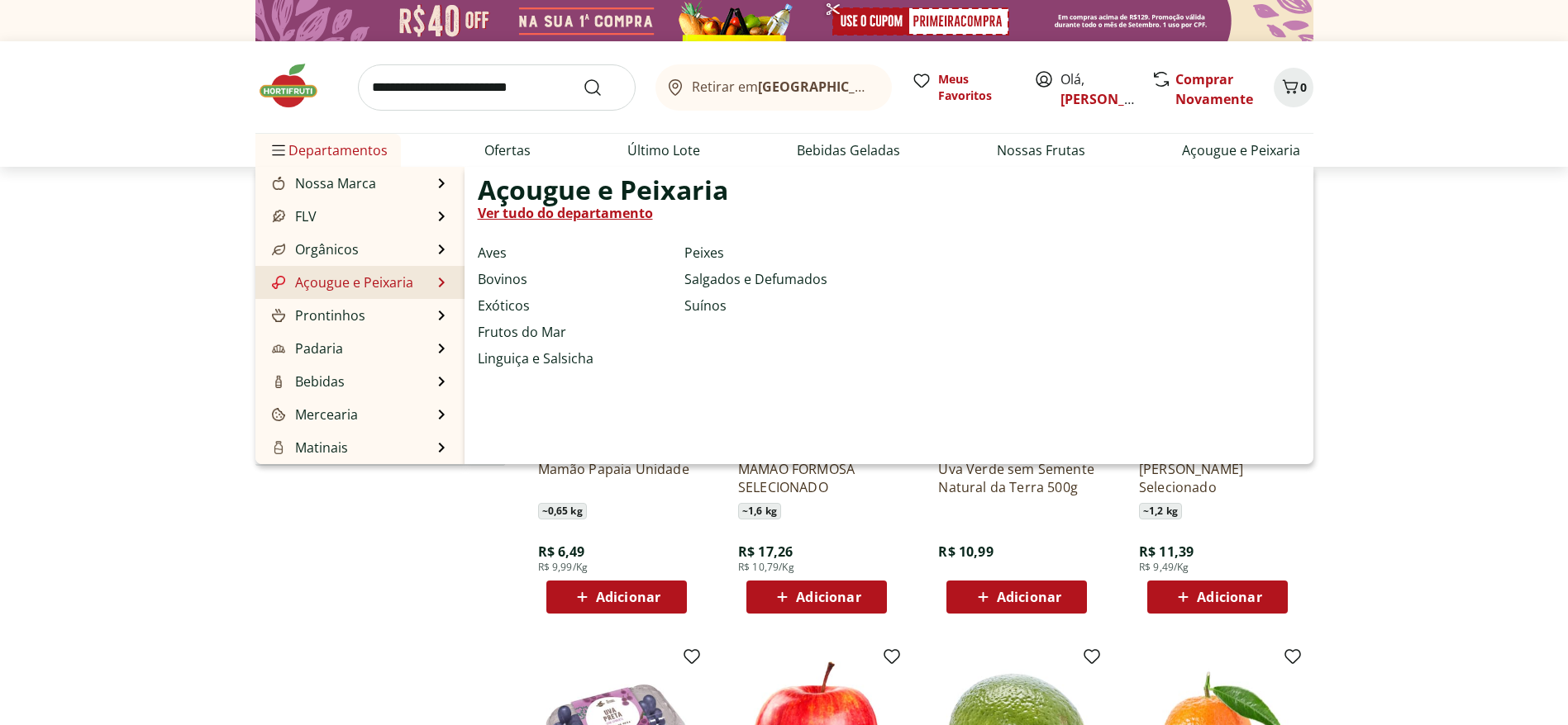
click at [552, 198] on span "Açougue e Peixaria" at bounding box center [602, 189] width 250 height 19
click at [563, 203] on link "Ver tudo do departamento" at bounding box center [565, 212] width 176 height 19
select select "**********"
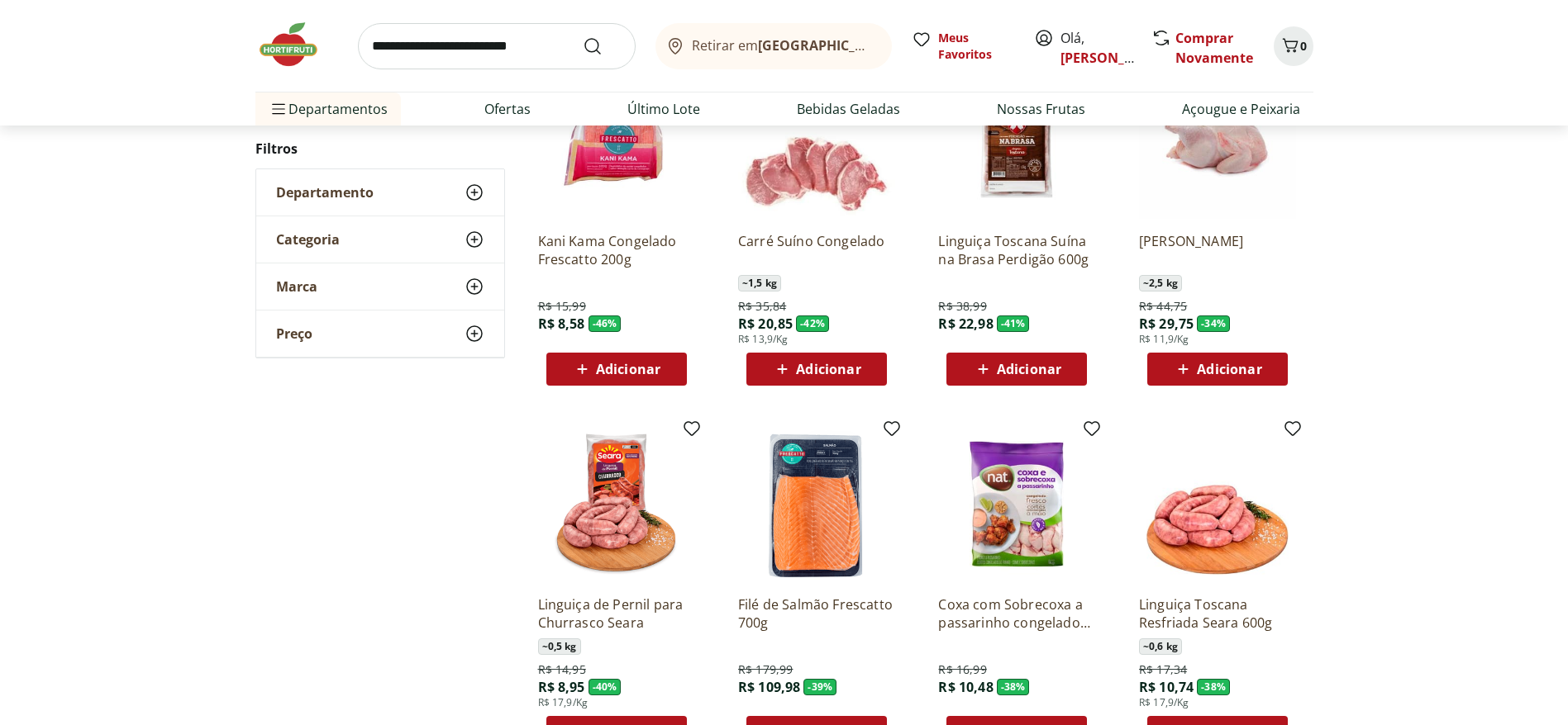
scroll to position [743, 0]
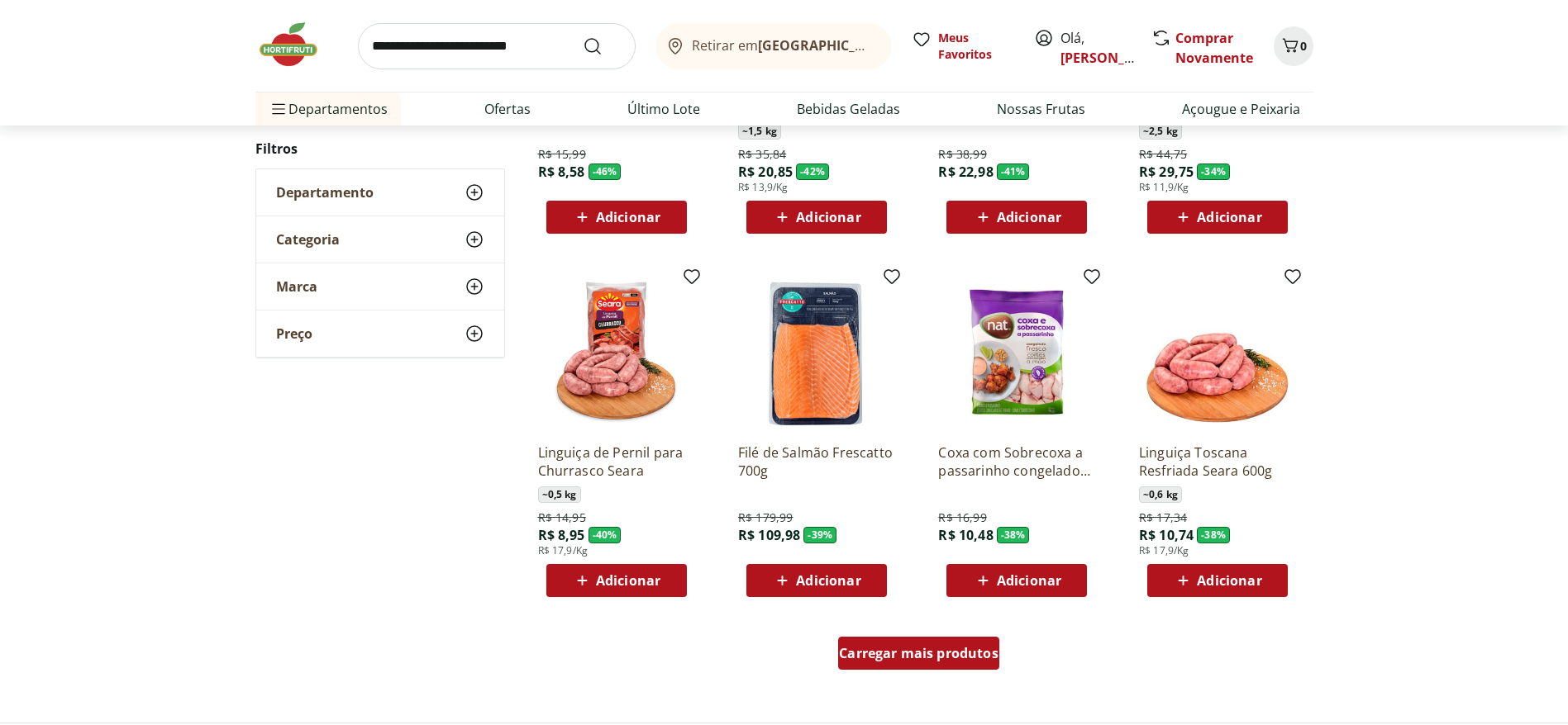
click at [942, 641] on div "Carregar mais produtos" at bounding box center [918, 654] width 161 height 33
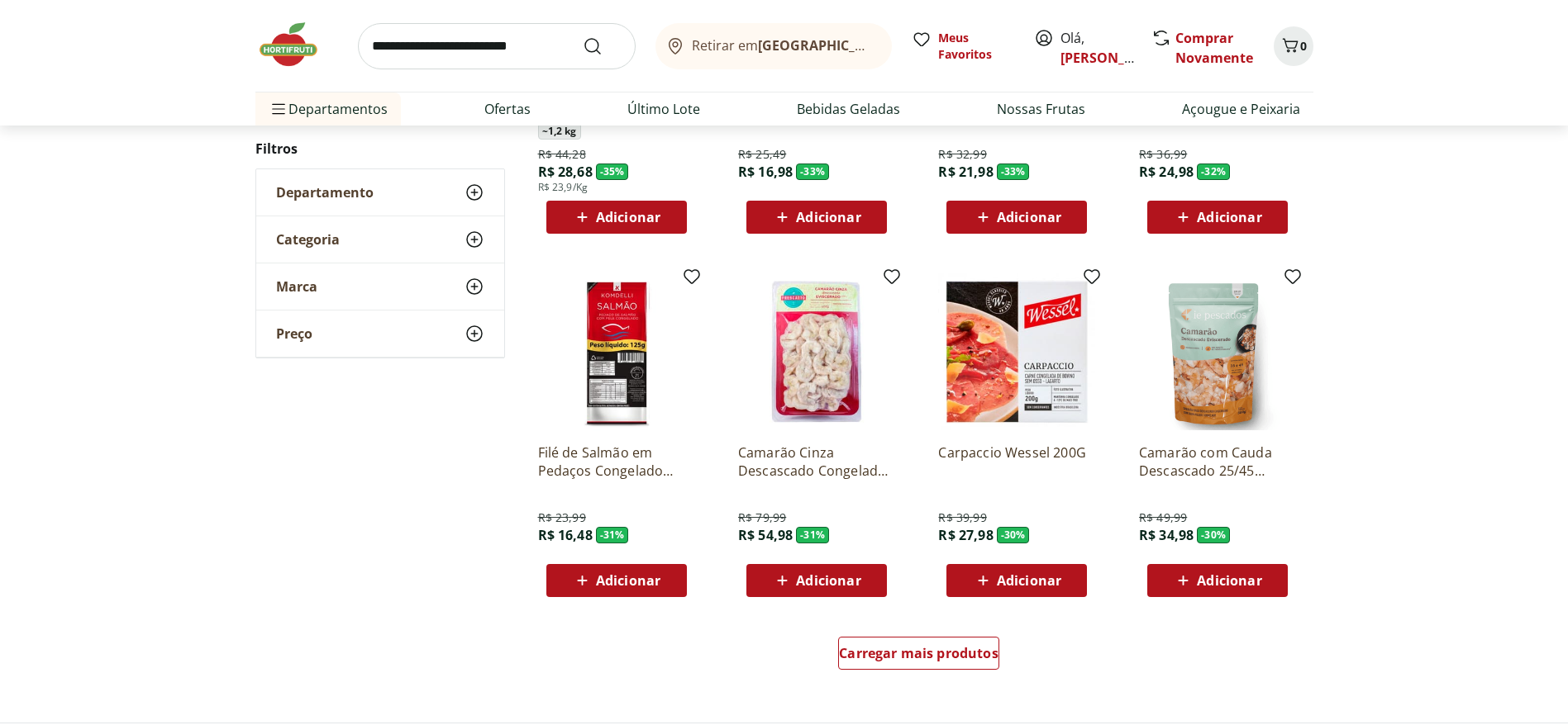
scroll to position [1858, 0]
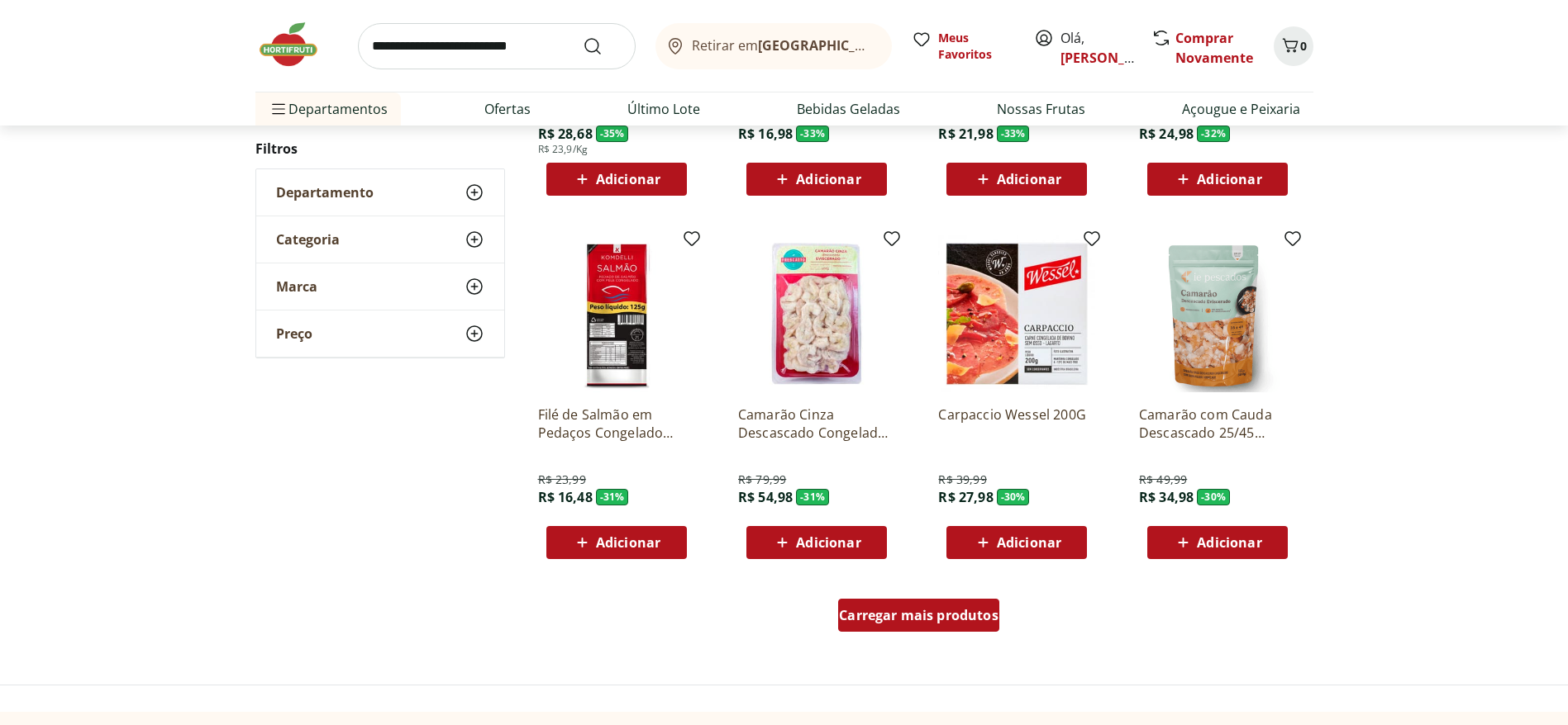
click at [874, 605] on div "Carregar mais produtos" at bounding box center [918, 615] width 161 height 33
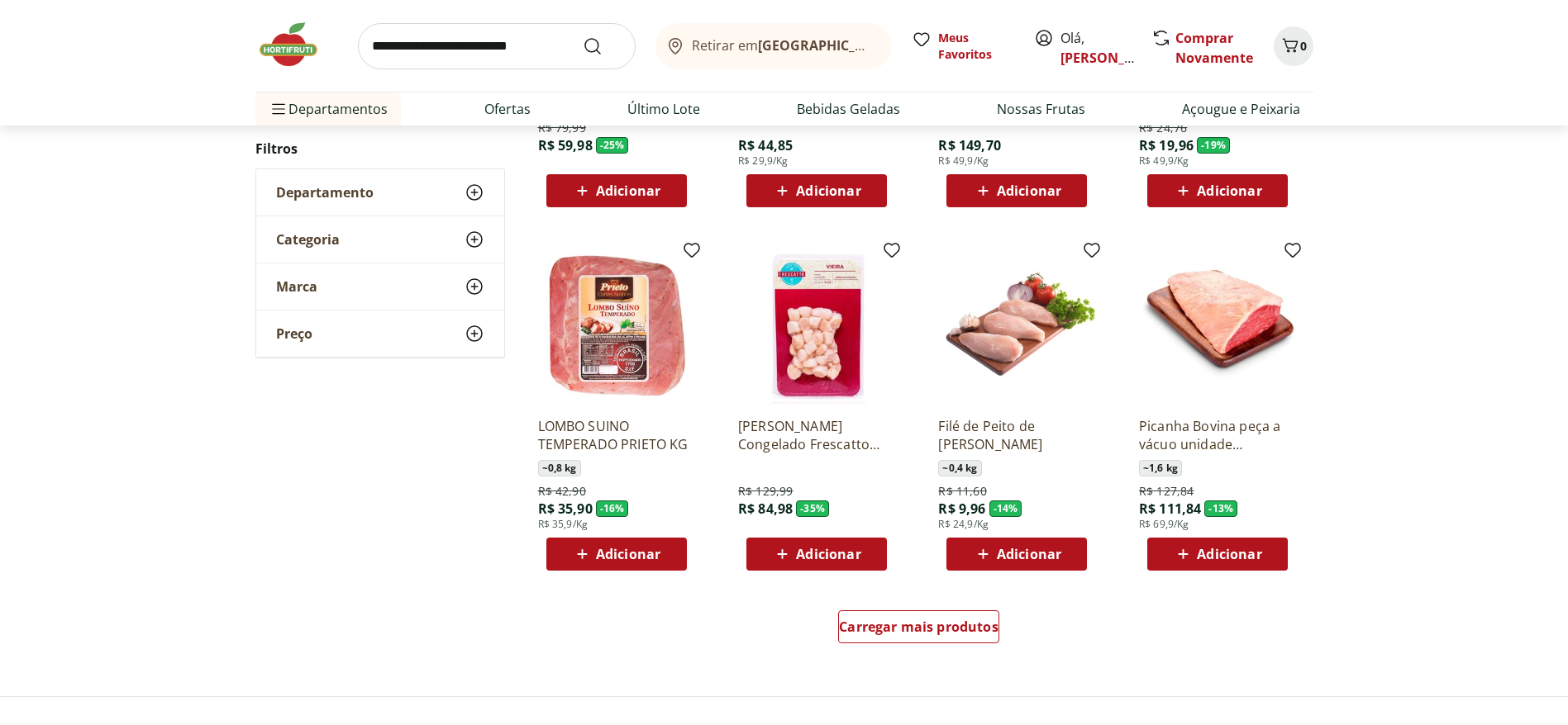
scroll to position [3098, 0]
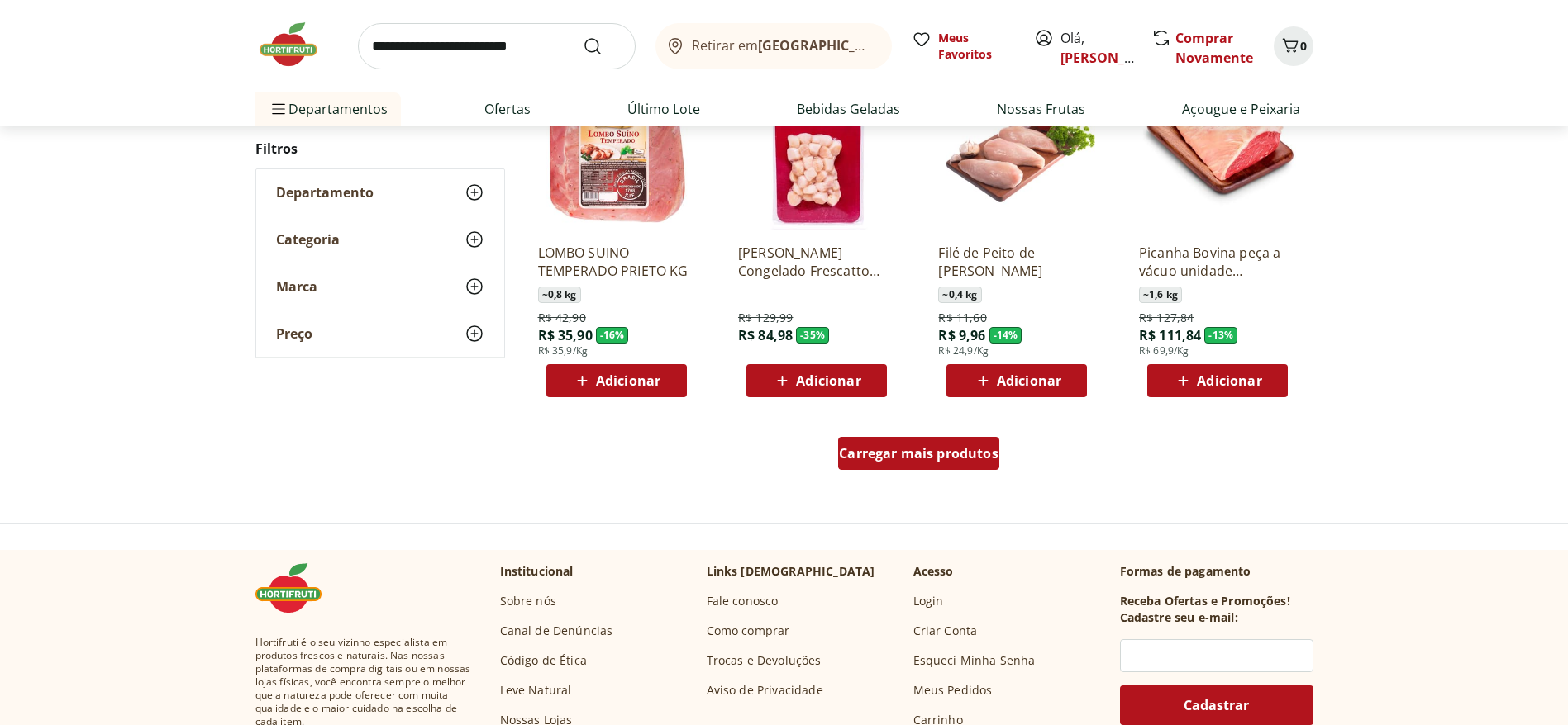
click at [873, 449] on span "Carregar mais produtos" at bounding box center [918, 453] width 160 height 13
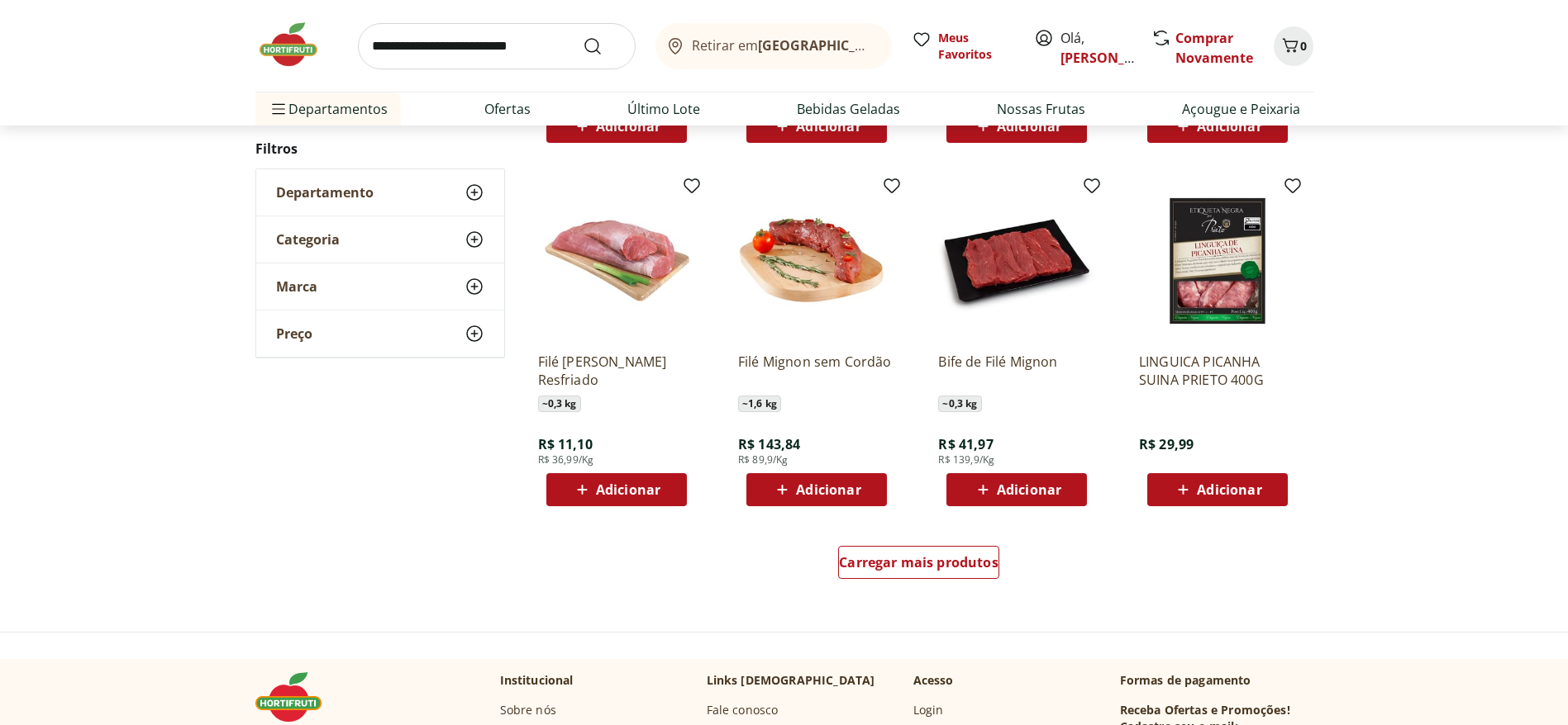
scroll to position [4089, 0]
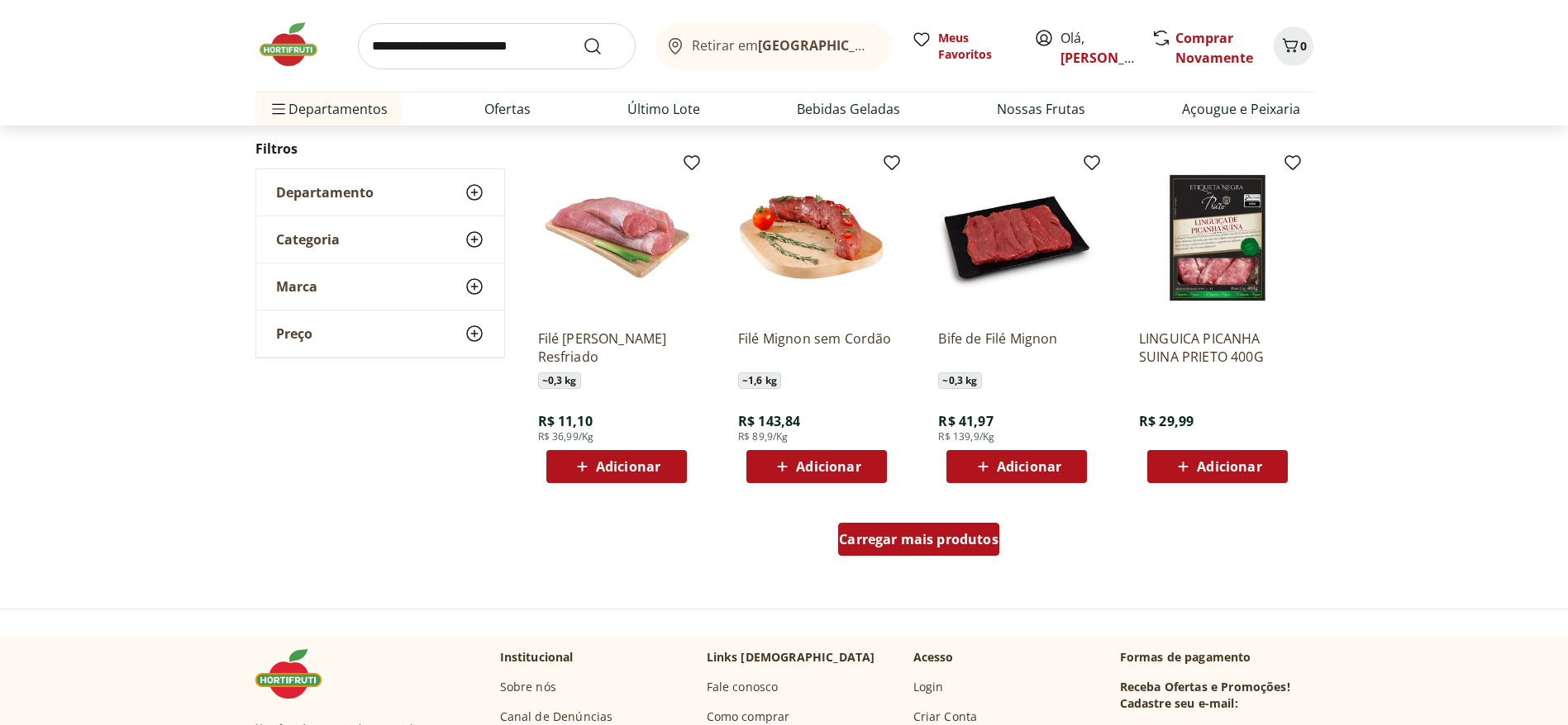
click at [928, 546] on span "Carregar mais produtos" at bounding box center [918, 539] width 160 height 13
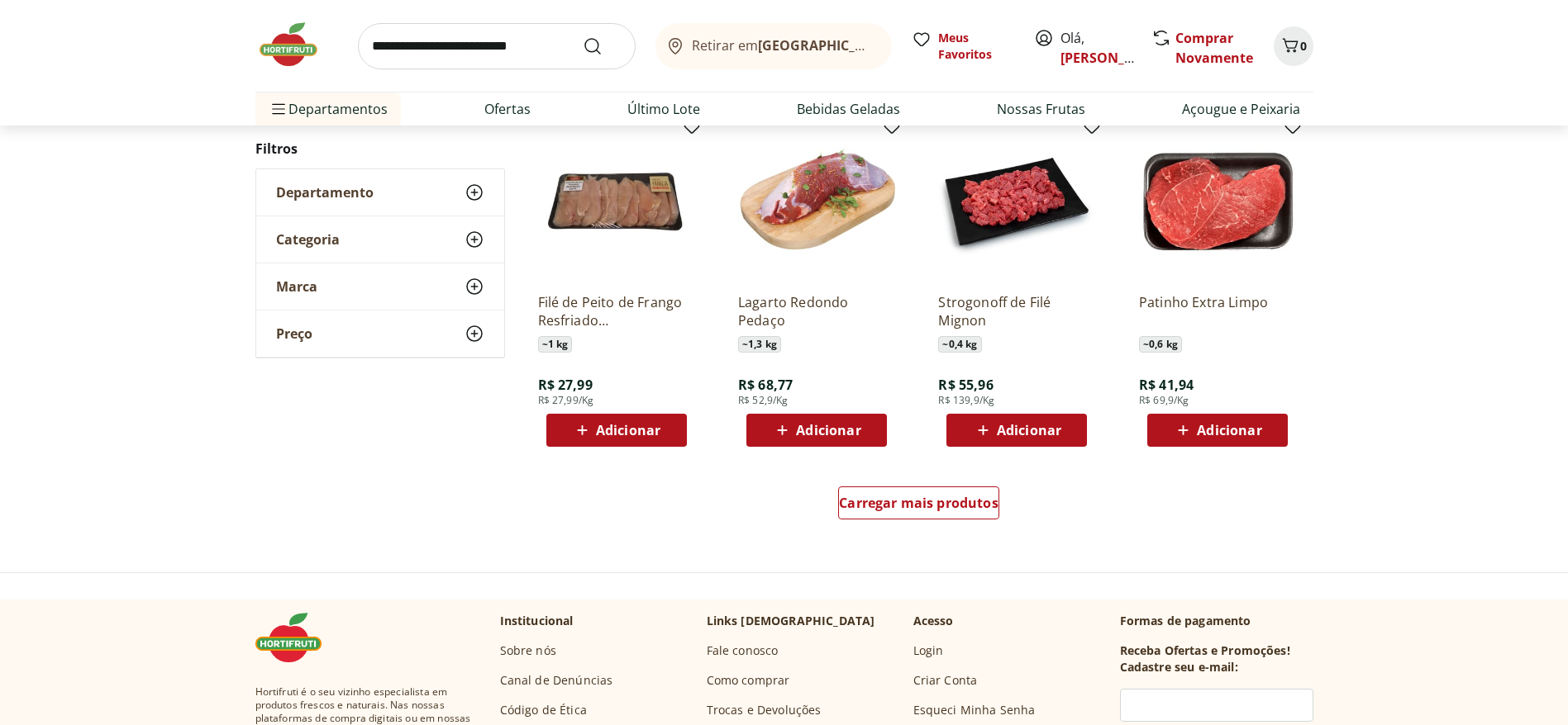
scroll to position [5204, 0]
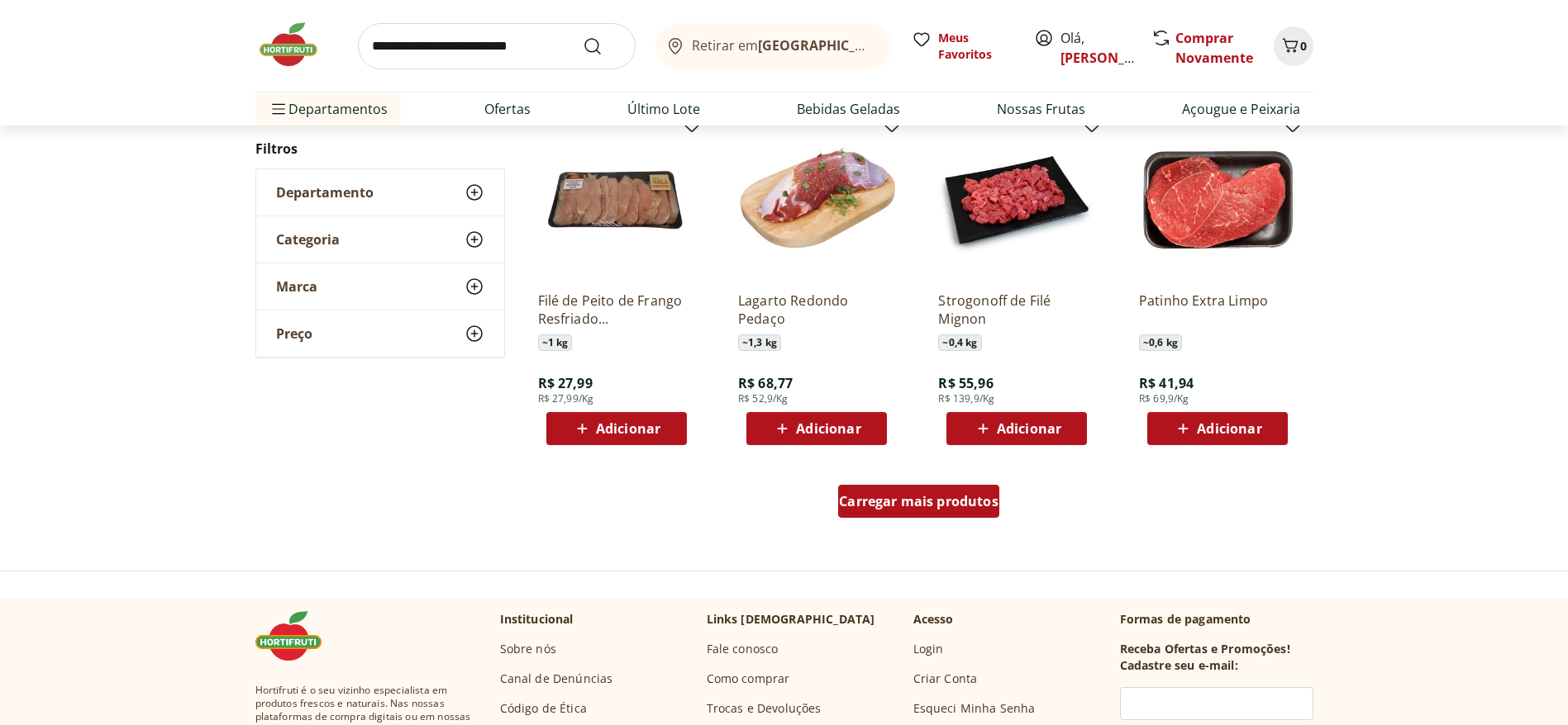
click at [936, 502] on span "Carregar mais produtos" at bounding box center [918, 501] width 160 height 13
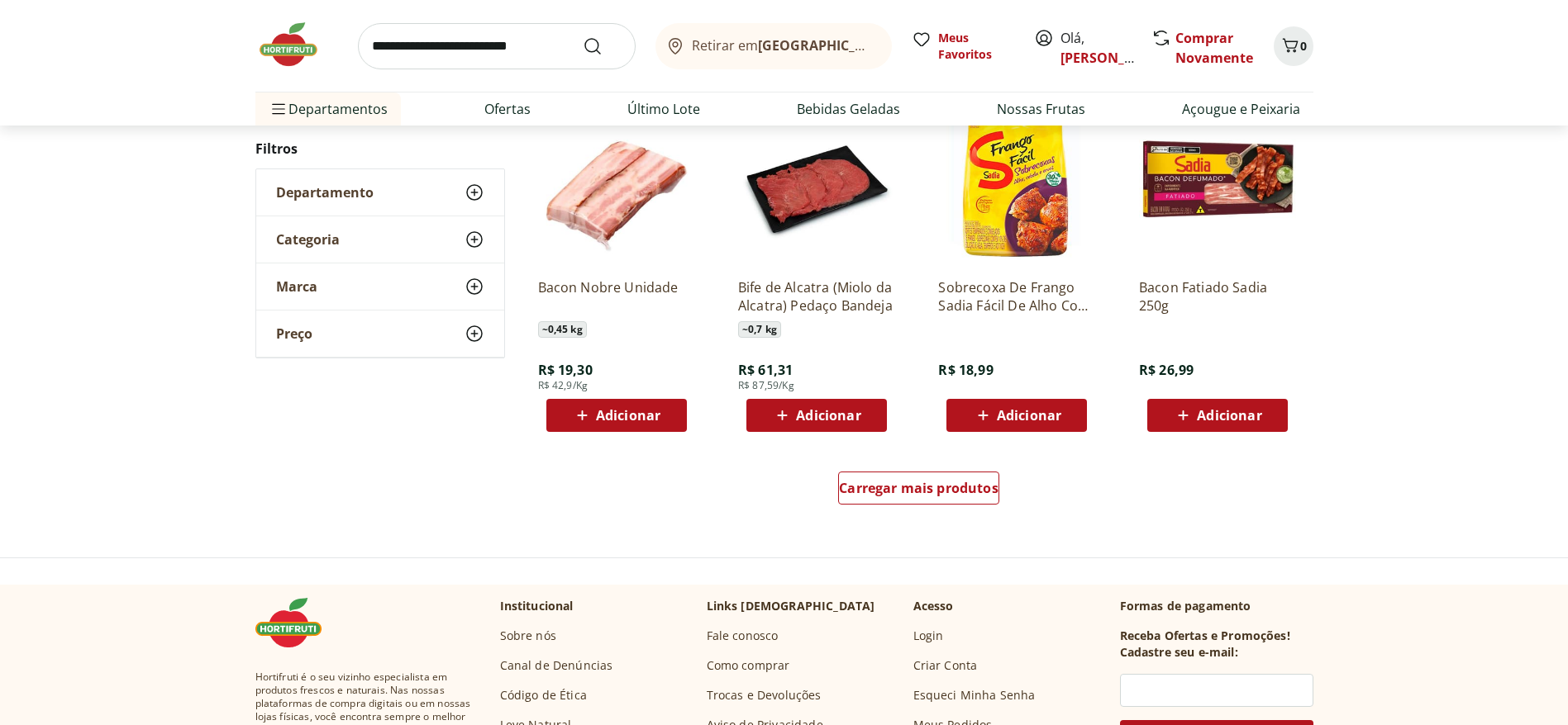
scroll to position [6319, 0]
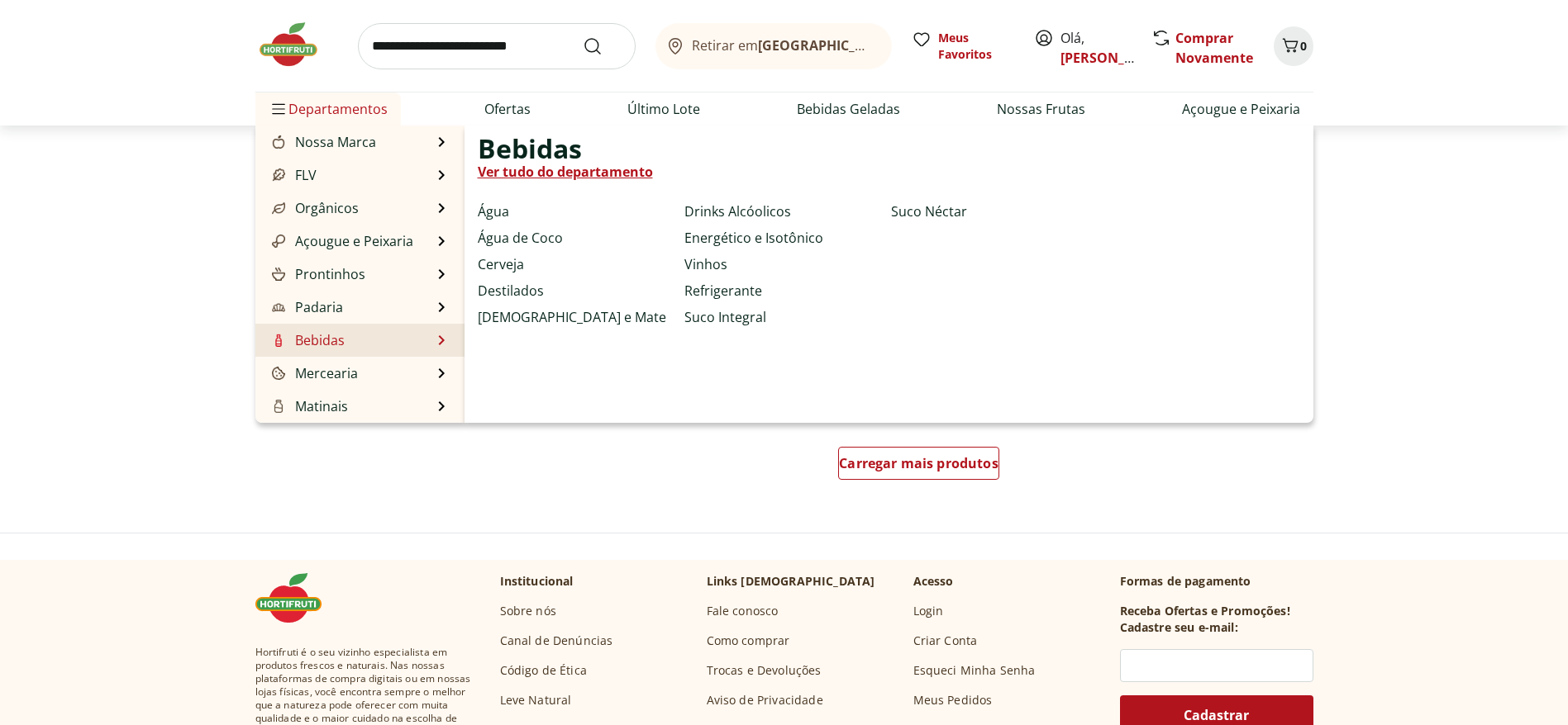
click at [519, 164] on link "Ver tudo do departamento" at bounding box center [565, 171] width 176 height 19
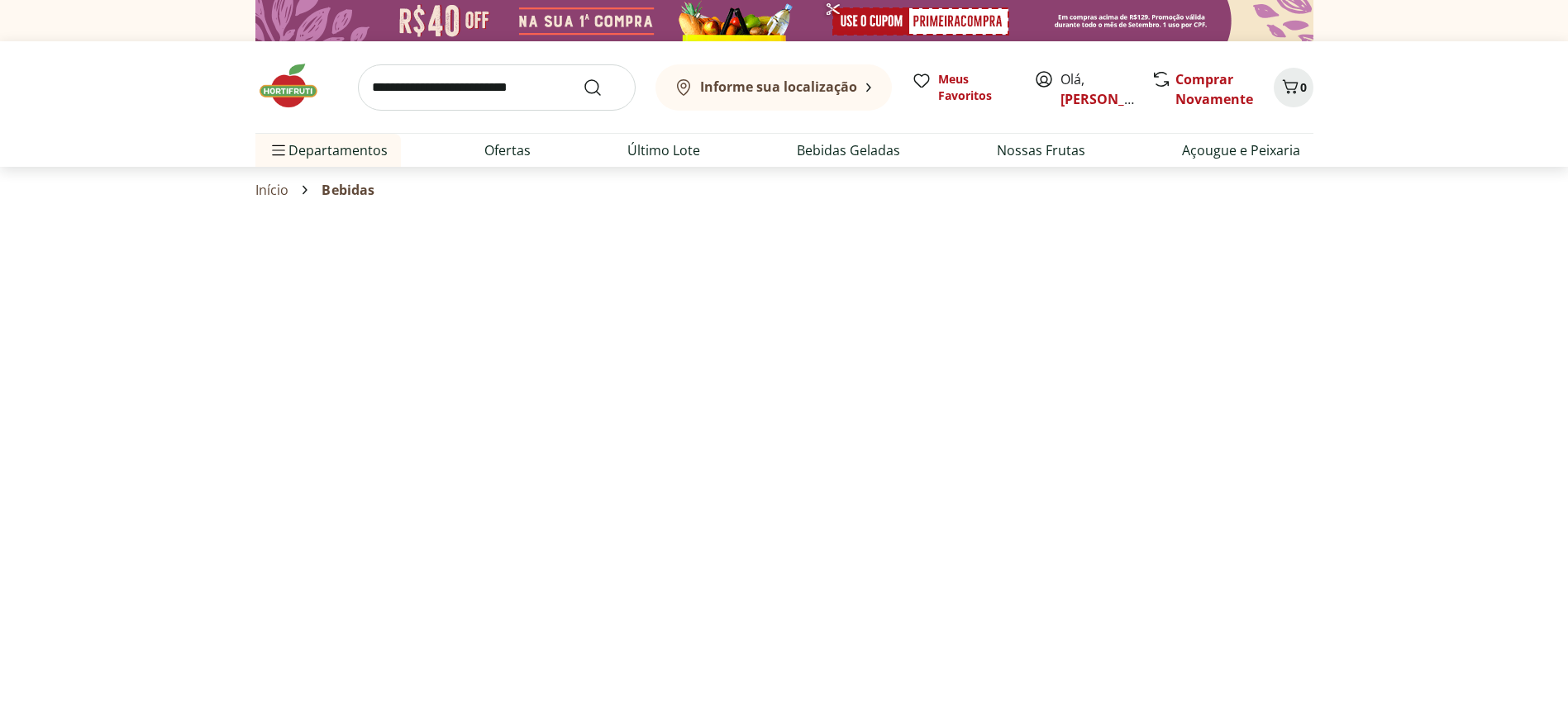
select select "**********"
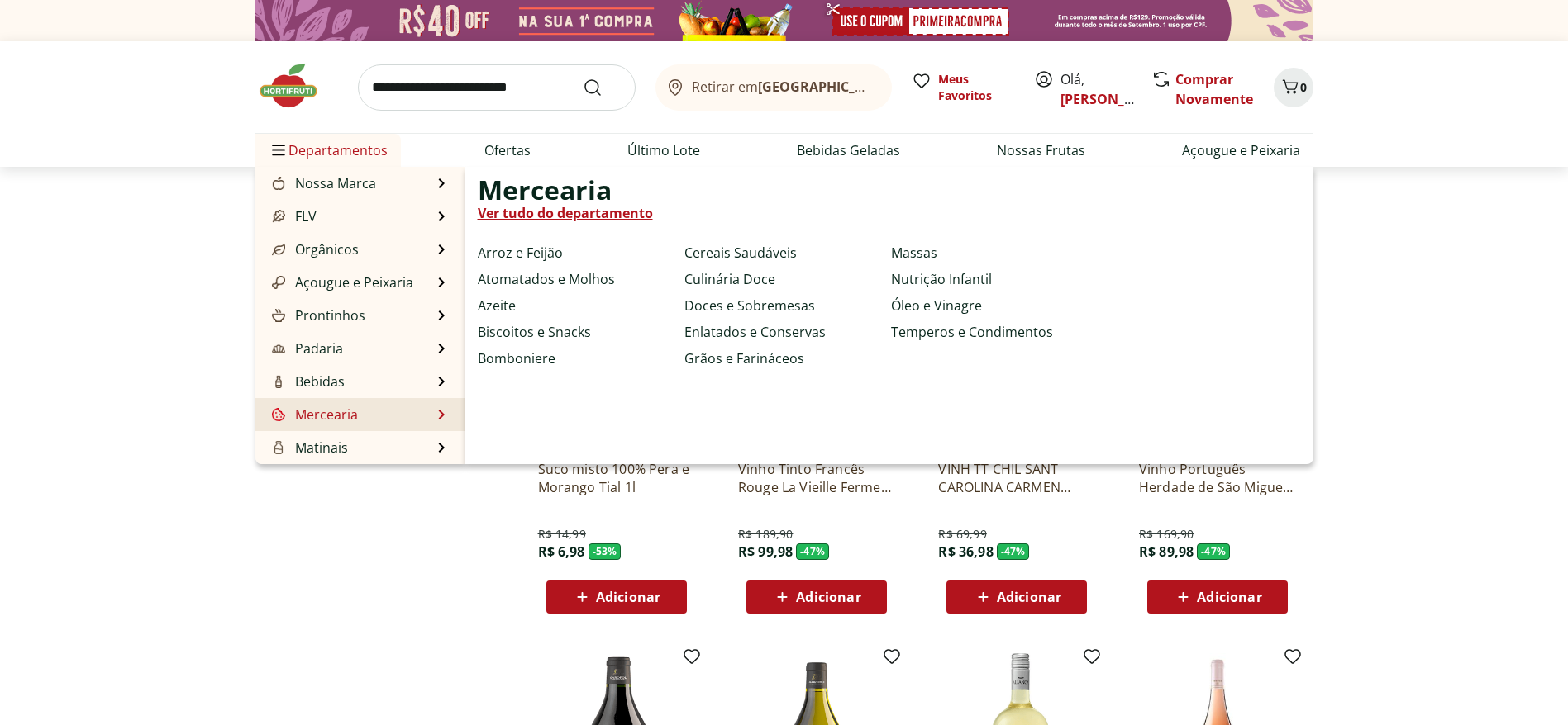
click at [416, 407] on li "Mercearia Mercearia Ver tudo do departamento Arroz e Feijão Atomatados e Molhos…" at bounding box center [359, 415] width 209 height 33
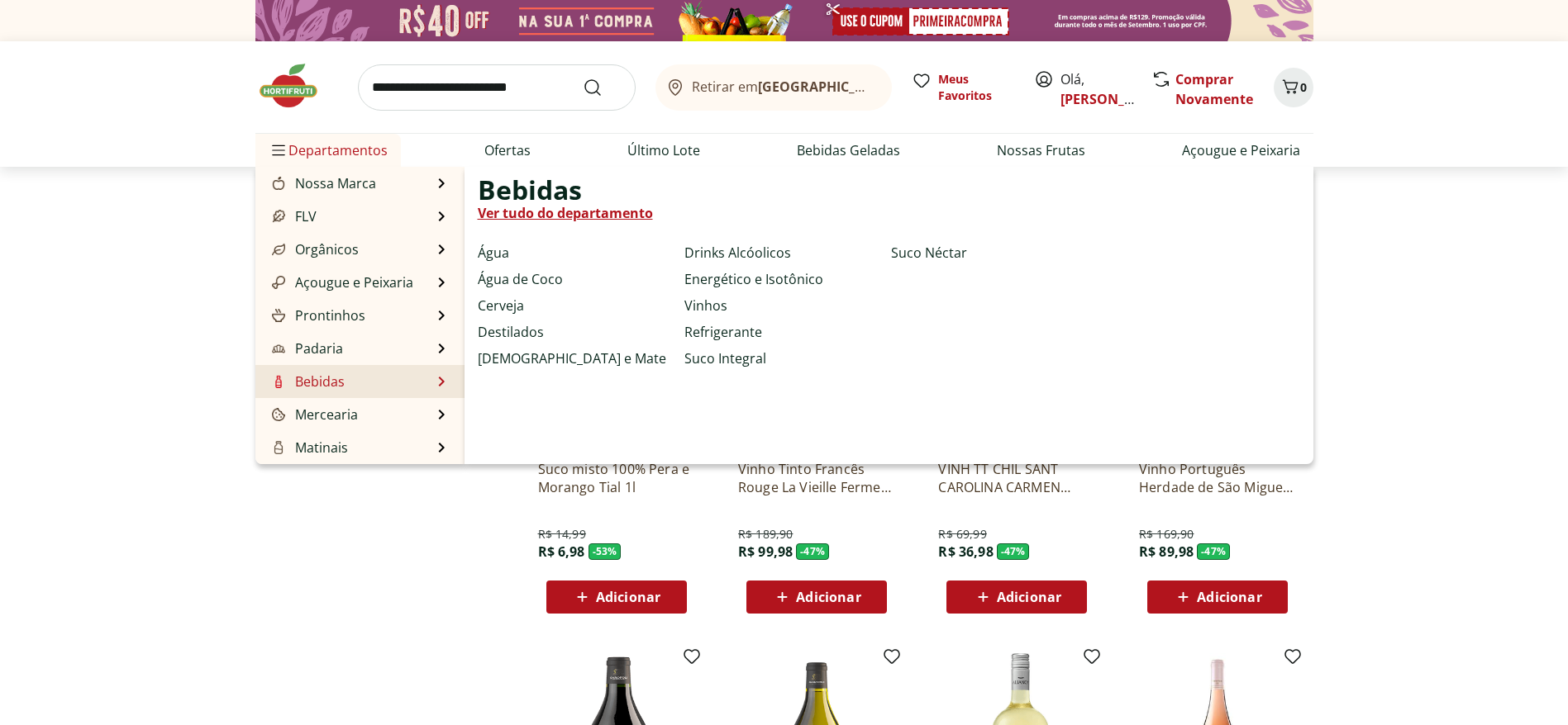
click at [578, 223] on link "Ver tudo do departamento" at bounding box center [565, 212] width 176 height 19
click at [600, 203] on link "Ver tudo do departamento" at bounding box center [565, 212] width 176 height 19
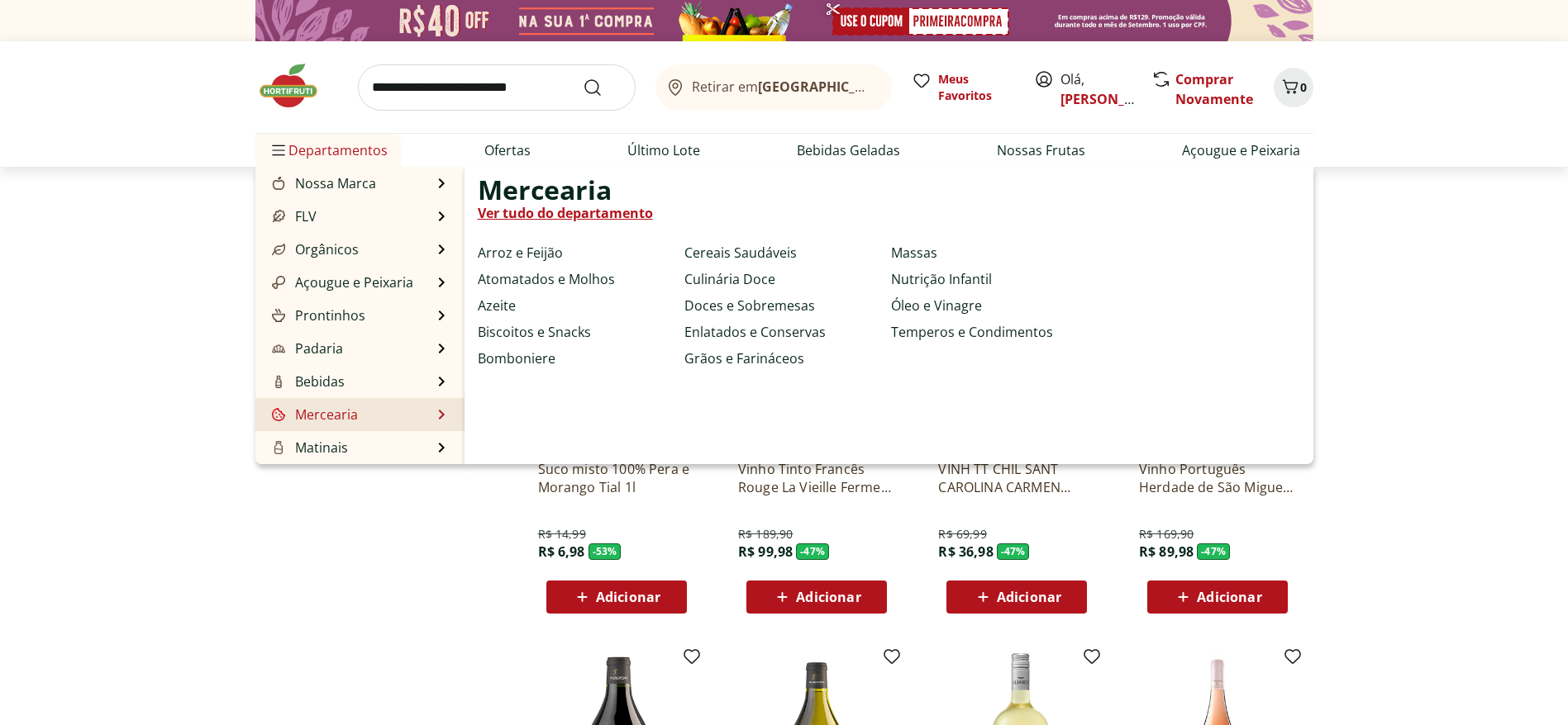
click at [600, 209] on link "Ver tudo do departamento" at bounding box center [565, 212] width 176 height 19
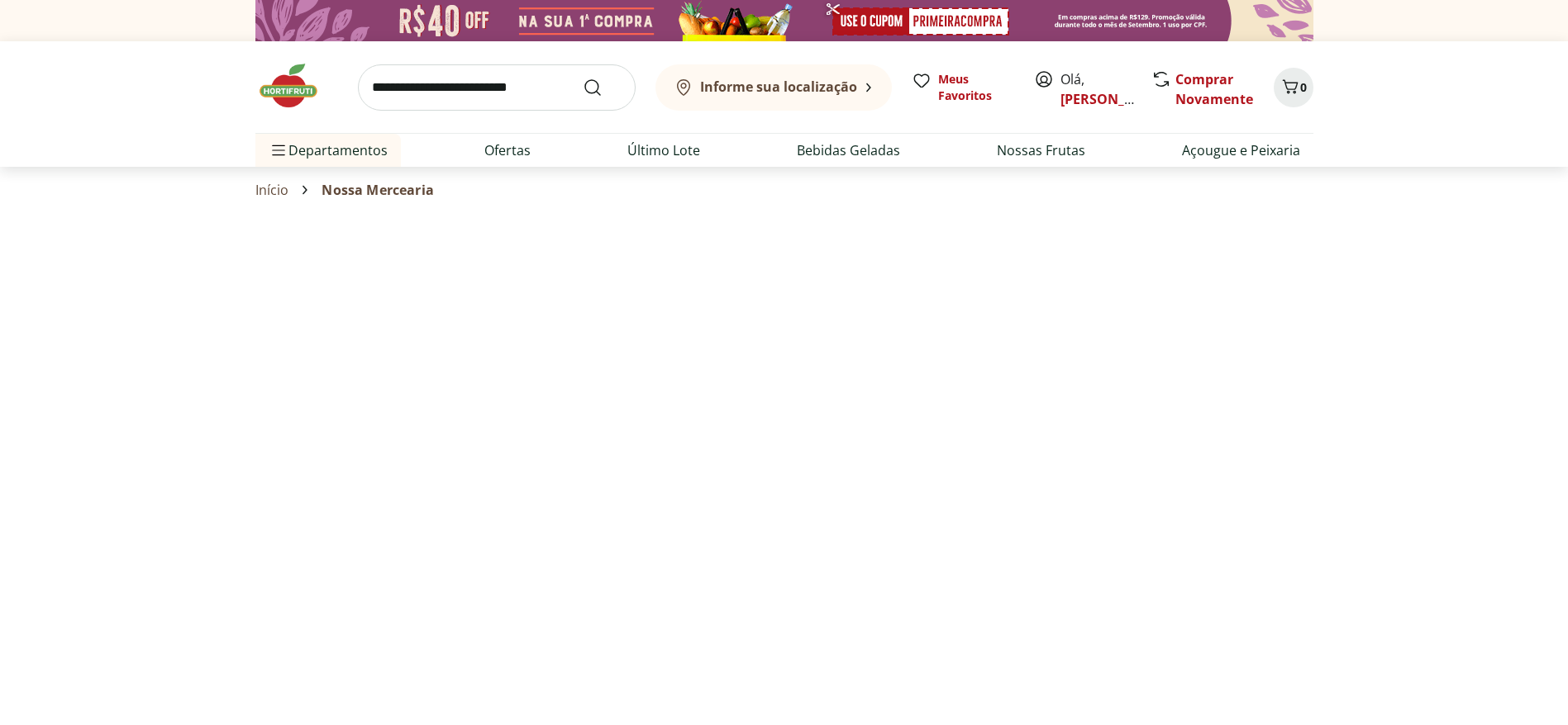
select select "**********"
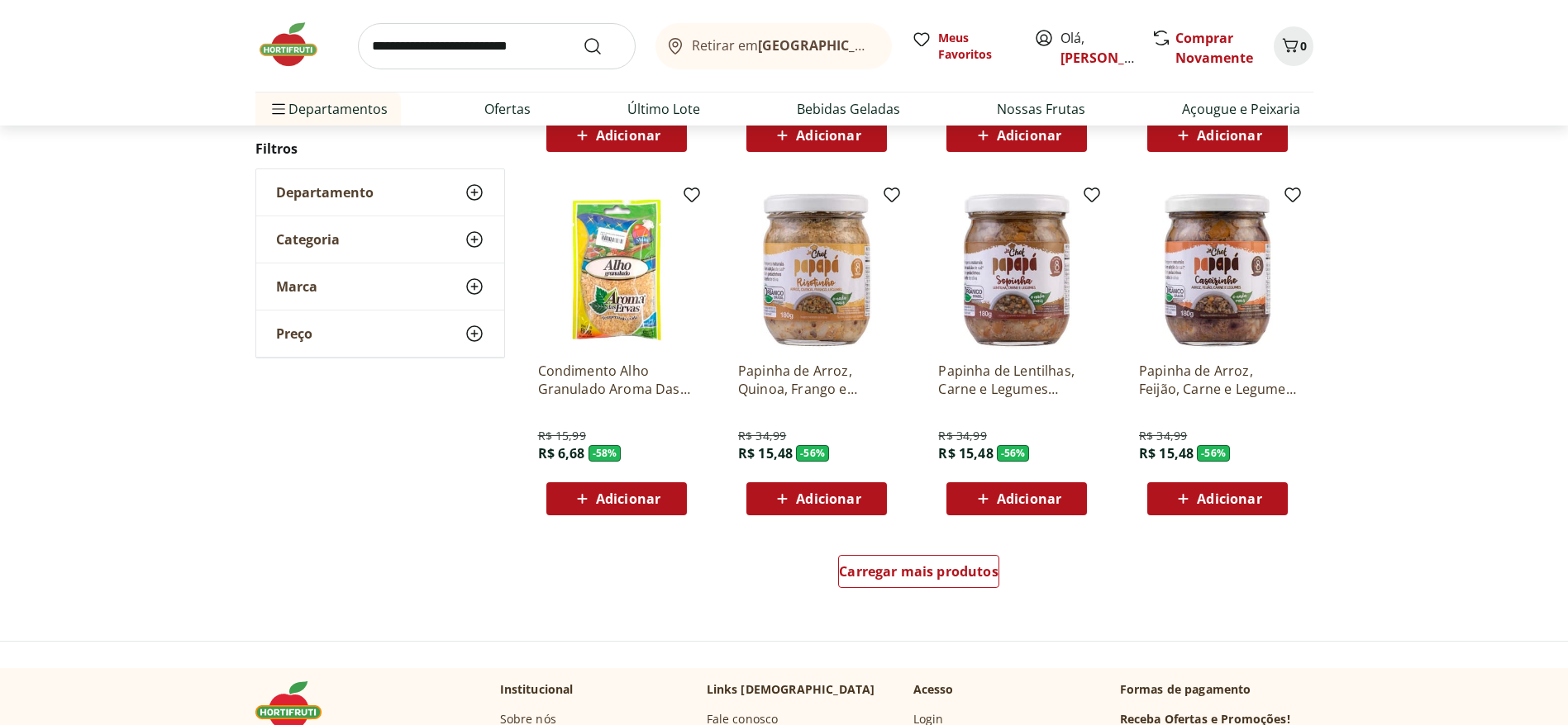
scroll to position [743, 0]
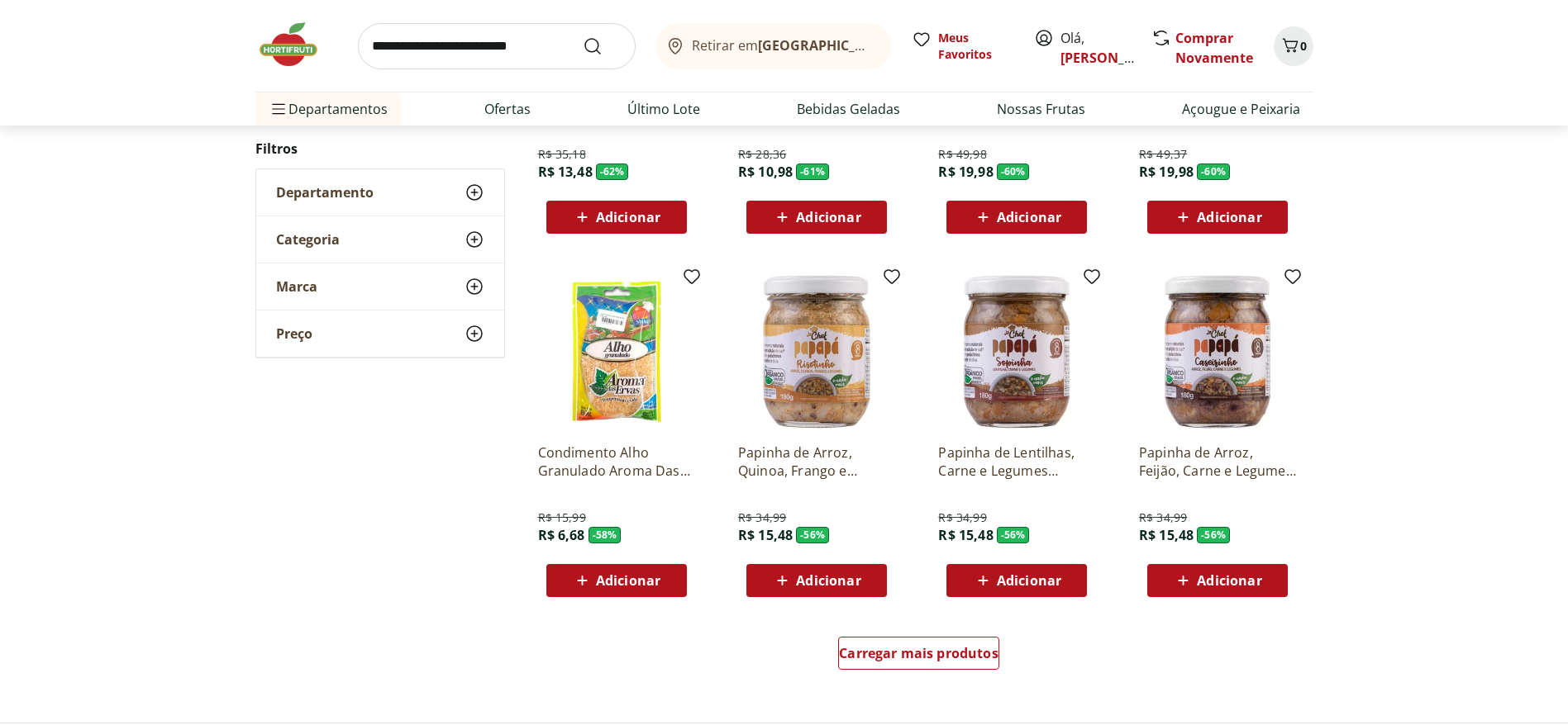
click at [975, 631] on div "Carregar mais produtos" at bounding box center [919, 657] width 802 height 79
click at [959, 657] on span "Carregar mais produtos" at bounding box center [918, 653] width 160 height 13
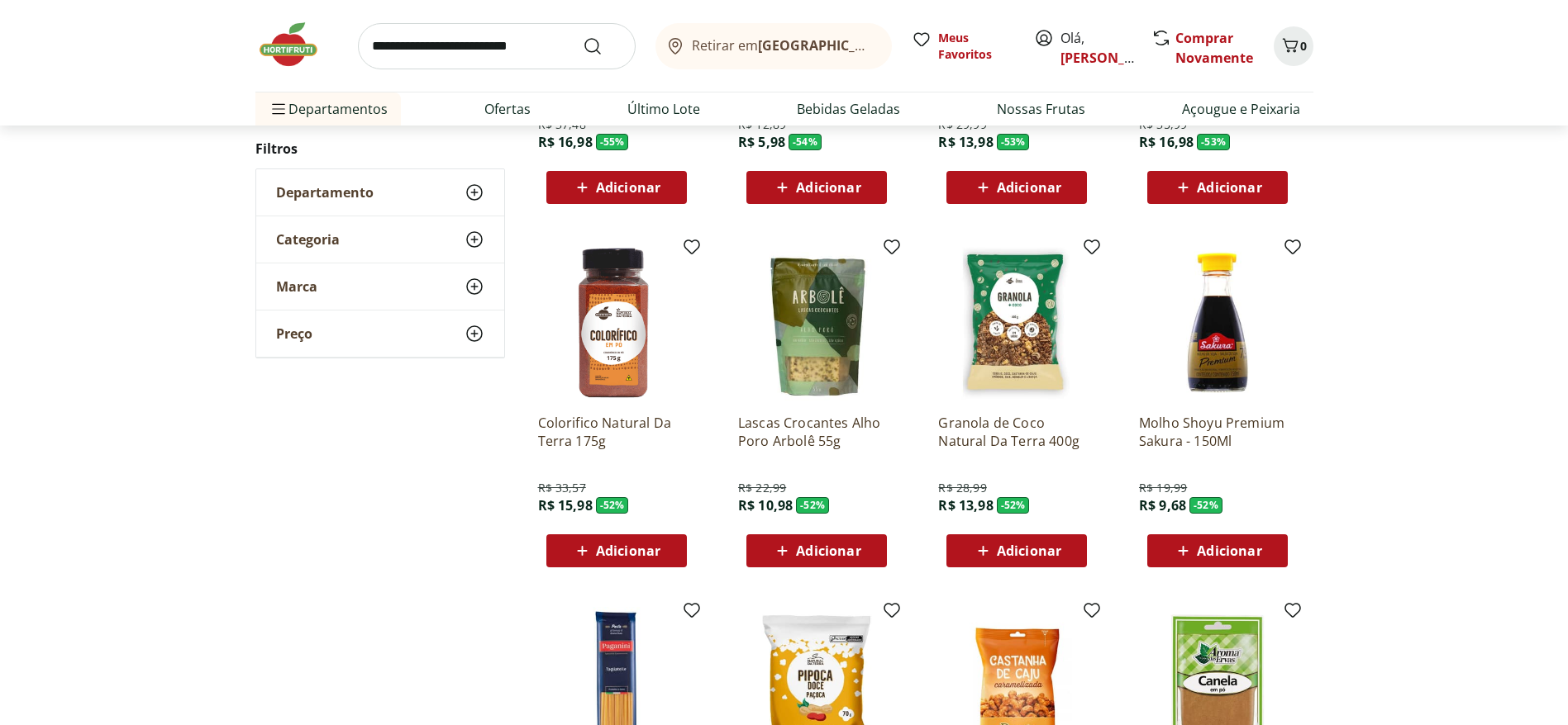
scroll to position [1858, 0]
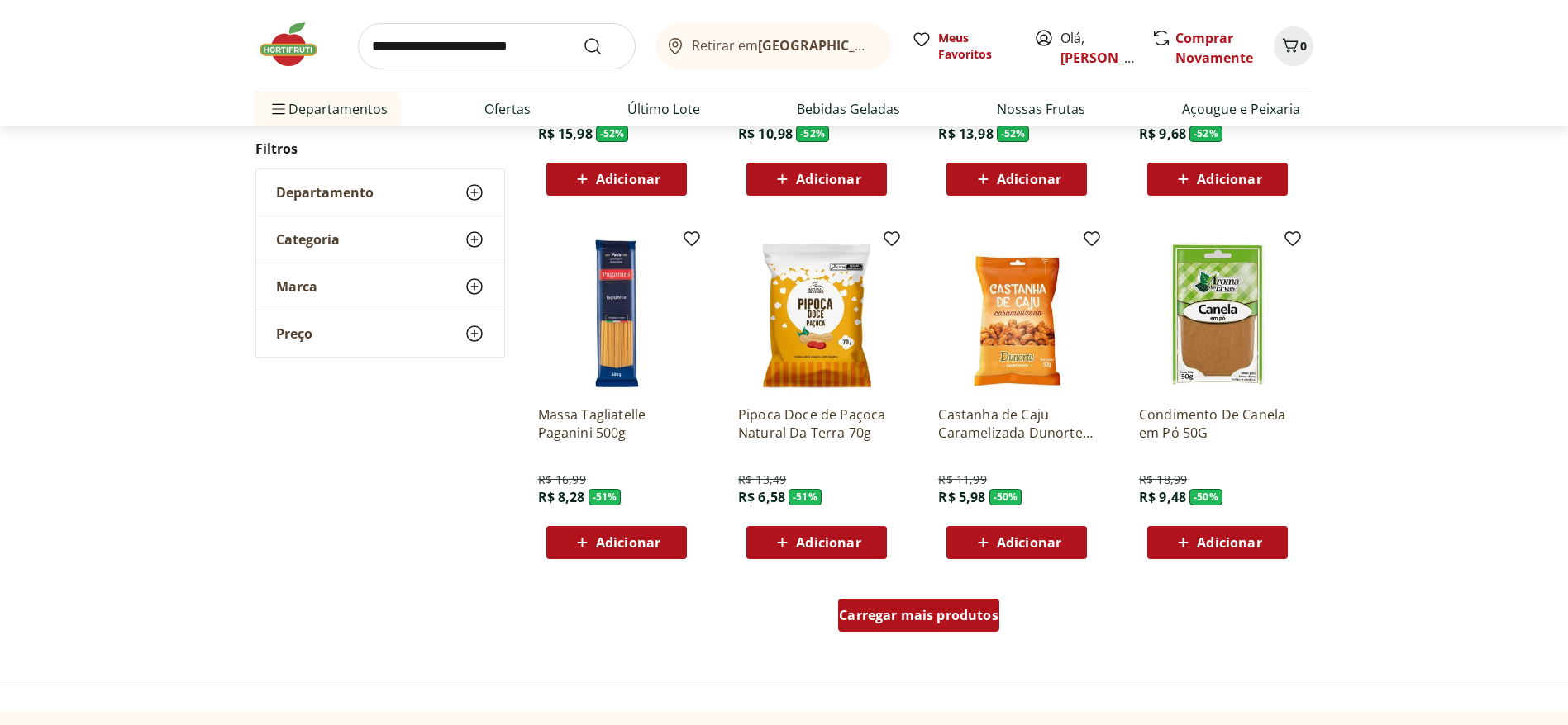
click at [896, 610] on span "Carregar mais produtos" at bounding box center [918, 615] width 160 height 13
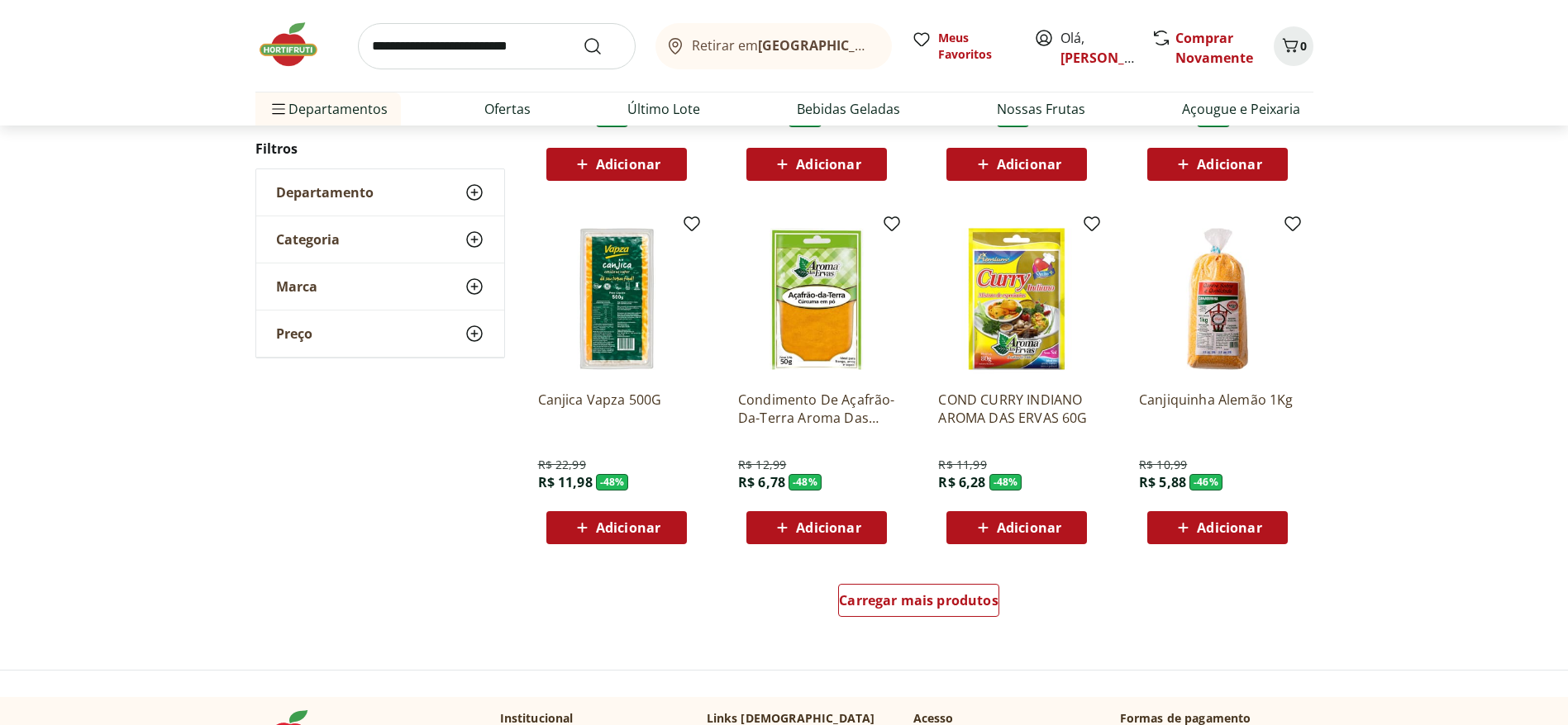
scroll to position [2974, 0]
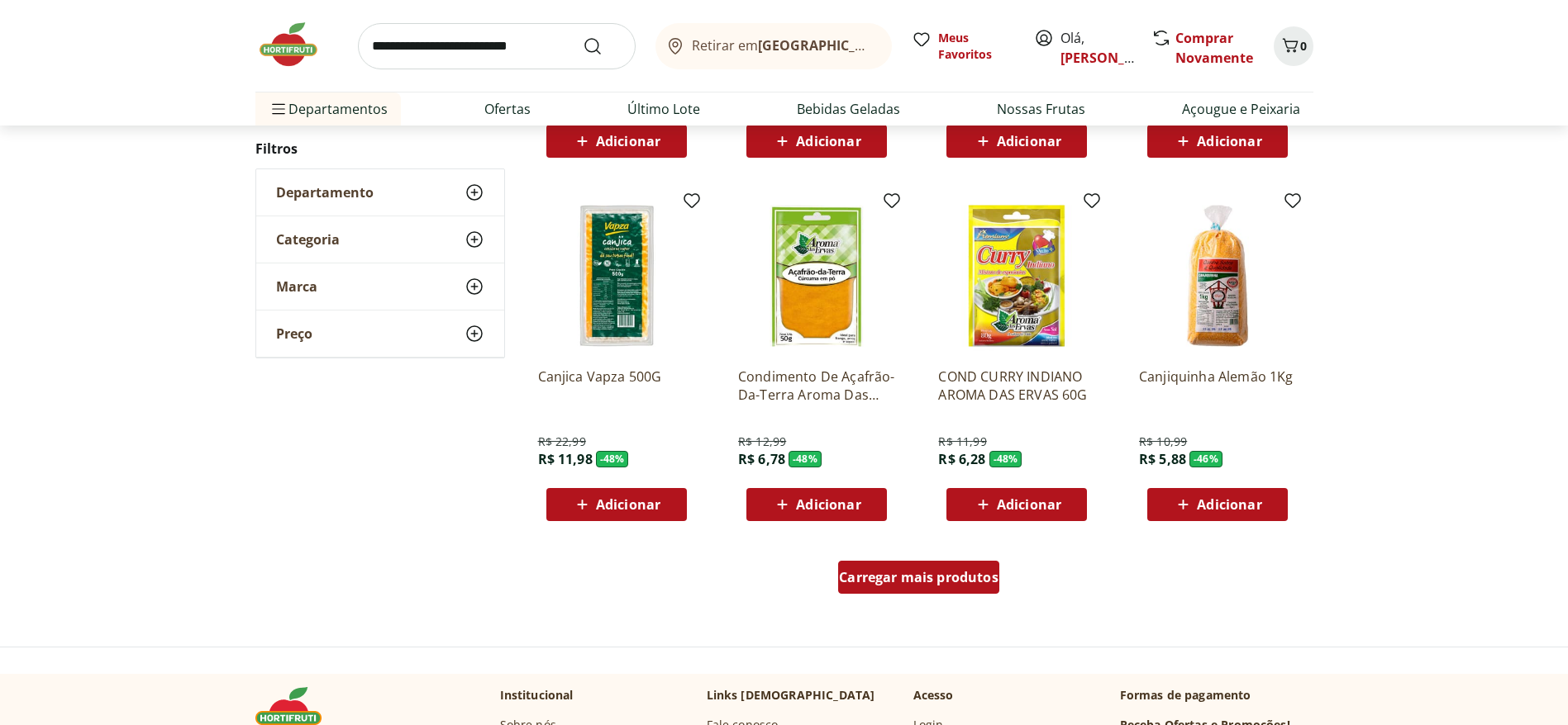
click at [935, 571] on span "Carregar mais produtos" at bounding box center [918, 577] width 160 height 13
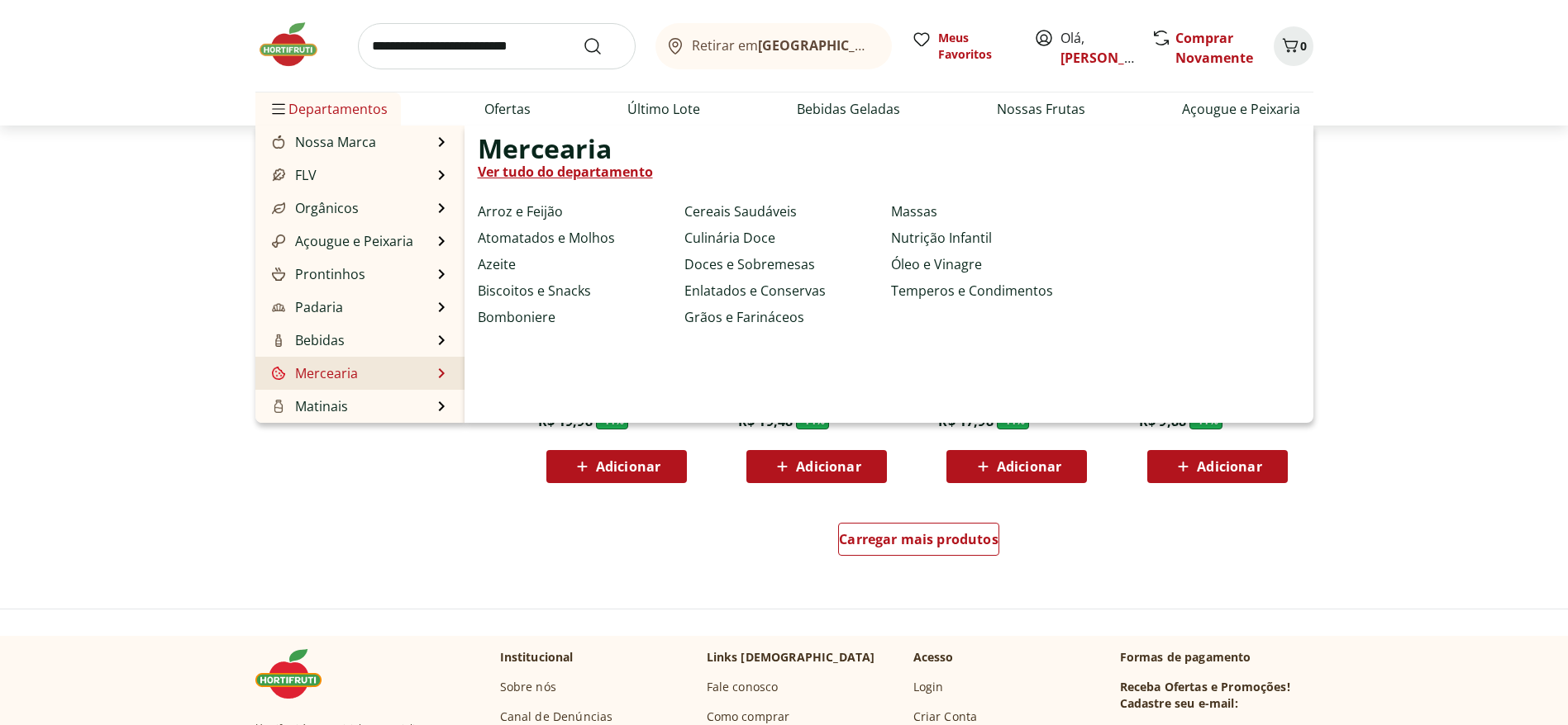
scroll to position [124, 0]
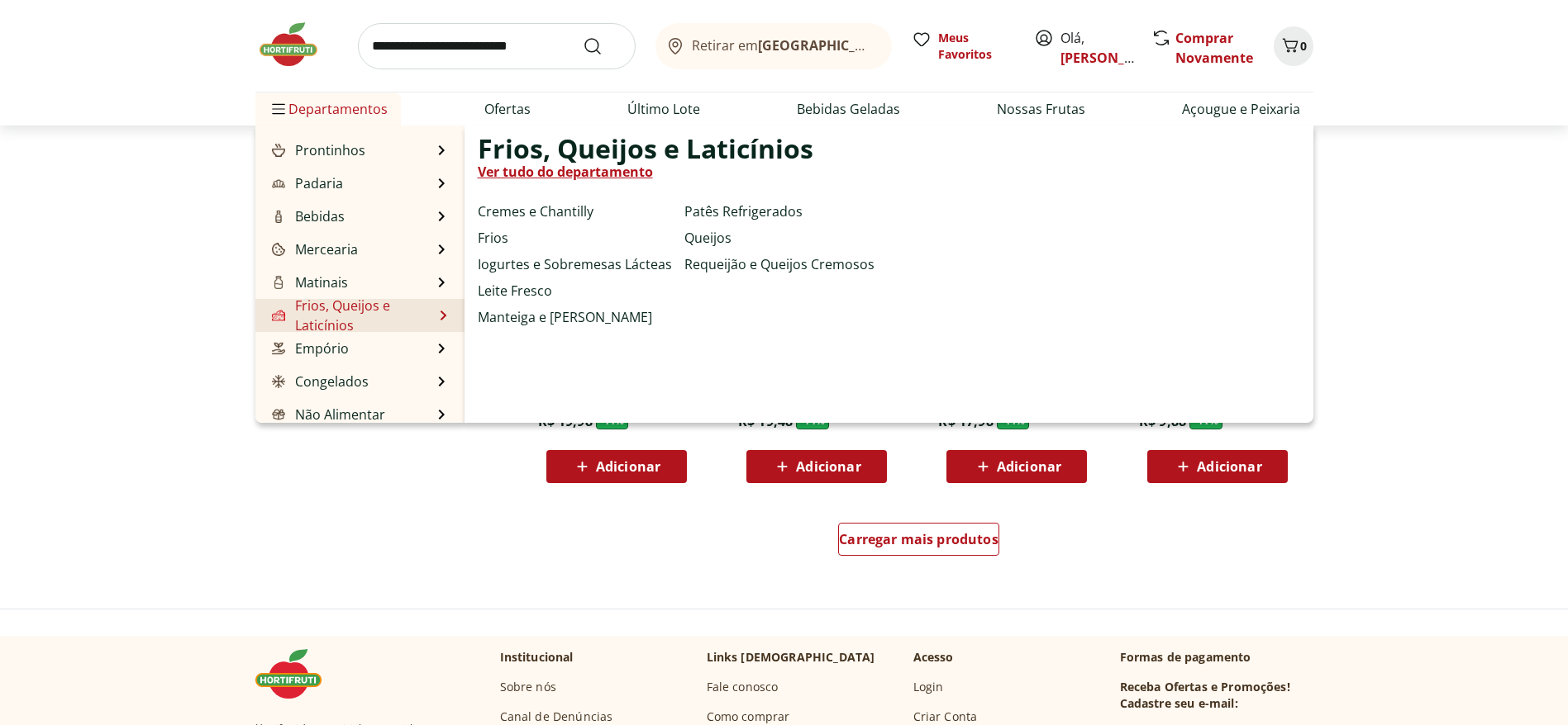
click at [541, 175] on link "Ver tudo do departamento" at bounding box center [565, 171] width 176 height 19
select select "**********"
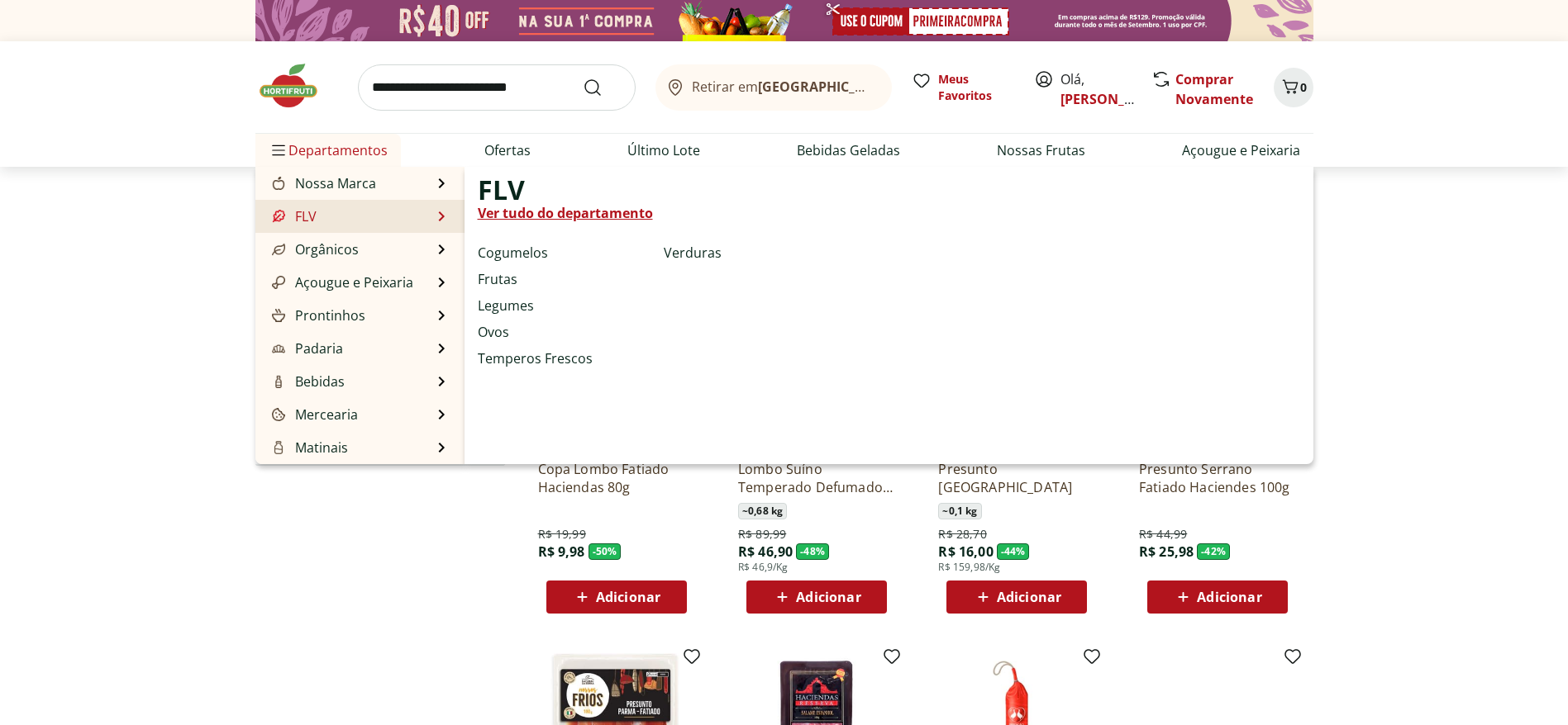
click at [349, 231] on li "FLV FLV Ver tudo do departamento Cogumelos Frutas Legumes Ovos Temperos Frescos…" at bounding box center [359, 216] width 209 height 33
click at [576, 211] on link "Ver tudo do departamento" at bounding box center [565, 212] width 176 height 19
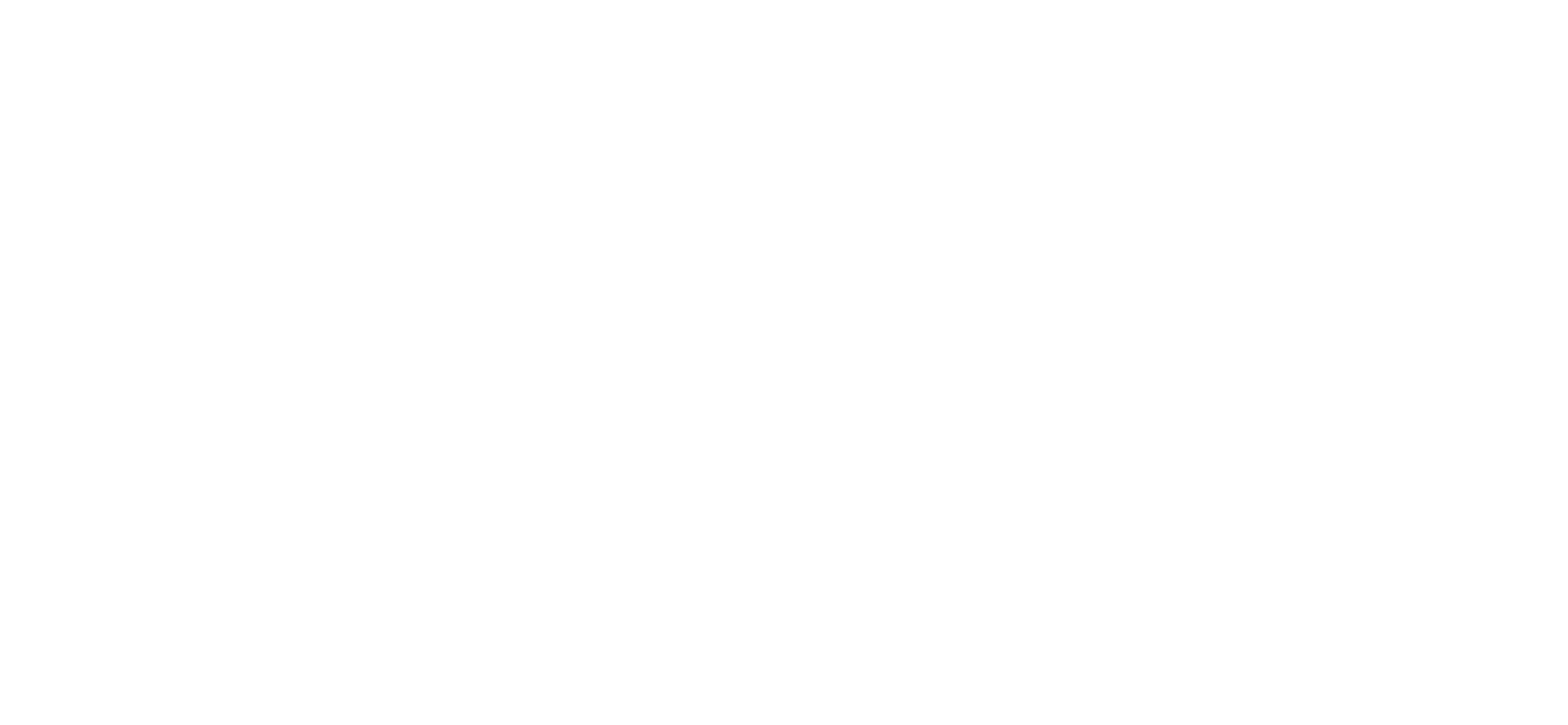
select select "**********"
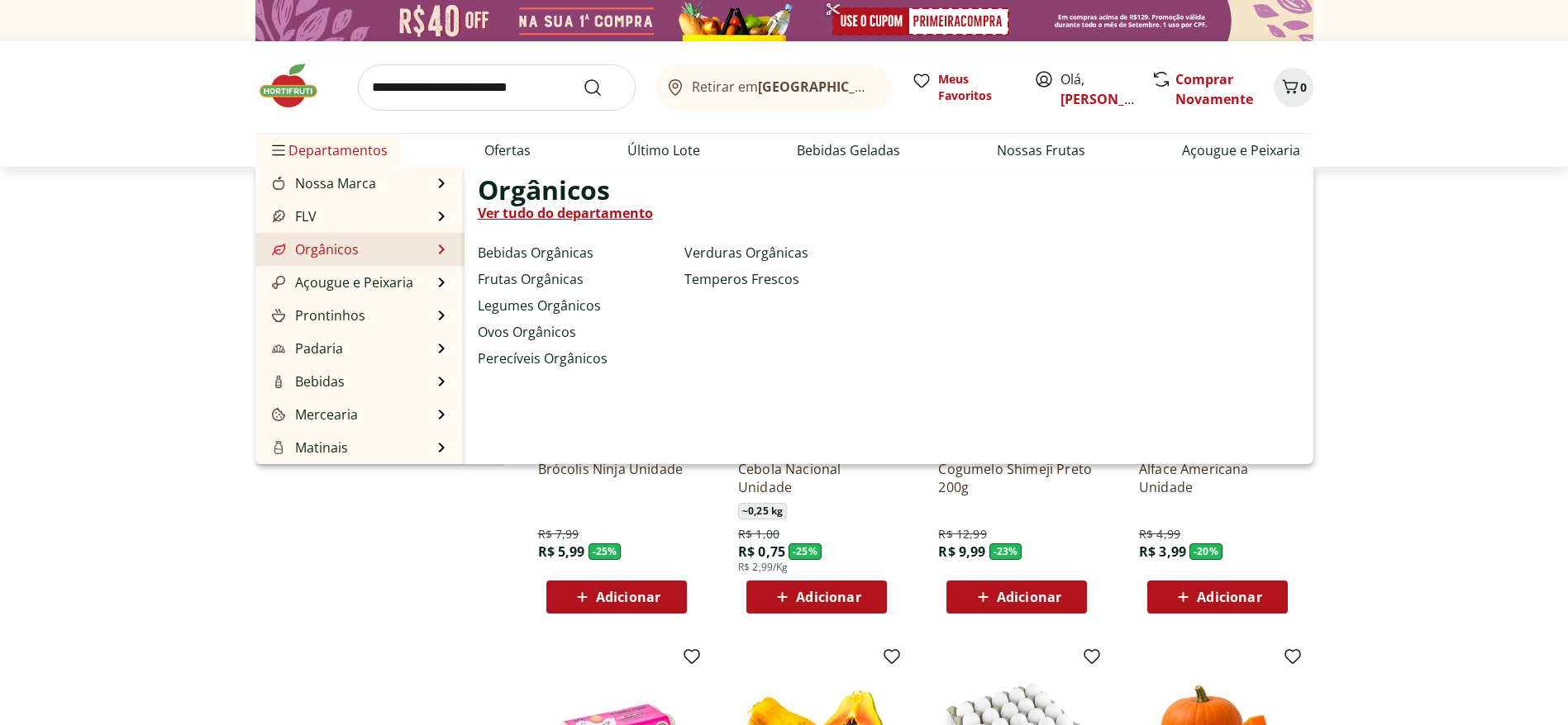
click at [570, 211] on link "Ver tudo do departamento" at bounding box center [565, 212] width 176 height 19
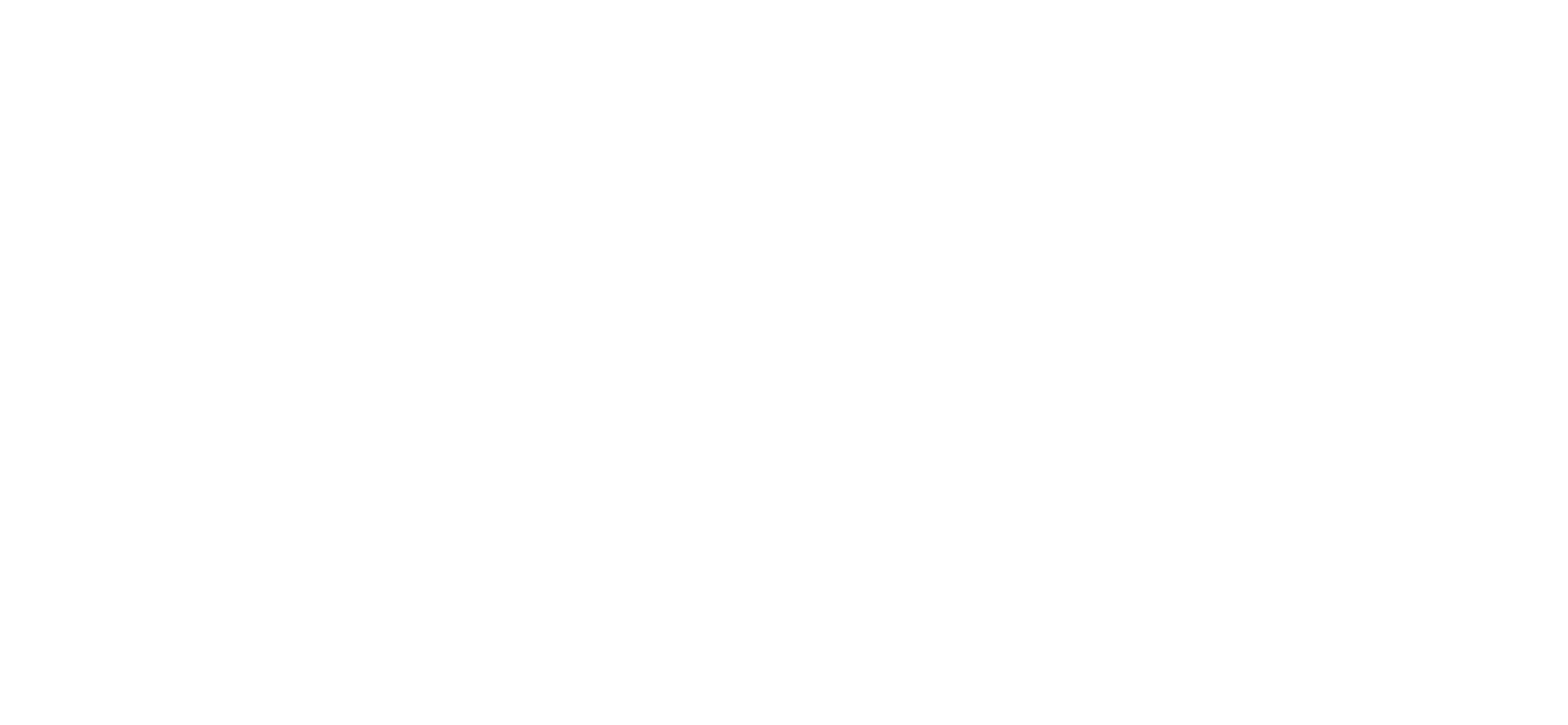
select select "**********"
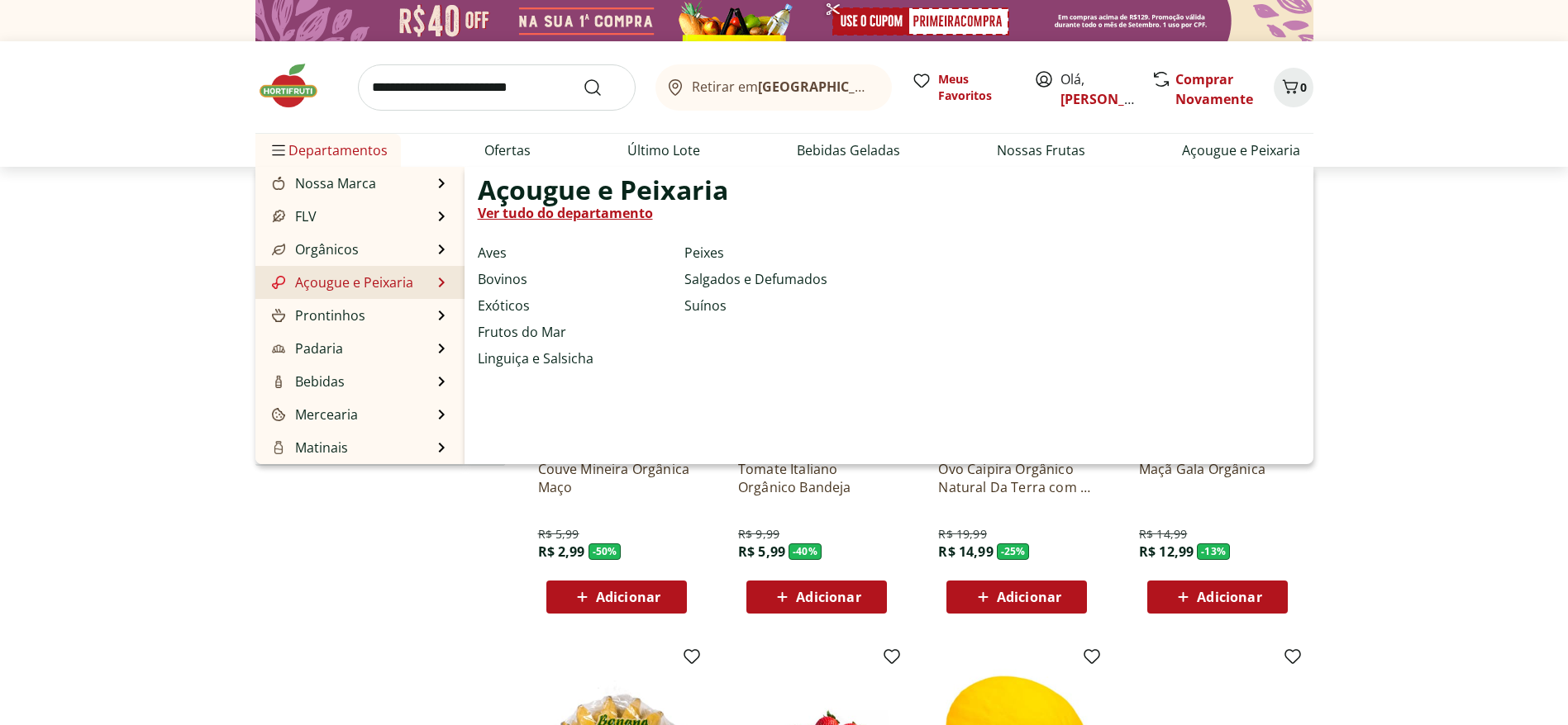
click at [547, 206] on link "Ver tudo do departamento" at bounding box center [565, 212] width 176 height 19
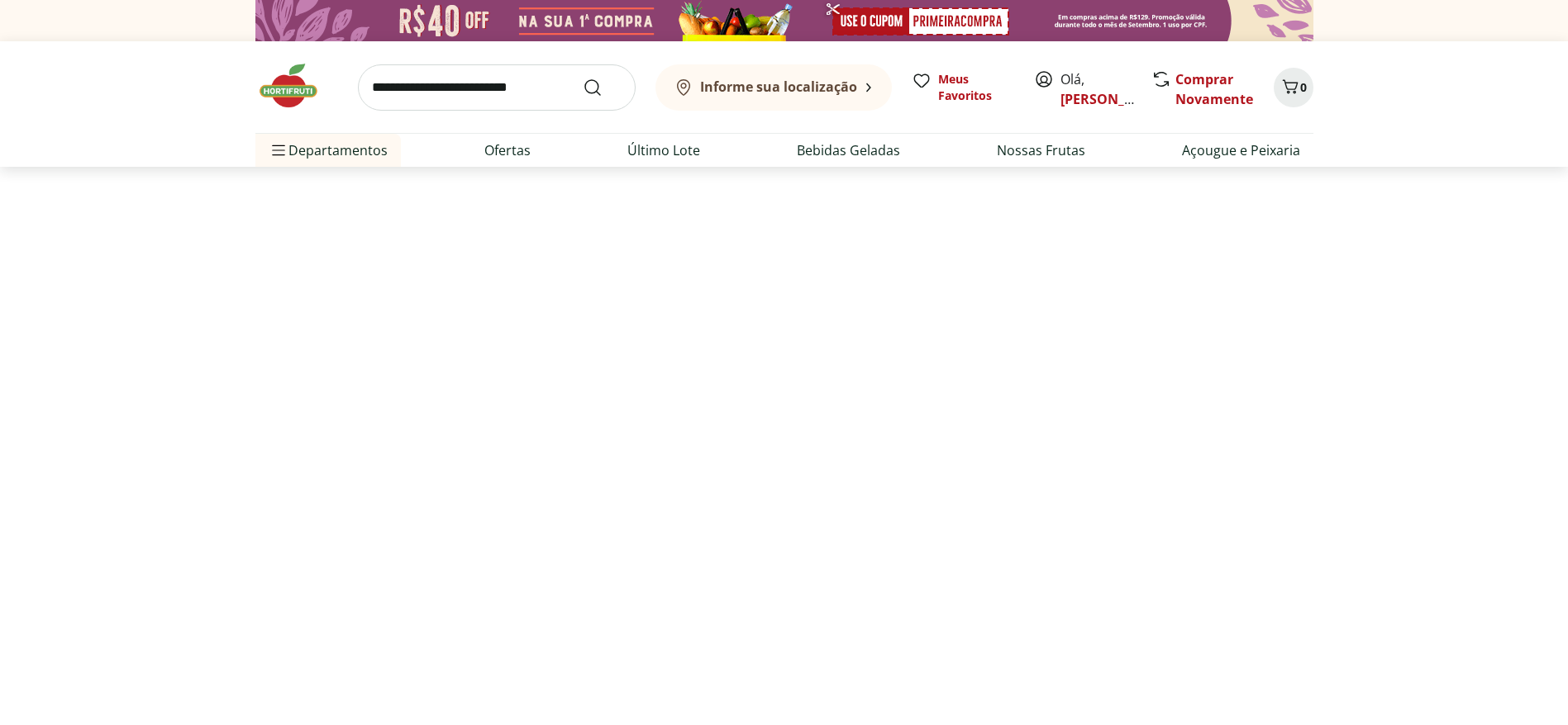
select select "**********"
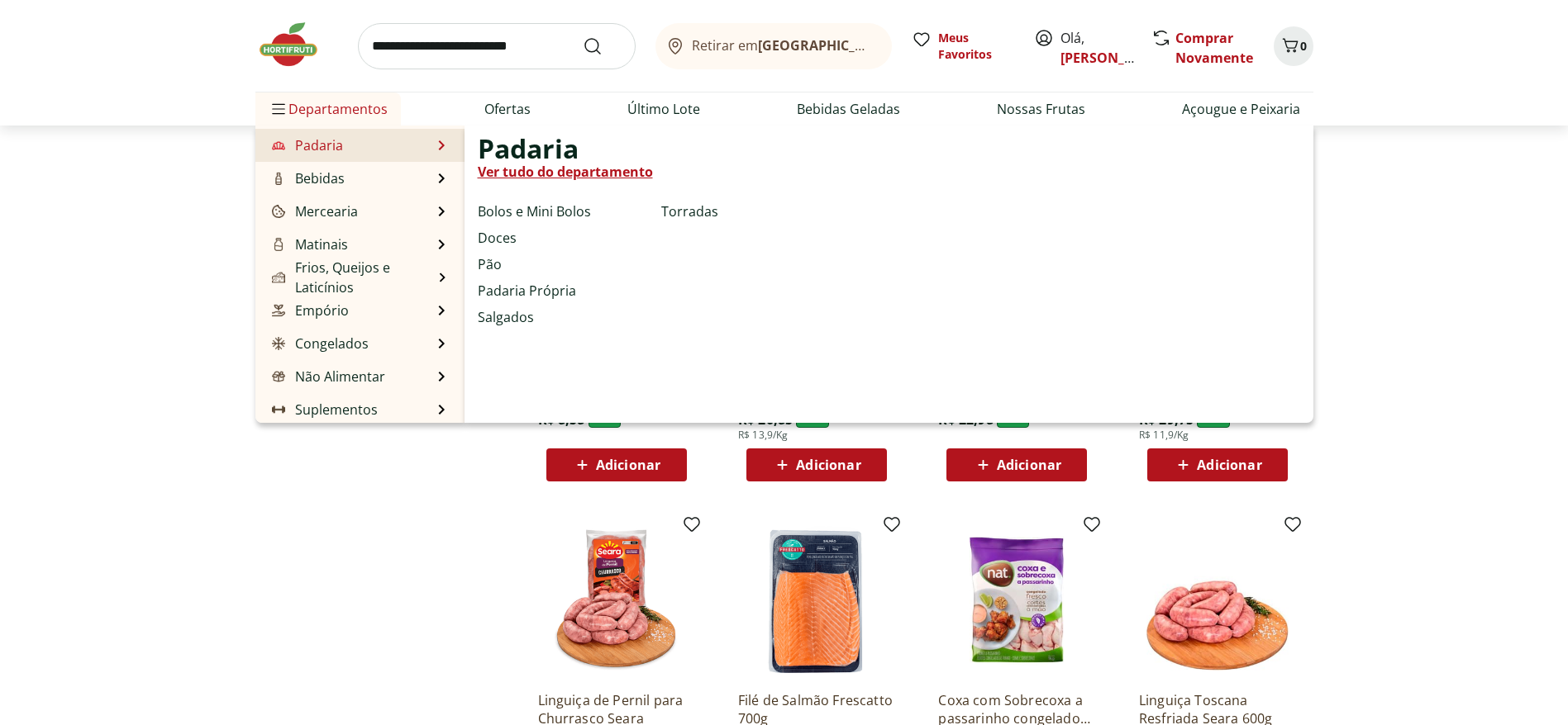
scroll to position [165, 0]
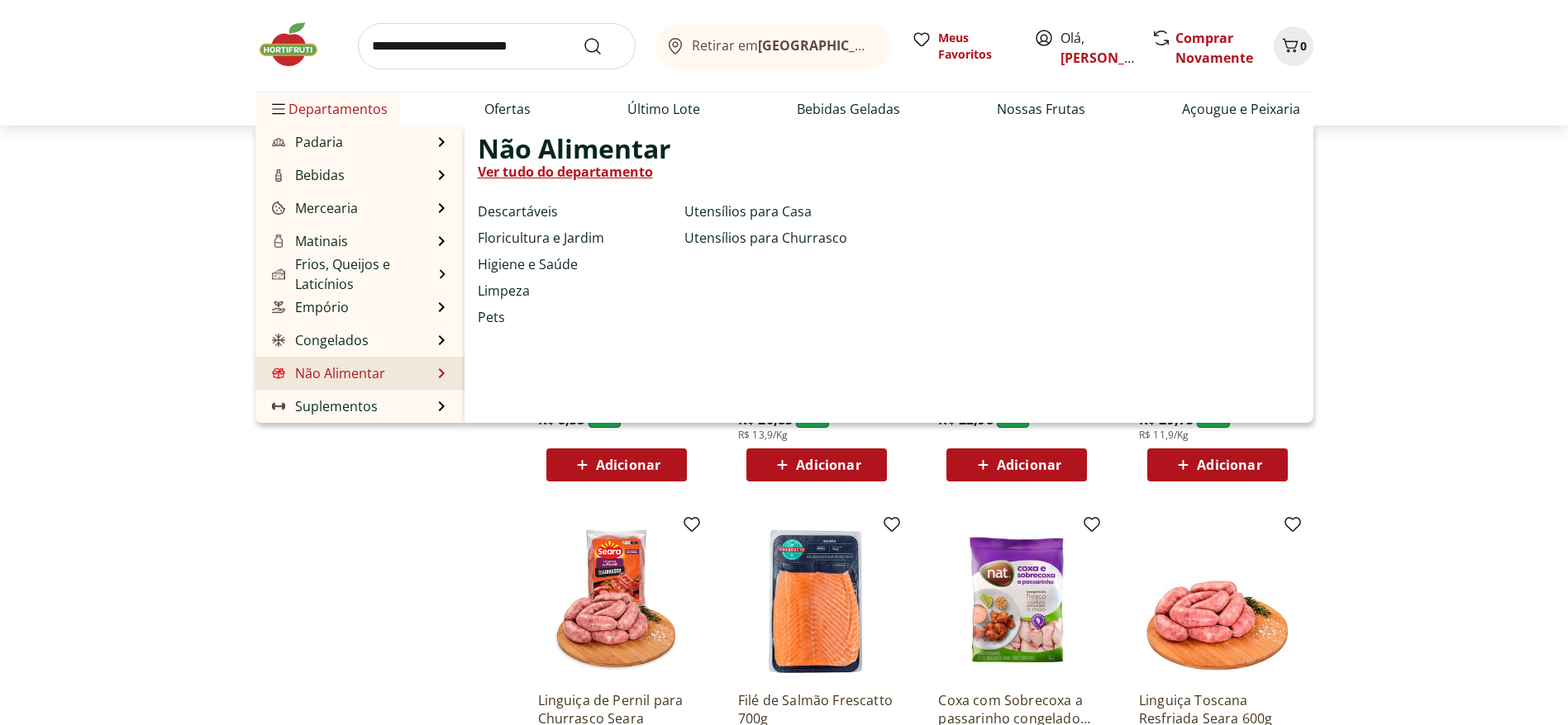
click at [565, 155] on span "Não Alimentar" at bounding box center [574, 148] width 193 height 19
click at [570, 177] on link "Ver tudo do departamento" at bounding box center [565, 171] width 176 height 19
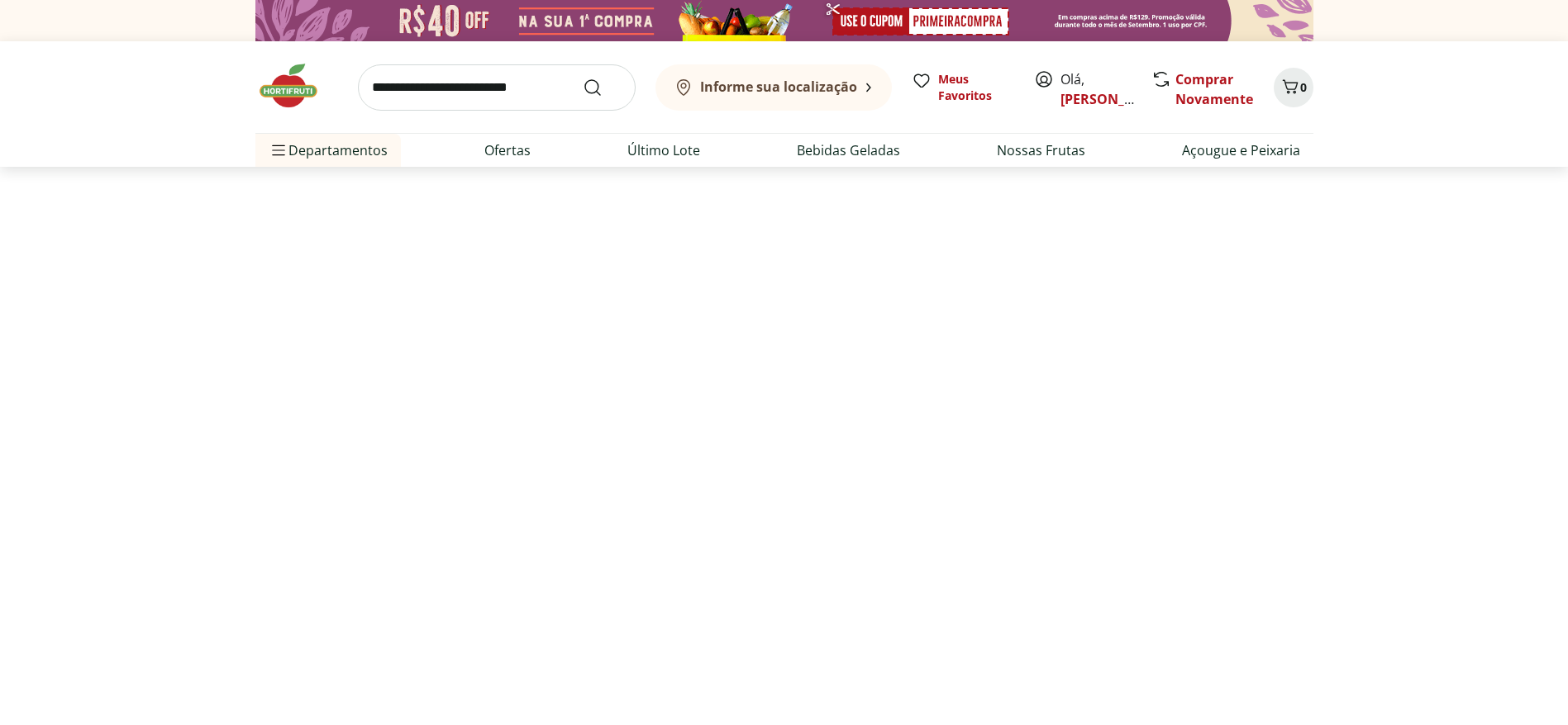
select select "**********"
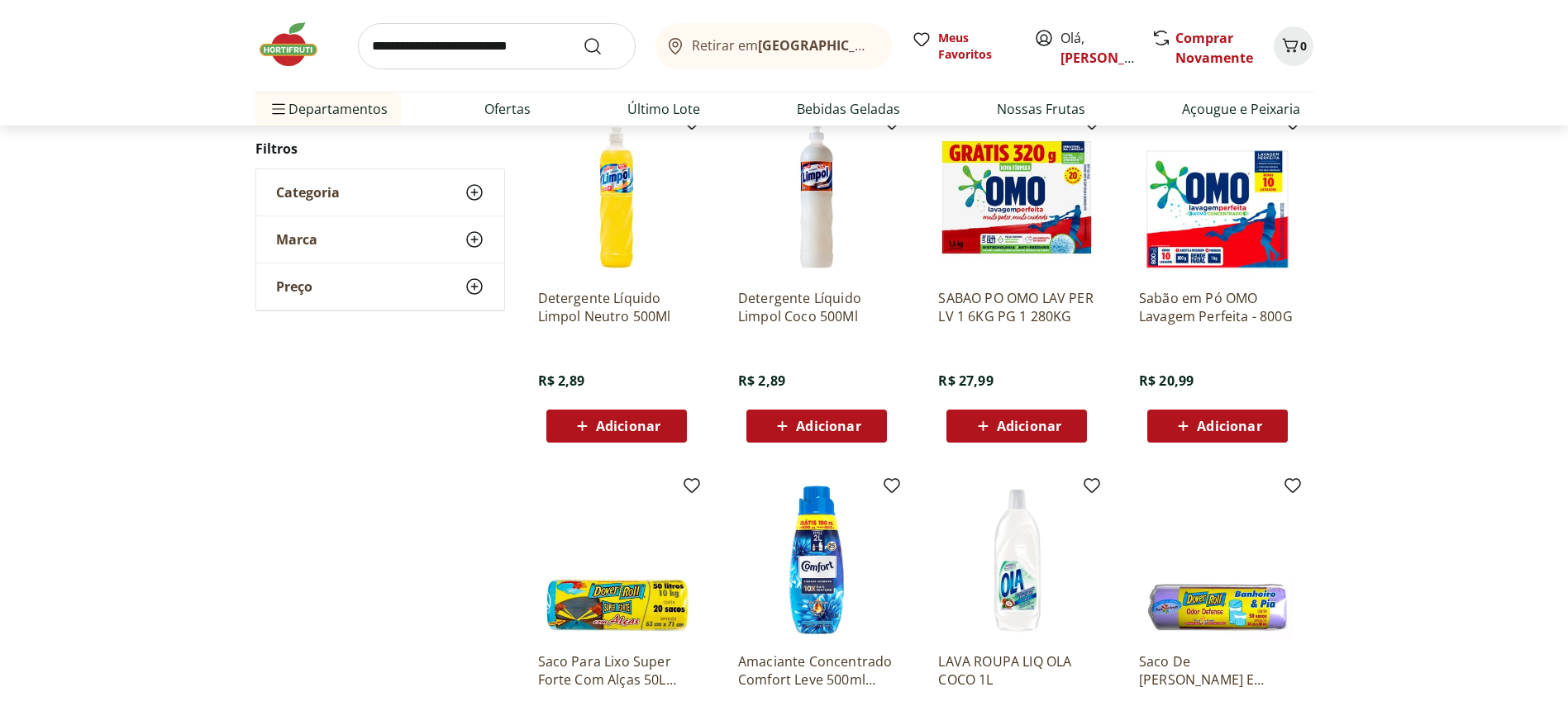
scroll to position [248, 0]
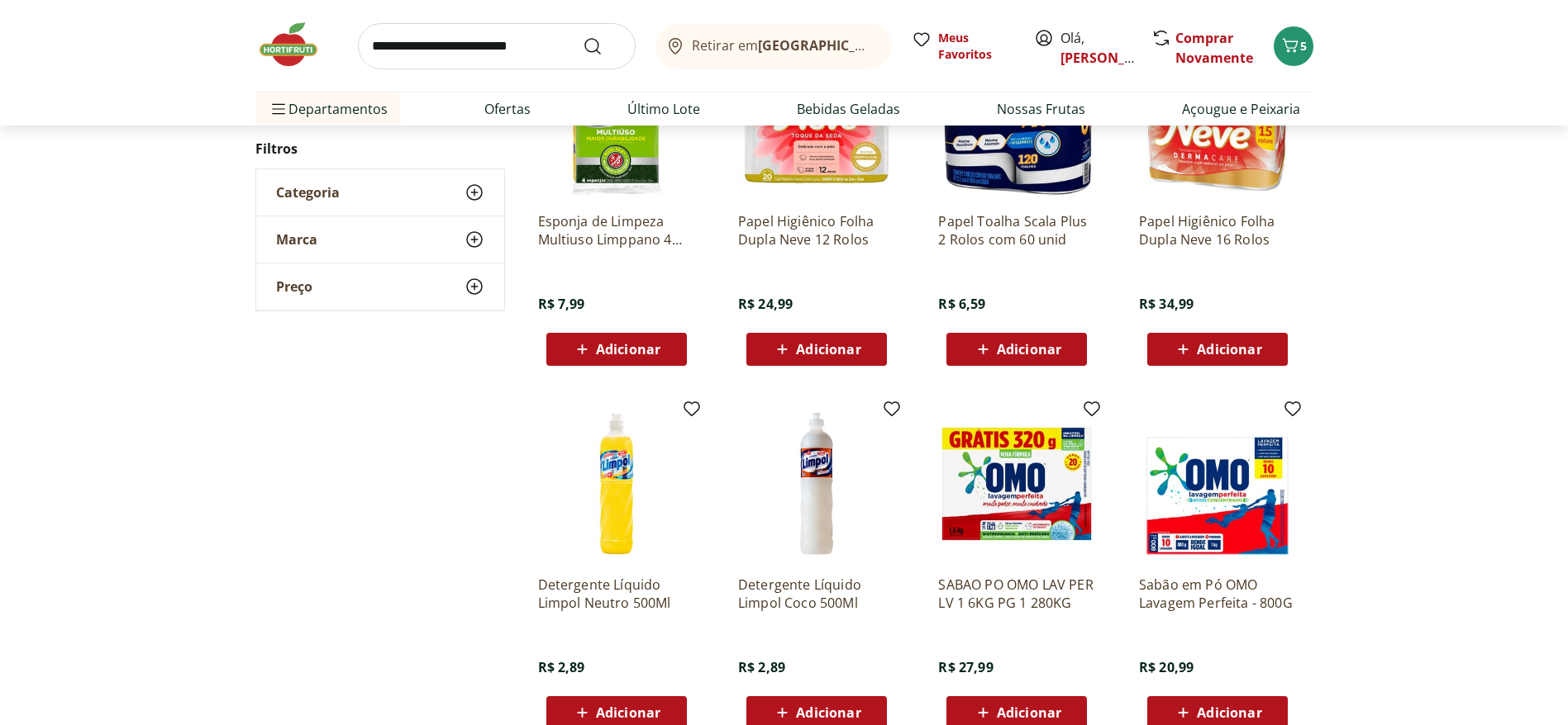
click at [480, 30] on input "search" at bounding box center [496, 46] width 278 height 46
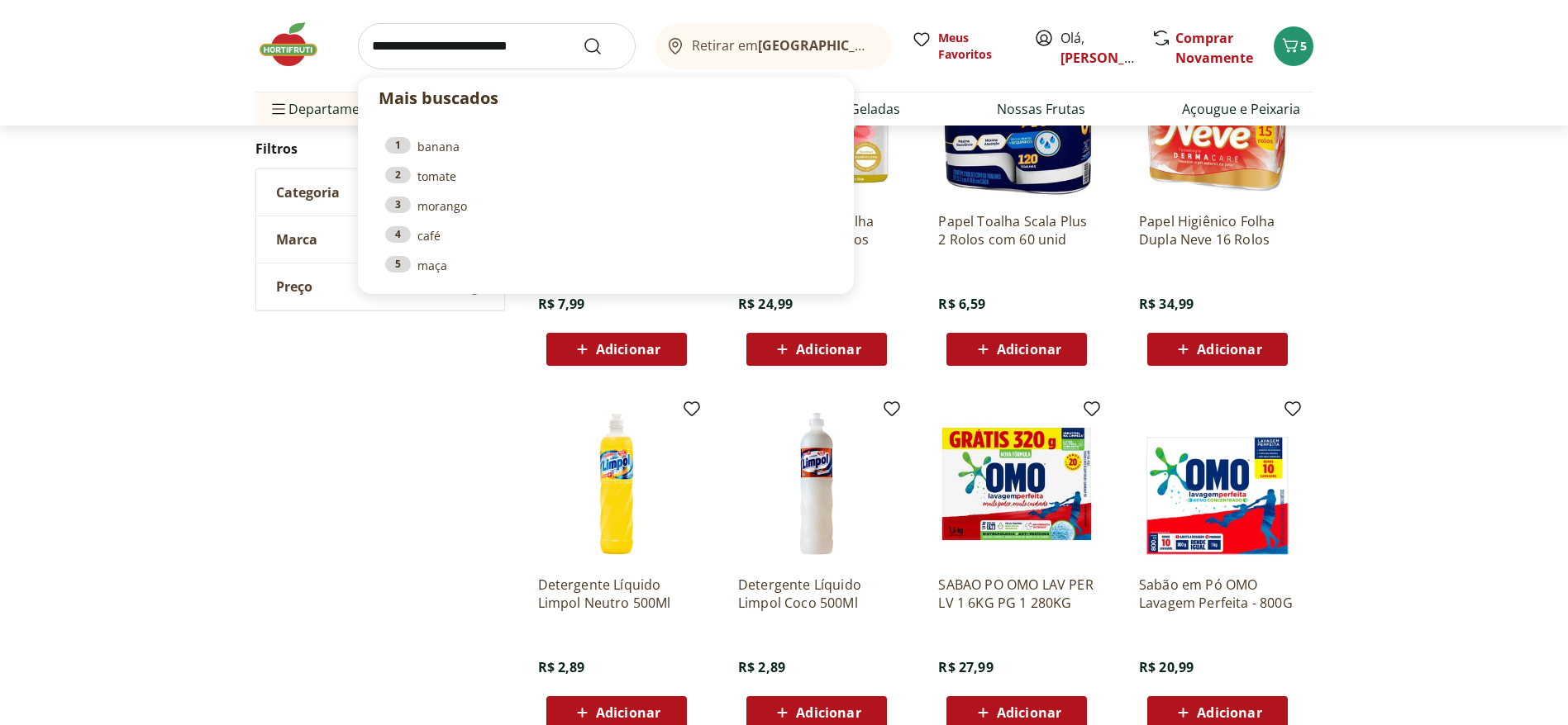
paste input "**********"
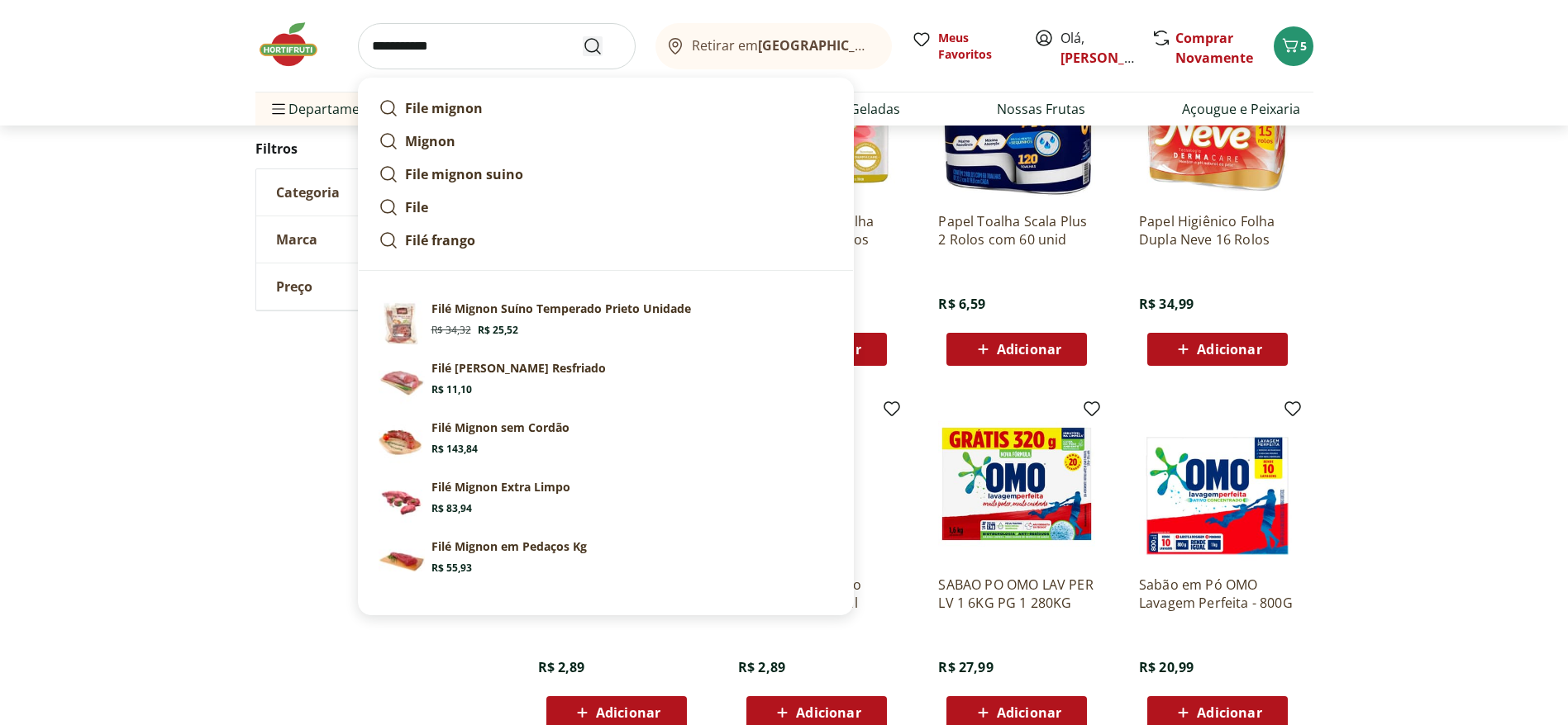
type input "**********"
click at [596, 51] on icon "Submit Search" at bounding box center [592, 45] width 19 height 19
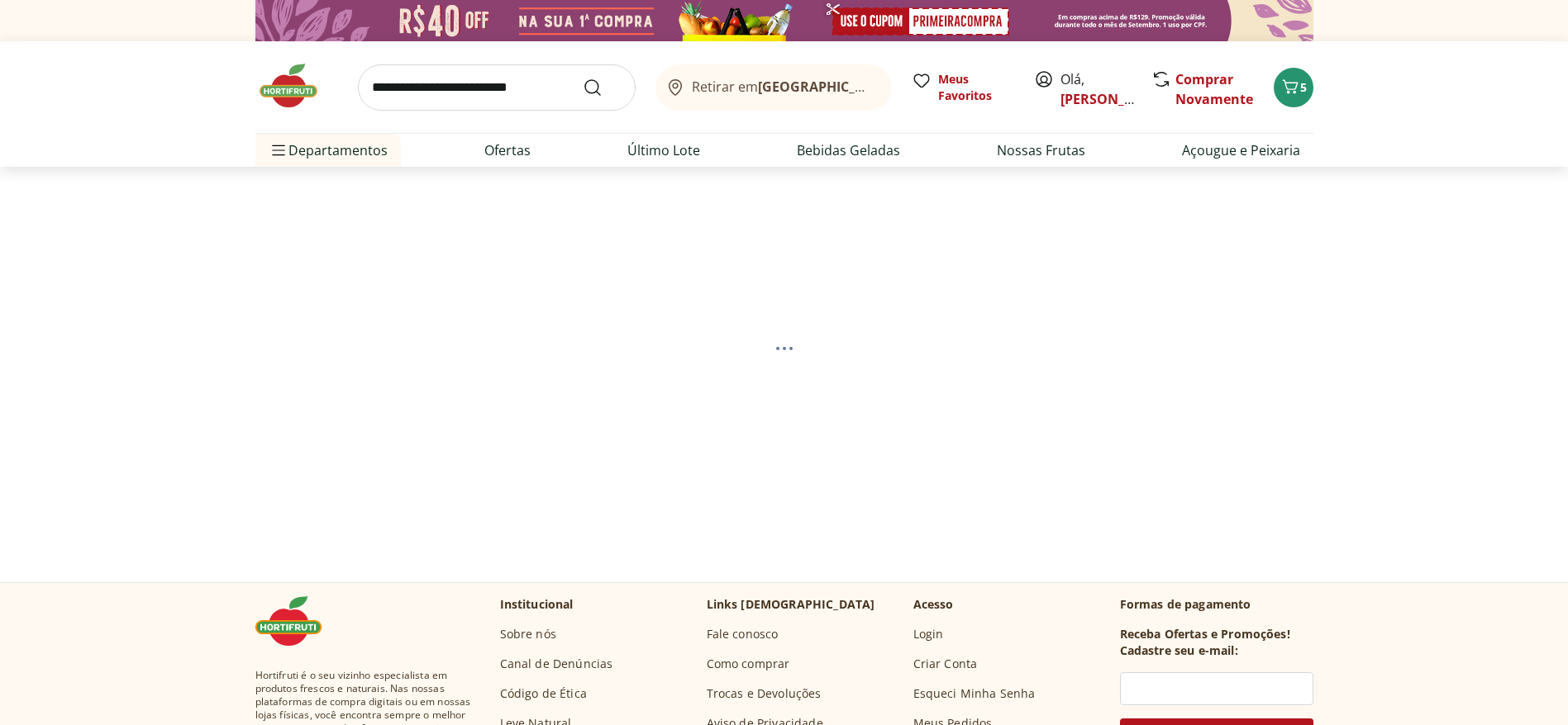
select select "**********"
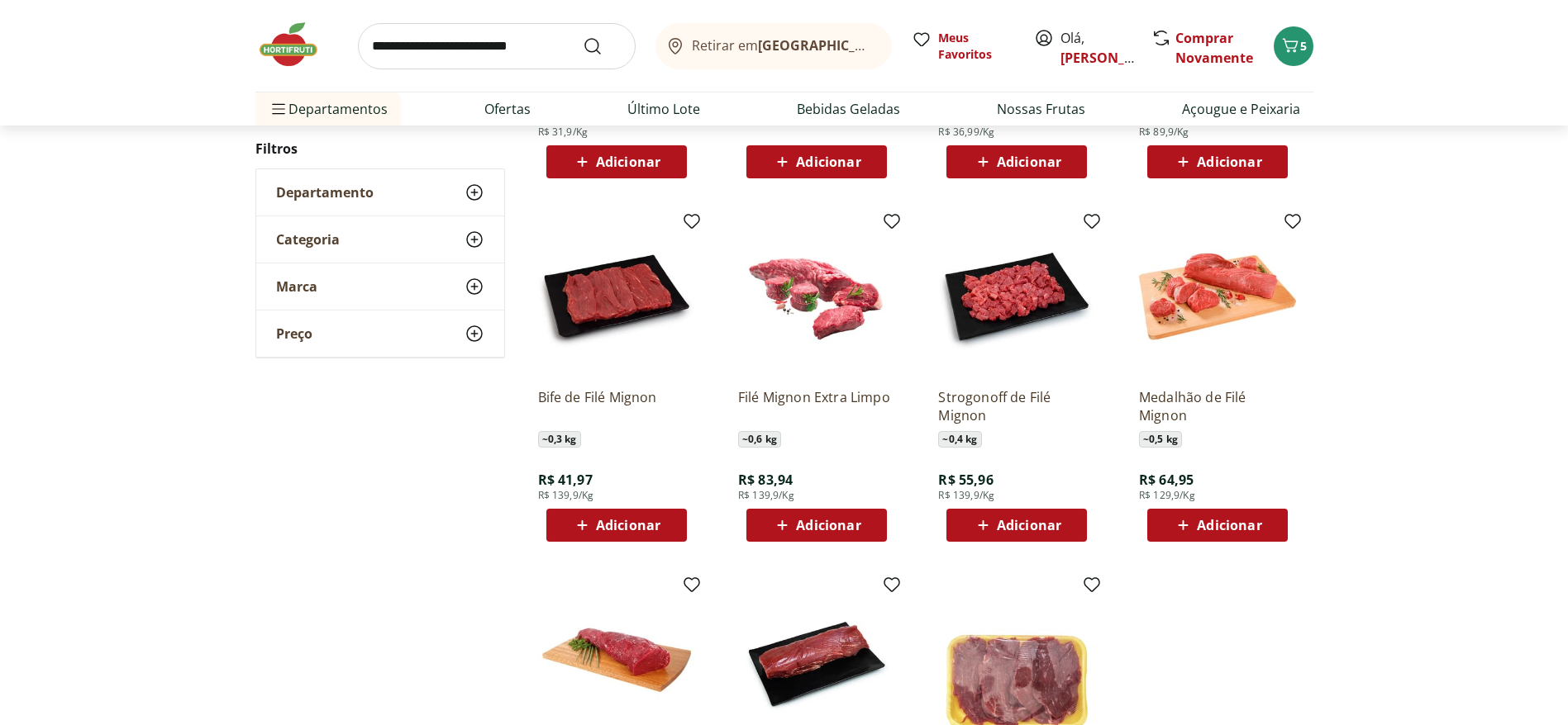
scroll to position [743, 0]
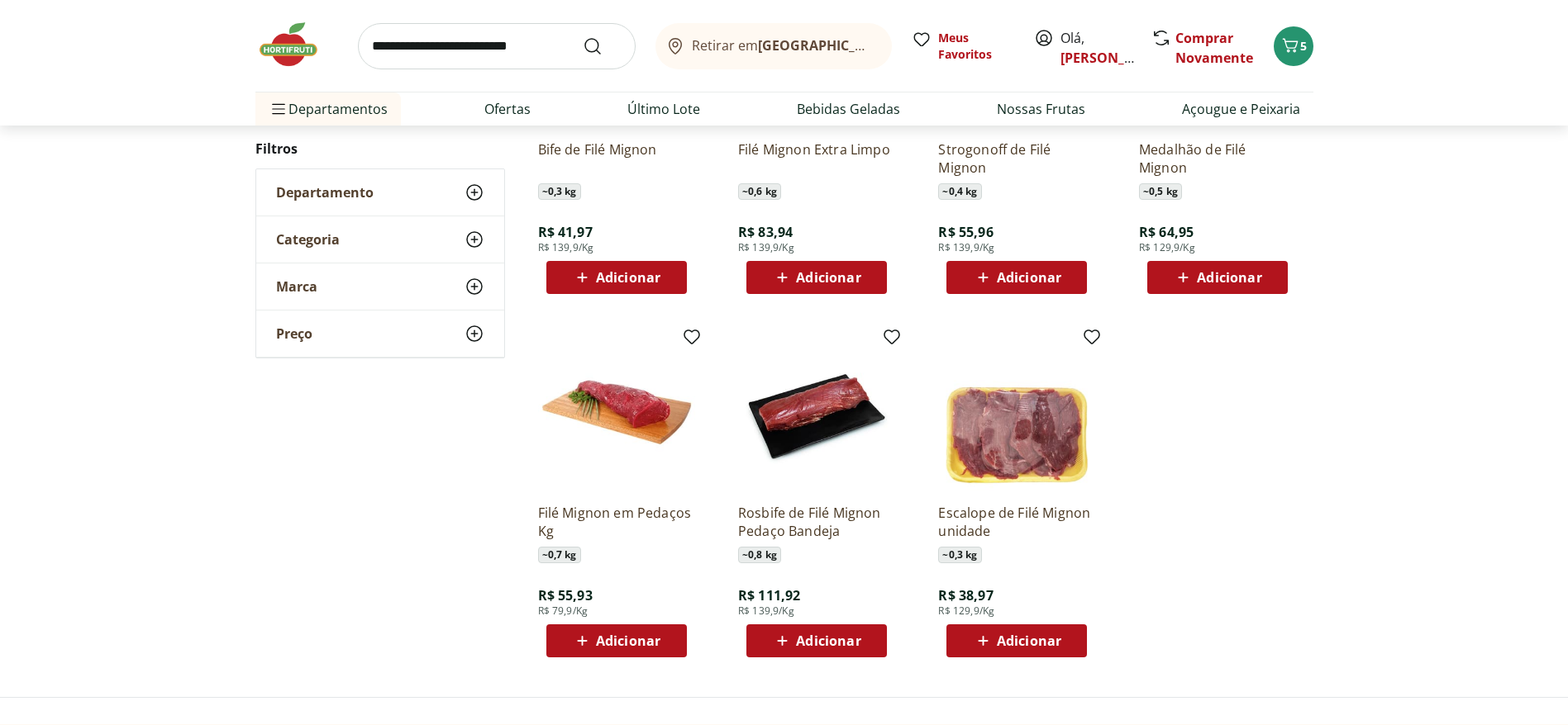
drag, startPoint x: 573, startPoint y: 416, endPoint x: 553, endPoint y: 405, distance: 22.8
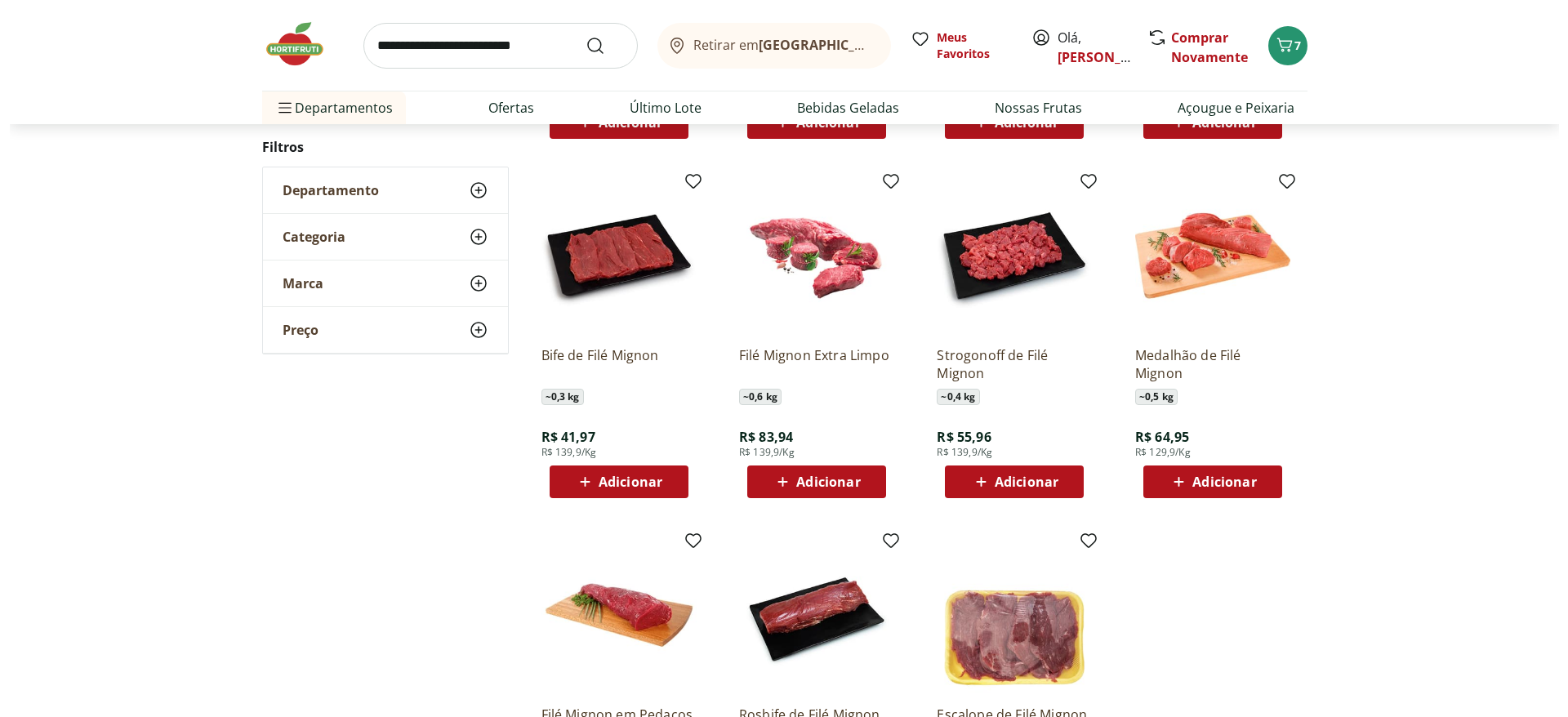
scroll to position [490, 0]
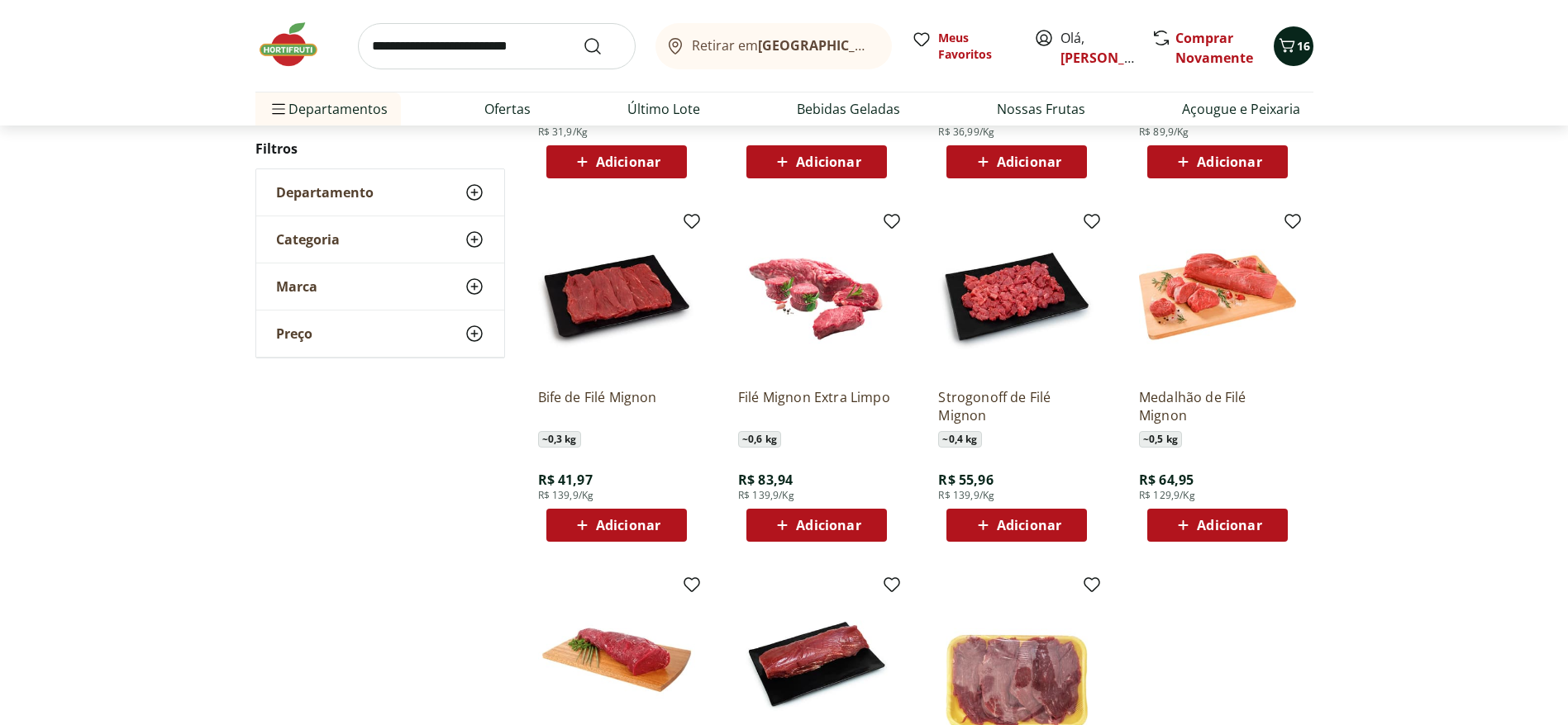
click at [1301, 50] on span "16" at bounding box center [1303, 45] width 13 height 16
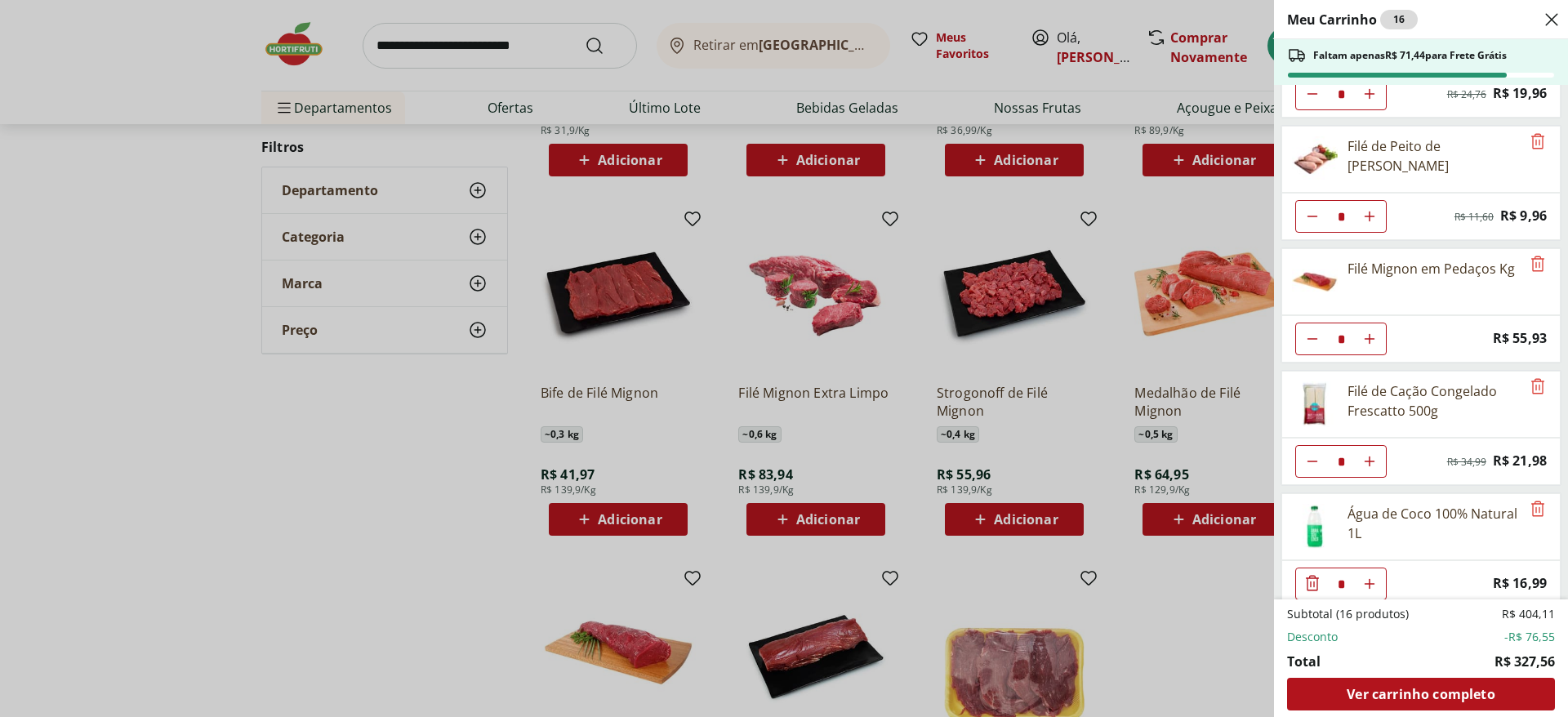
scroll to position [0, 0]
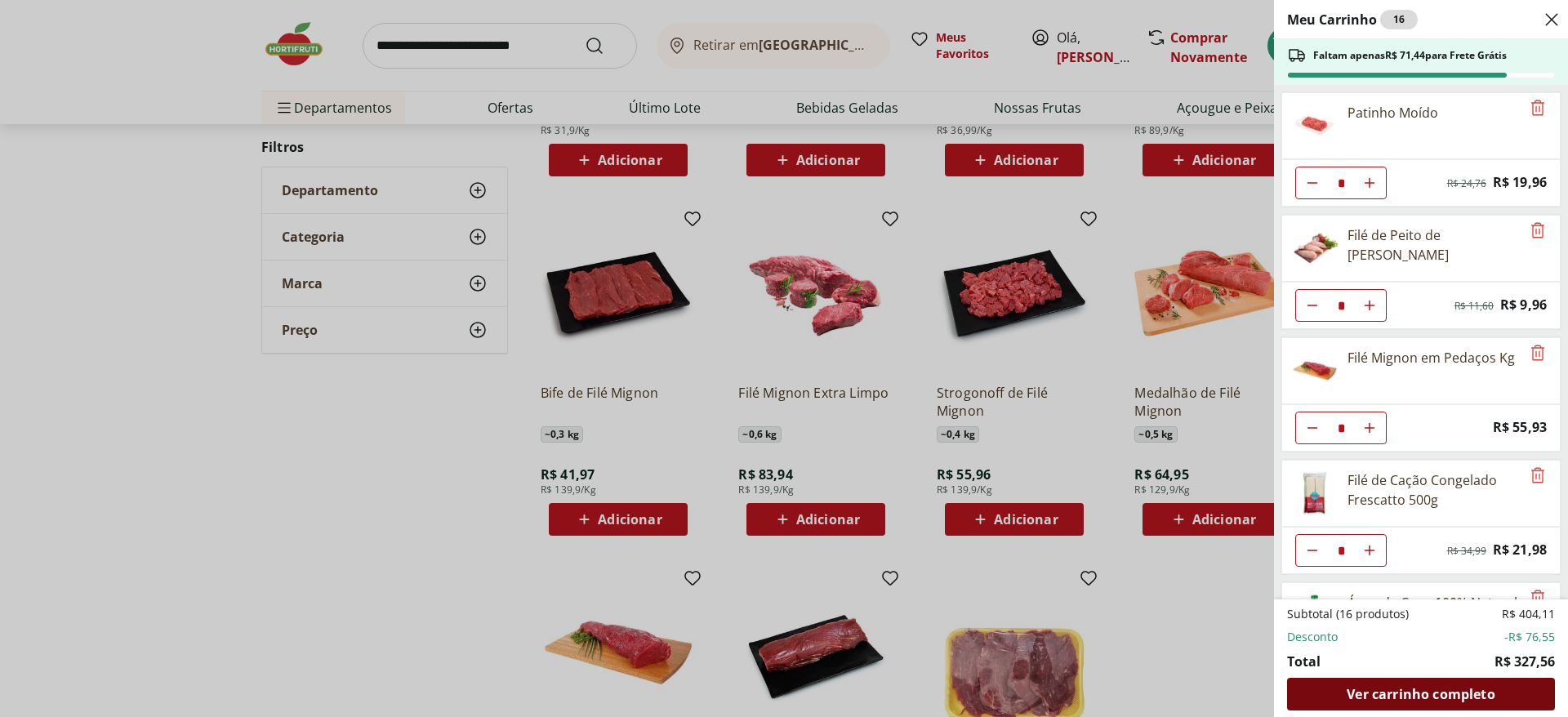
click at [1443, 691] on span "Ver carrinho completo" at bounding box center [1421, 694] width 148 height 13
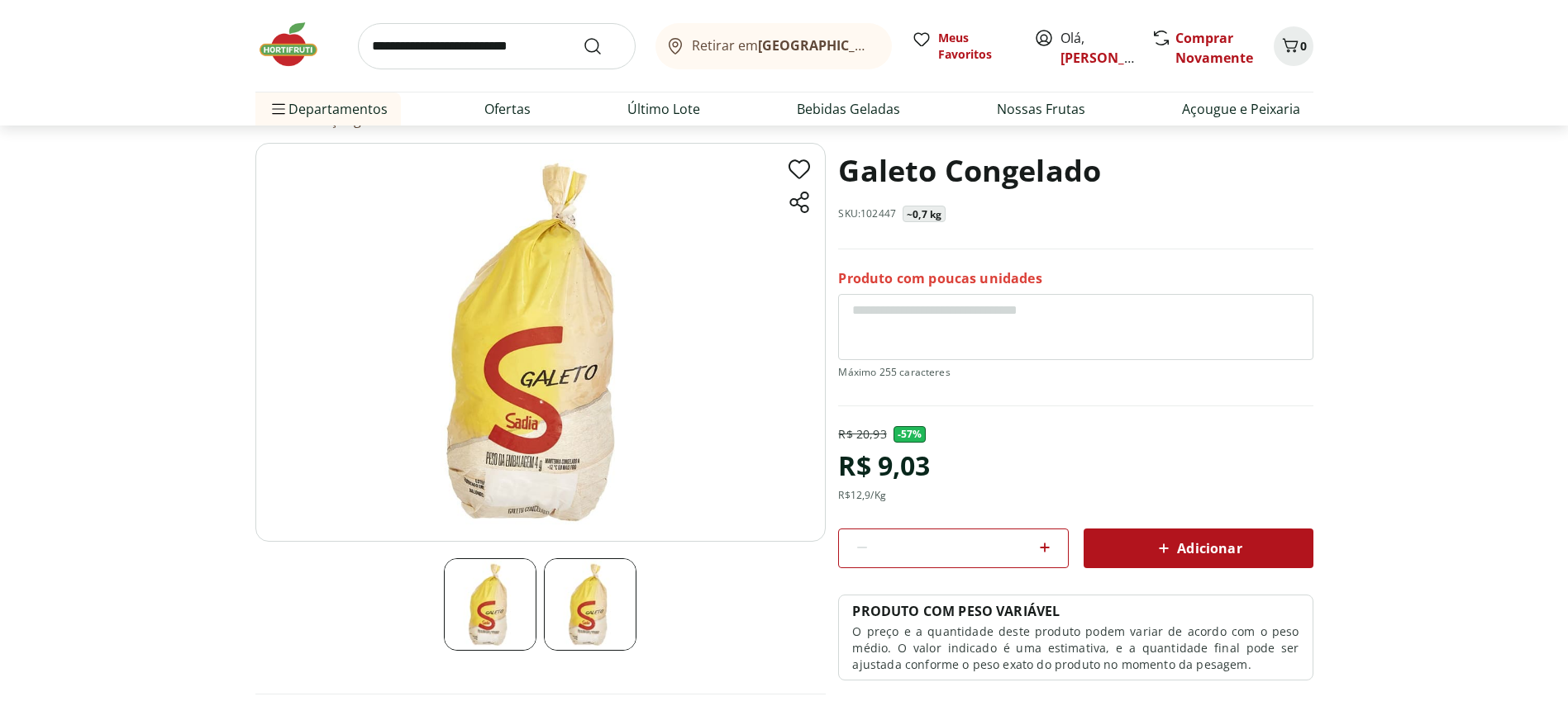
scroll to position [124, 0]
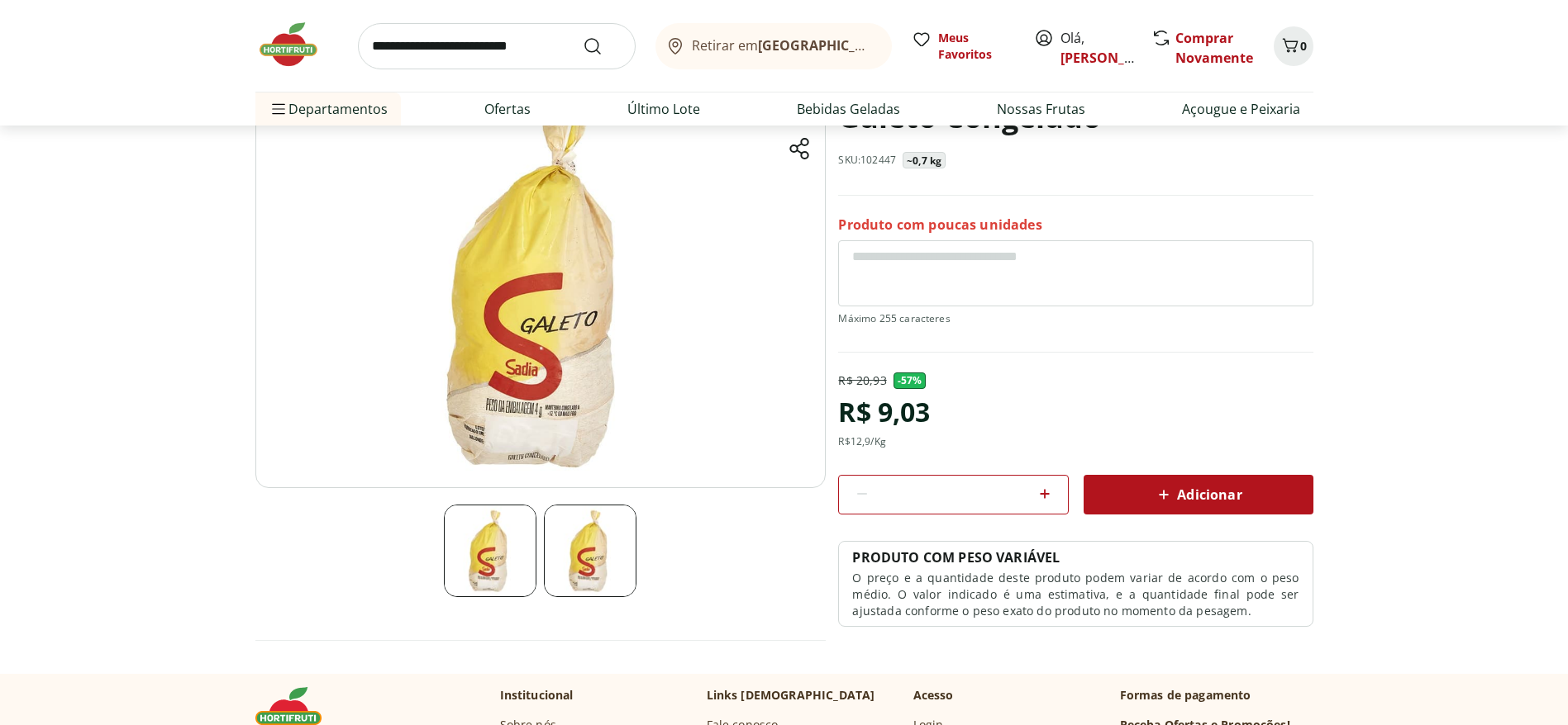
click at [590, 404] on img at bounding box center [540, 289] width 570 height 399
click at [591, 552] on img at bounding box center [590, 551] width 92 height 92
click at [497, 564] on img at bounding box center [490, 551] width 92 height 92
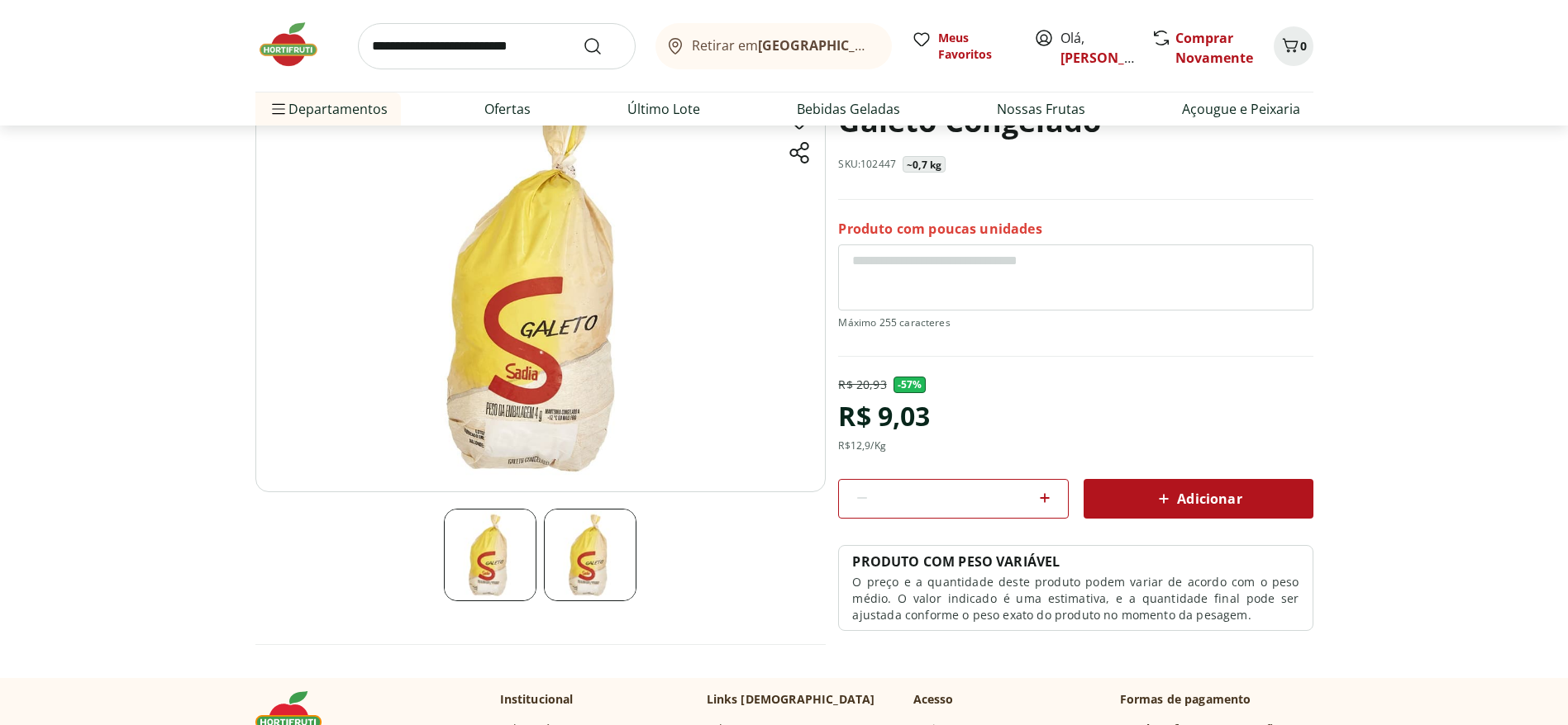
scroll to position [0, 0]
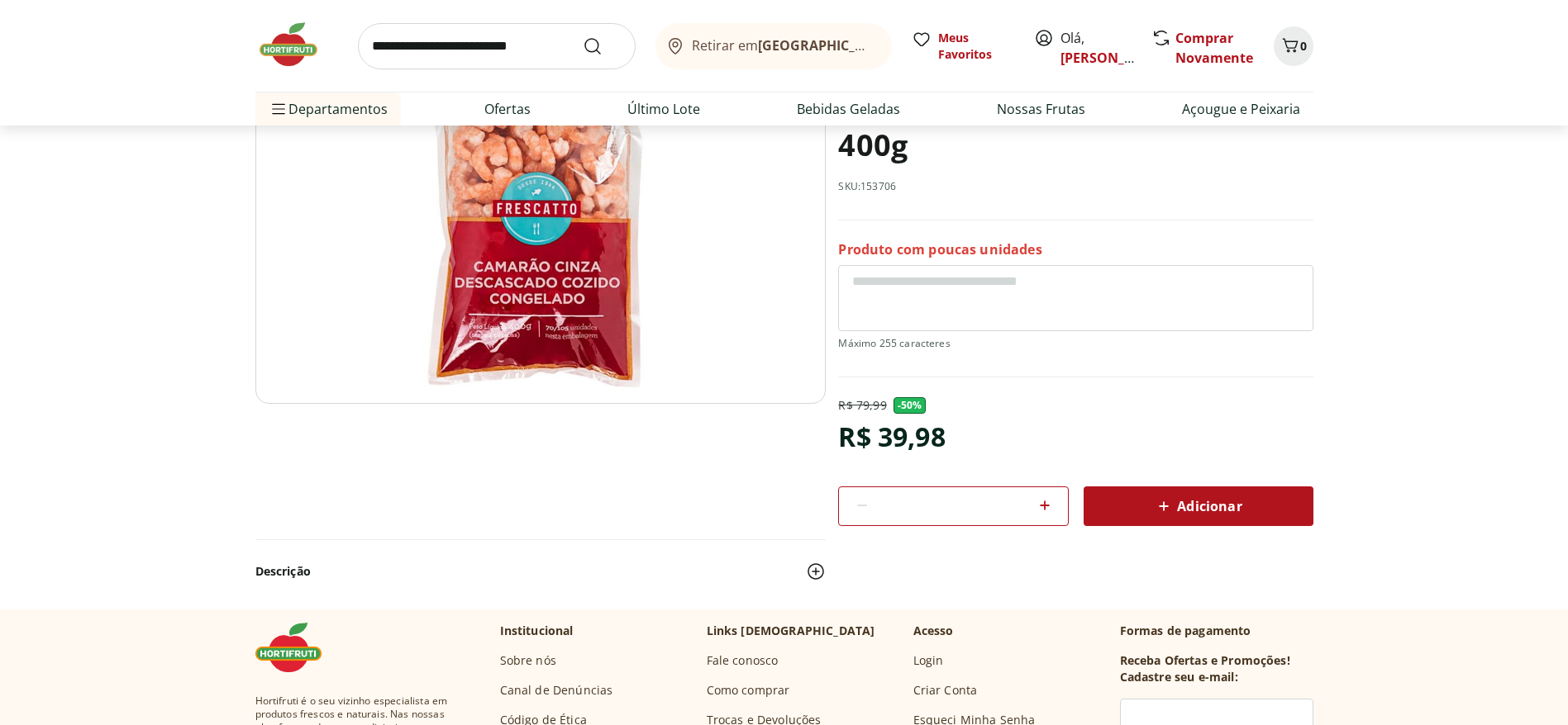
scroll to position [248, 0]
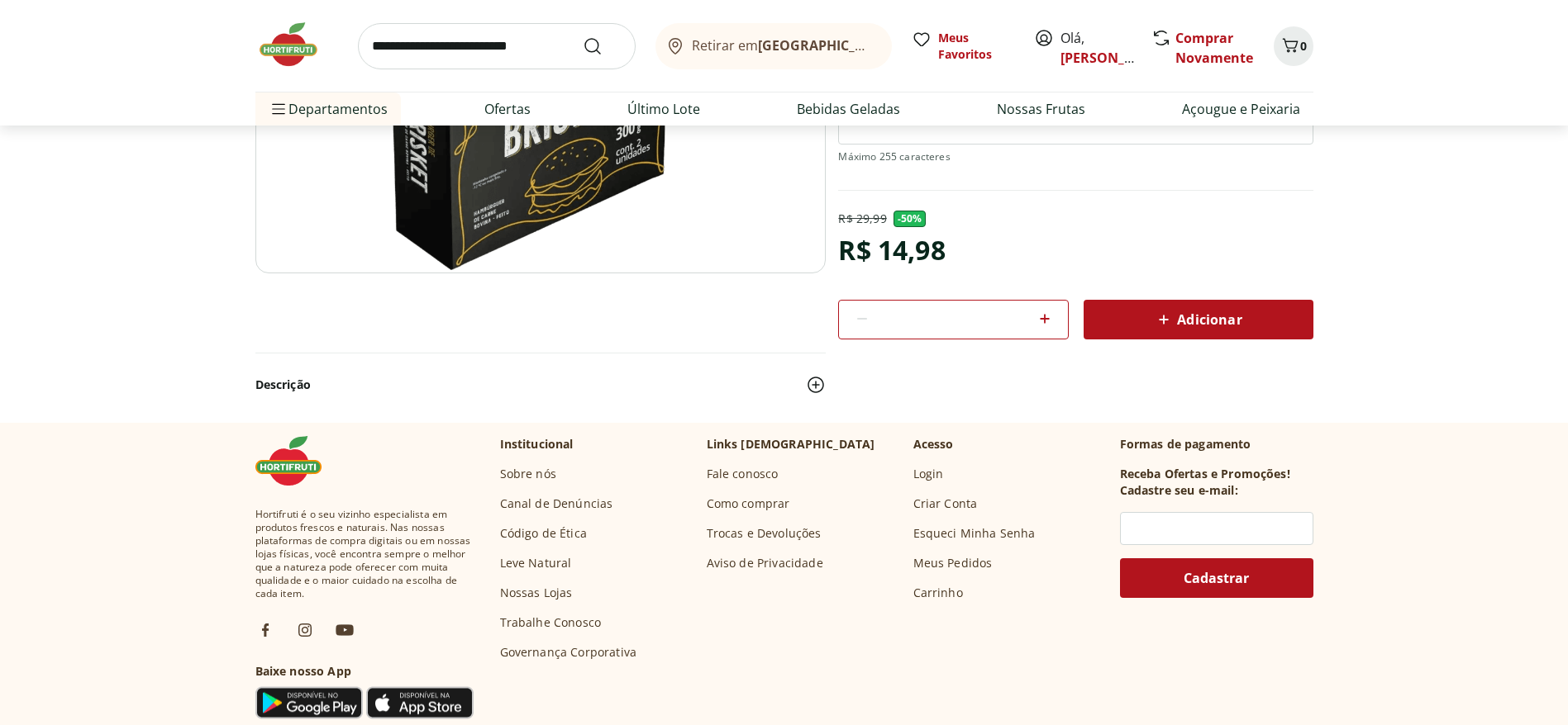
scroll to position [371, 0]
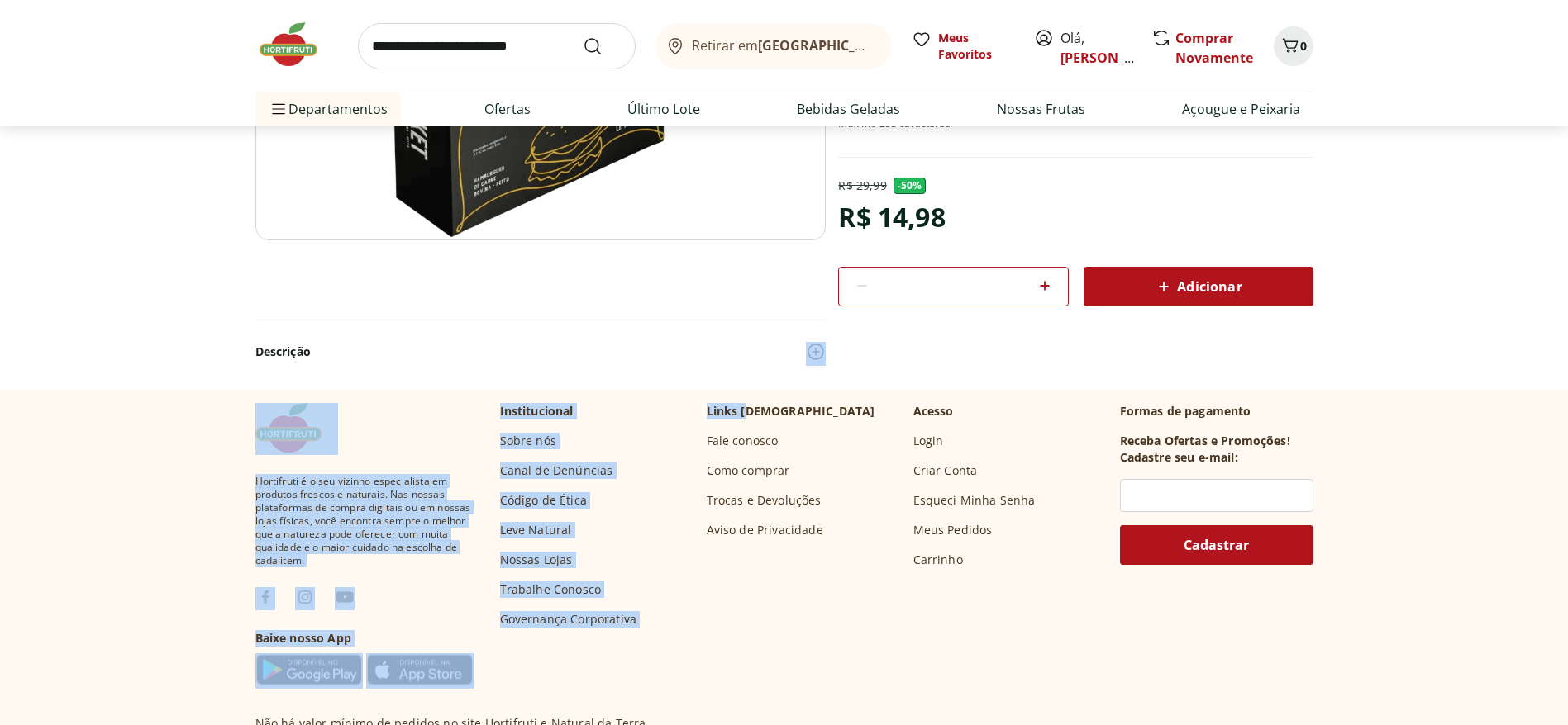
click at [746, 391] on div "Retirar em [GEOGRAPHIC_DATA]/RJ Olá, Pedro 0 Retirar em [GEOGRAPHIC_DATA]/RJ Me…" at bounding box center [784, 668] width 1568 height 2078
click at [813, 366] on button "Descrição" at bounding box center [540, 351] width 570 height 36
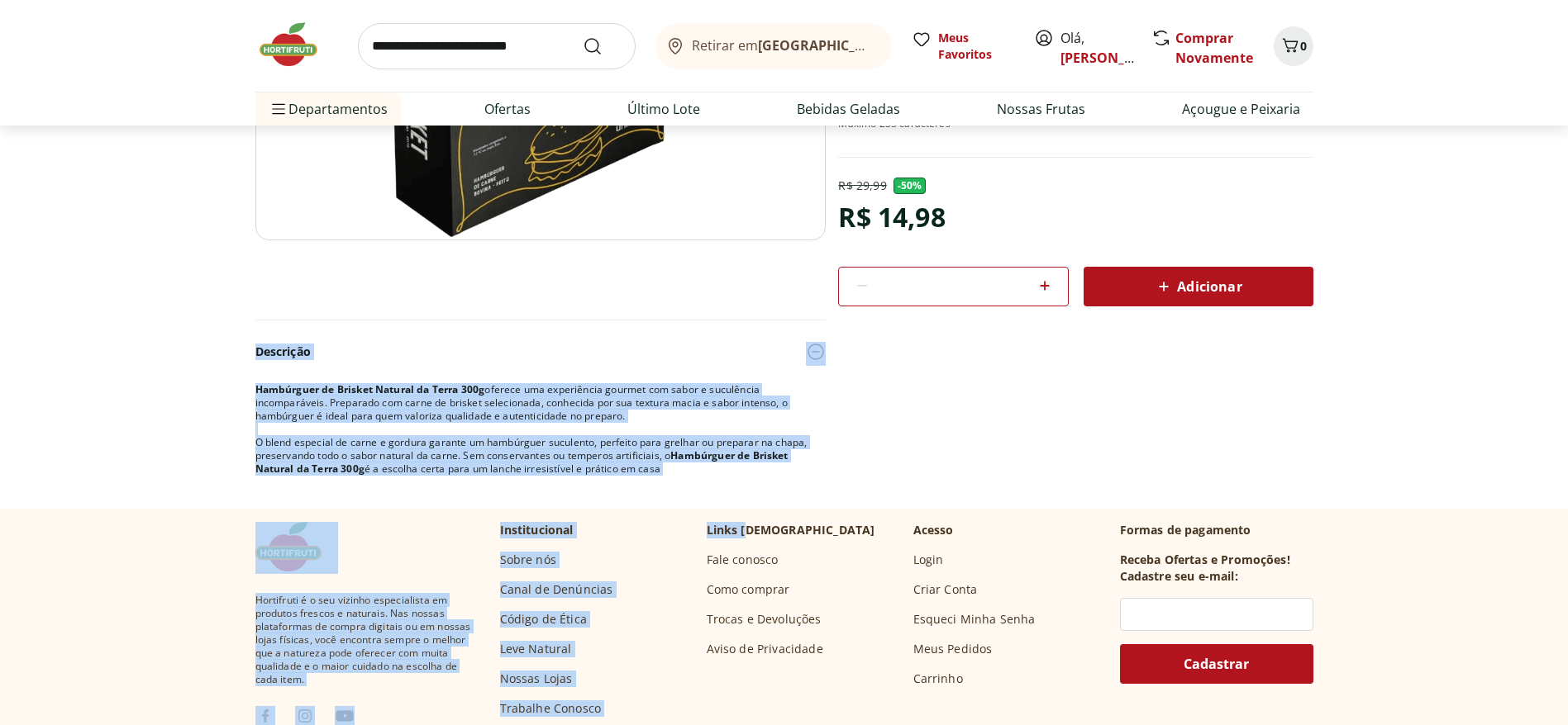
click at [813, 355] on img at bounding box center [815, 351] width 19 height 19
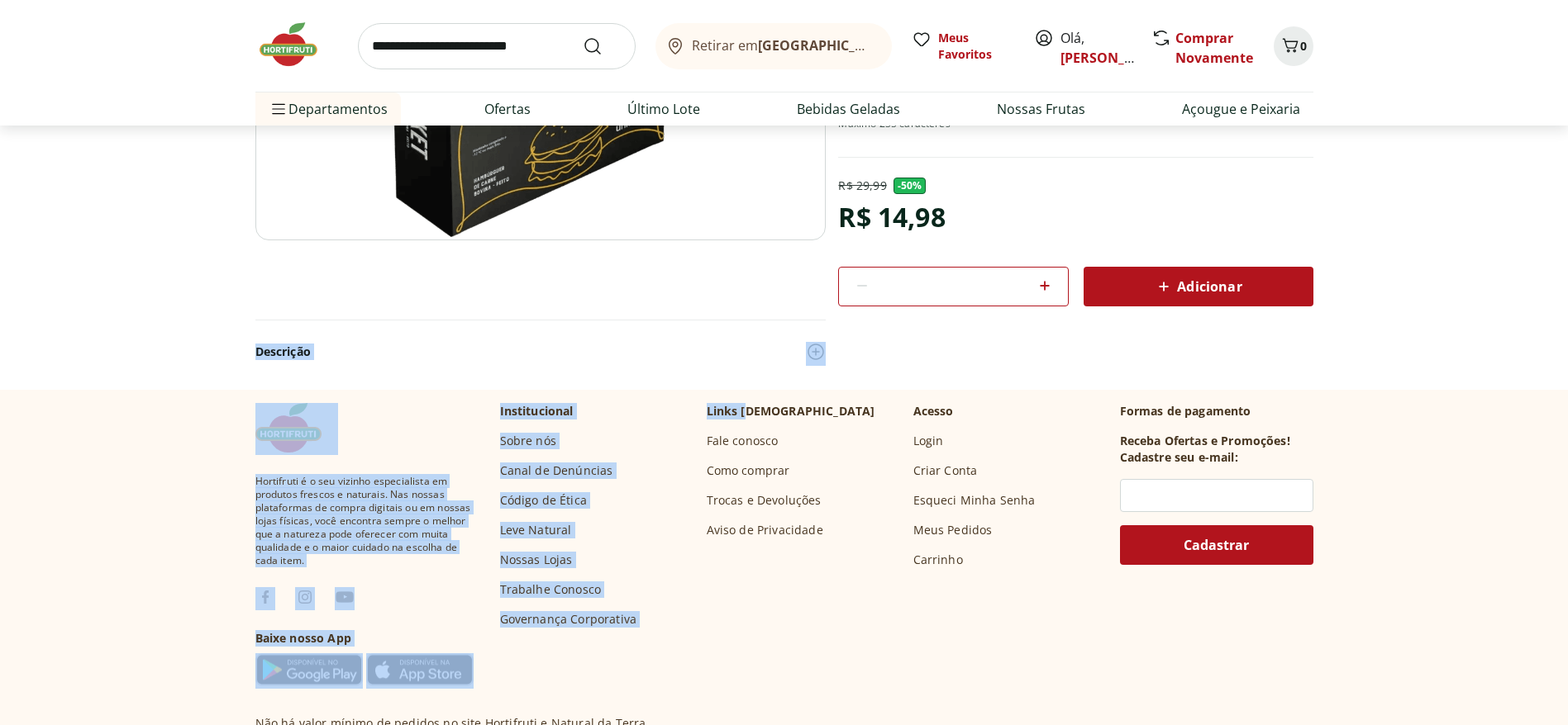
click at [818, 361] on img at bounding box center [815, 351] width 19 height 19
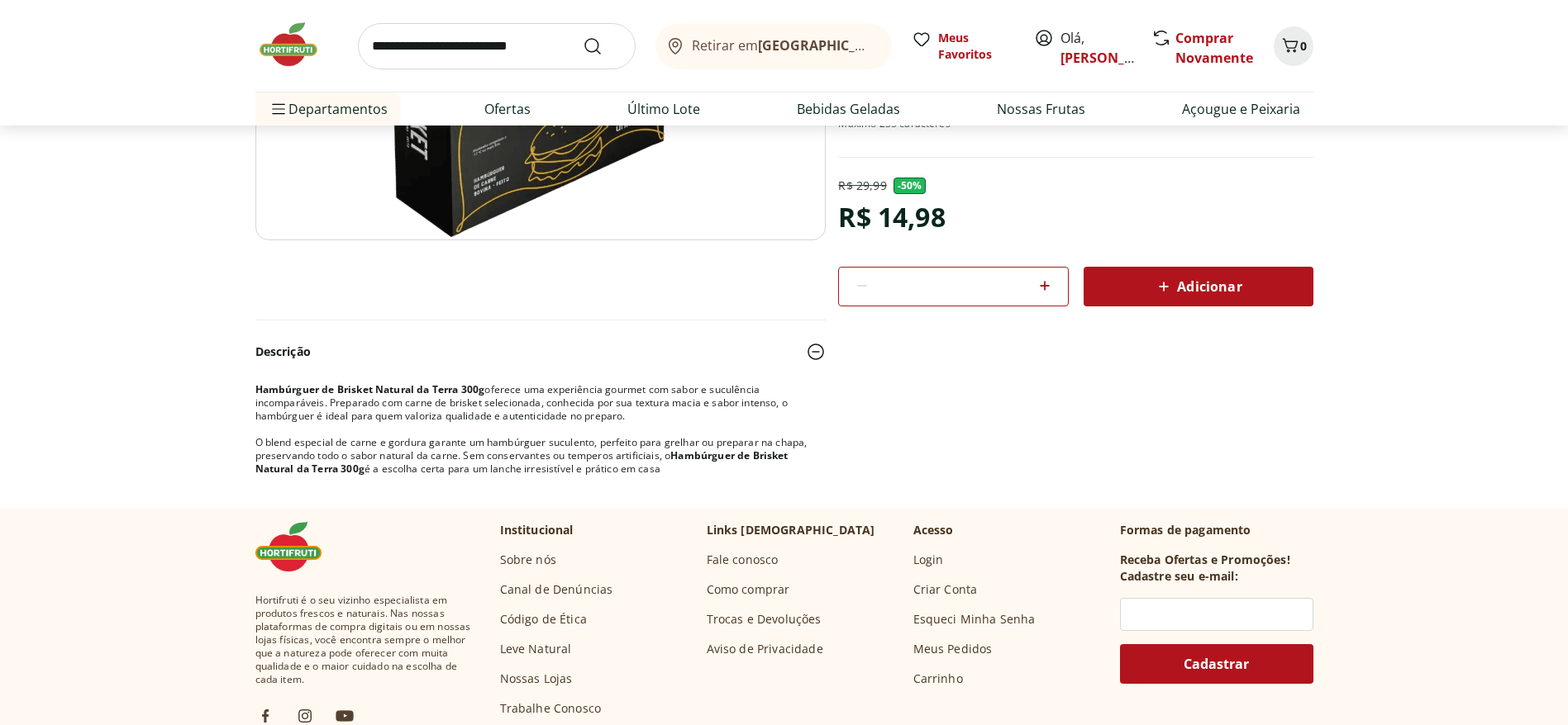
drag, startPoint x: 202, startPoint y: 311, endPoint x: 217, endPoint y: 325, distance: 20.5
click at [224, 320] on section "Hambúrguer de Brisket Natural da Terra 300g SKU: 162690 Produto com poucas unid…" at bounding box center [784, 175] width 1568 height 667
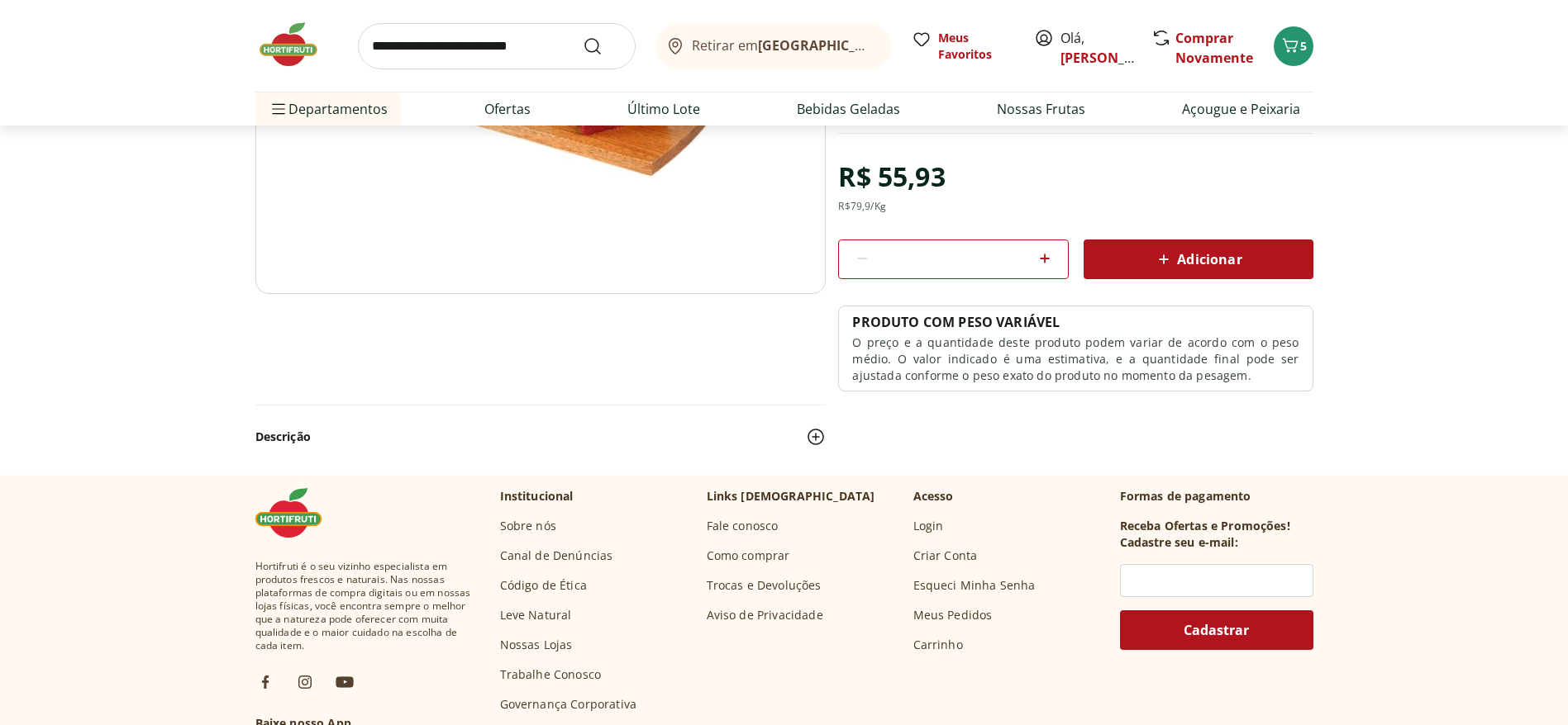
scroll to position [371, 0]
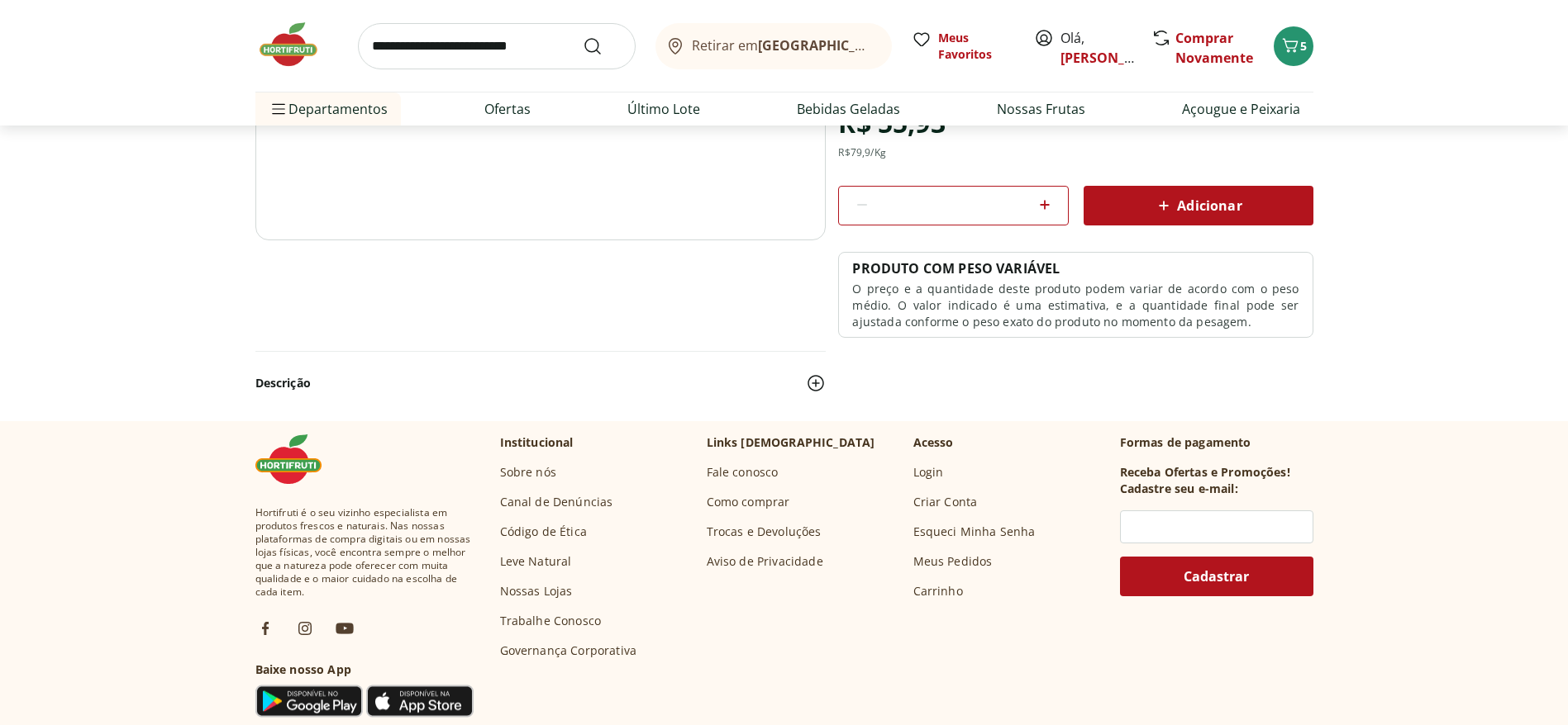
click at [371, 376] on button "Descrição" at bounding box center [540, 382] width 570 height 36
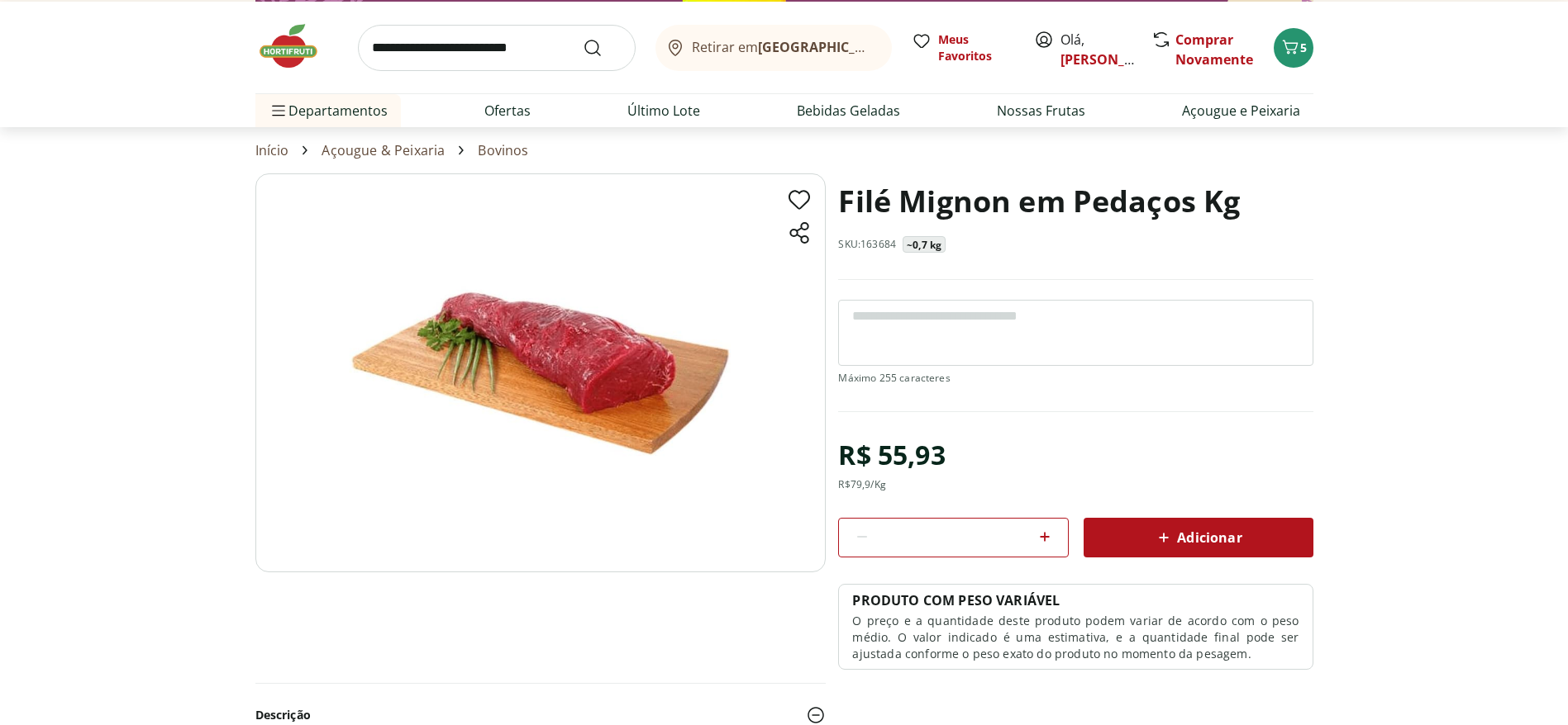
scroll to position [0, 0]
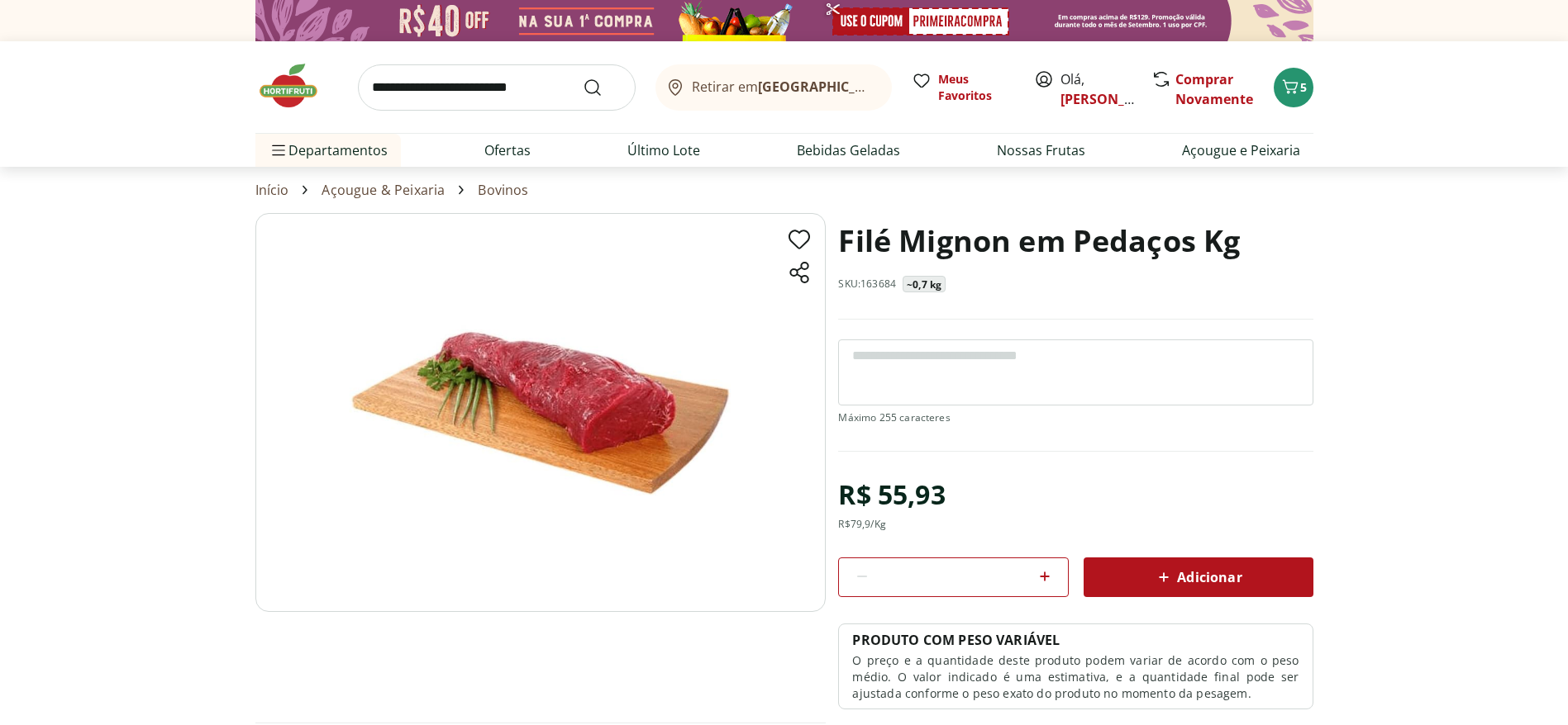
click at [1050, 577] on icon at bounding box center [1044, 576] width 19 height 19
type input "*"
click at [1108, 390] on textarea at bounding box center [1075, 373] width 474 height 66
drag, startPoint x: 1166, startPoint y: 566, endPoint x: 1170, endPoint y: 557, distance: 9.8
click at [1170, 567] on div "Adicionar" at bounding box center [1198, 577] width 203 height 30
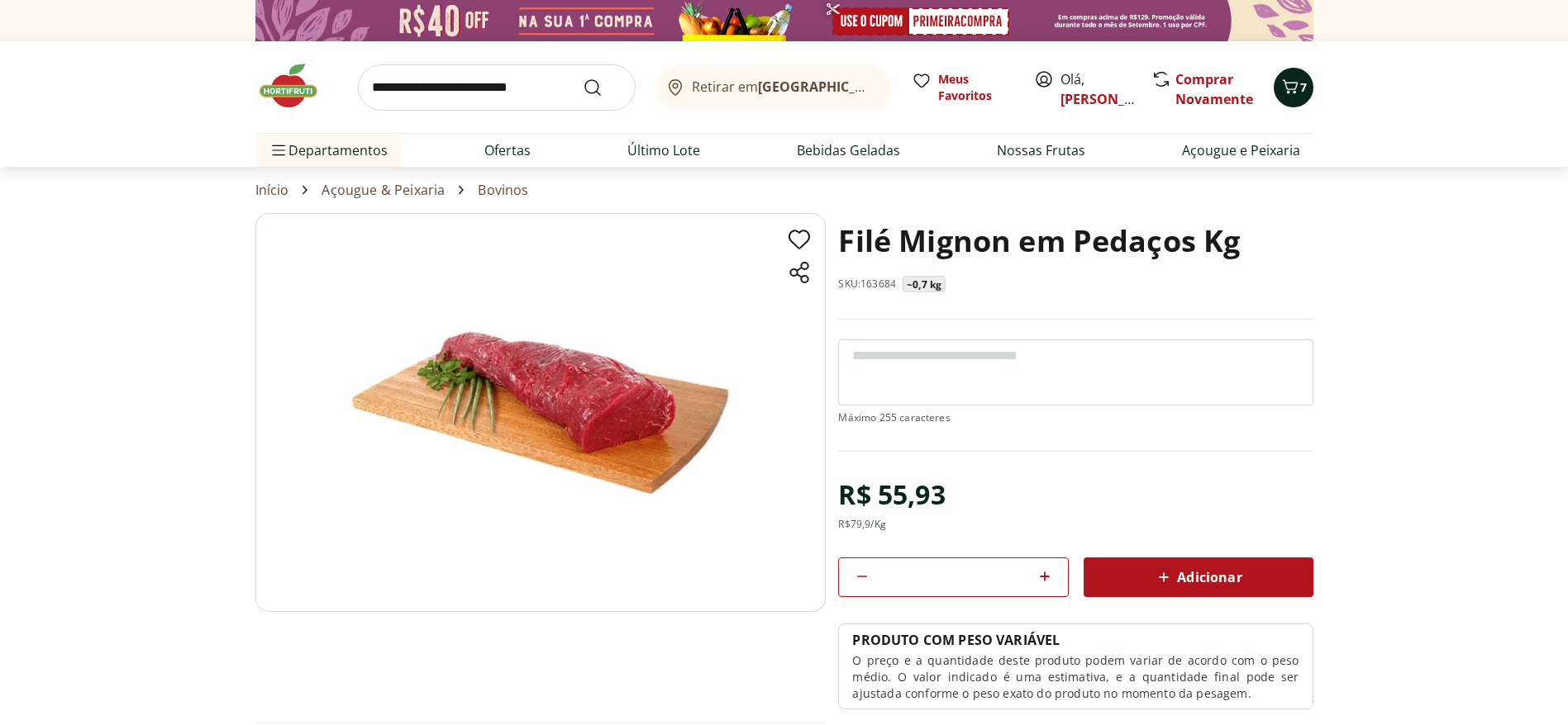
click at [1288, 102] on button "7" at bounding box center [1293, 87] width 40 height 40
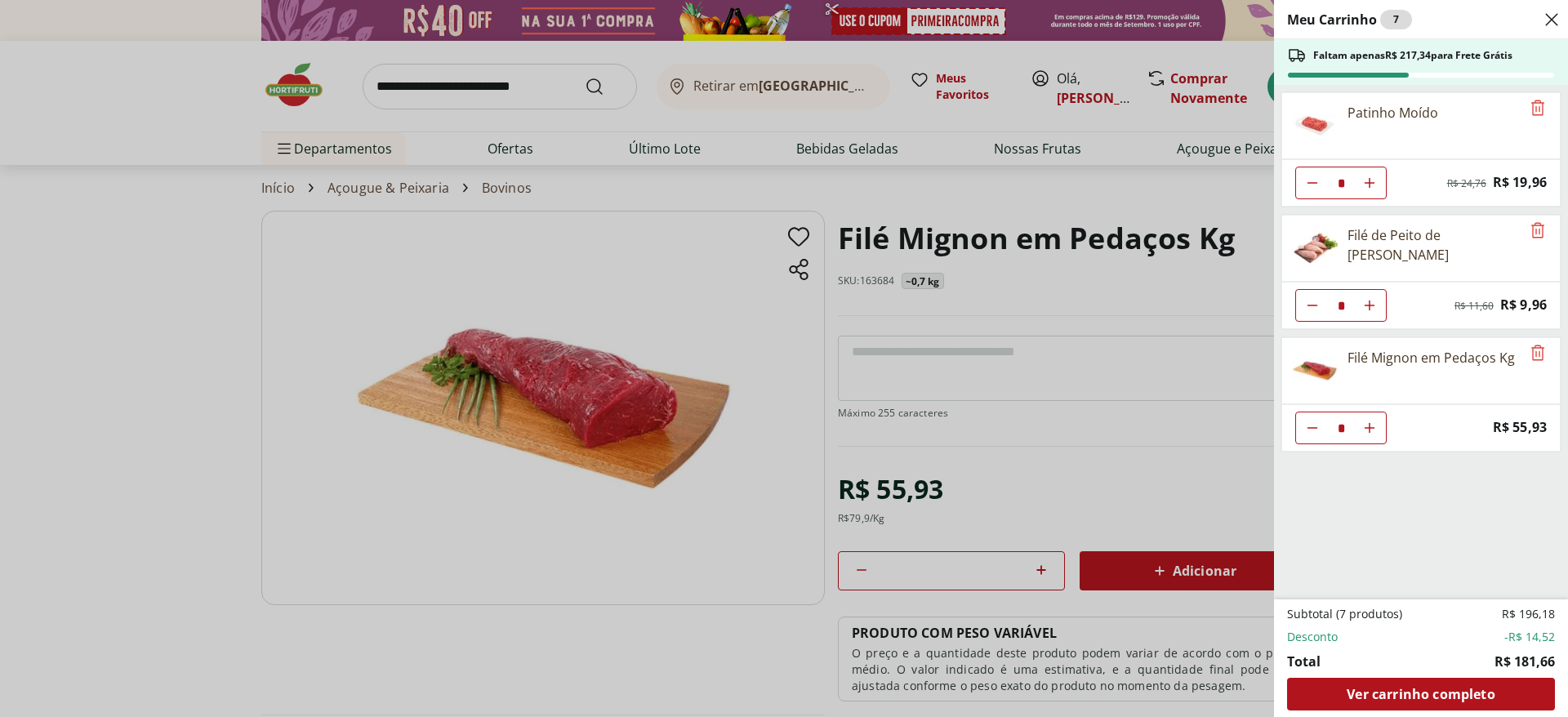
click at [1151, 290] on div "Meu Carrinho 7 Faltam apenas R$ 217,34 para Frete Grátis Patinho Moído * Origin…" at bounding box center [784, 358] width 1568 height 717
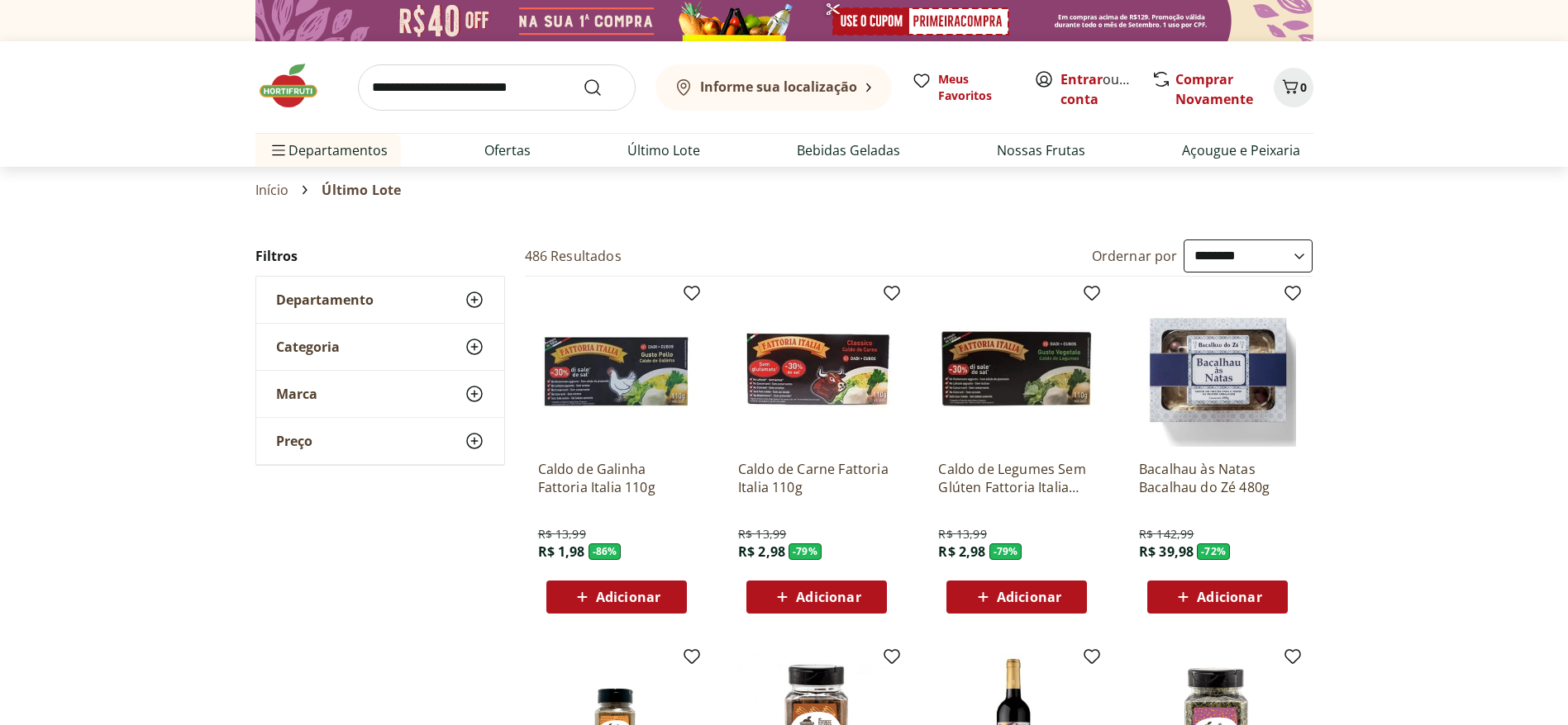
select select "**********"
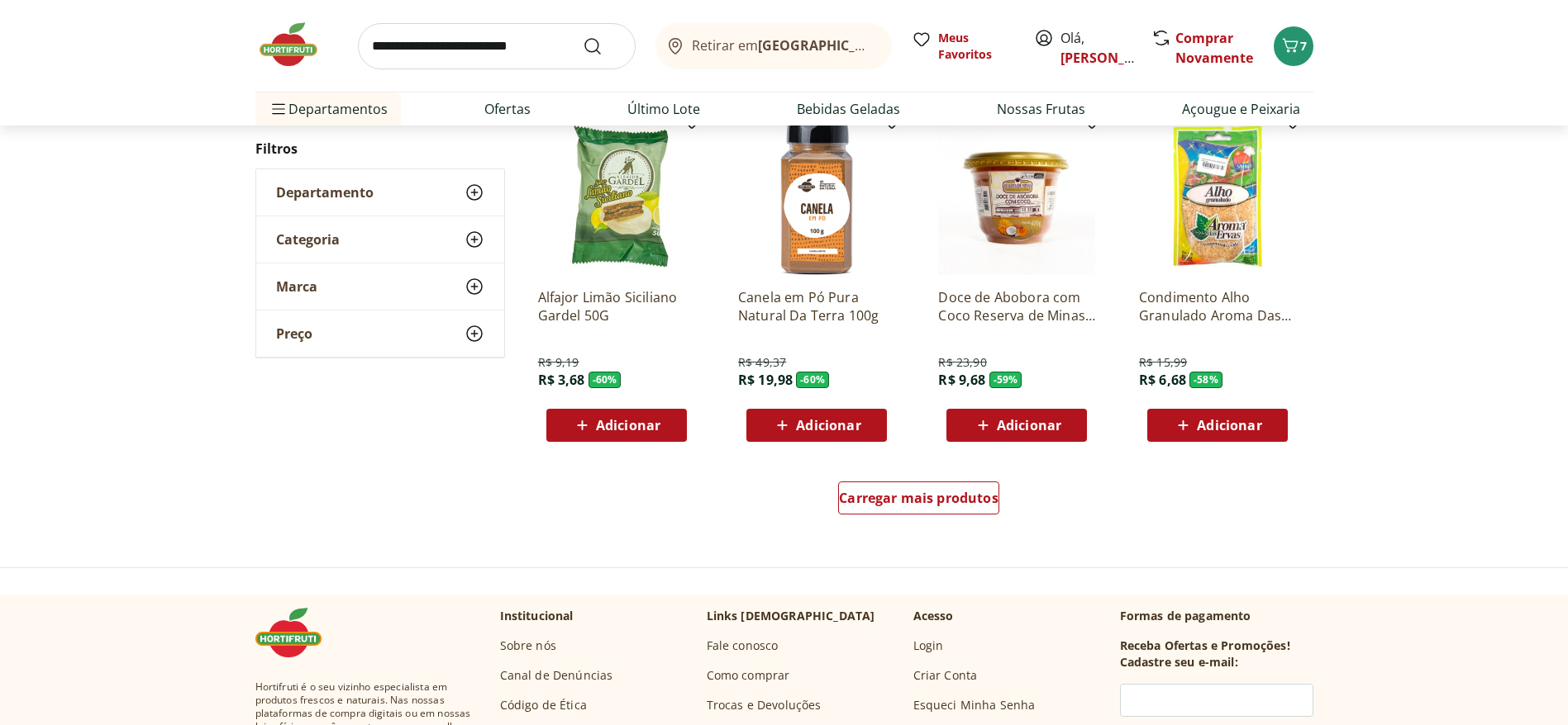
scroll to position [620, 0]
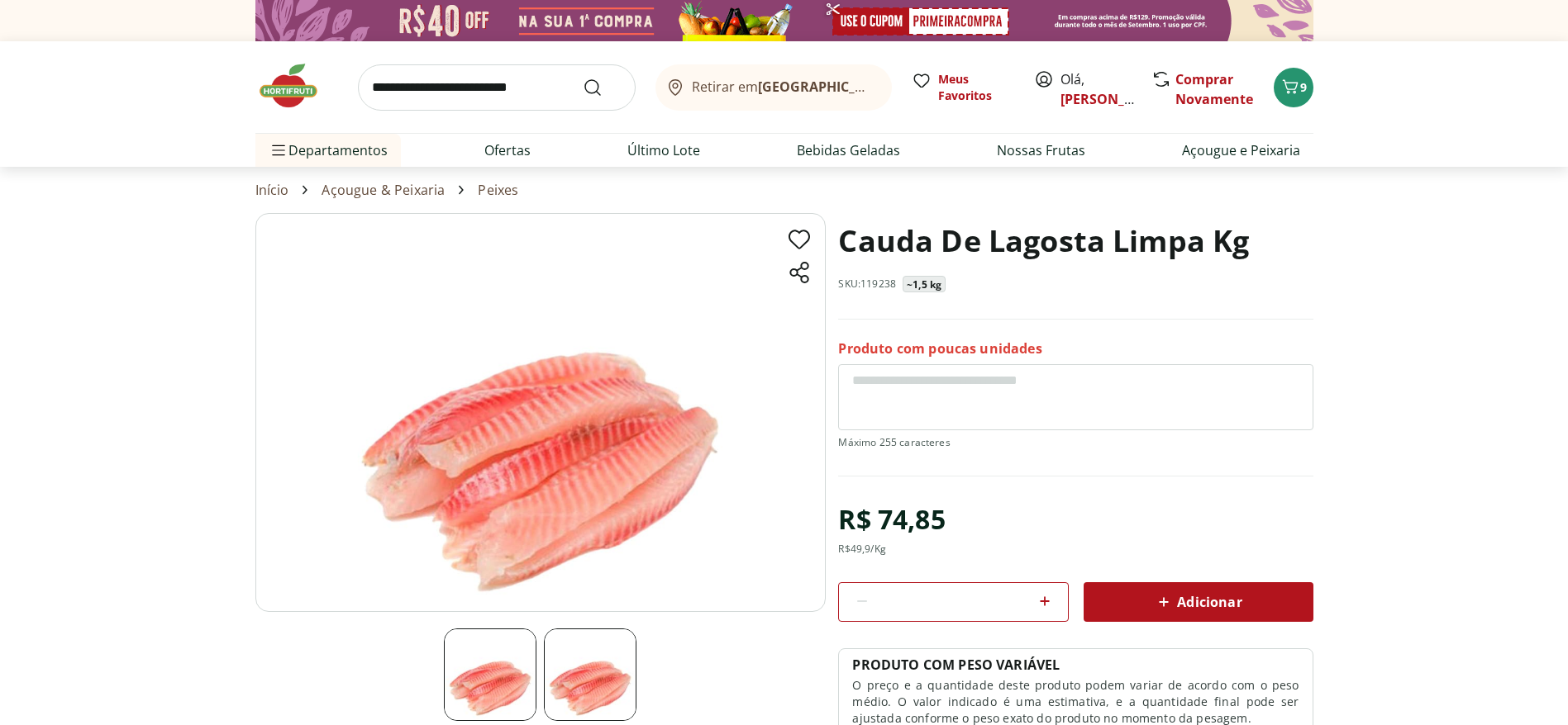
click at [609, 698] on img at bounding box center [590, 675] width 92 height 92
click at [497, 674] on img at bounding box center [490, 675] width 92 height 92
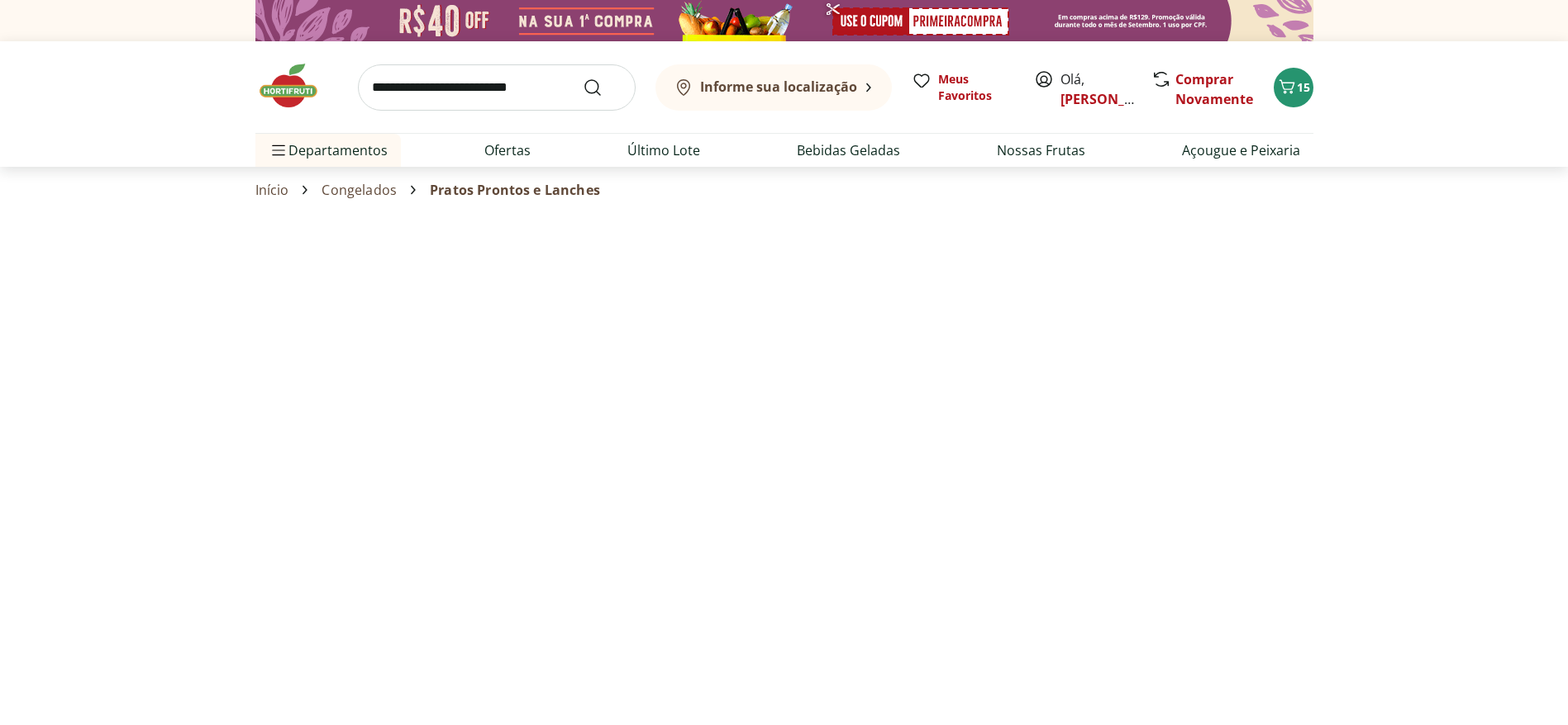
select select "**********"
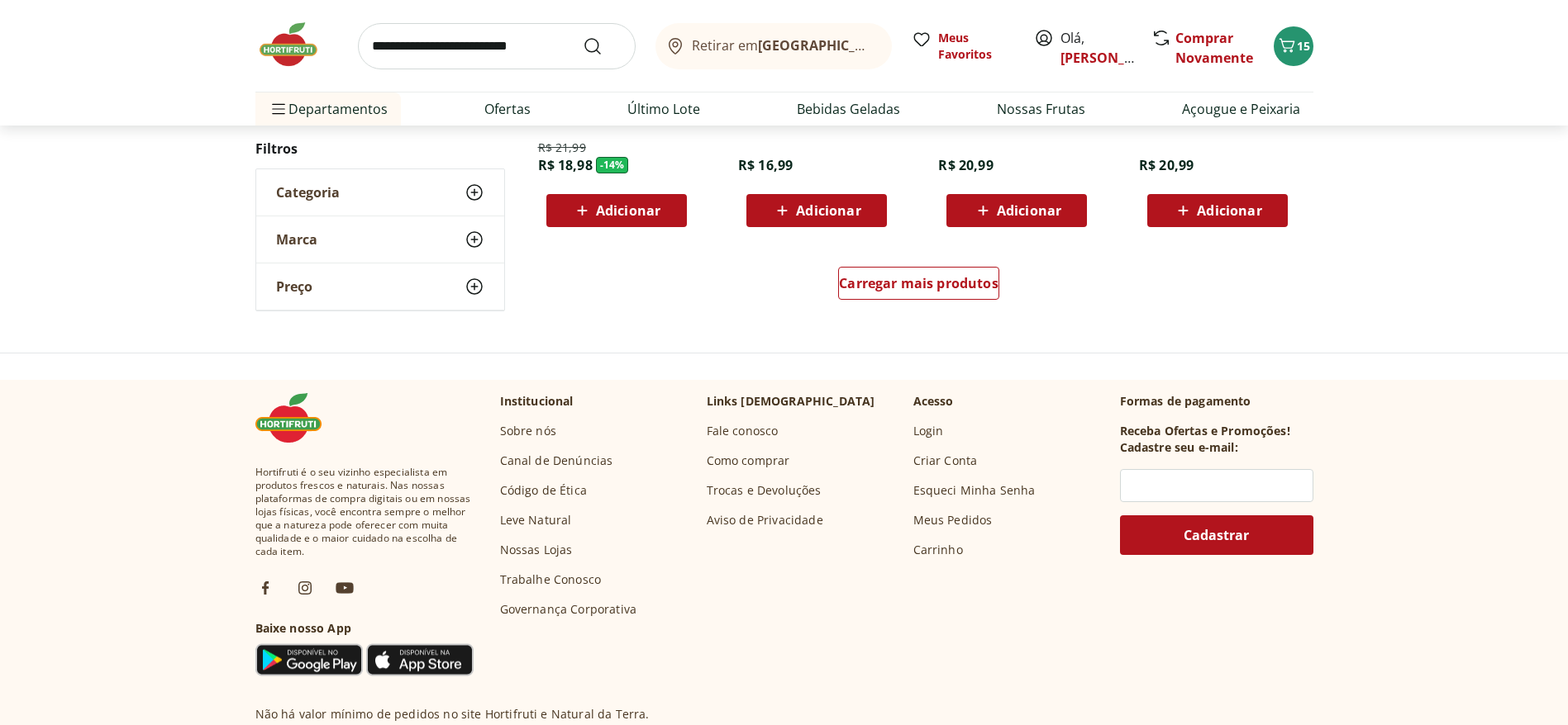
scroll to position [1115, 0]
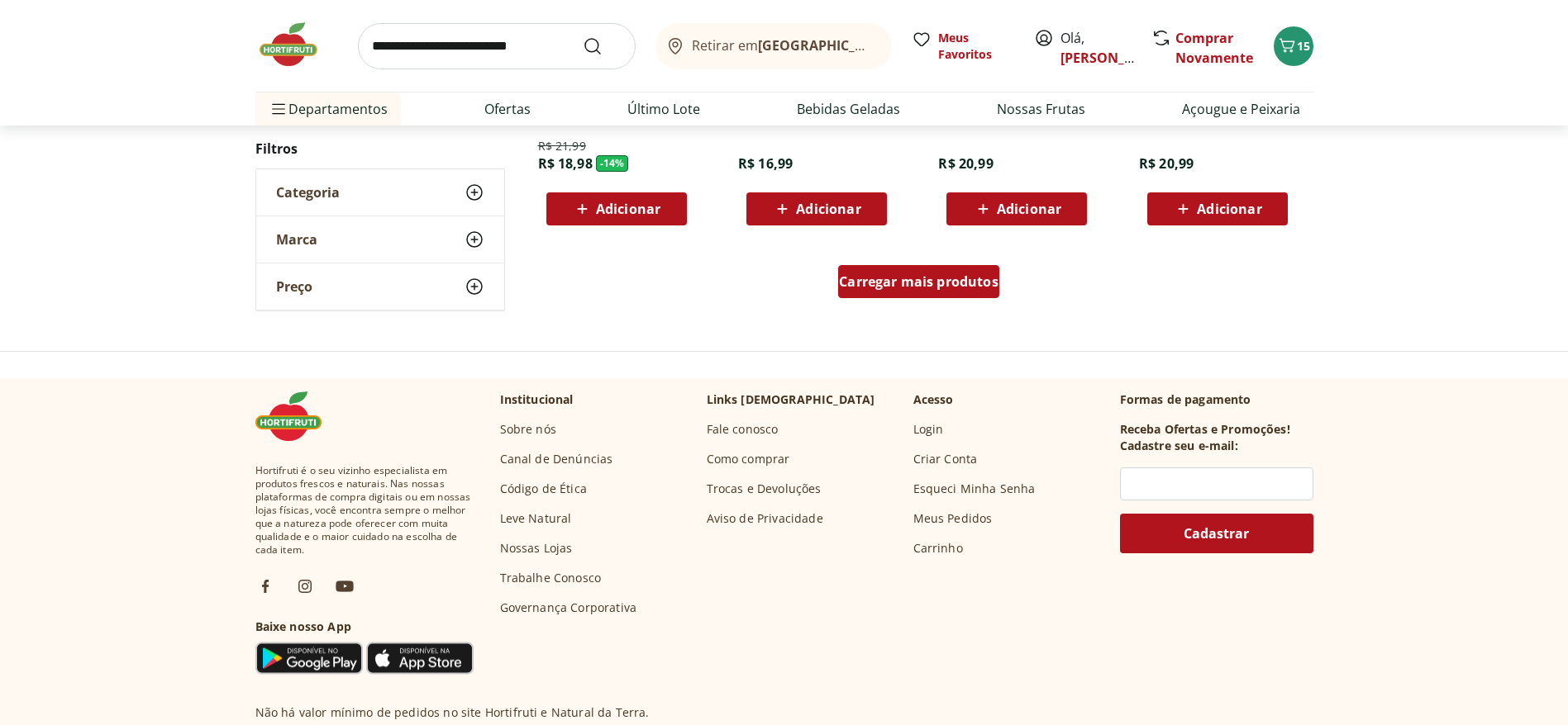
click at [906, 288] on span "Carregar mais produtos" at bounding box center [918, 282] width 160 height 13
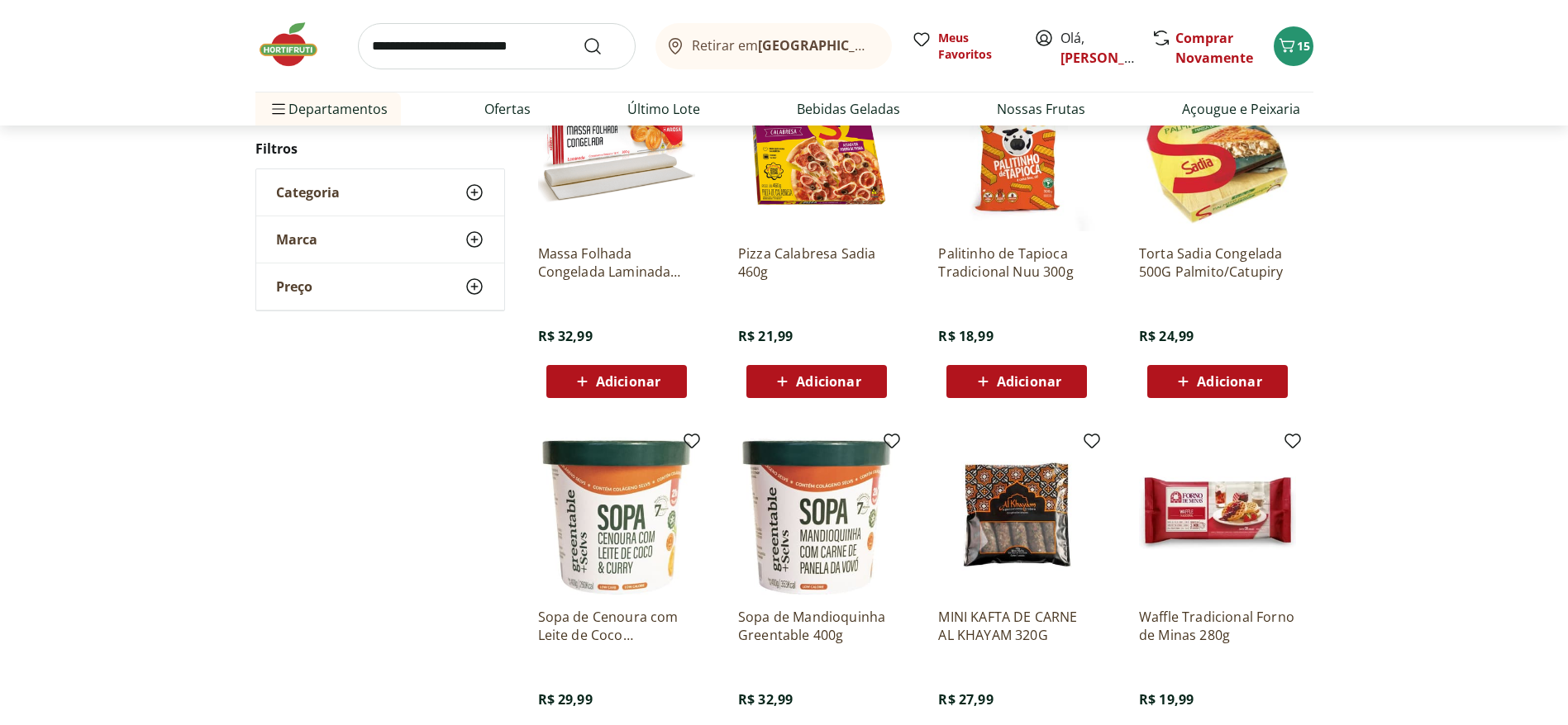
scroll to position [1858, 0]
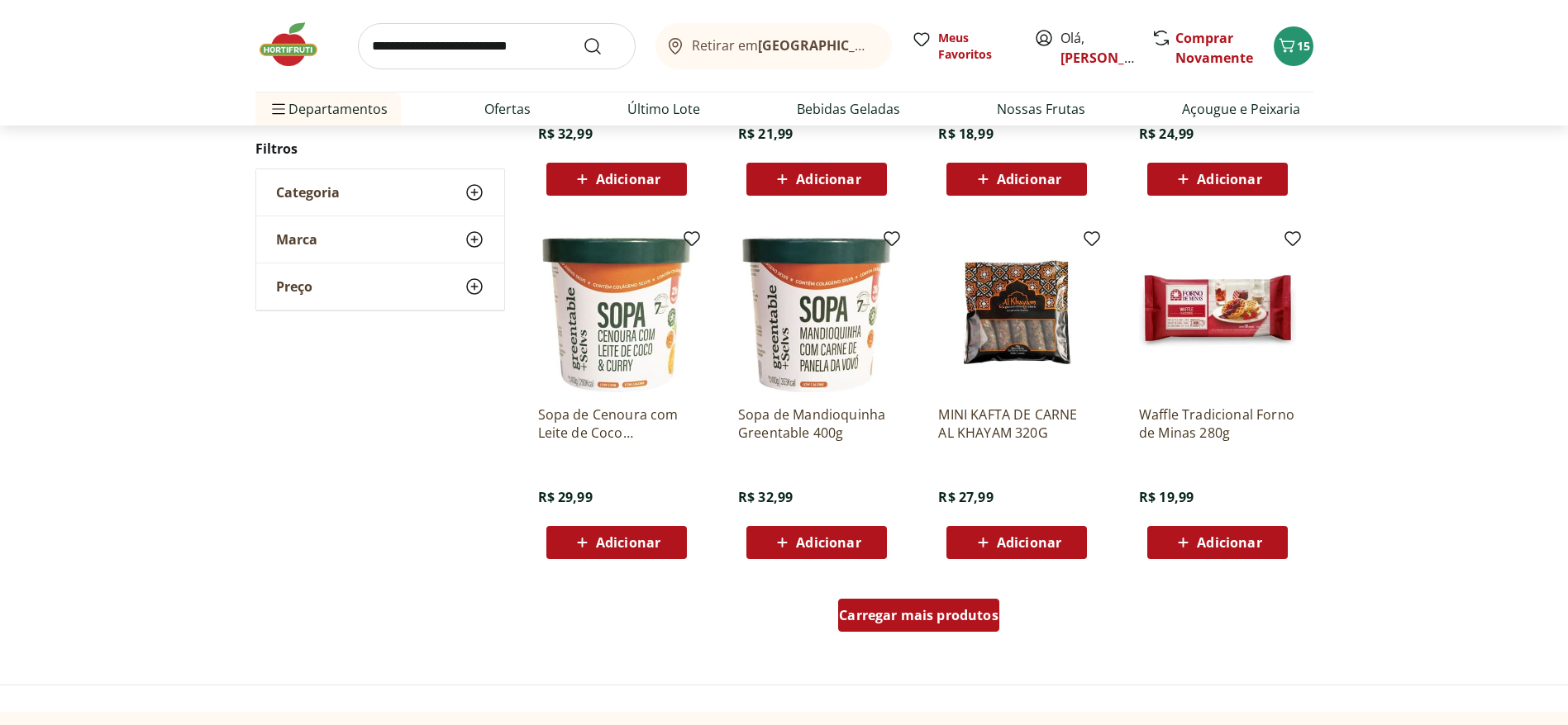
click at [896, 614] on span "Carregar mais produtos" at bounding box center [918, 615] width 160 height 13
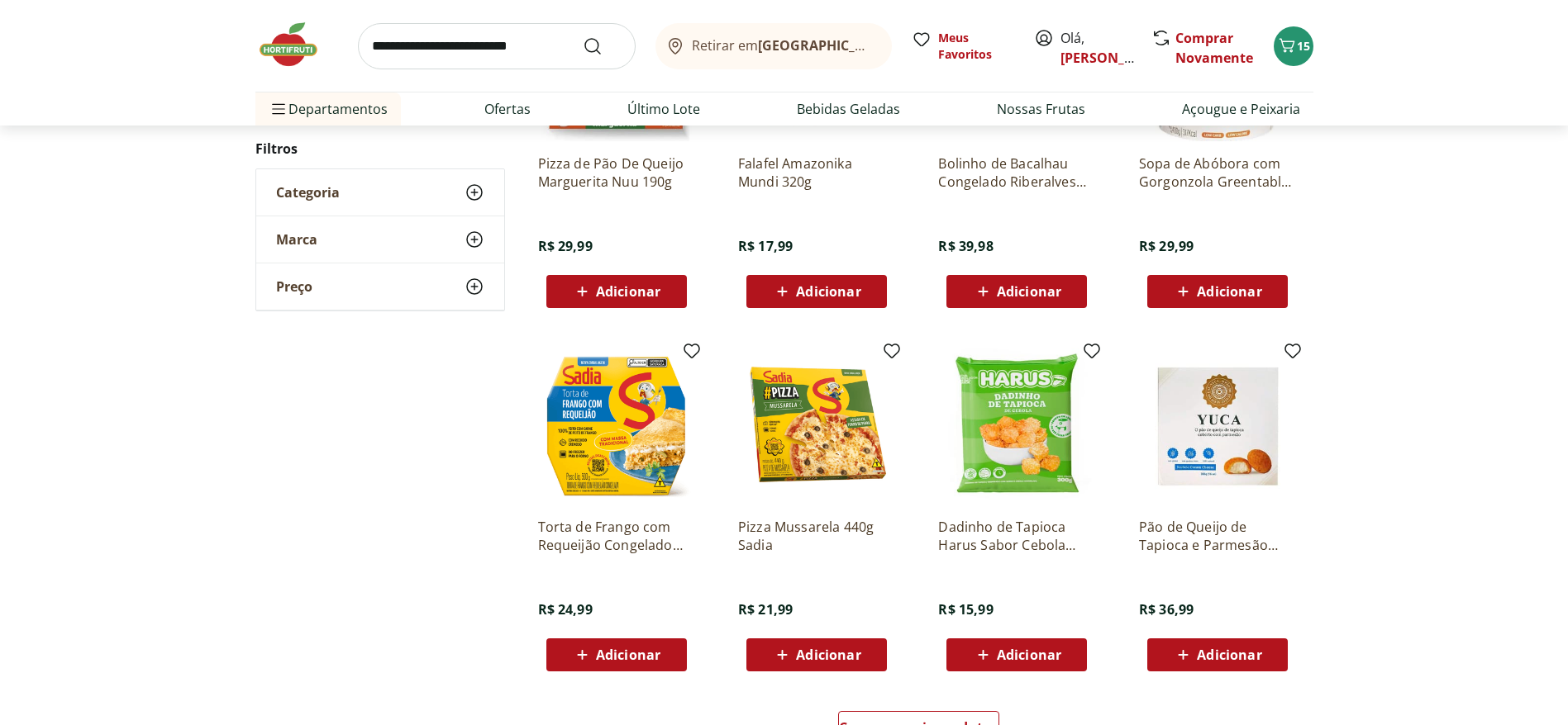
scroll to position [3098, 0]
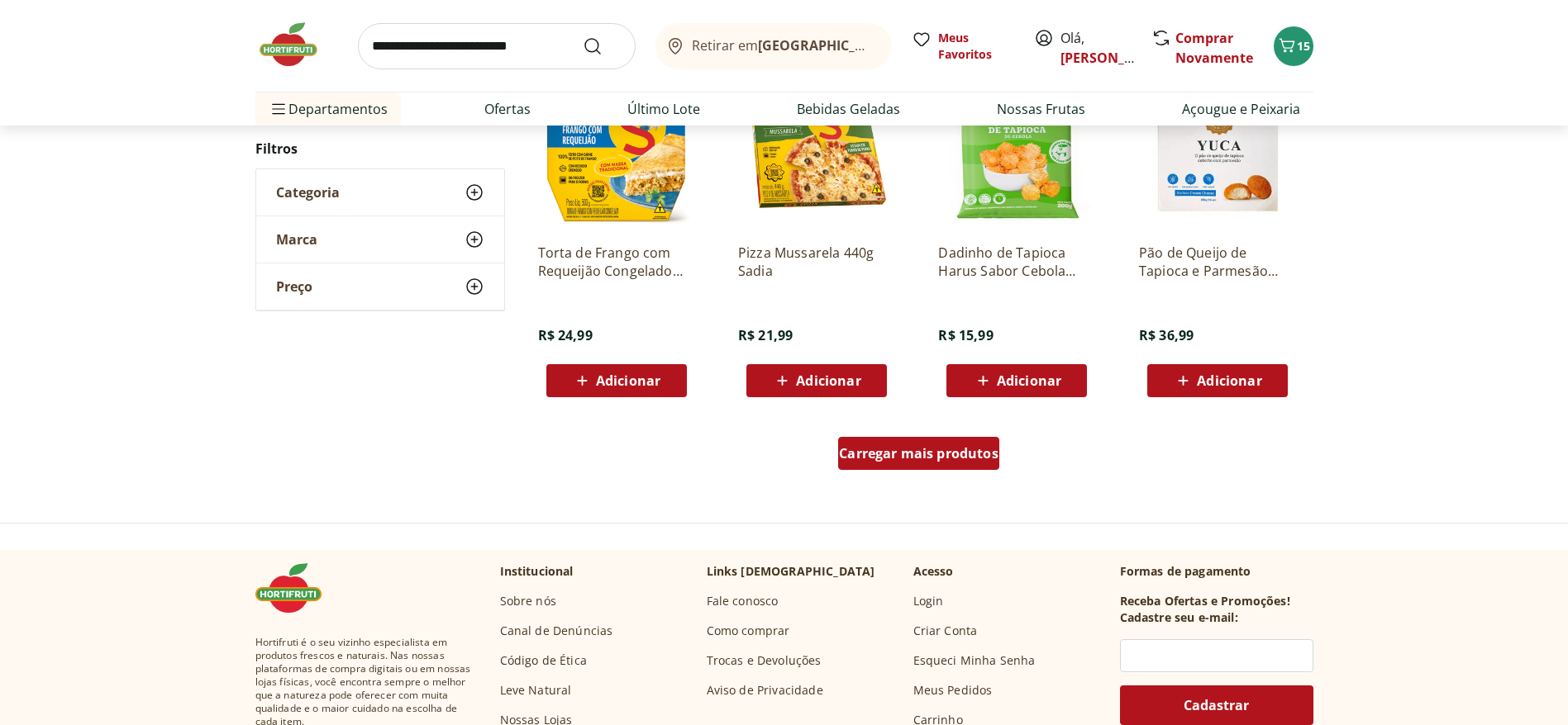
click at [928, 459] on span "Carregar mais produtos" at bounding box center [918, 453] width 160 height 13
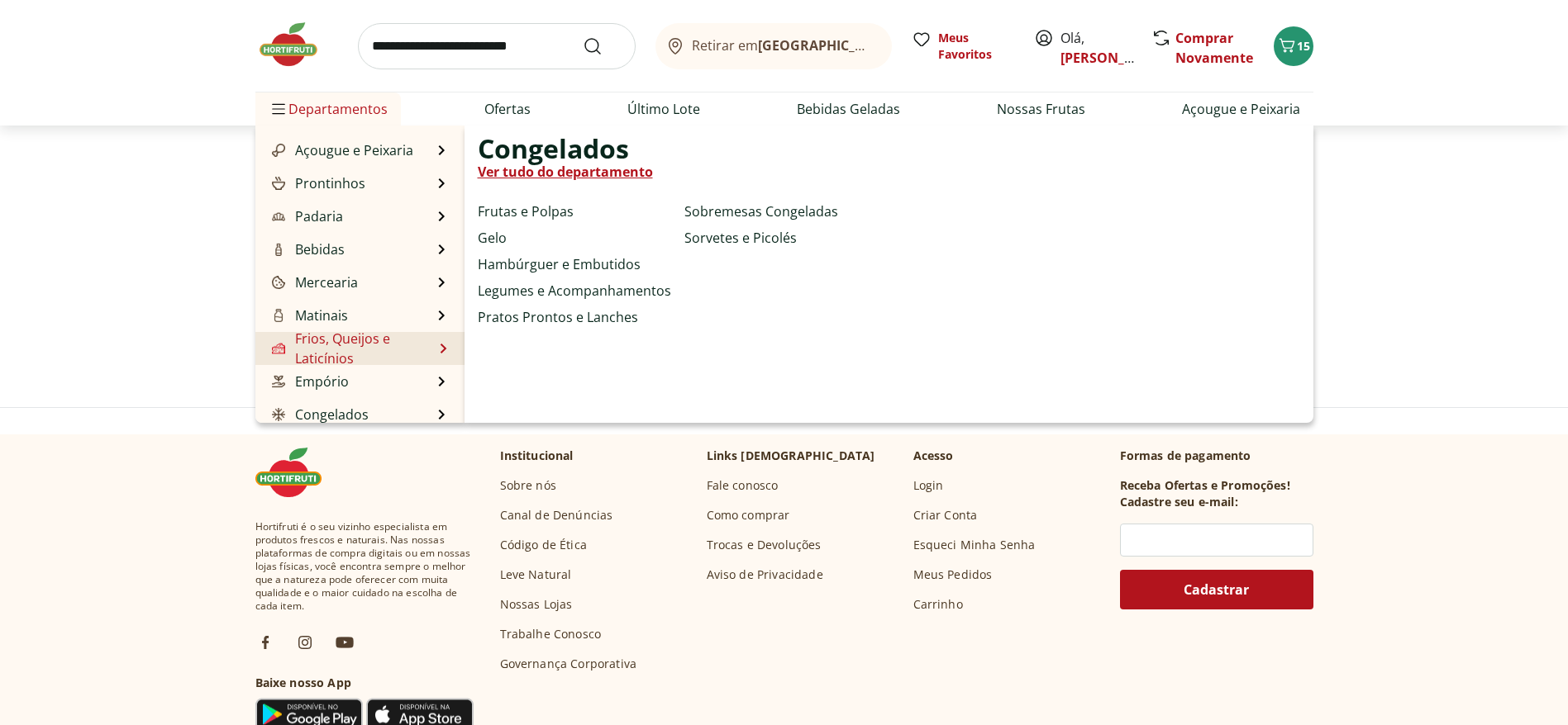
scroll to position [165, 0]
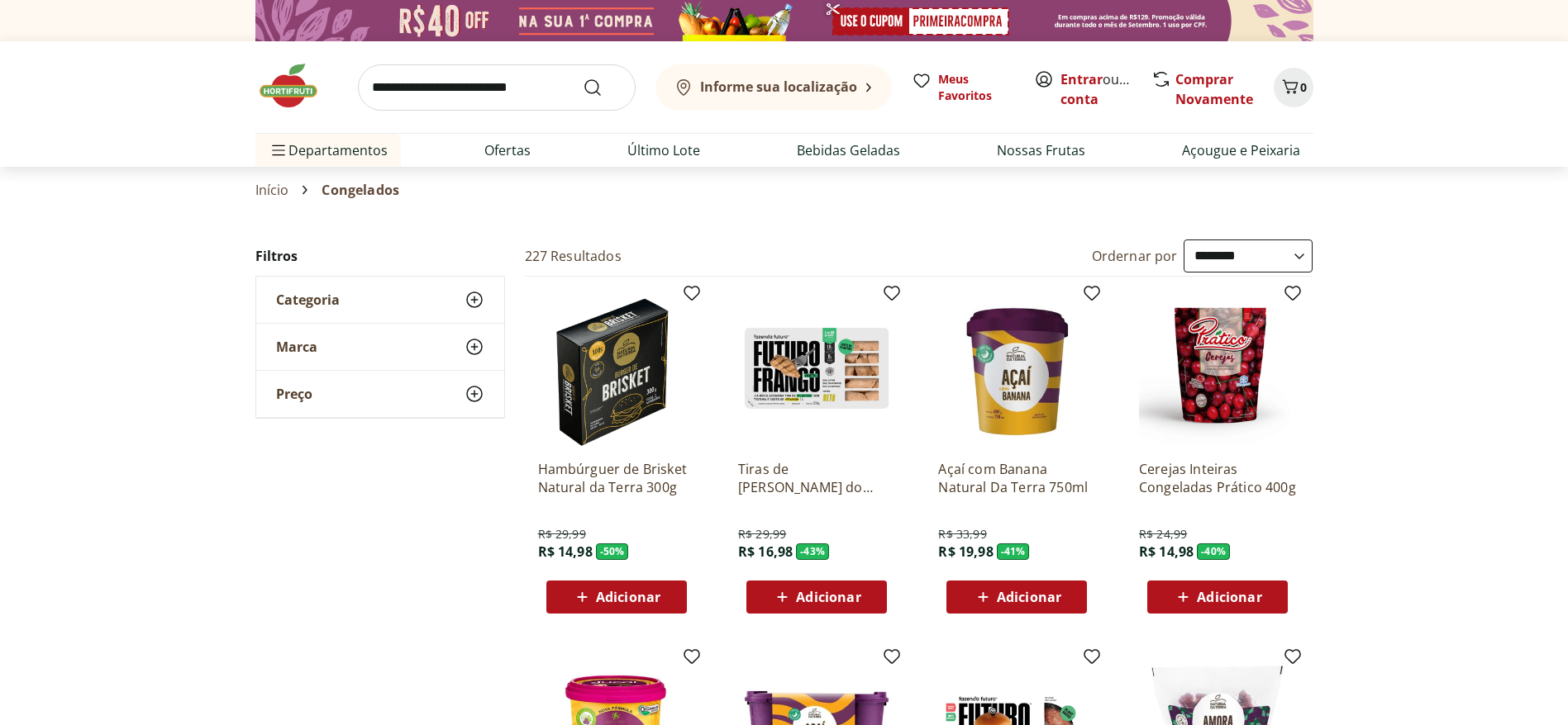
select select "**********"
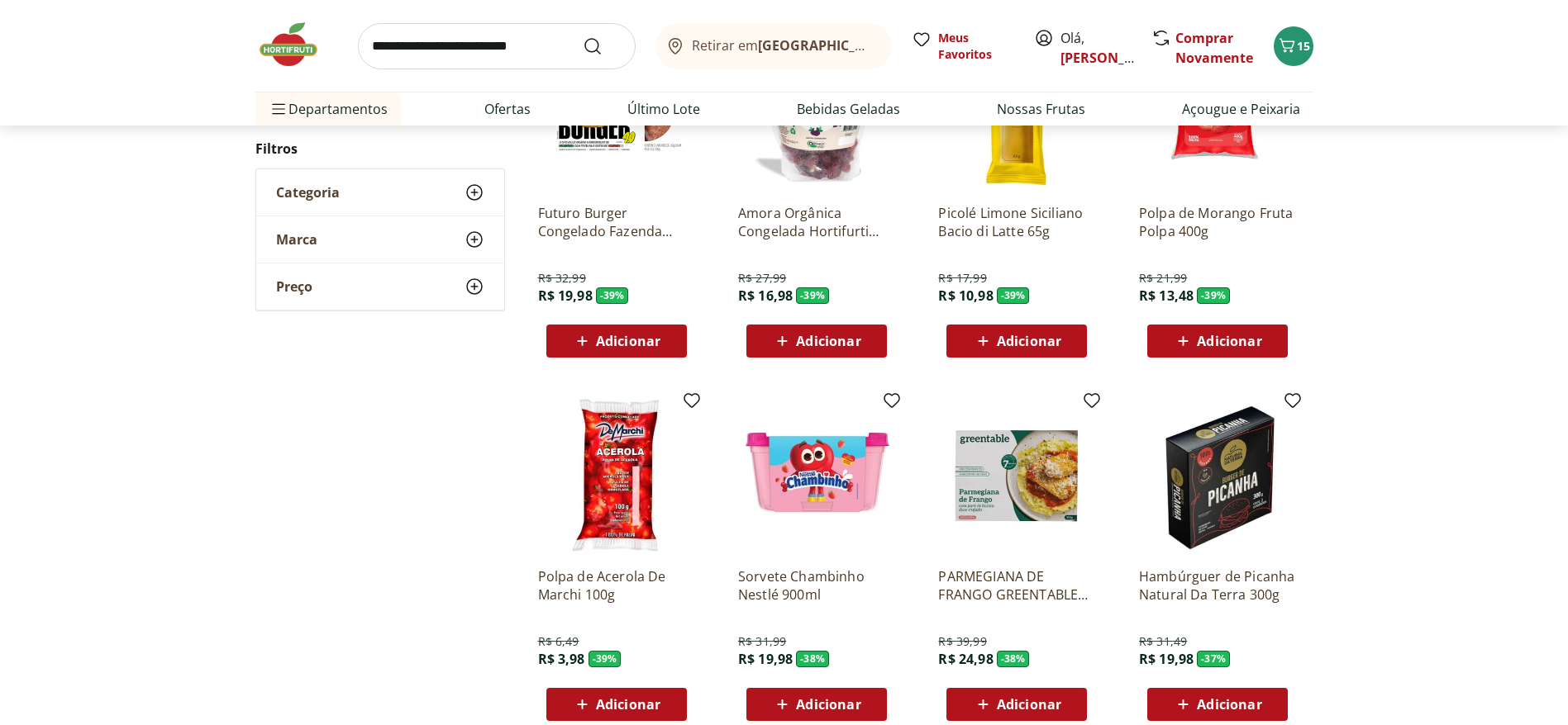
scroll to position [867, 0]
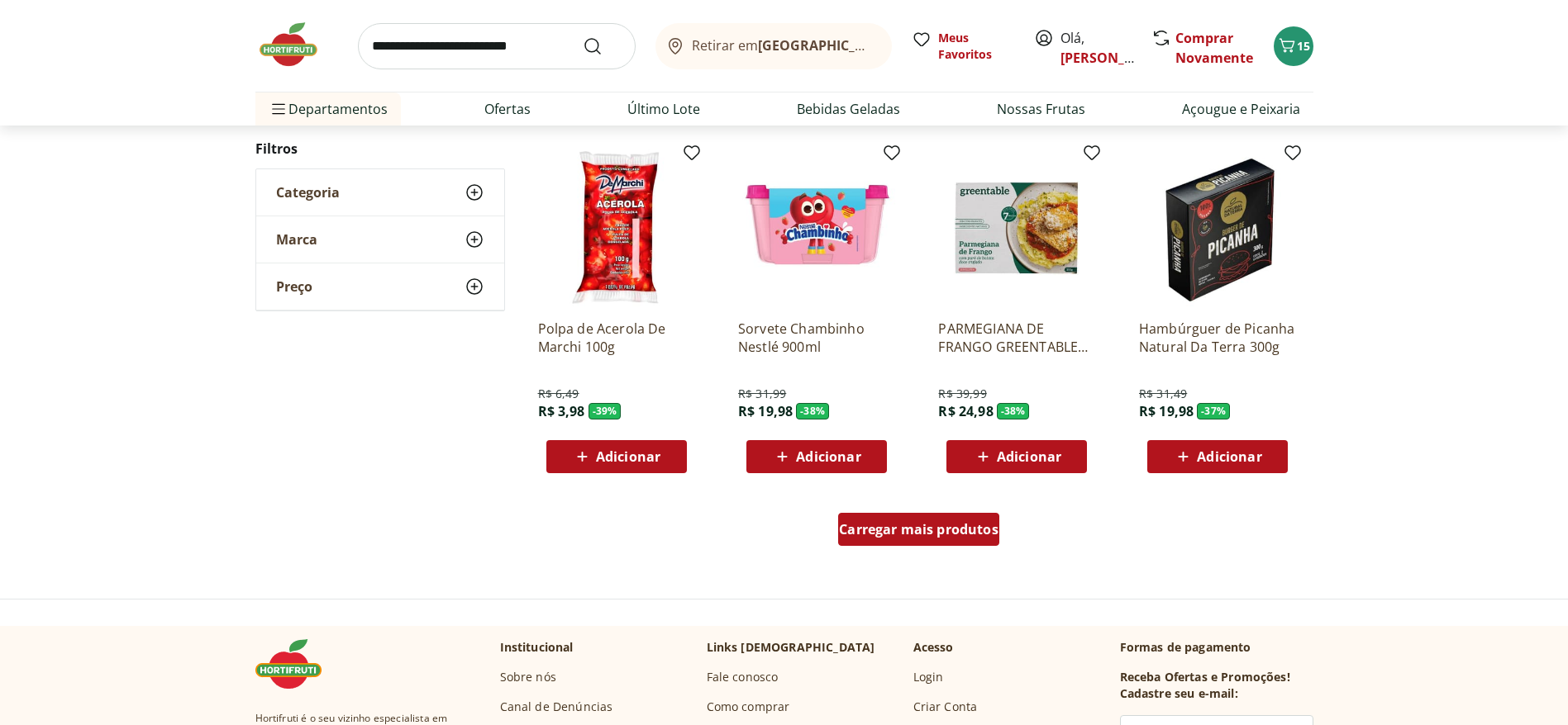
click at [890, 525] on span "Carregar mais produtos" at bounding box center [918, 529] width 160 height 13
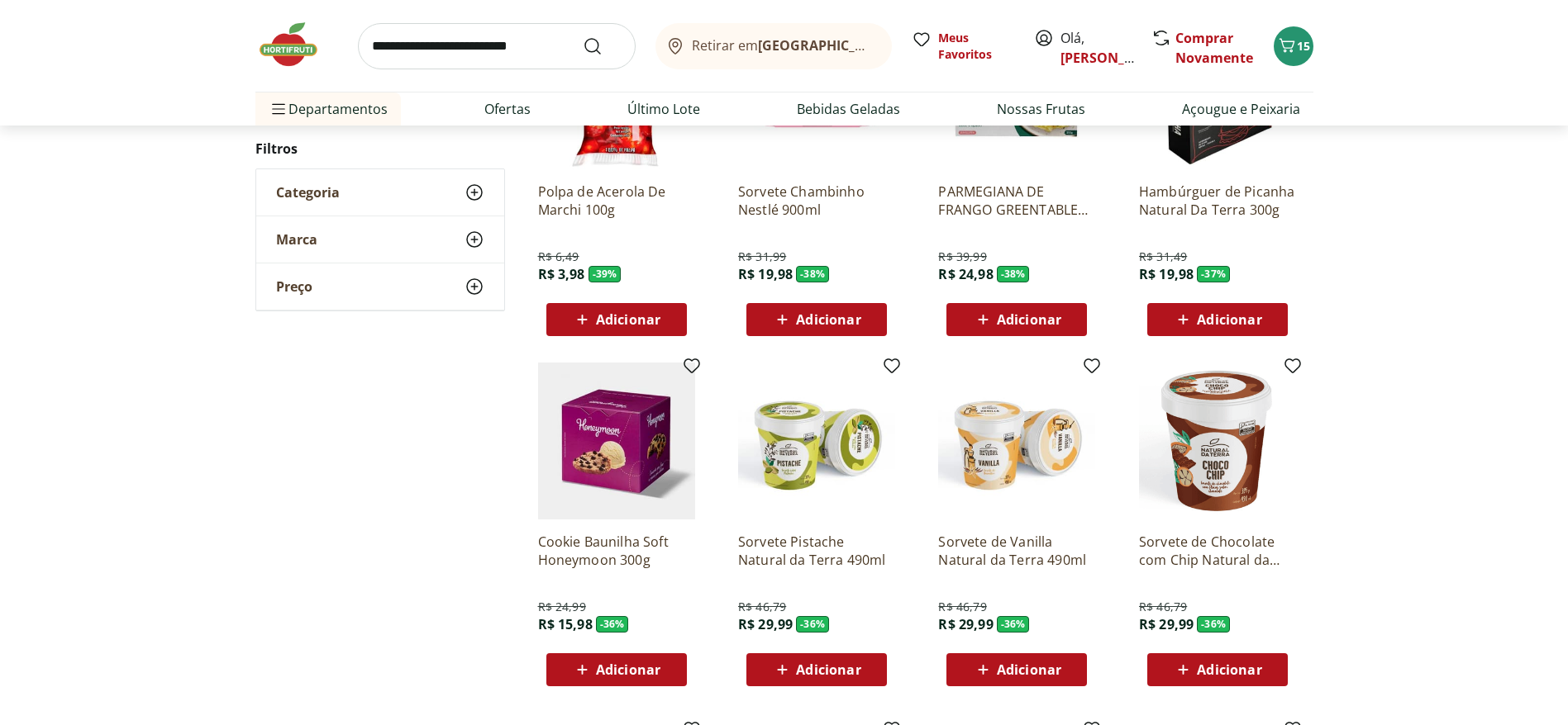
scroll to position [1115, 0]
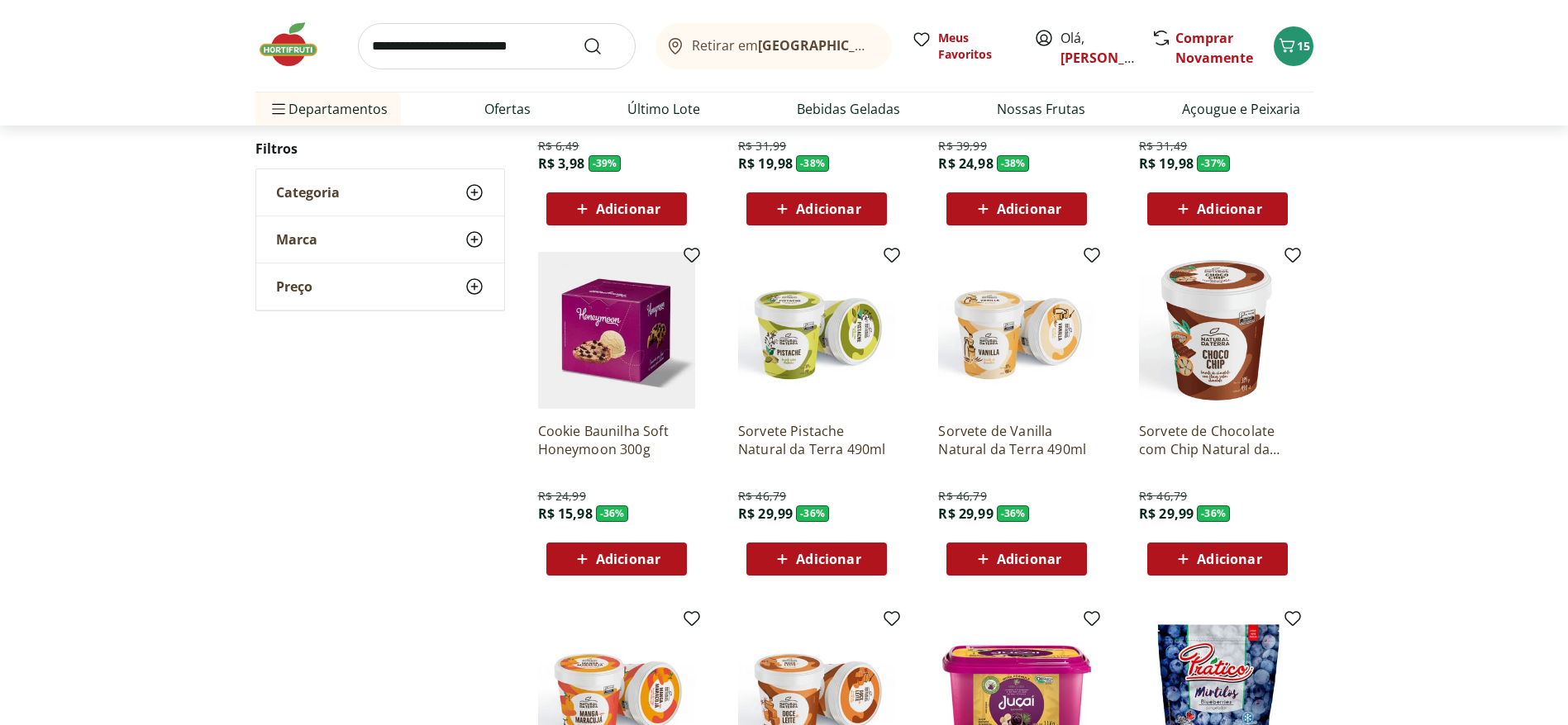
click at [646, 553] on span "Adicionar" at bounding box center [628, 559] width 65 height 13
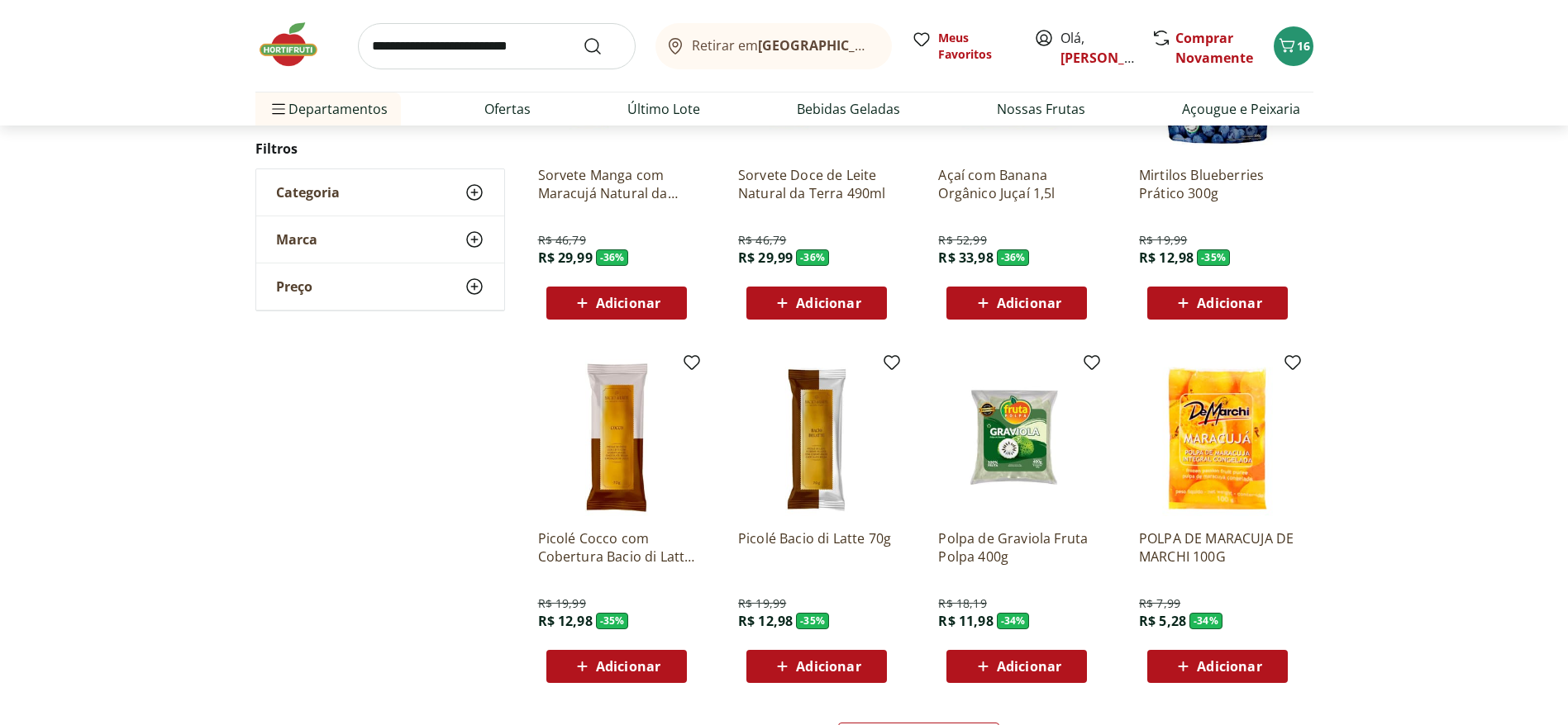
scroll to position [2107, 0]
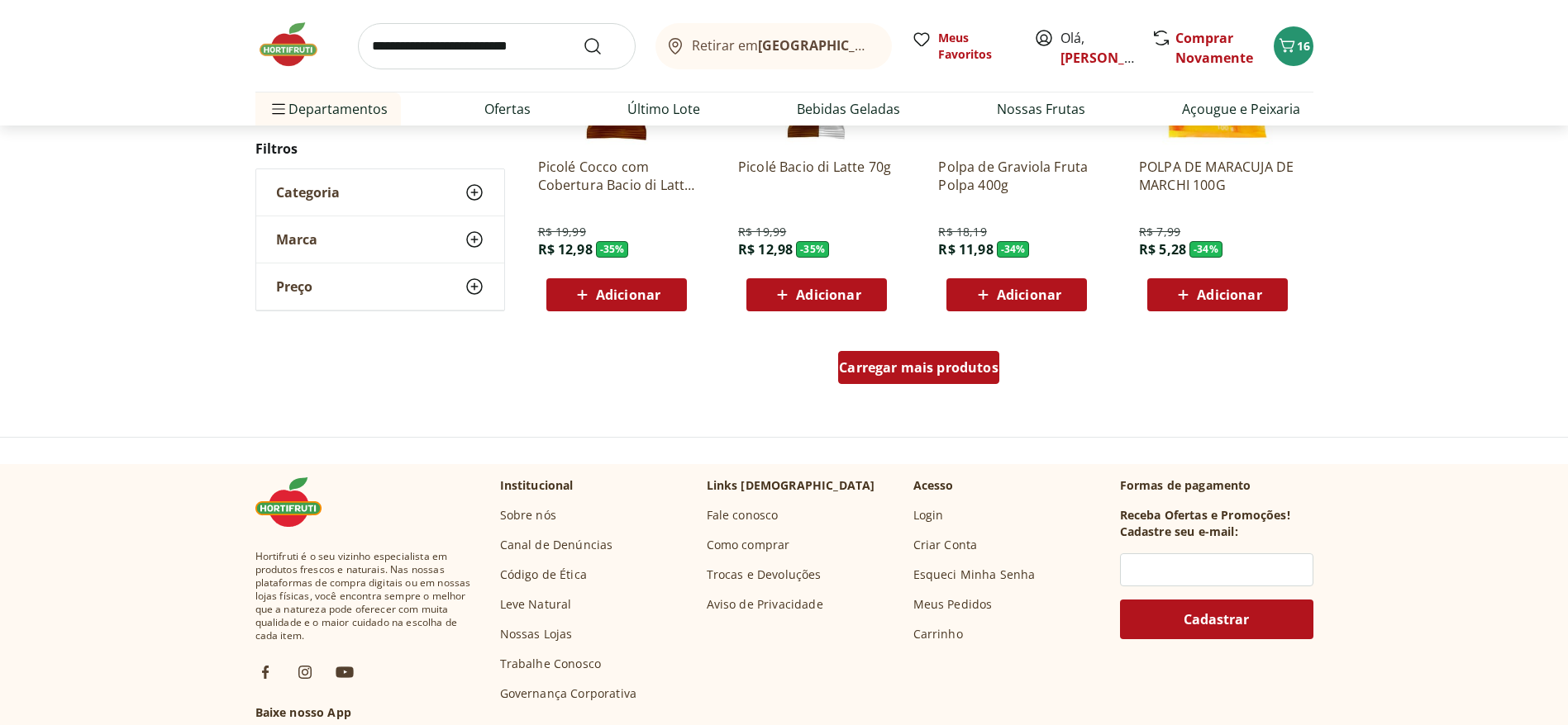
click at [990, 361] on span "Carregar mais produtos" at bounding box center [918, 368] width 160 height 13
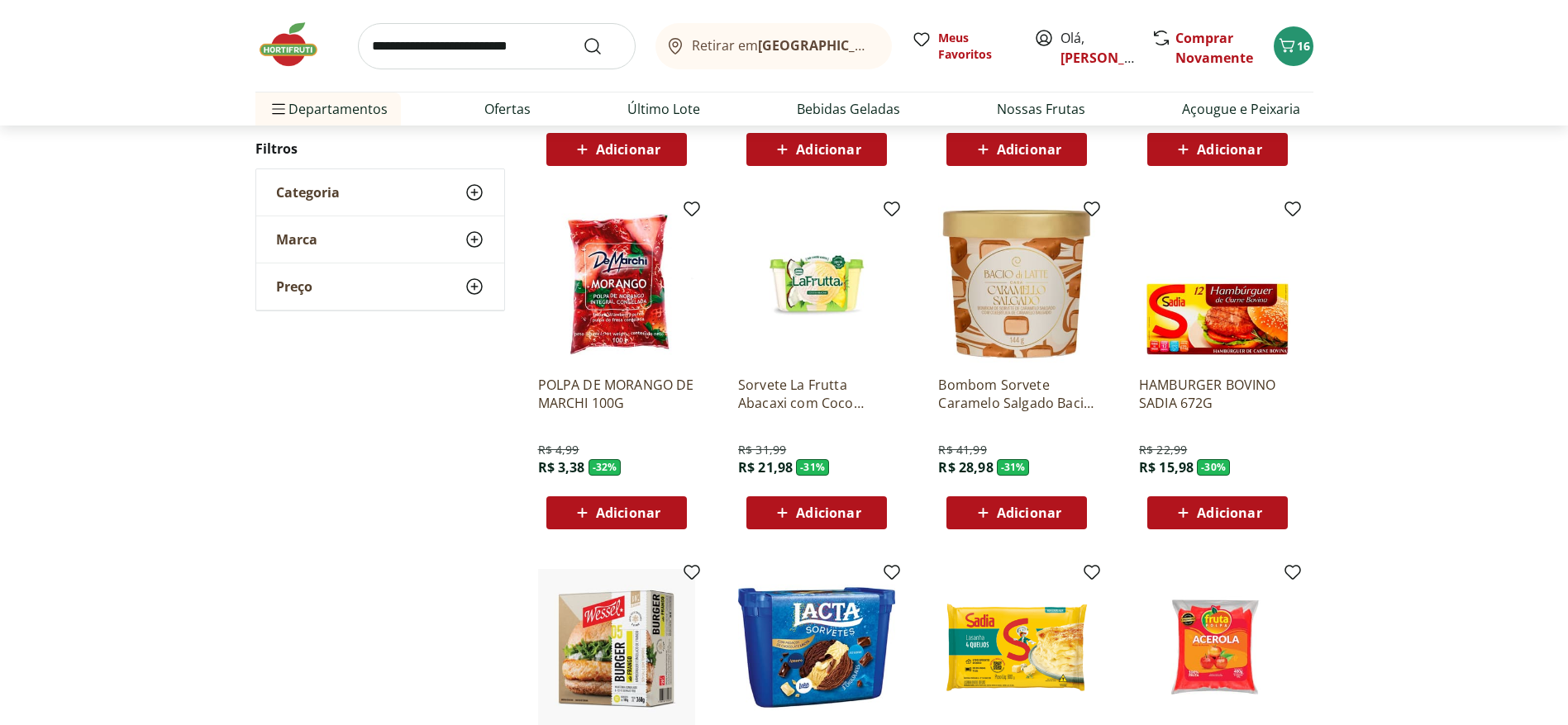
scroll to position [2850, 0]
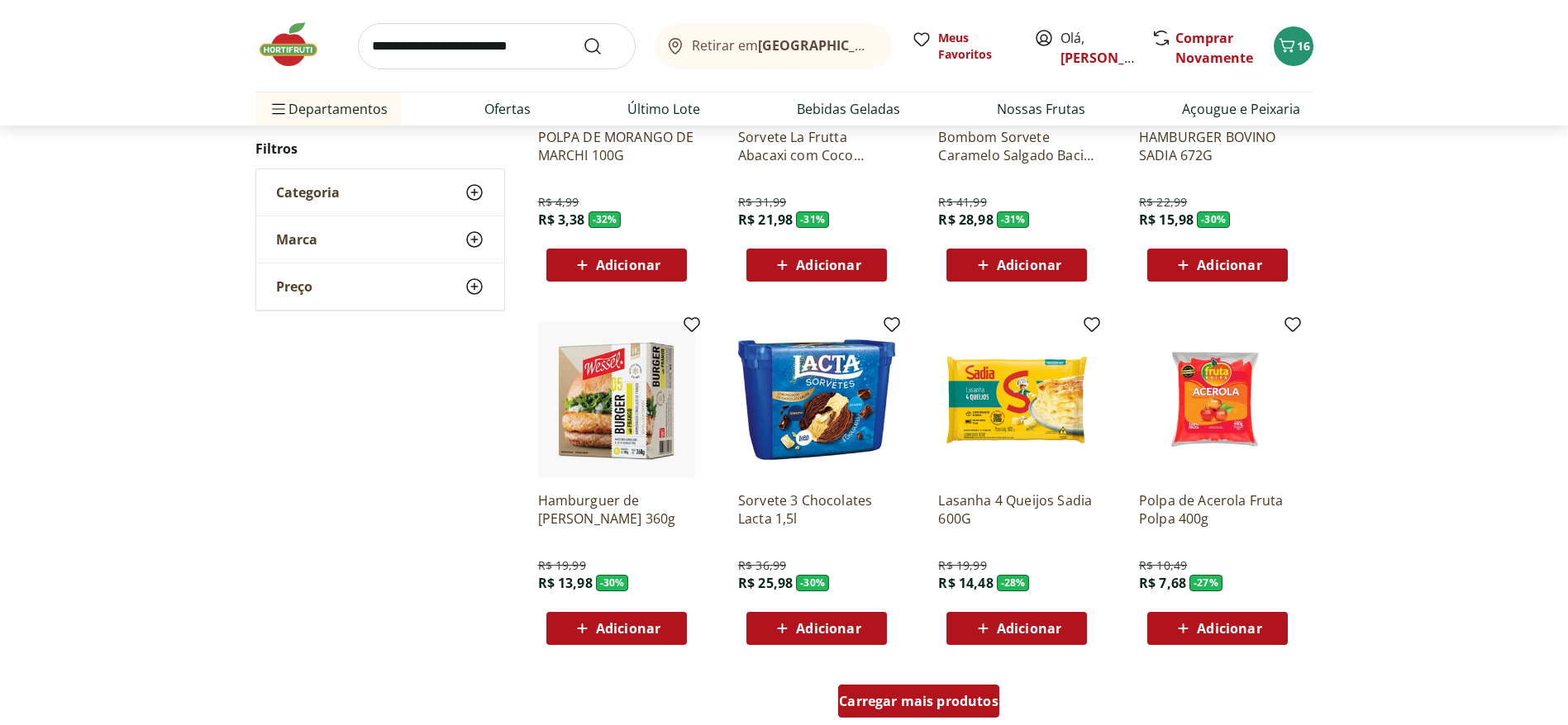
click at [872, 695] on span "Carregar mais produtos" at bounding box center [918, 701] width 160 height 13
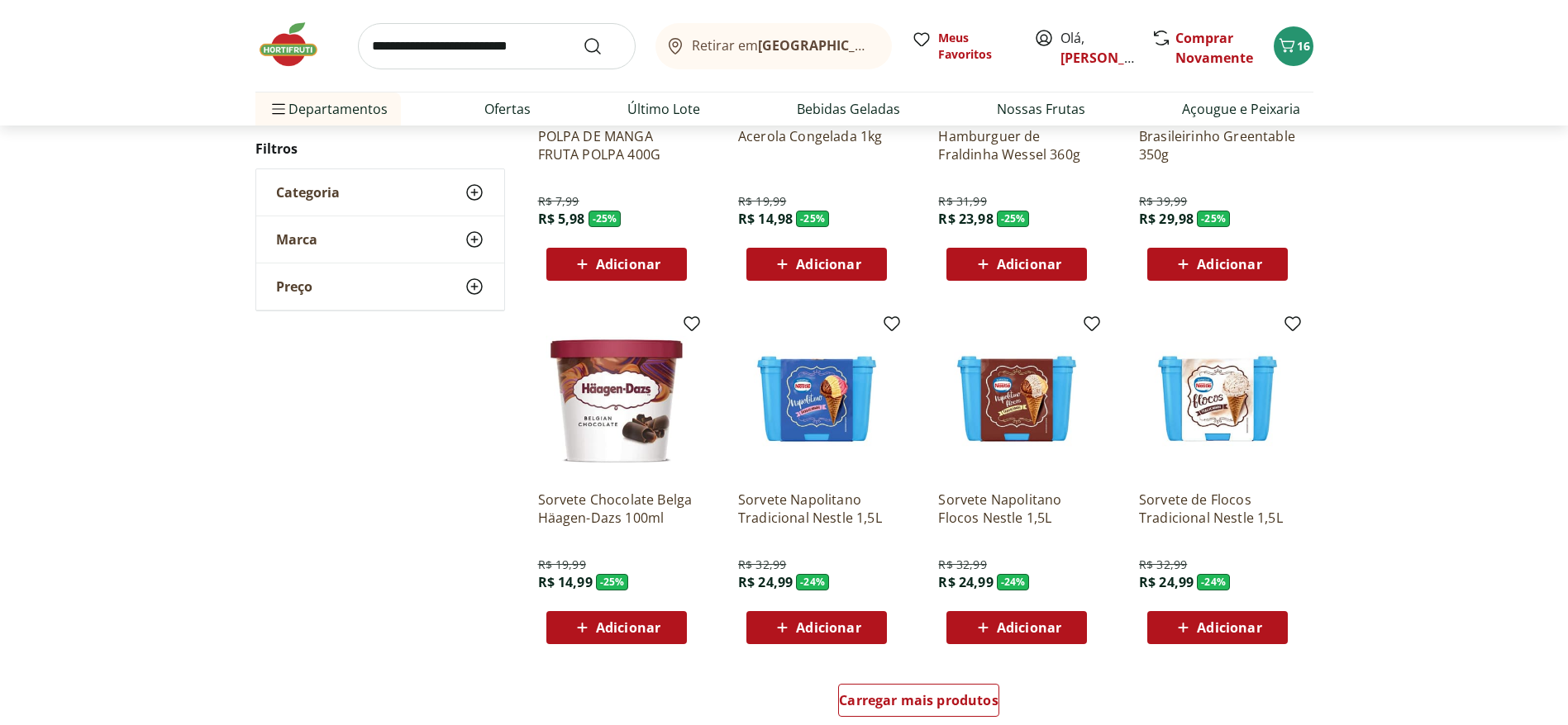
scroll to position [3965, 0]
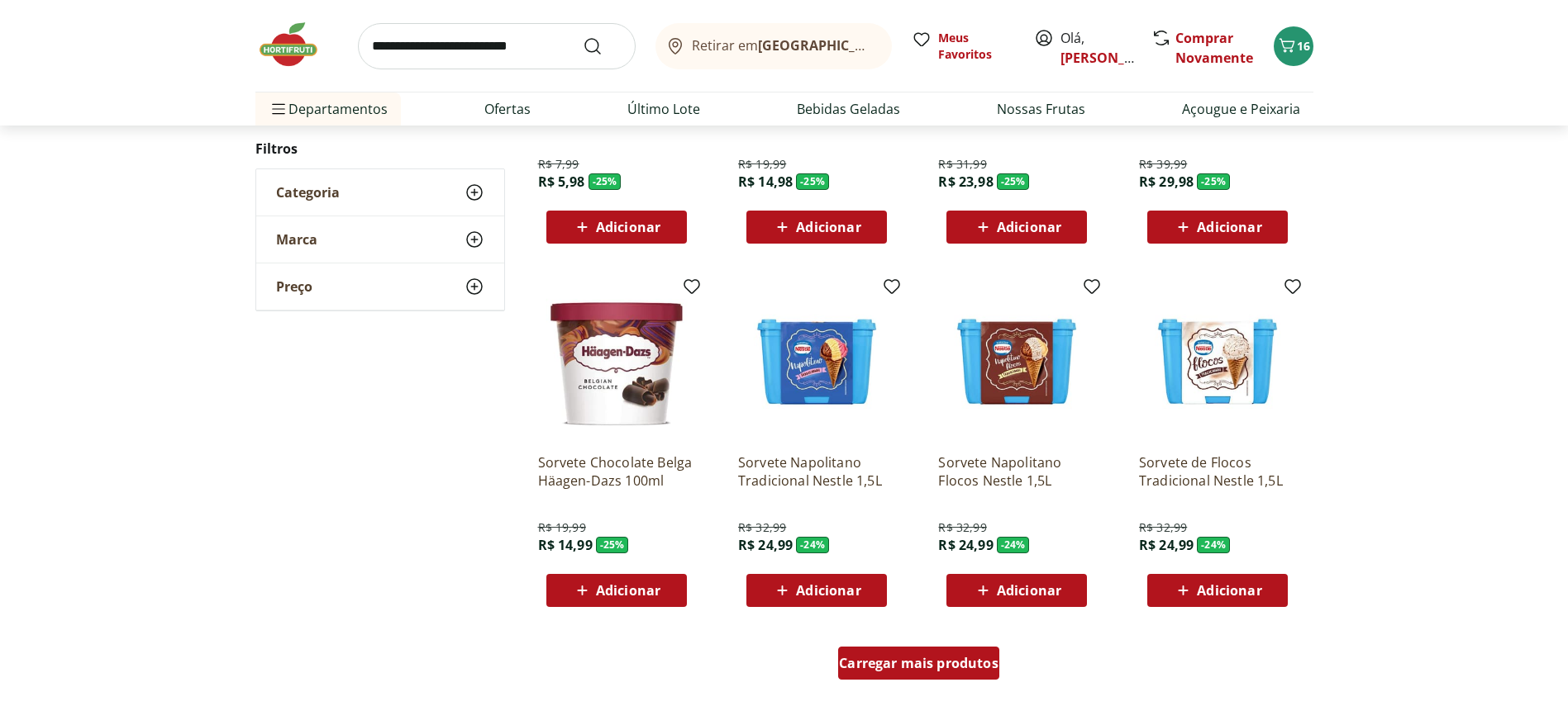
click at [954, 673] on div "Carregar mais produtos" at bounding box center [918, 663] width 161 height 33
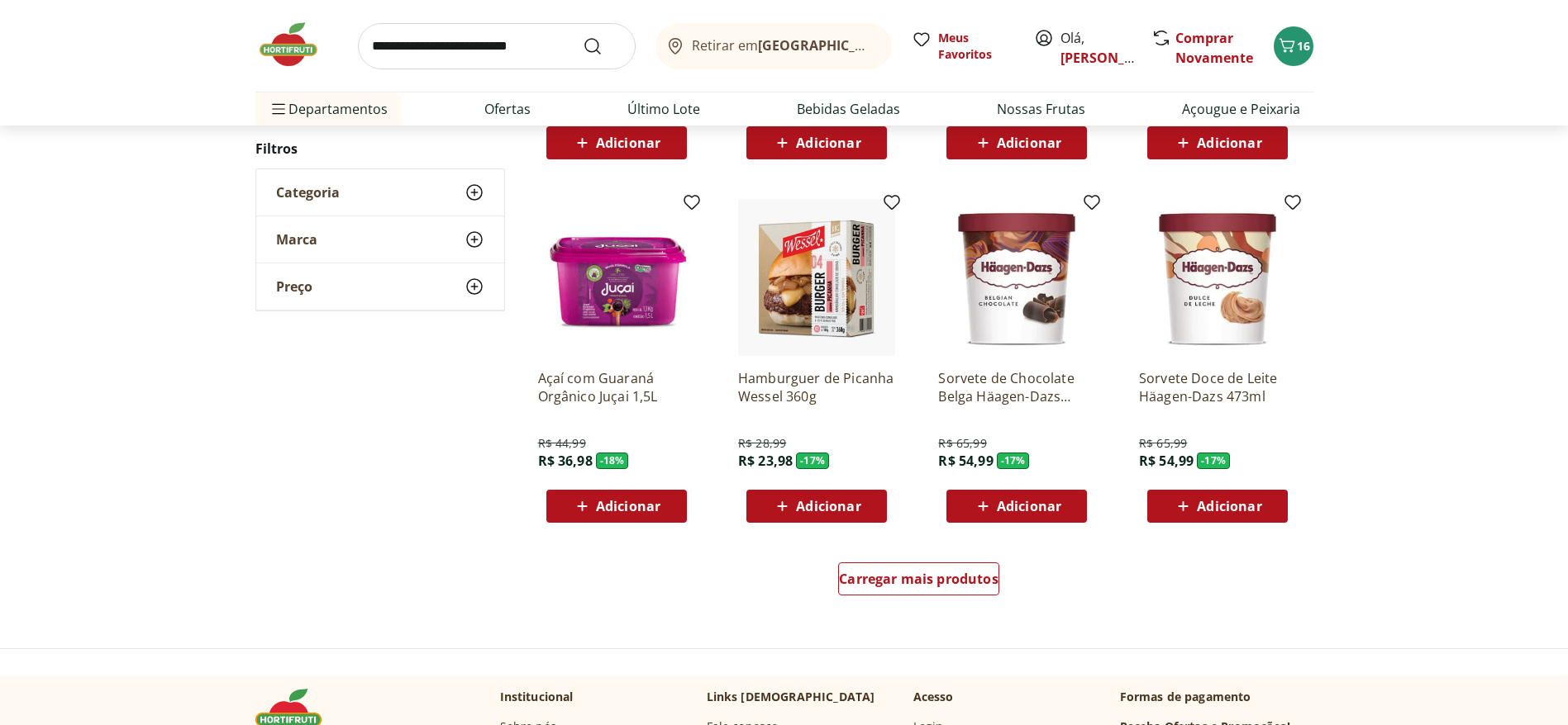
scroll to position [5204, 0]
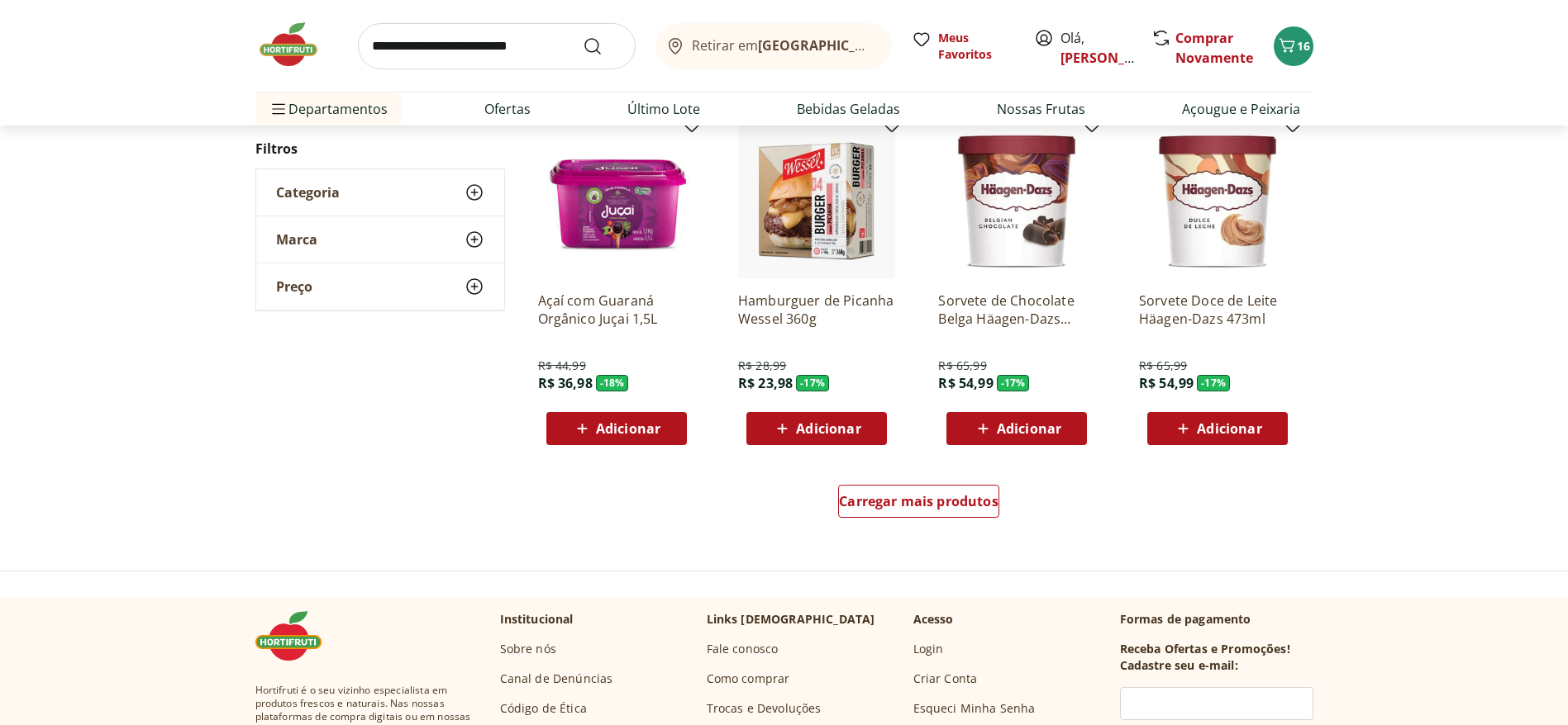
click at [905, 477] on div "Carregar mais produtos" at bounding box center [919, 505] width 802 height 79
click at [920, 501] on span "Carregar mais produtos" at bounding box center [918, 501] width 160 height 13
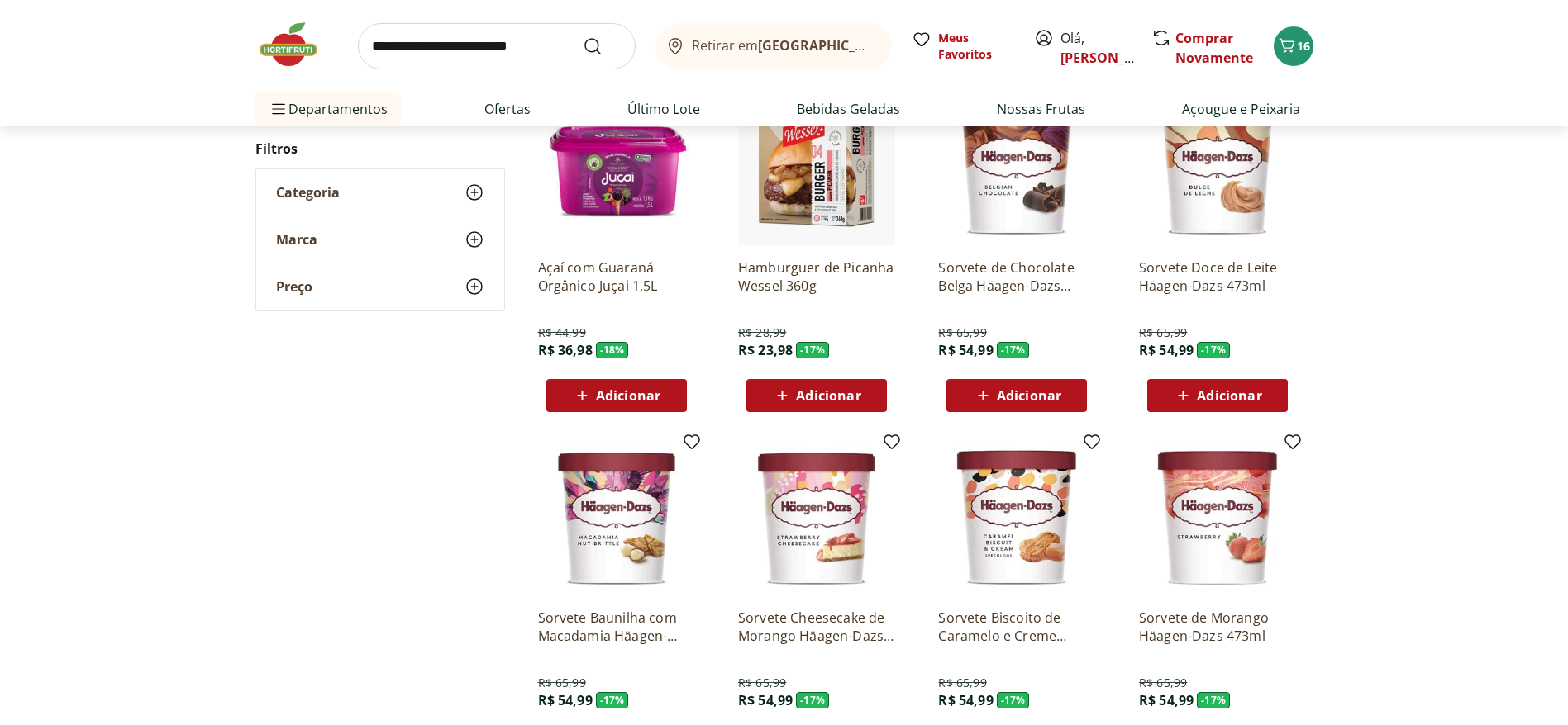
scroll to position [5199, 0]
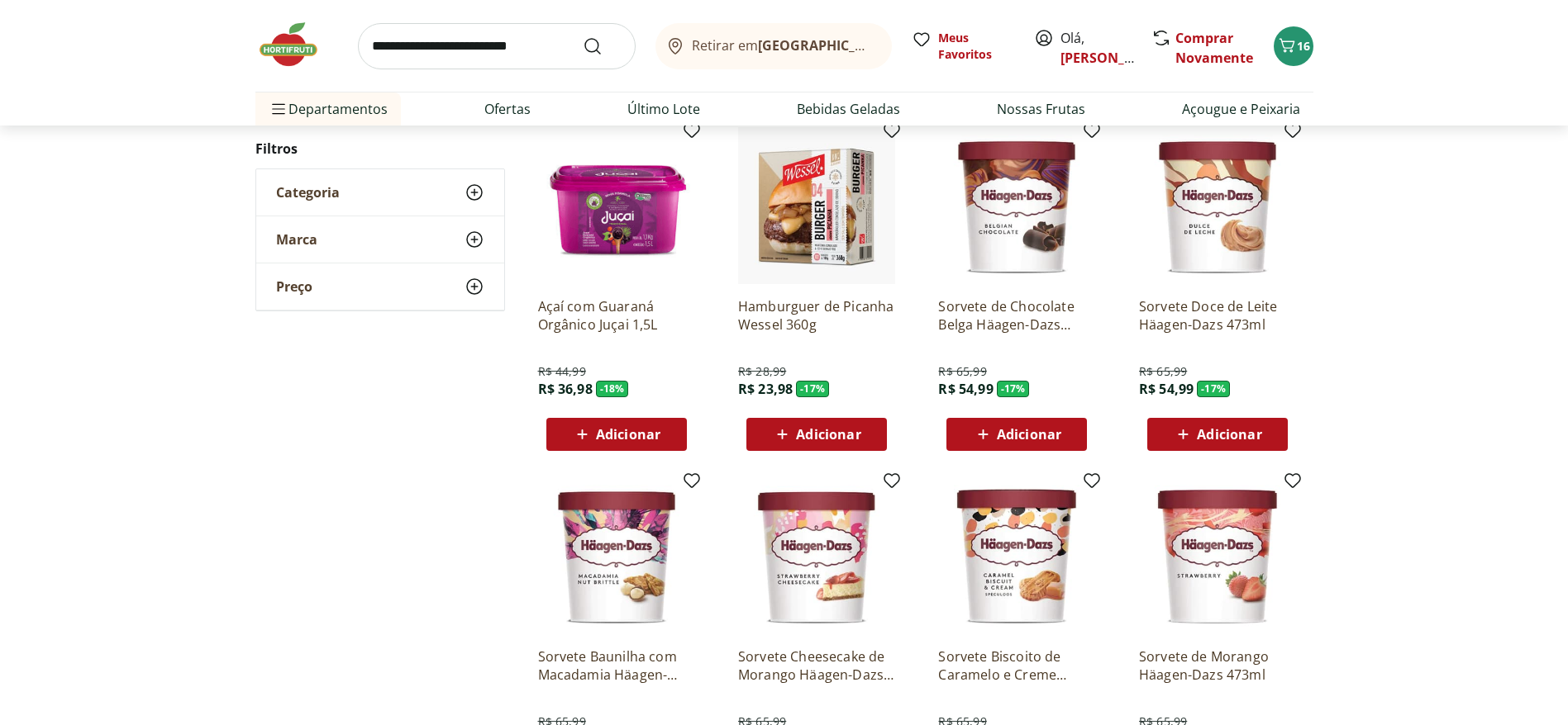
click at [1012, 278] on img at bounding box center [1016, 206] width 157 height 157
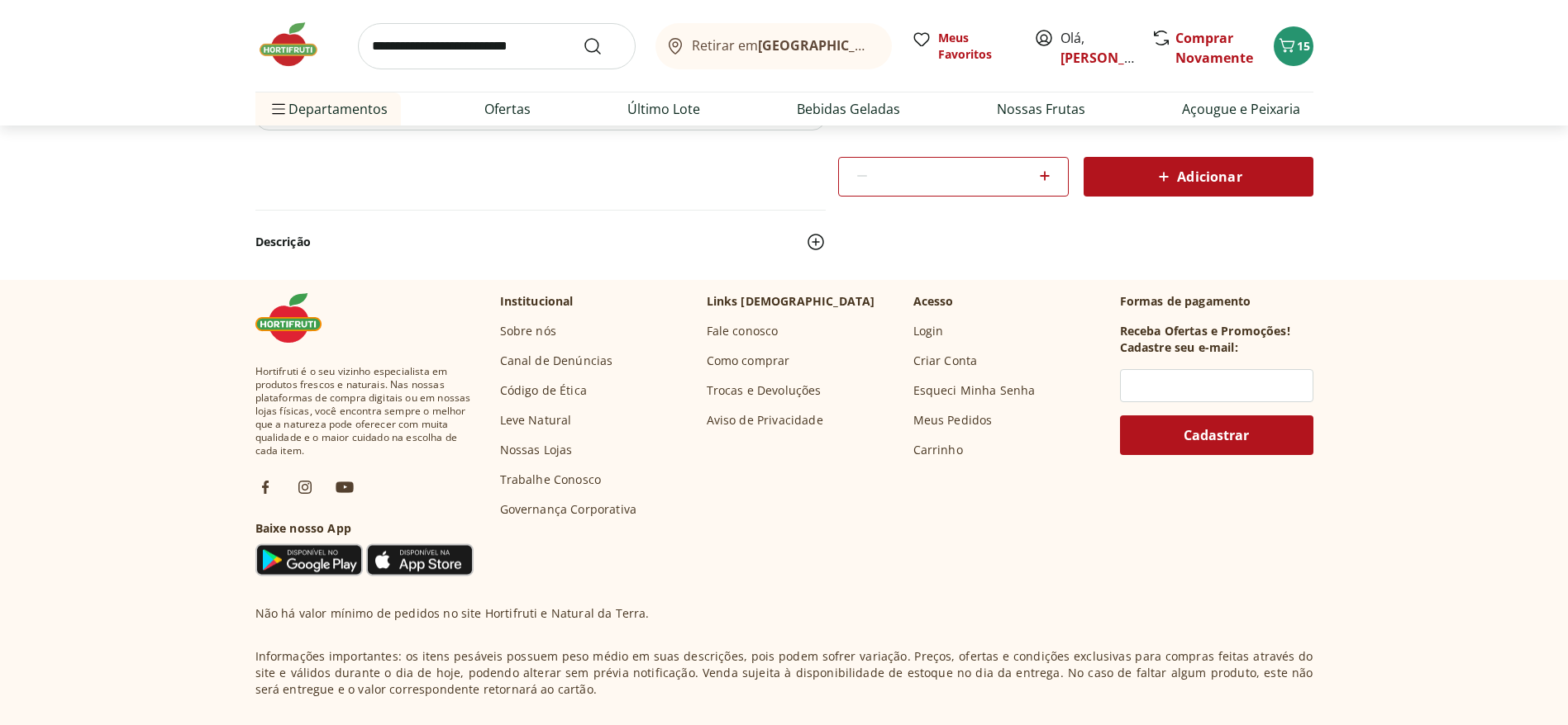
scroll to position [496, 0]
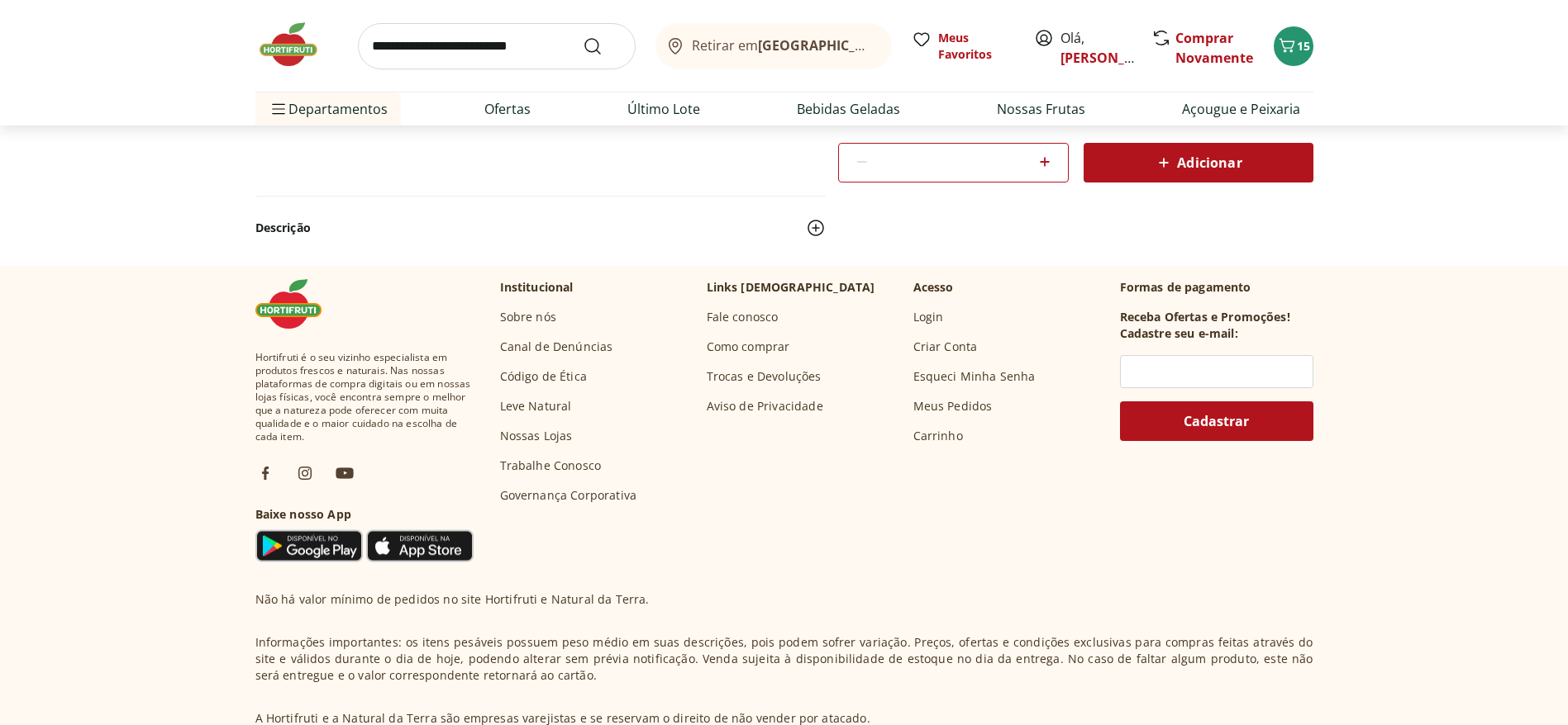
click at [605, 266] on section "Hortifruti é o seu vizinho especialista em produtos frescos e naturais. Nas nos…" at bounding box center [784, 554] width 1129 height 576
click at [615, 235] on button "Descrição" at bounding box center [540, 227] width 570 height 36
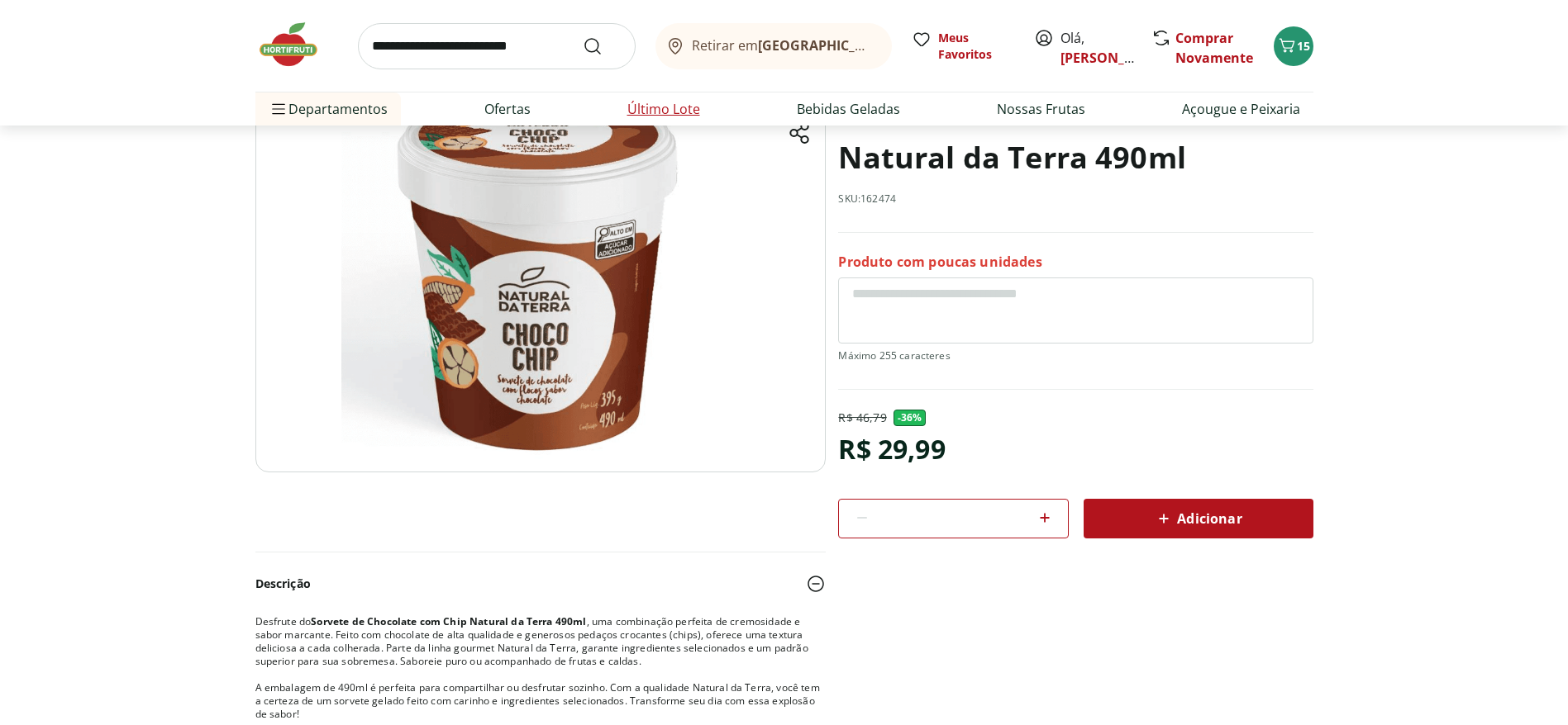
scroll to position [0, 0]
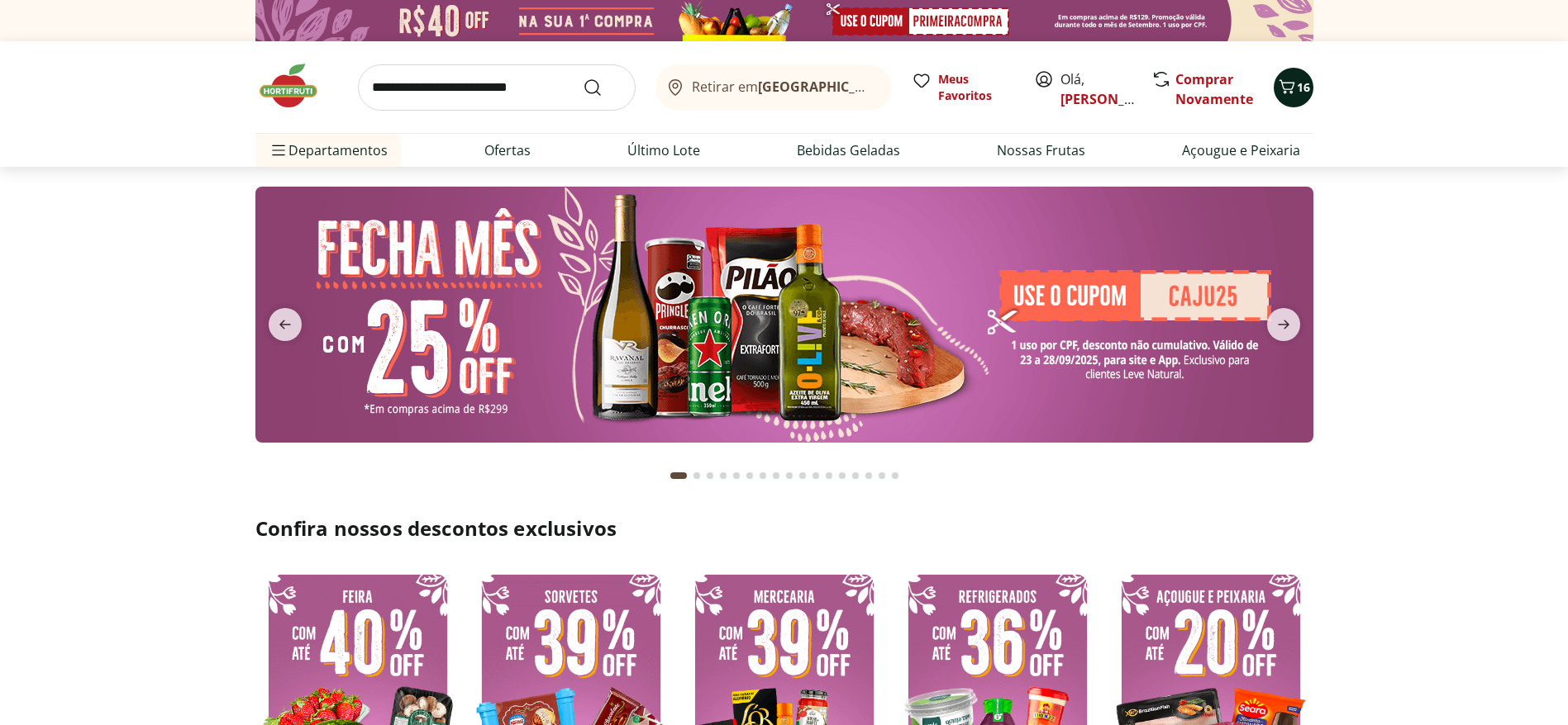
click at [1280, 85] on icon "Carrinho" at bounding box center [1286, 86] width 19 height 19
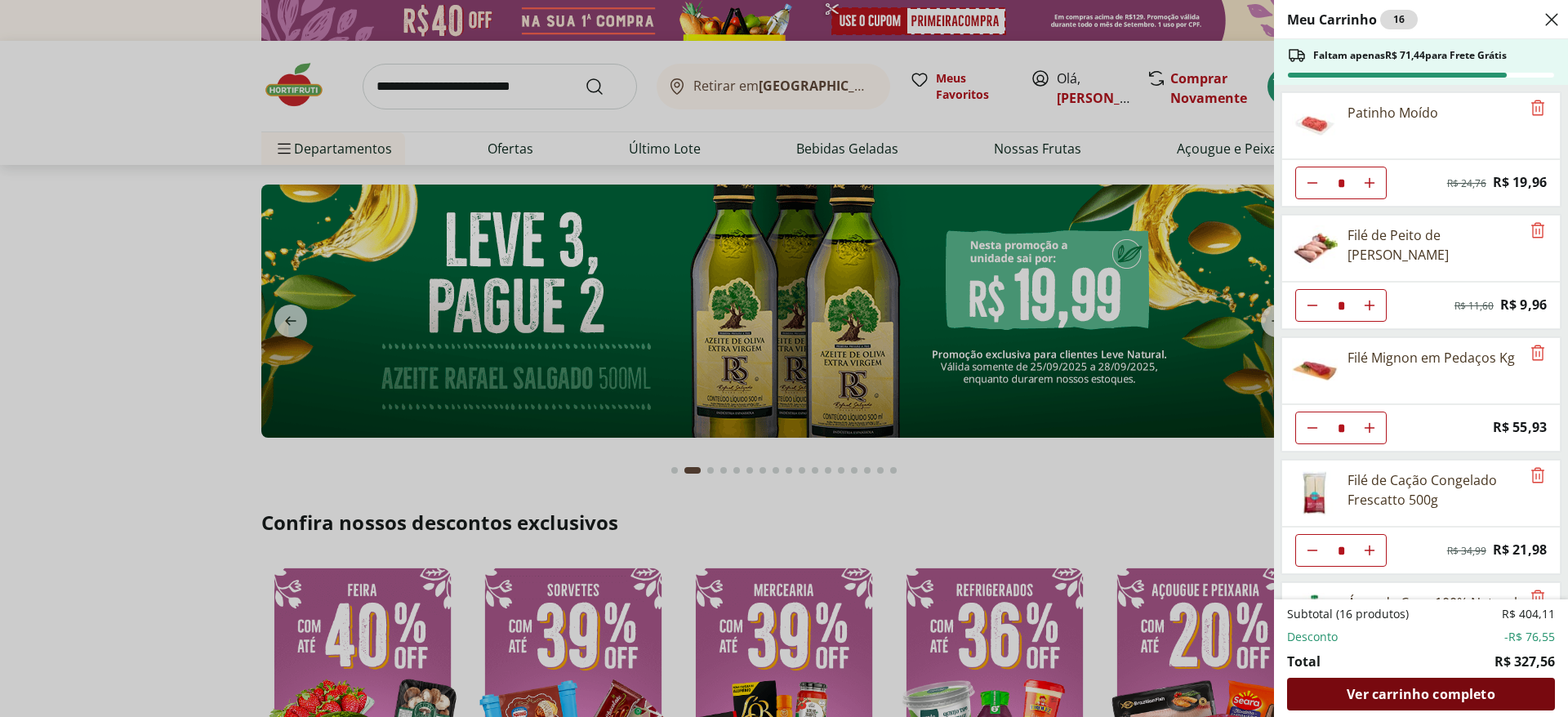
click at [1358, 680] on div "Ver carrinho completo" at bounding box center [1421, 694] width 268 height 33
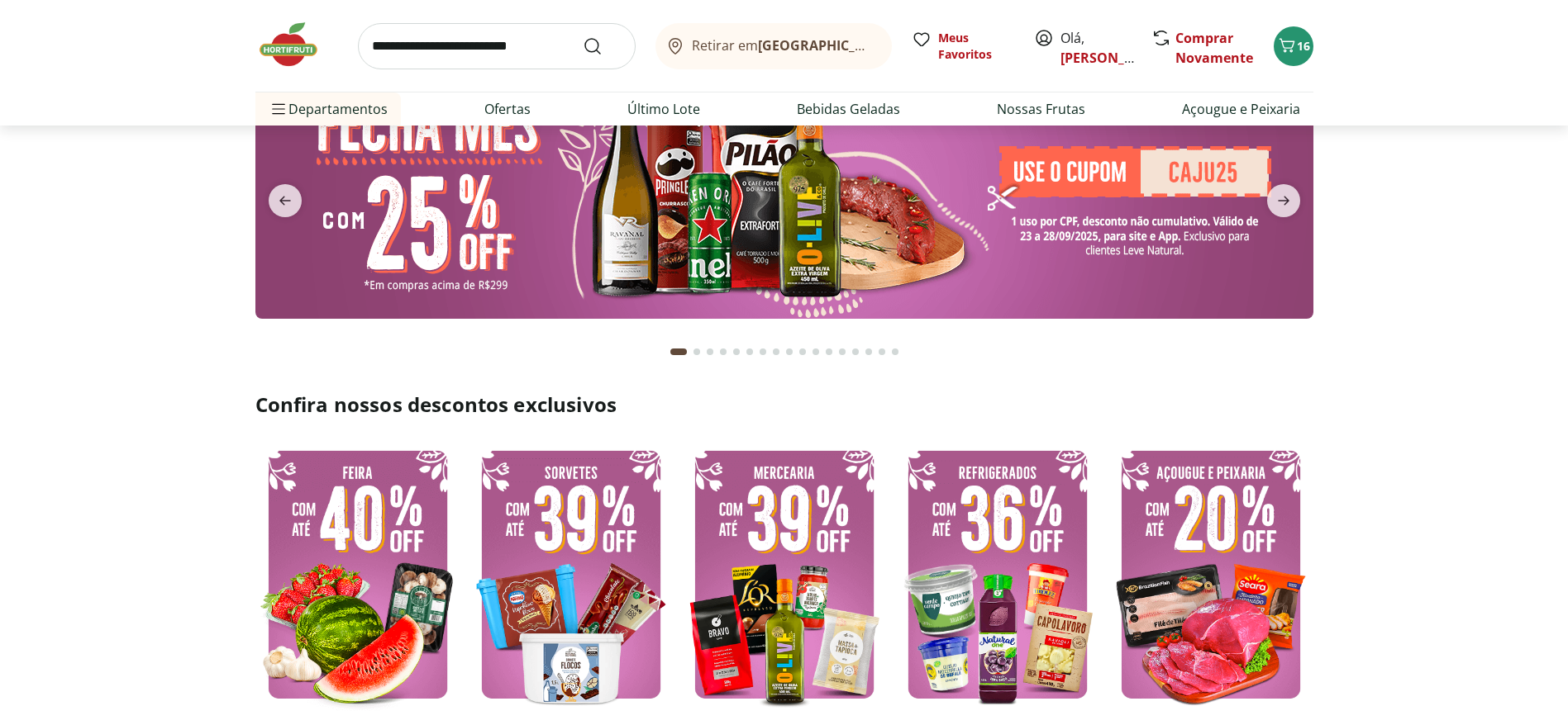
click at [741, 270] on img at bounding box center [784, 190] width 1058 height 256
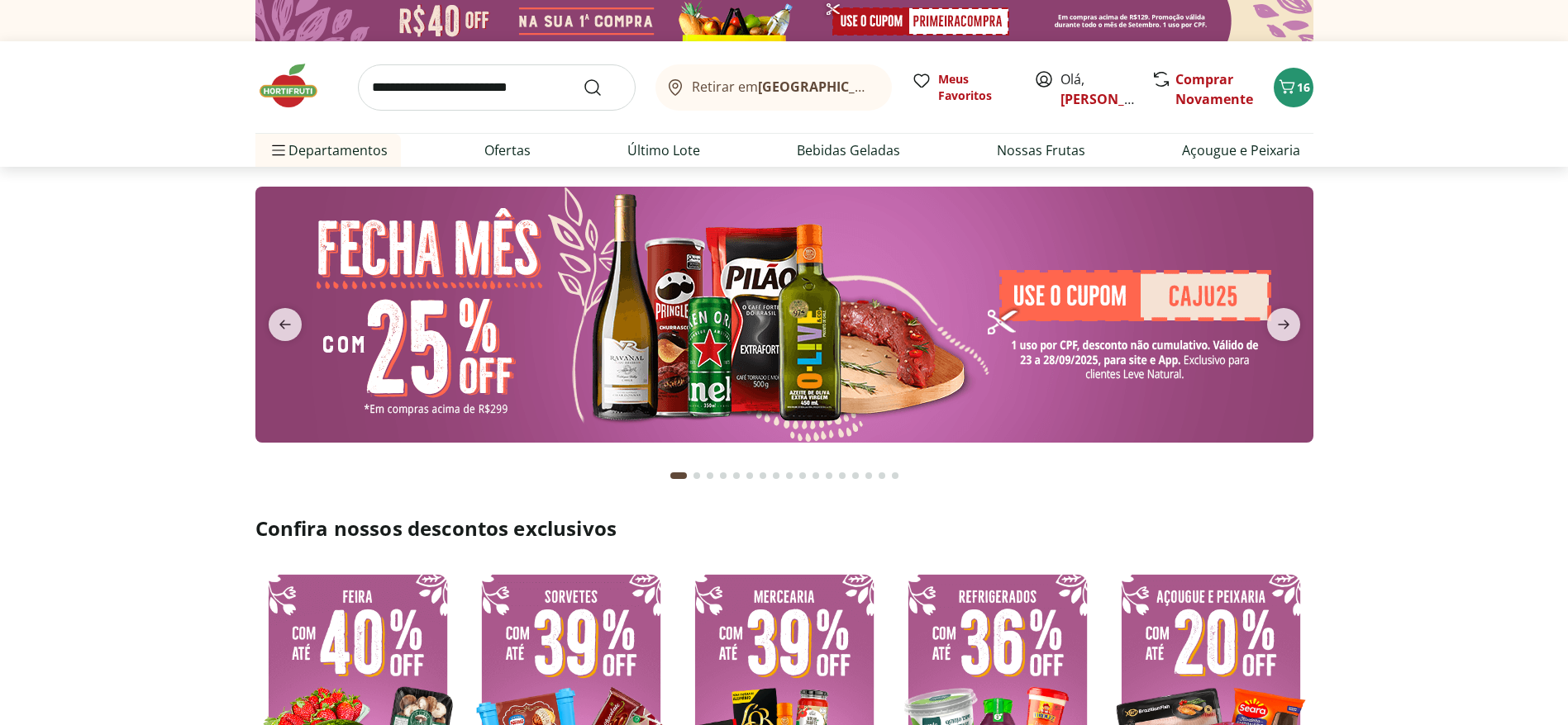
click at [741, 270] on img at bounding box center [784, 314] width 1058 height 256
click at [699, 308] on img at bounding box center [784, 314] width 1058 height 256
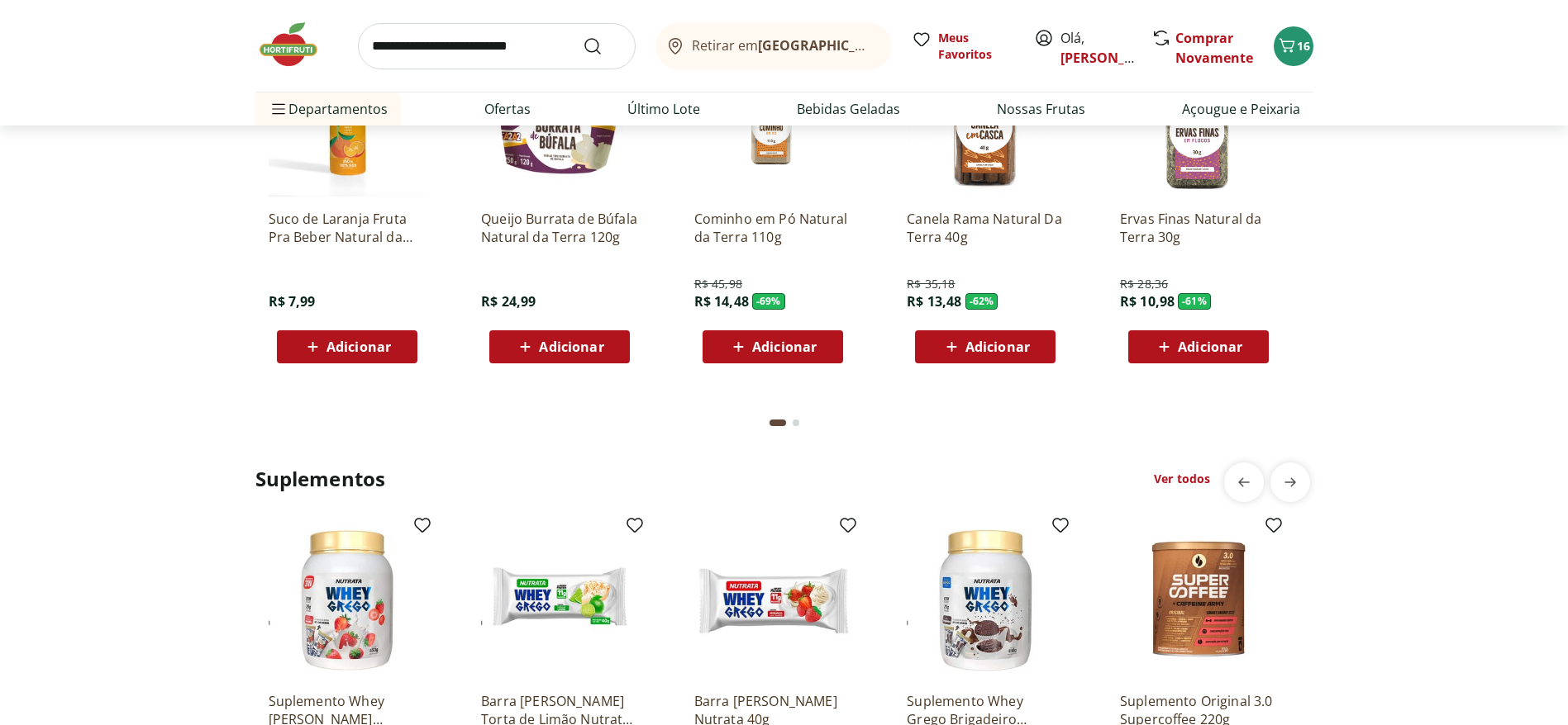
scroll to position [3698, 0]
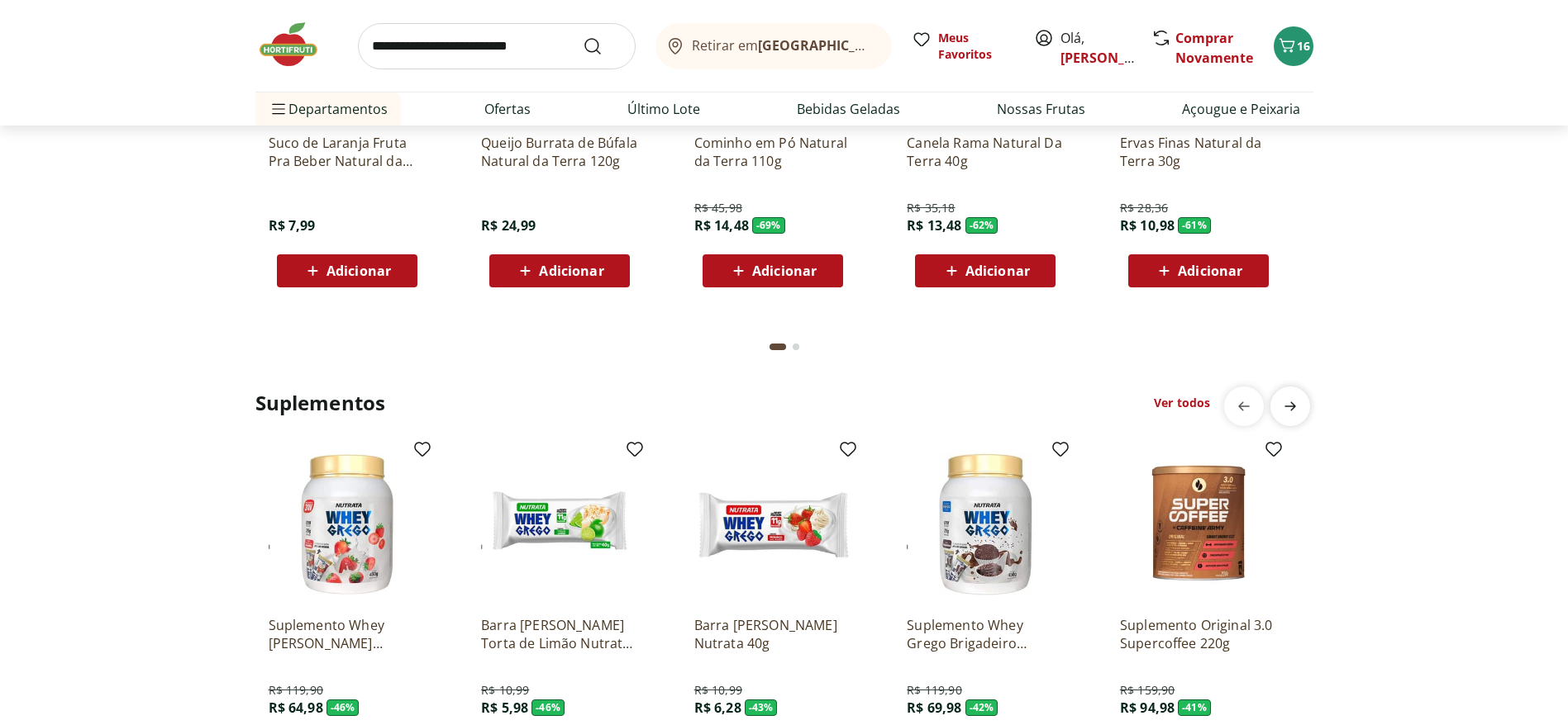
click at [1295, 408] on icon "next" at bounding box center [1289, 405] width 19 height 19
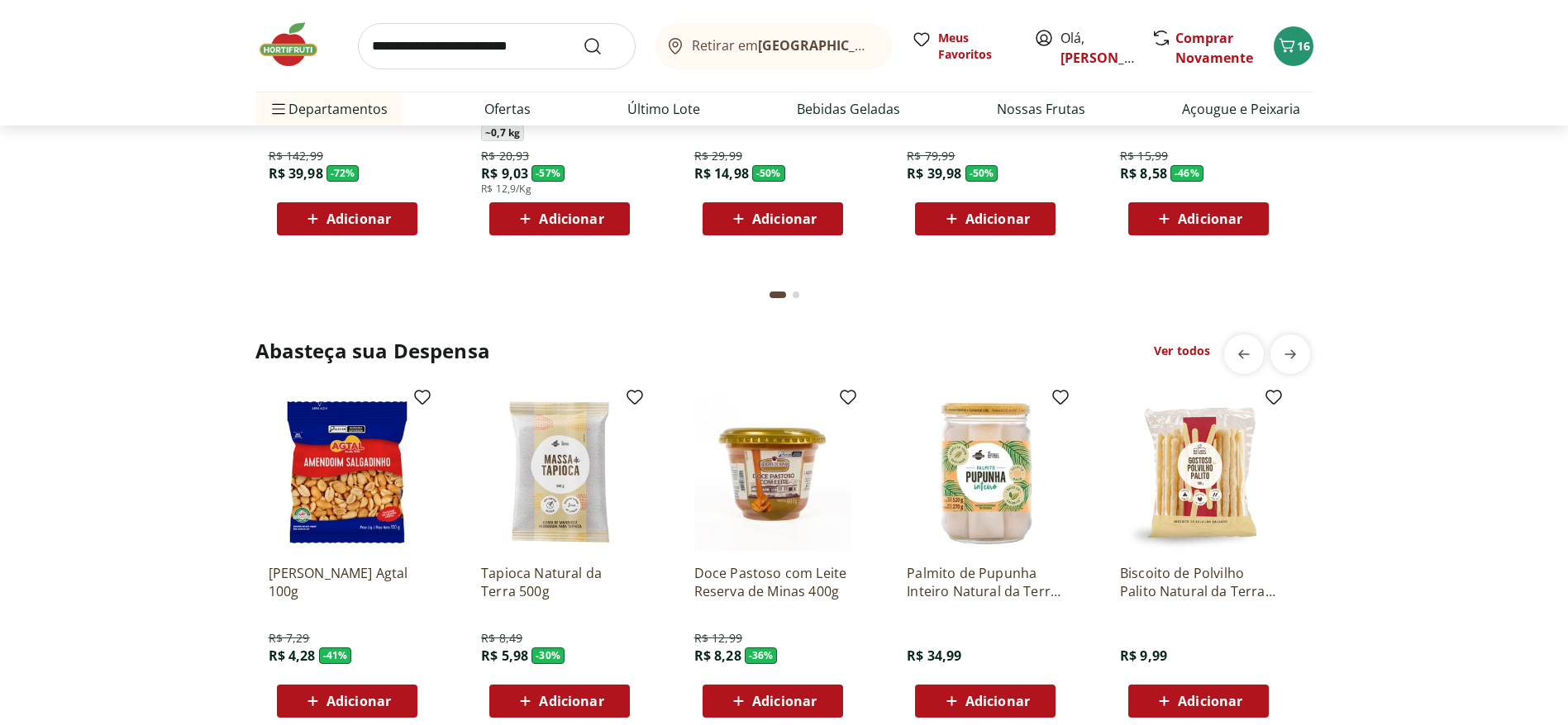
scroll to position [0, 0]
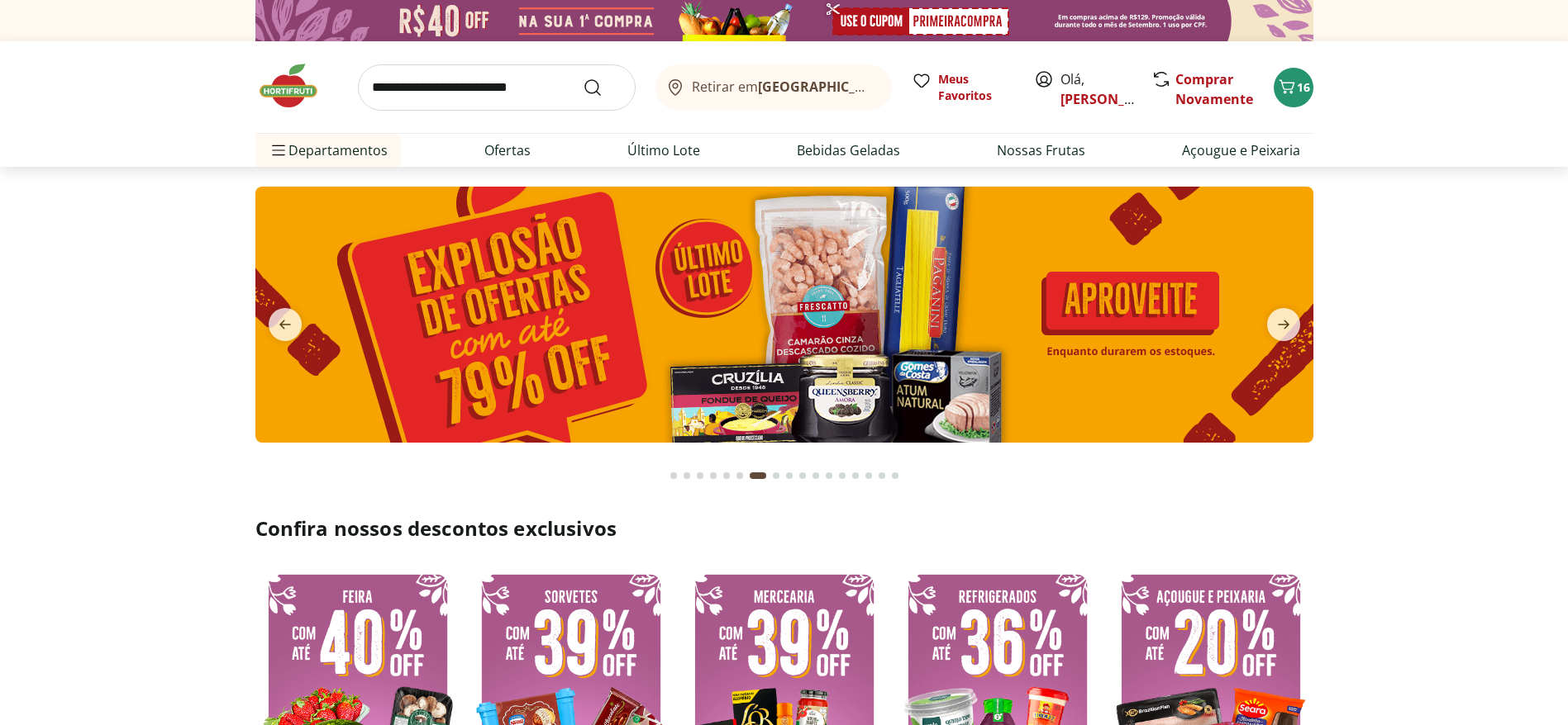
click at [284, 306] on img at bounding box center [784, 314] width 1058 height 256
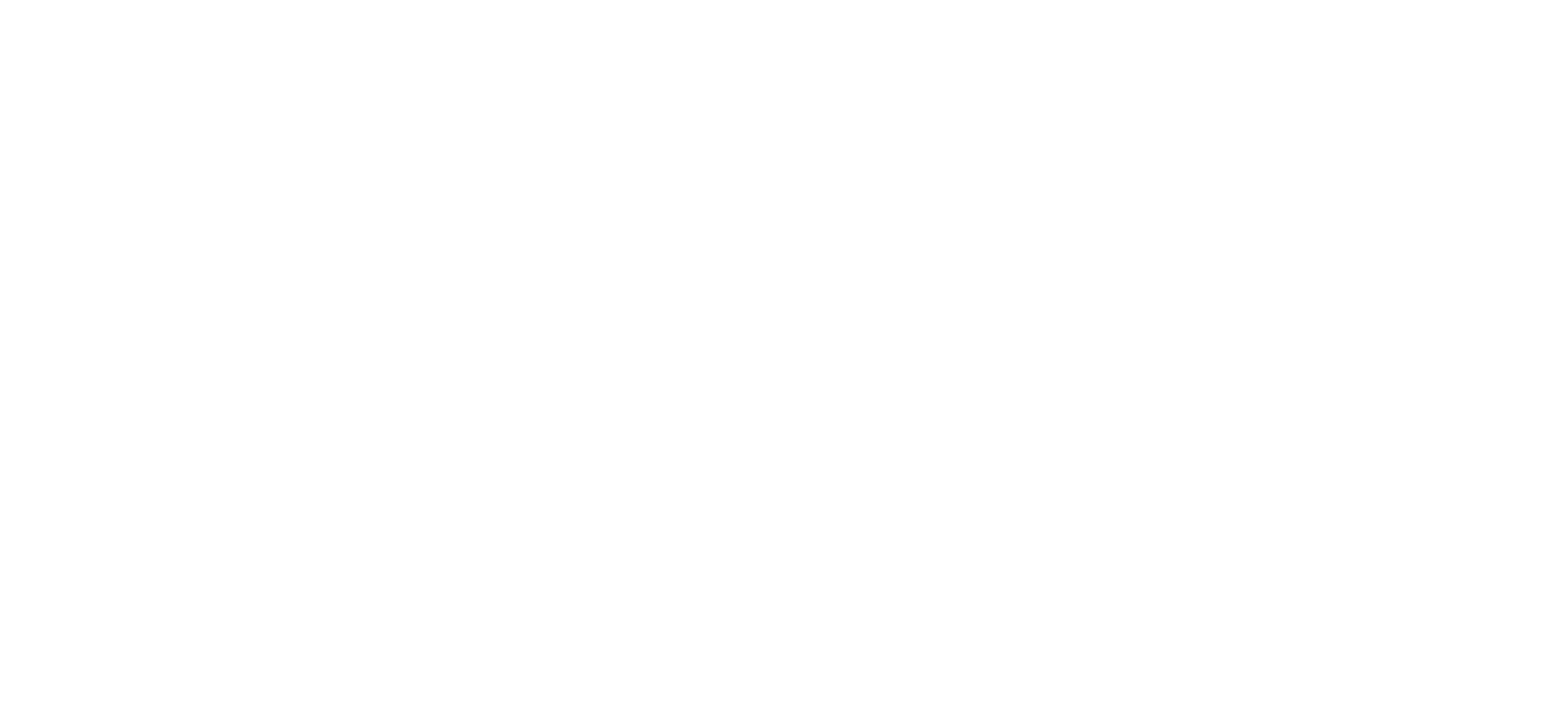
select select "**********"
